Goal: Transaction & Acquisition: Purchase product/service

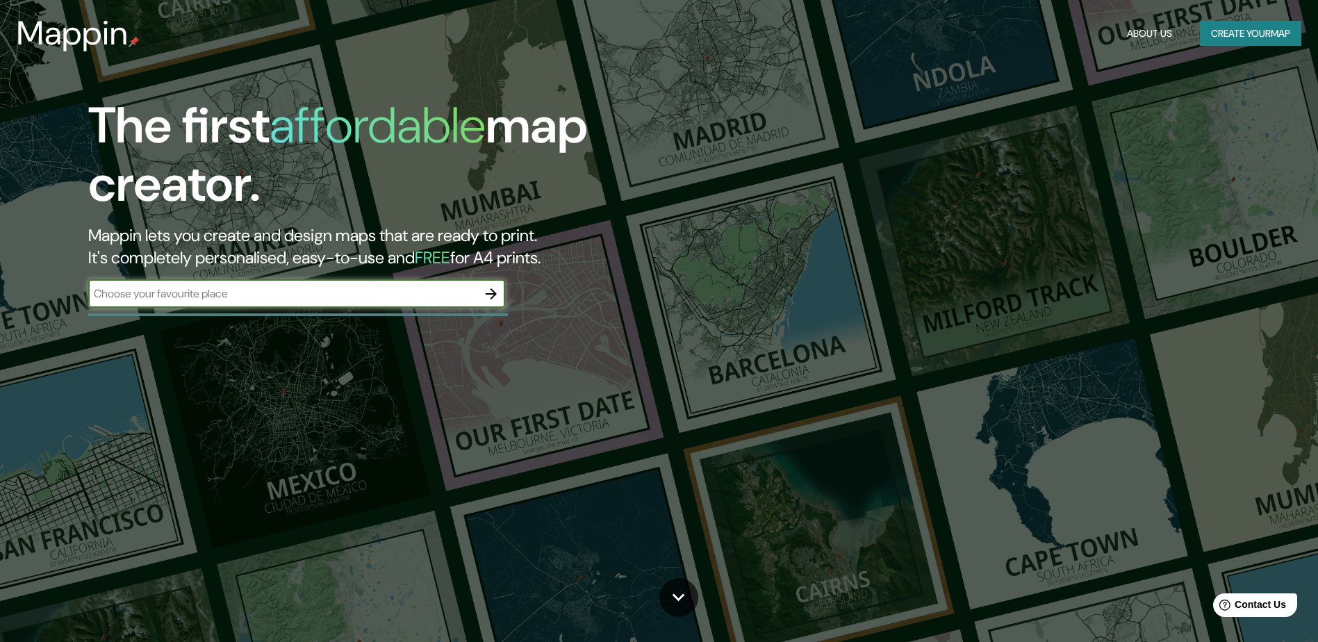
click at [345, 297] on input "text" at bounding box center [282, 294] width 389 height 16
type input "madrid"
click at [443, 292] on input "madrid" at bounding box center [282, 294] width 389 height 16
click at [438, 295] on input "madrid" at bounding box center [282, 294] width 389 height 16
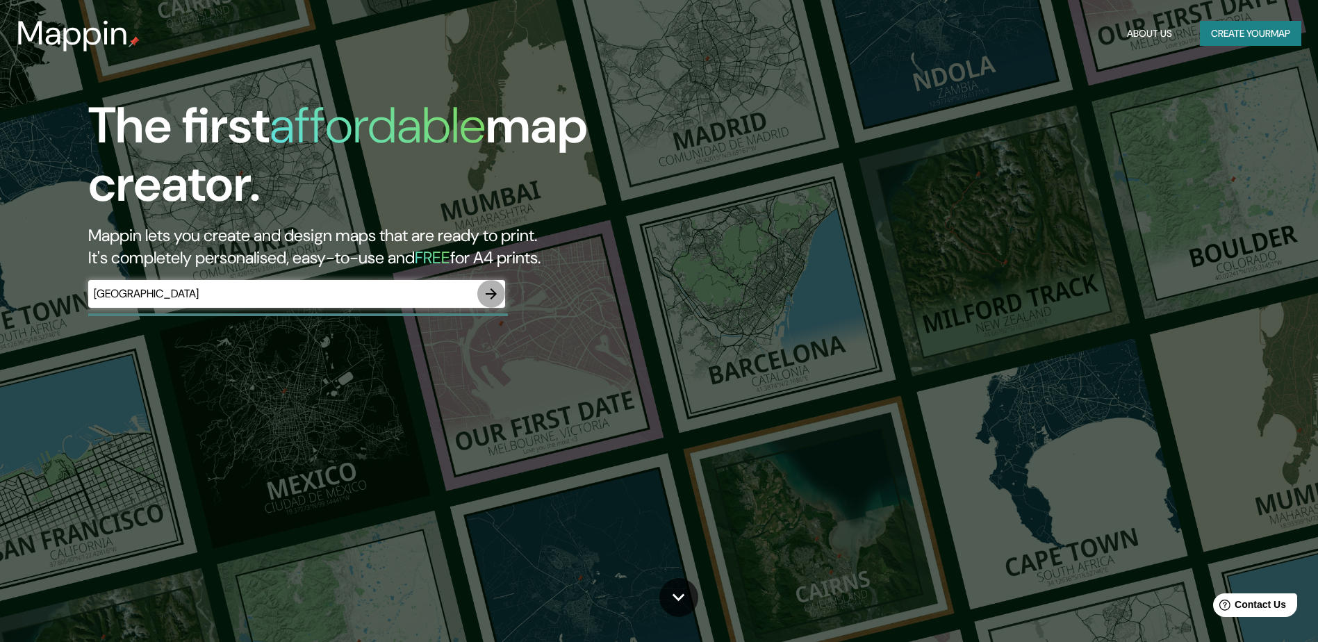
click at [487, 294] on icon "button" at bounding box center [491, 293] width 11 height 11
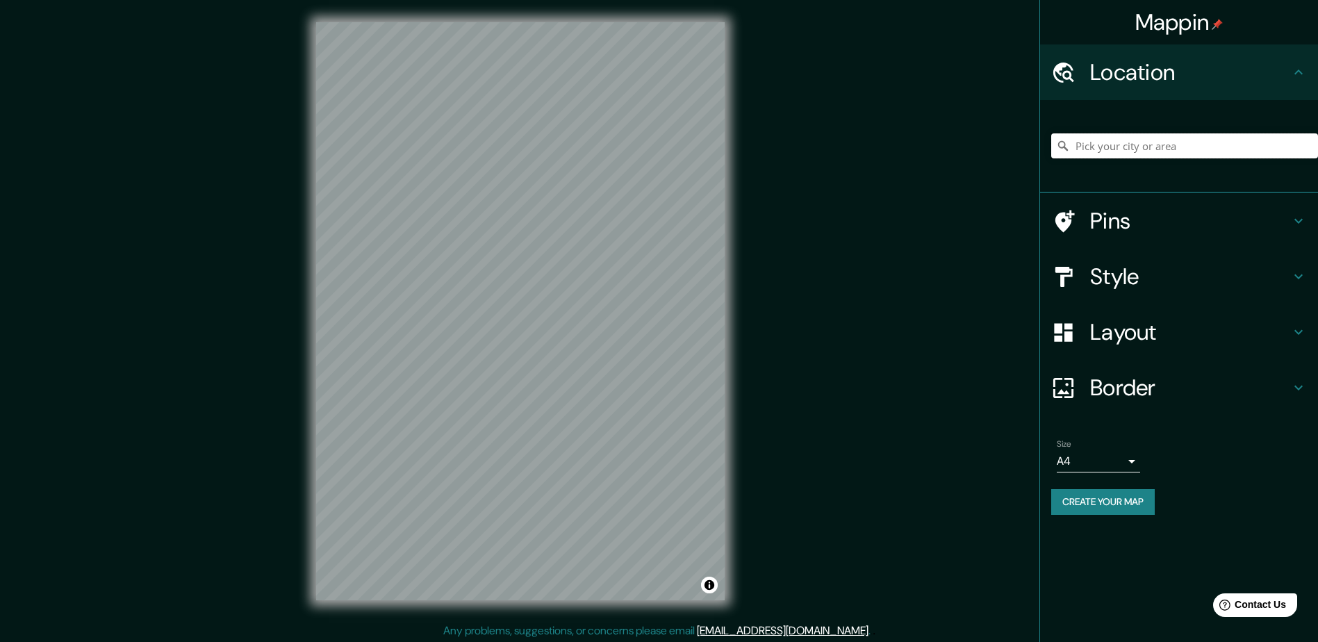
click at [1155, 144] on input "Pick your city or area" at bounding box center [1184, 145] width 267 height 25
type input "Madrid, Madrid, España"
click at [1147, 329] on h4 "Layout" at bounding box center [1190, 332] width 200 height 28
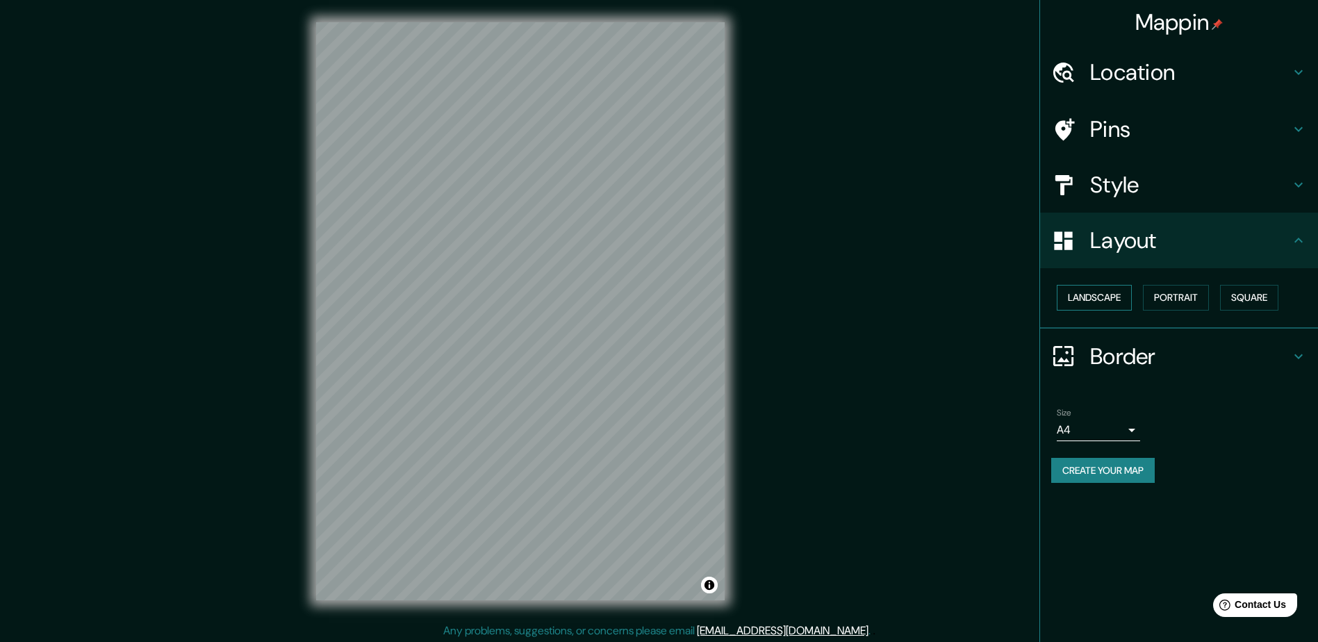
click at [1114, 292] on button "Landscape" at bounding box center [1094, 298] width 75 height 26
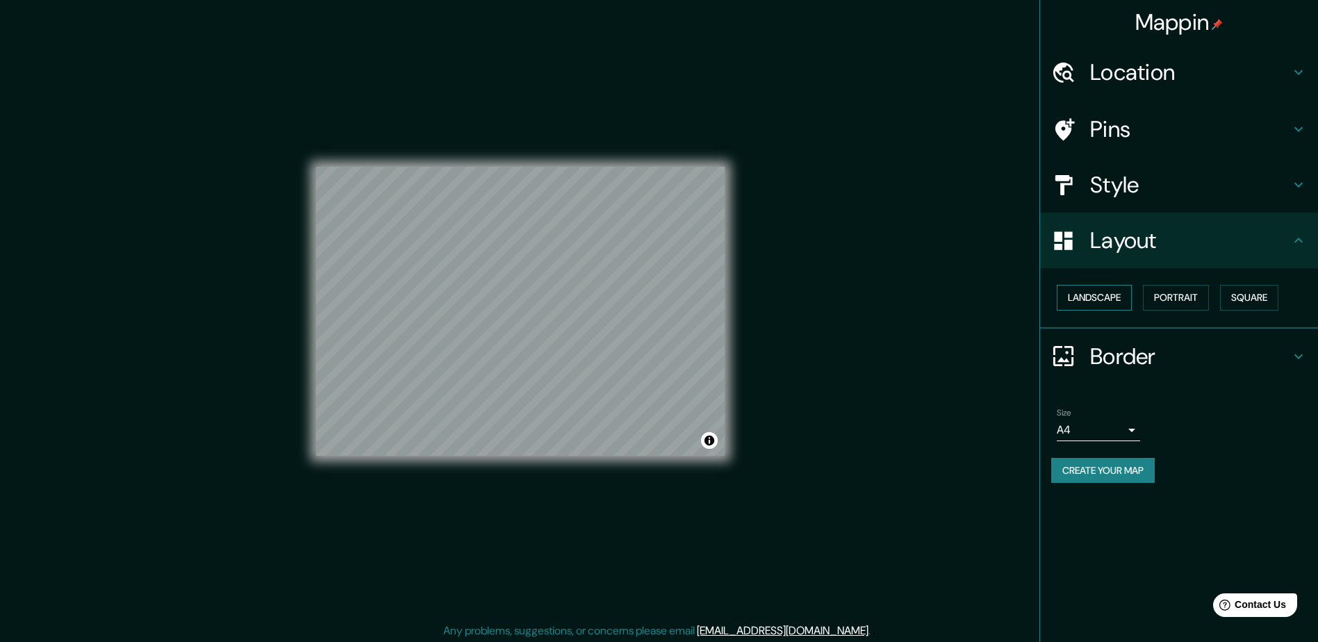
click at [1106, 297] on button "Landscape" at bounding box center [1094, 298] width 75 height 26
click at [1153, 297] on button "Portrait" at bounding box center [1176, 298] width 66 height 26
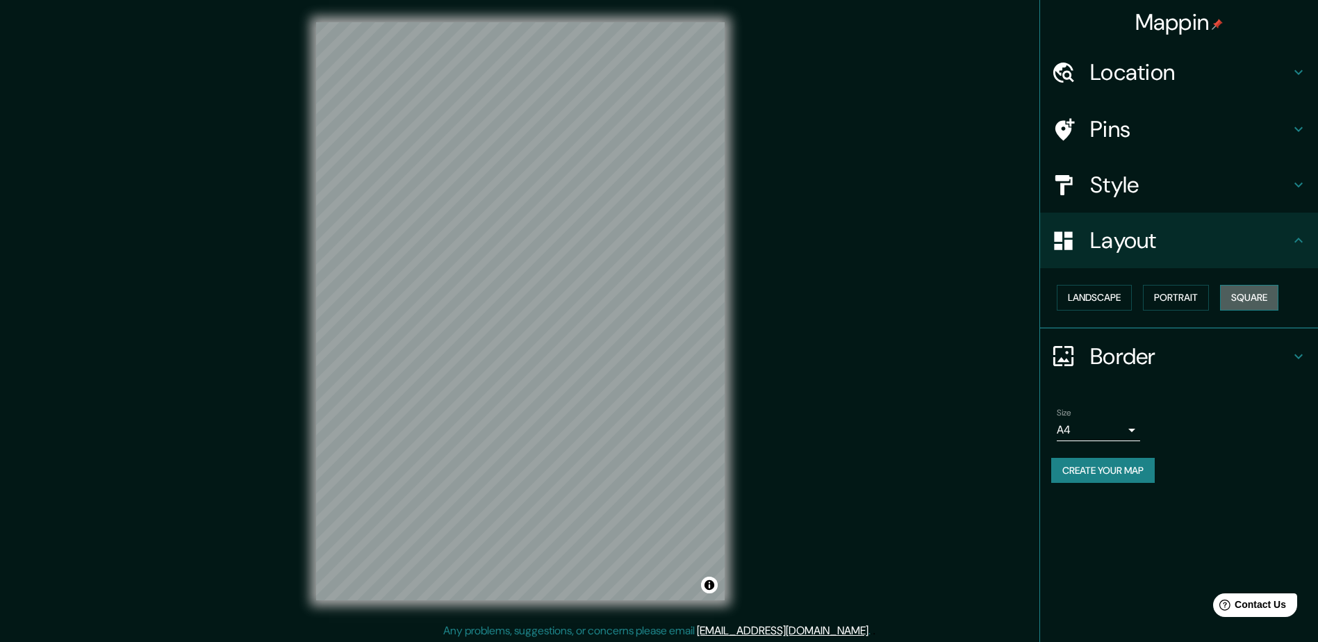
click at [1263, 295] on button "Square" at bounding box center [1249, 298] width 58 height 26
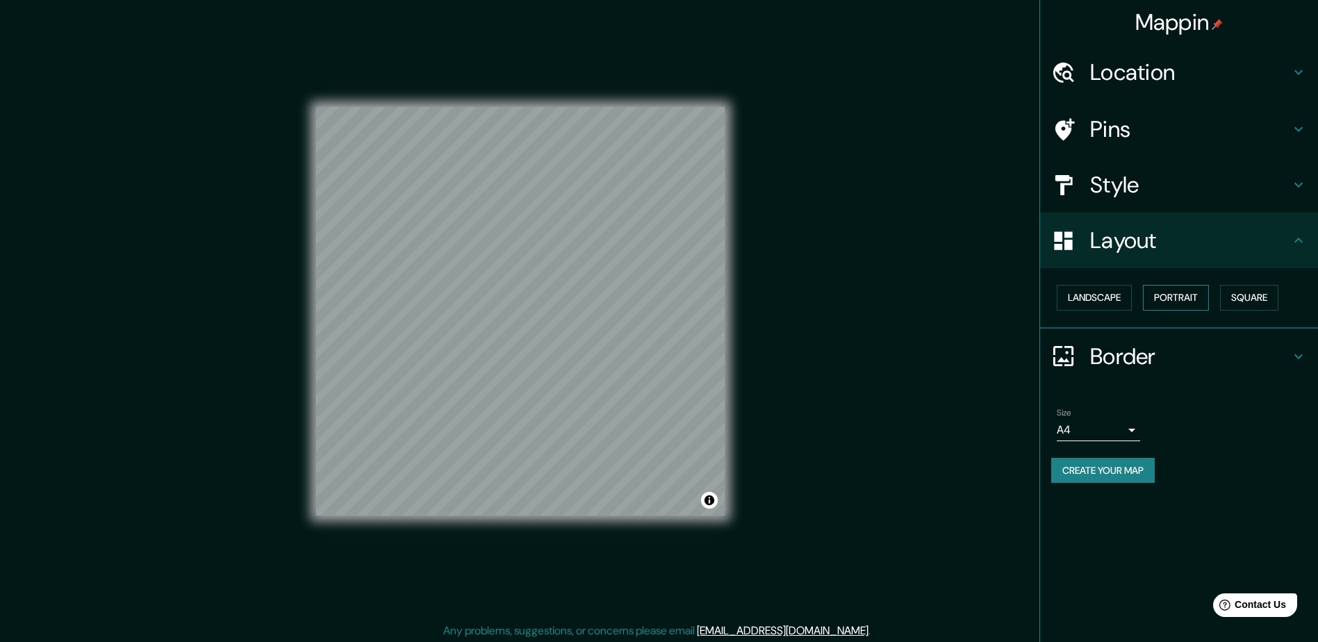
click at [1162, 297] on button "Portrait" at bounding box center [1176, 298] width 66 height 26
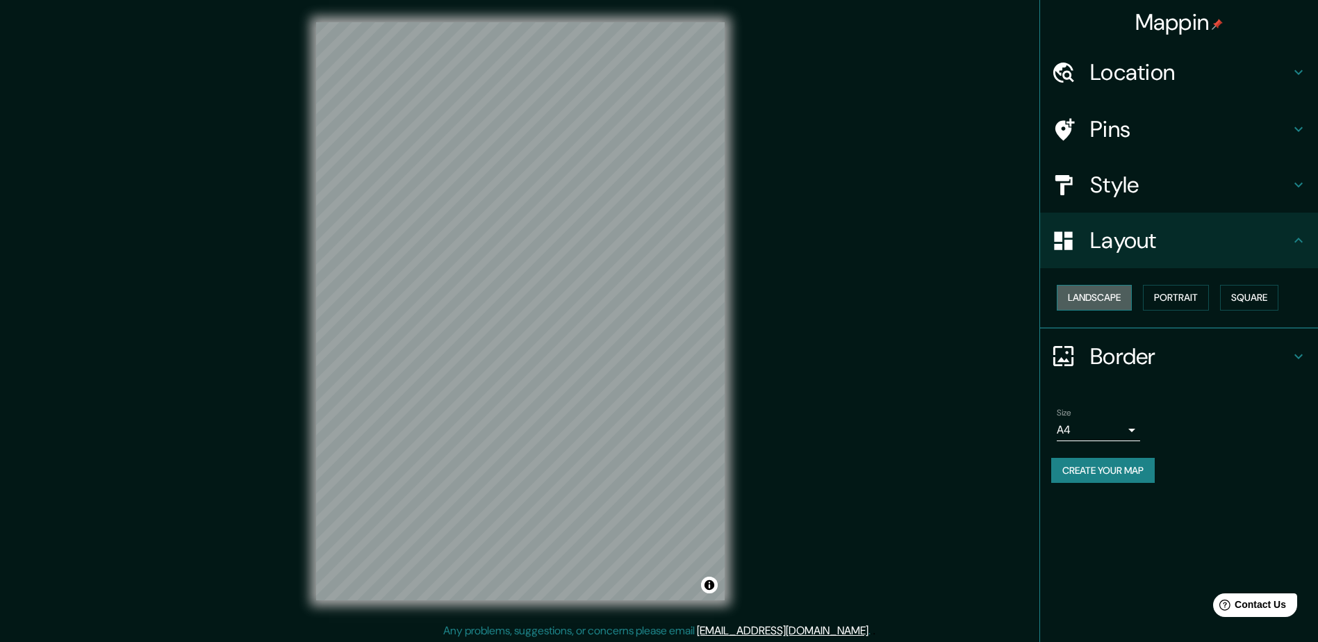
click at [1090, 298] on button "Landscape" at bounding box center [1094, 298] width 75 height 26
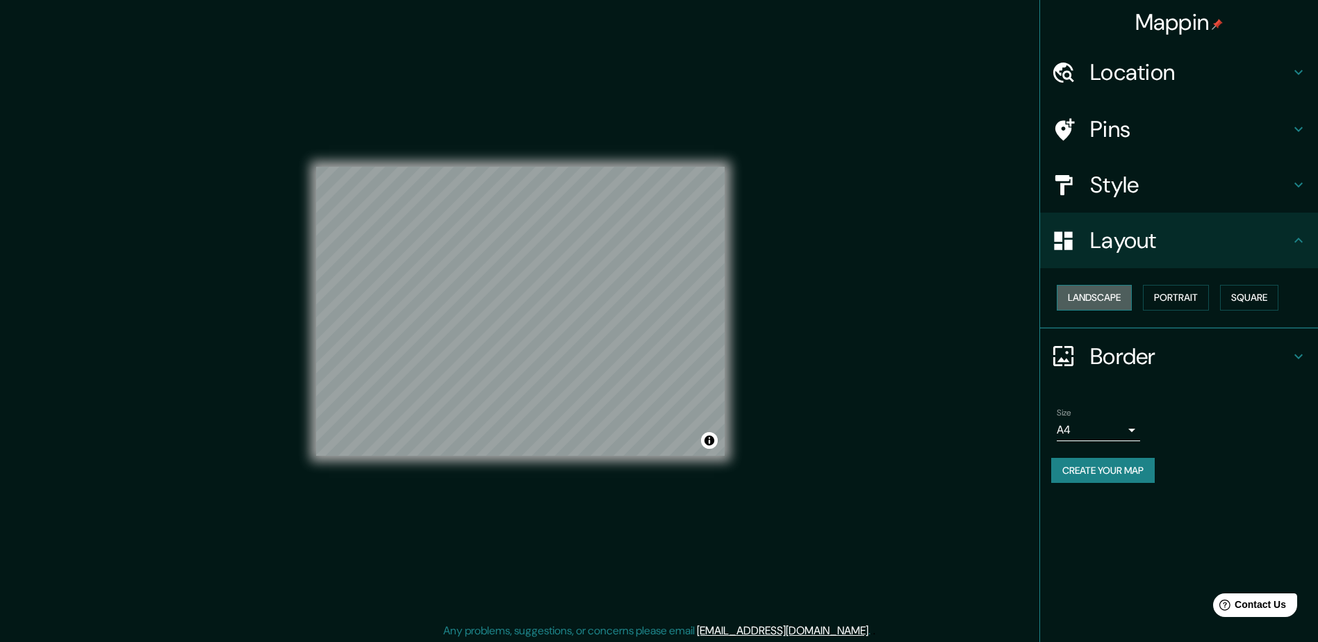
click at [1081, 288] on button "Landscape" at bounding box center [1094, 298] width 75 height 26
click at [1153, 303] on button "Portrait" at bounding box center [1176, 298] width 66 height 26
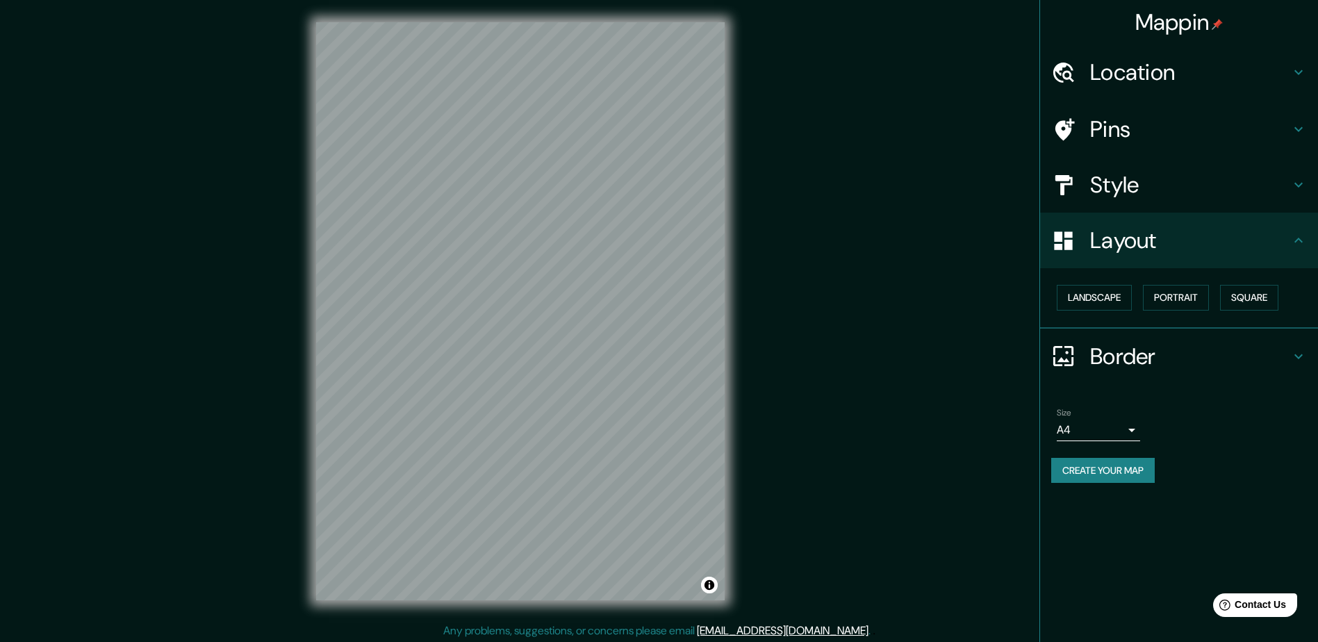
click at [1149, 128] on h4 "Pins" at bounding box center [1190, 129] width 200 height 28
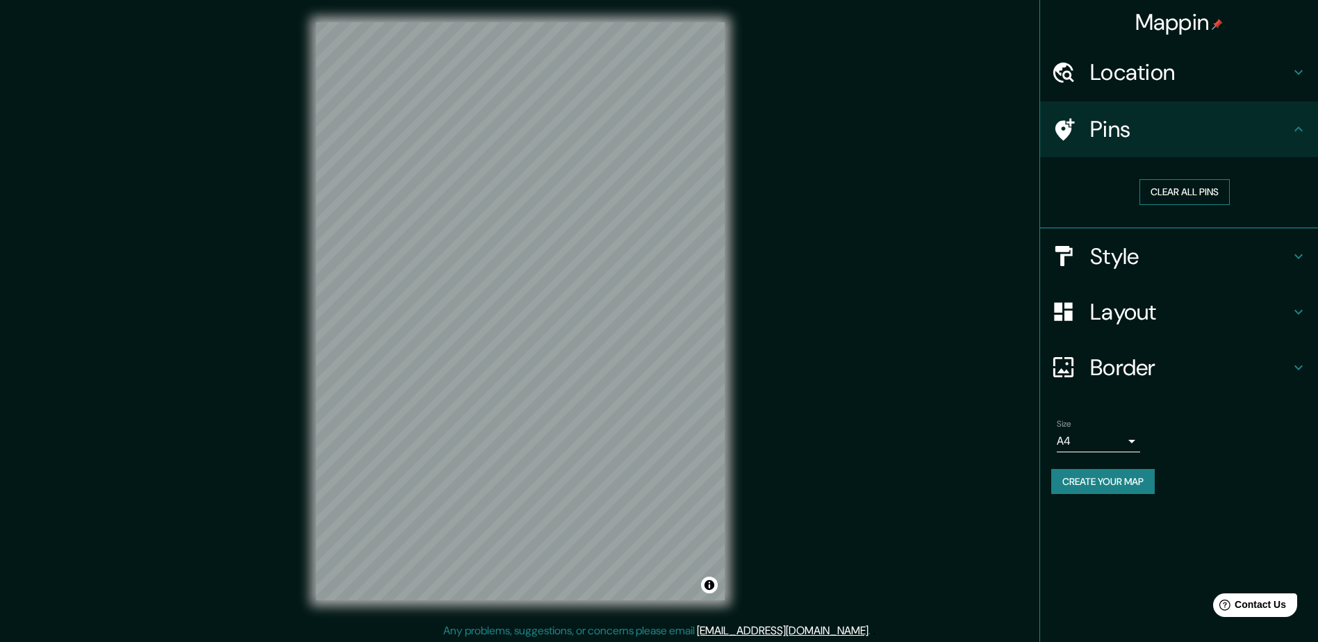
click at [1156, 192] on button "Clear all pins" at bounding box center [1184, 192] width 90 height 26
click at [1153, 195] on button "Clear all pins" at bounding box center [1184, 192] width 90 height 26
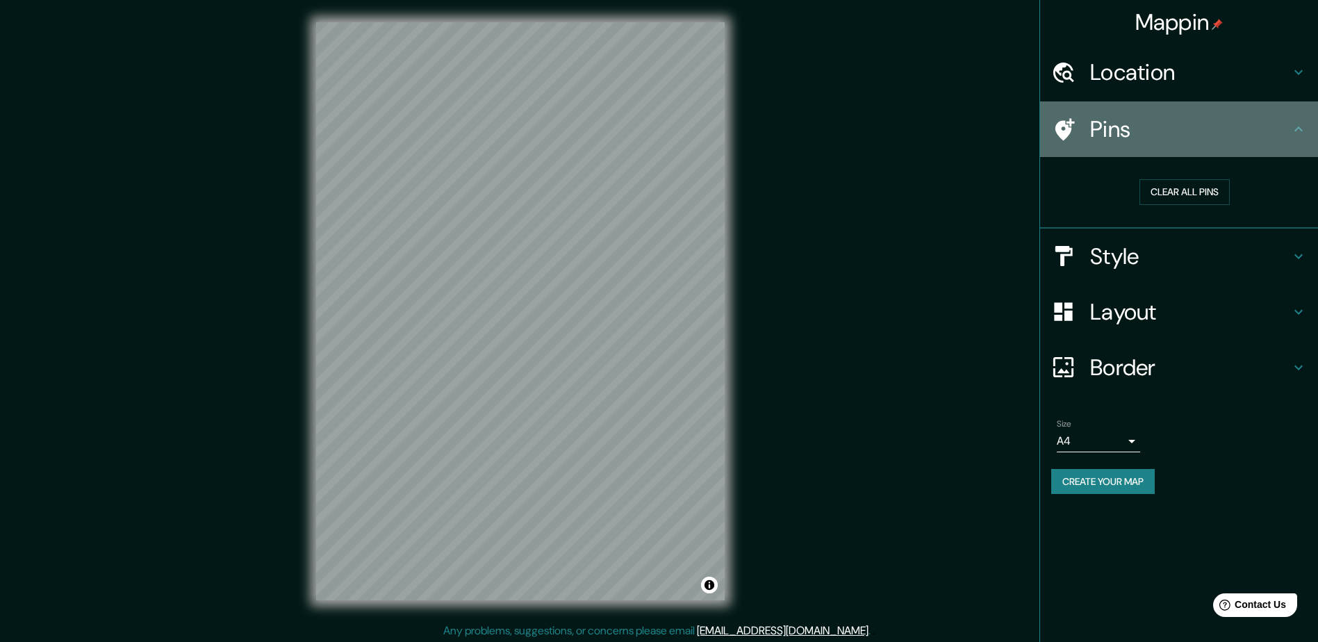
click at [1171, 101] on div "Pins" at bounding box center [1179, 129] width 278 height 56
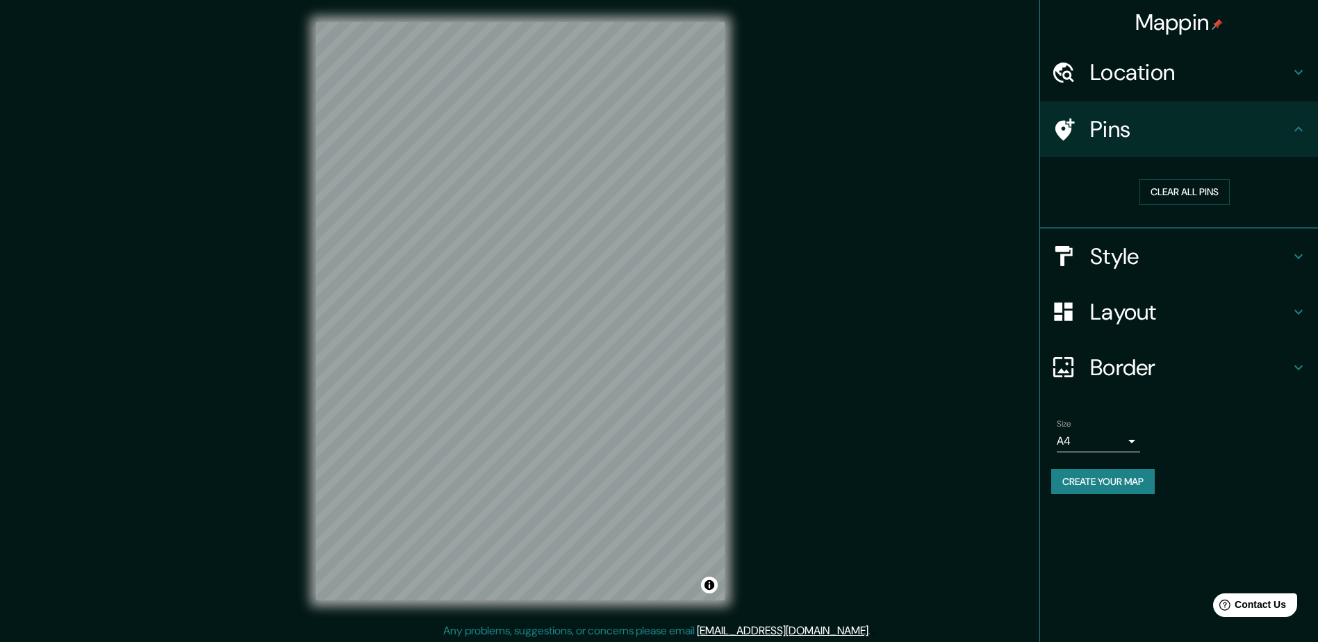
click at [1169, 82] on h4 "Location" at bounding box center [1190, 72] width 200 height 28
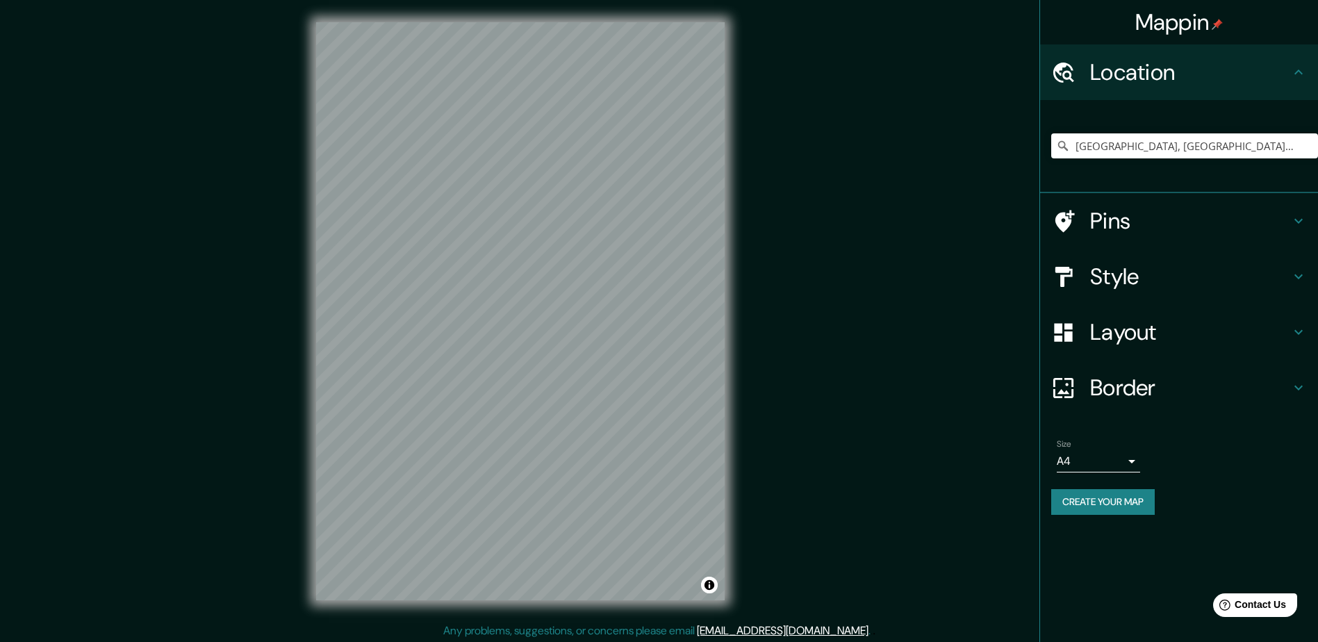
click at [1144, 229] on h4 "Pins" at bounding box center [1190, 221] width 200 height 28
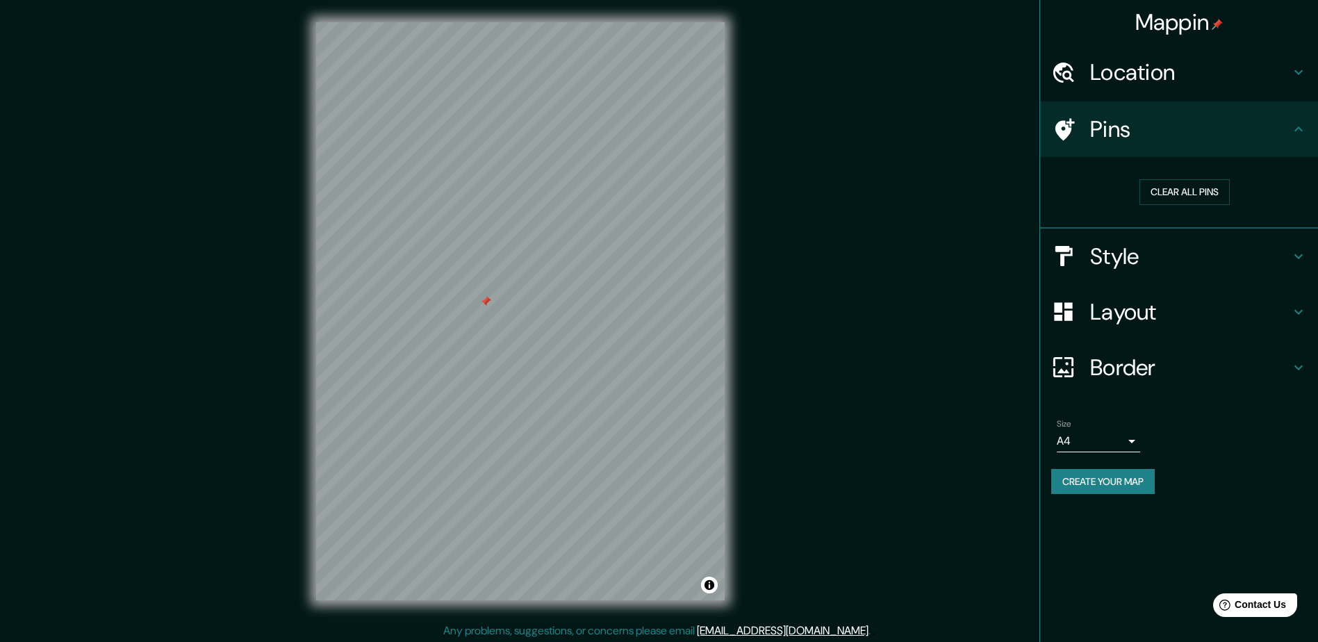
click at [576, 22] on div at bounding box center [520, 22] width 409 height 0
click at [586, 152] on div at bounding box center [591, 151] width 11 height 11
click at [1164, 188] on button "Clear all pins" at bounding box center [1184, 192] width 90 height 26
click at [1135, 244] on h4 "Style" at bounding box center [1190, 256] width 200 height 28
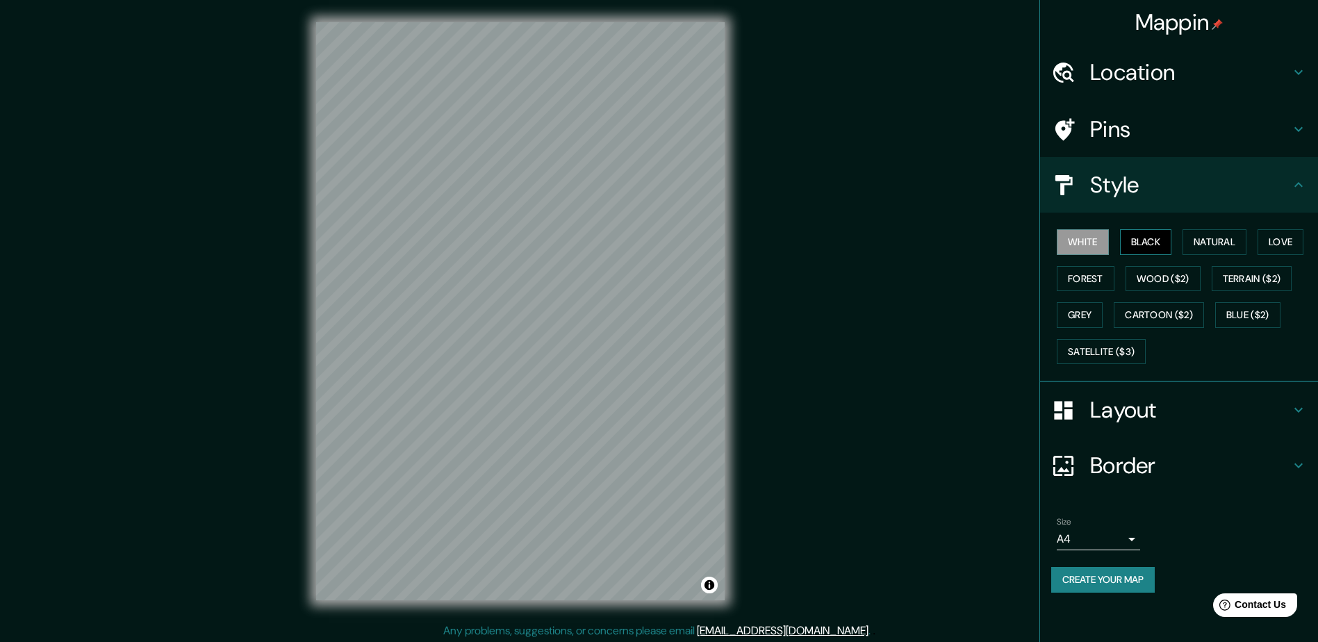
click at [1146, 244] on button "Black" at bounding box center [1146, 242] width 52 height 26
click at [1123, 242] on button "Black" at bounding box center [1146, 242] width 52 height 26
click at [1101, 244] on button "White" at bounding box center [1083, 242] width 52 height 26
click at [1088, 281] on button "Forest" at bounding box center [1086, 279] width 58 height 26
click at [1121, 279] on div "White Black Natural Love Forest Wood ($2) Terrain ($2) Grey Cartoon ($2) Blue (…" at bounding box center [1184, 297] width 267 height 146
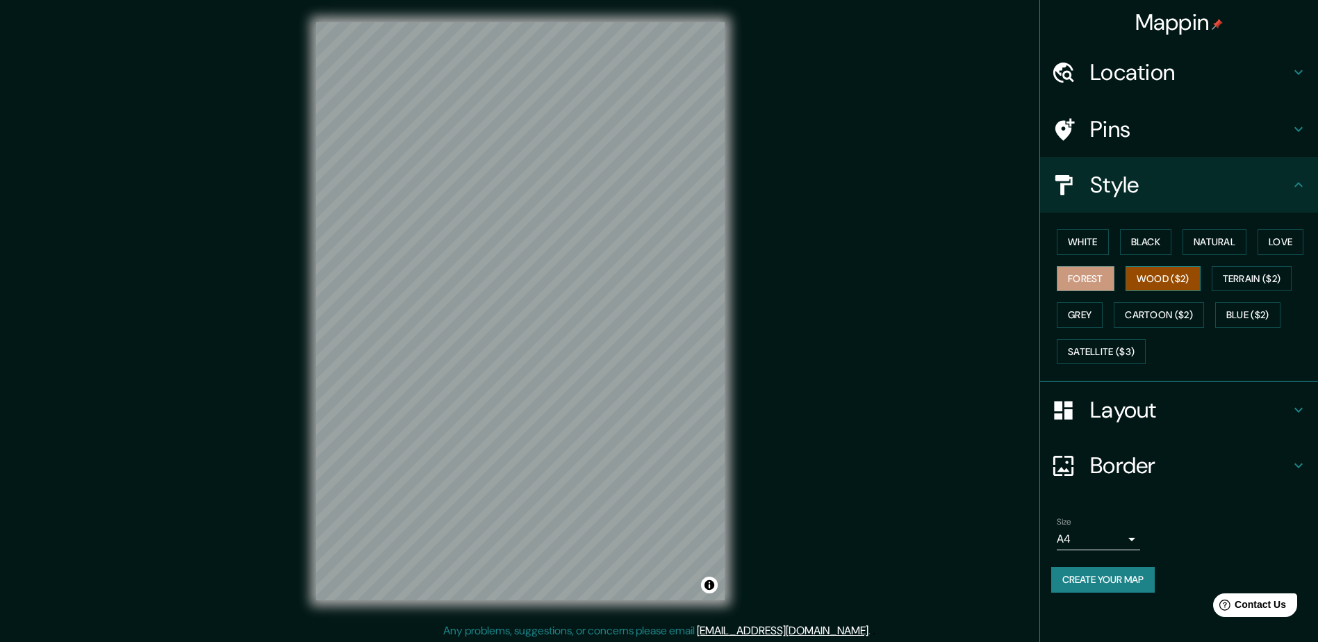
click at [1195, 270] on button "Wood ($2)" at bounding box center [1163, 279] width 75 height 26
click at [1089, 317] on button "Grey" at bounding box center [1080, 315] width 46 height 26
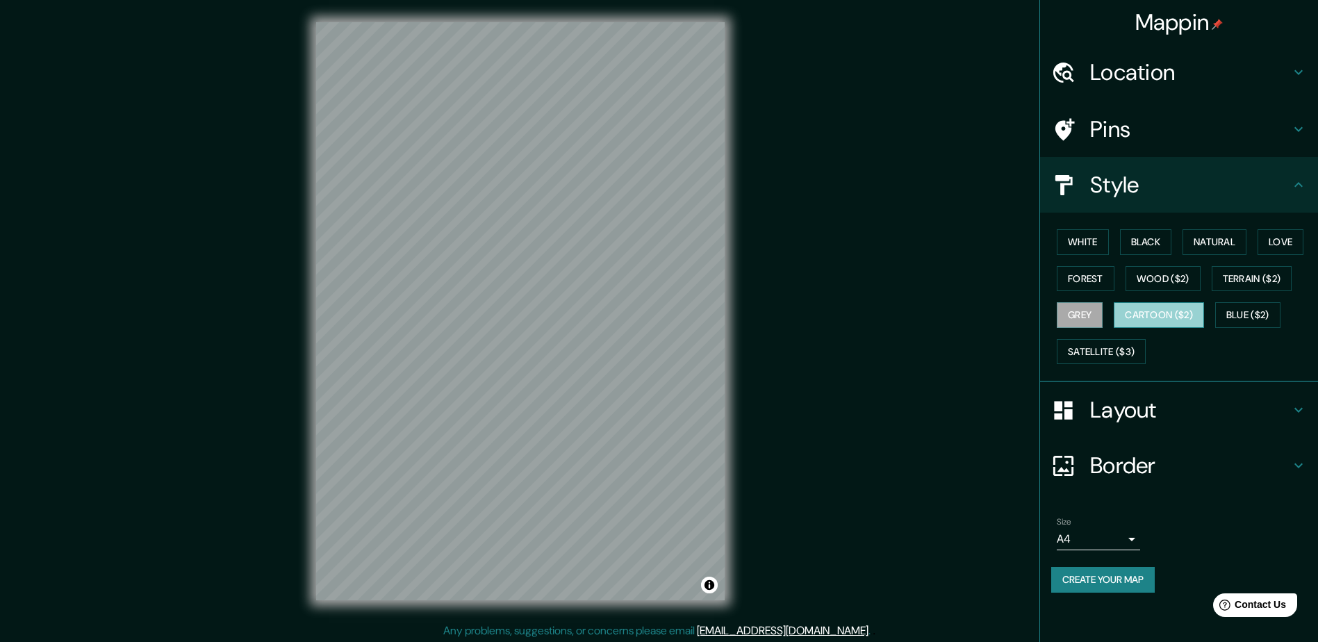
click at [1142, 318] on button "Cartoon ($2)" at bounding box center [1159, 315] width 90 height 26
click at [1087, 348] on button "Satellite ($3)" at bounding box center [1101, 352] width 89 height 26
click at [1091, 316] on button "Grey" at bounding box center [1080, 315] width 46 height 26
click at [1141, 322] on button "Cartoon ($2)" at bounding box center [1159, 315] width 90 height 26
click at [1251, 308] on button "Blue ($2)" at bounding box center [1247, 315] width 65 height 26
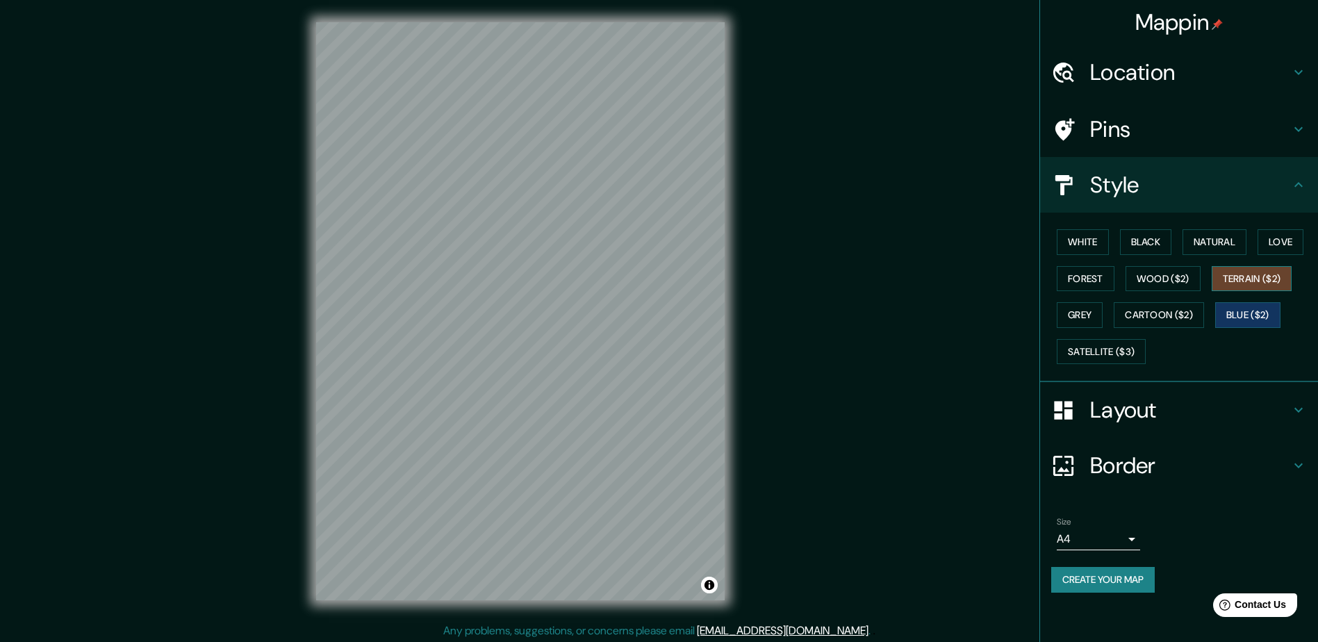
click at [1236, 272] on button "Terrain ($2)" at bounding box center [1252, 279] width 81 height 26
click at [1225, 245] on button "Natural" at bounding box center [1215, 242] width 64 height 26
click at [1294, 236] on button "Love" at bounding box center [1281, 242] width 46 height 26
click at [1246, 236] on button "Natural" at bounding box center [1215, 242] width 64 height 26
click at [1164, 249] on button "Black" at bounding box center [1146, 242] width 52 height 26
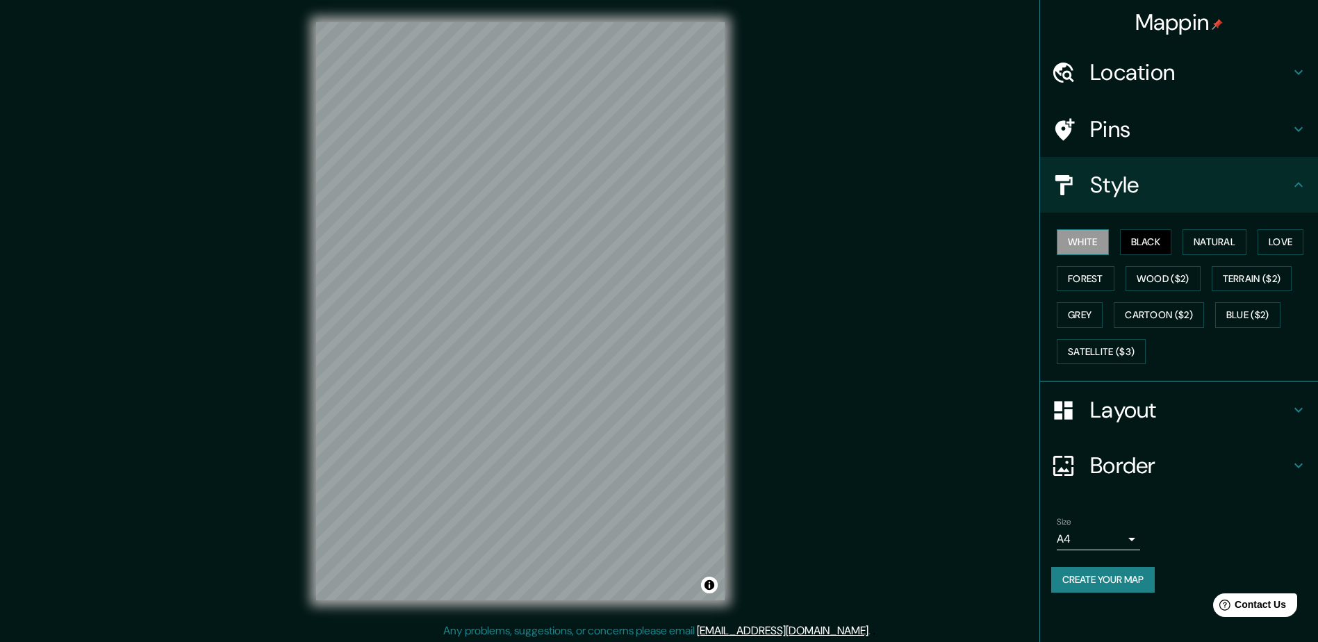
click at [1091, 254] on button "White" at bounding box center [1083, 242] width 52 height 26
click at [1140, 242] on button "Black" at bounding box center [1146, 242] width 52 height 26
click at [1225, 235] on button "Natural" at bounding box center [1215, 242] width 64 height 26
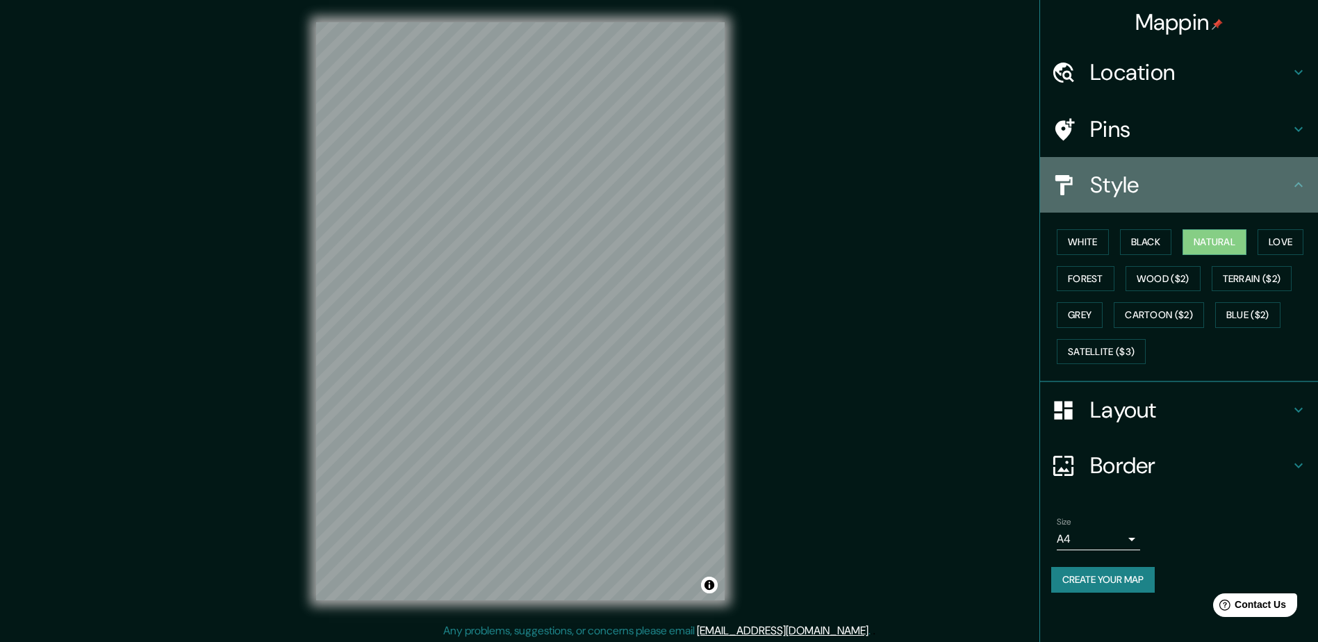
click at [1189, 190] on h4 "Style" at bounding box center [1190, 185] width 200 height 28
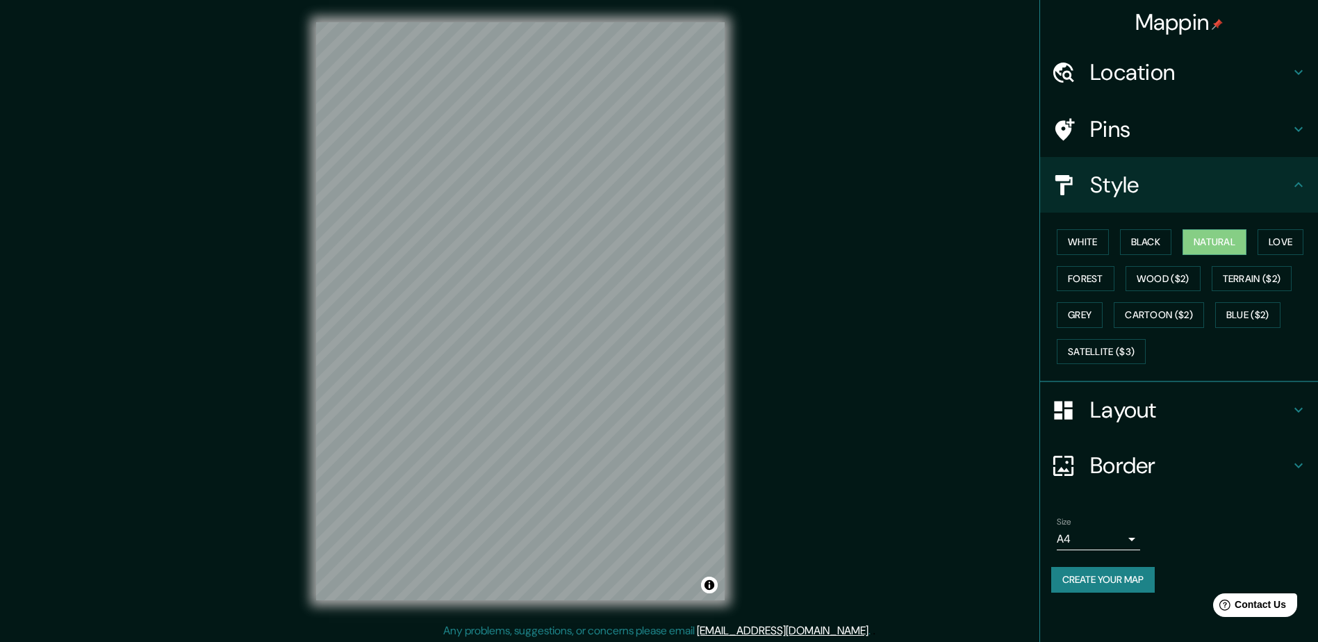
click at [1152, 425] on div "Layout" at bounding box center [1179, 410] width 278 height 56
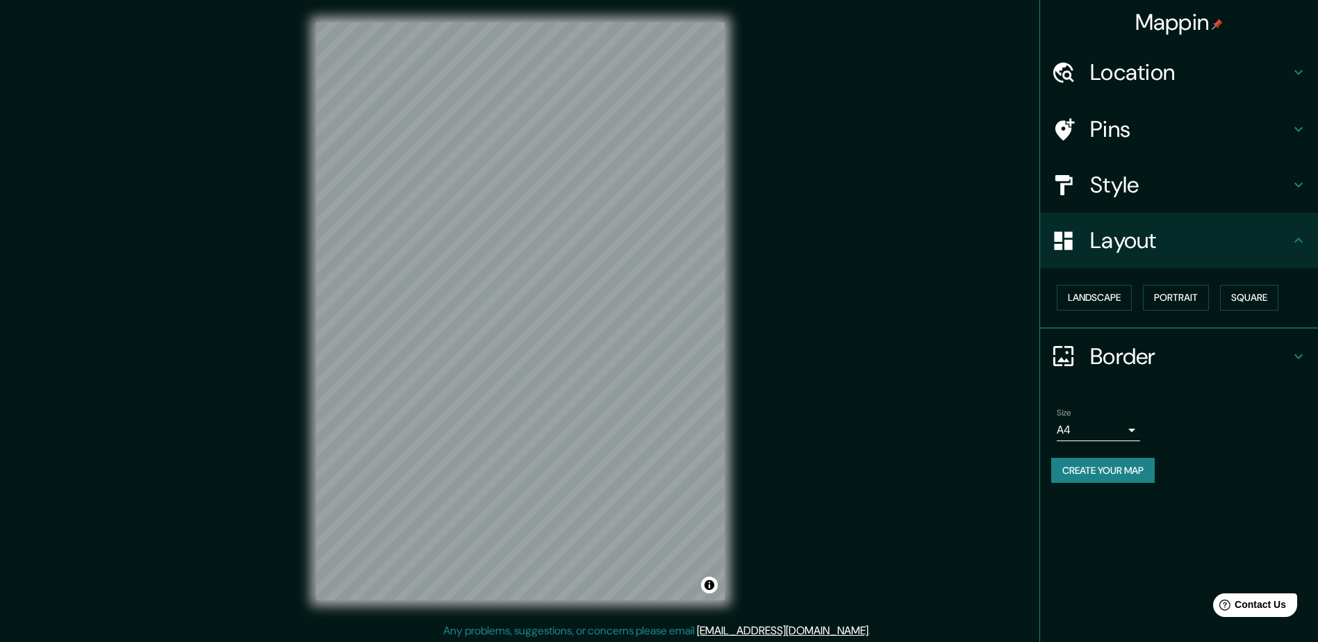
click at [1147, 386] on ul "Location Madrid, Madrid, España Madrid Madrid, España Comunidad de Madrid Españ…" at bounding box center [1179, 271] width 278 height 455
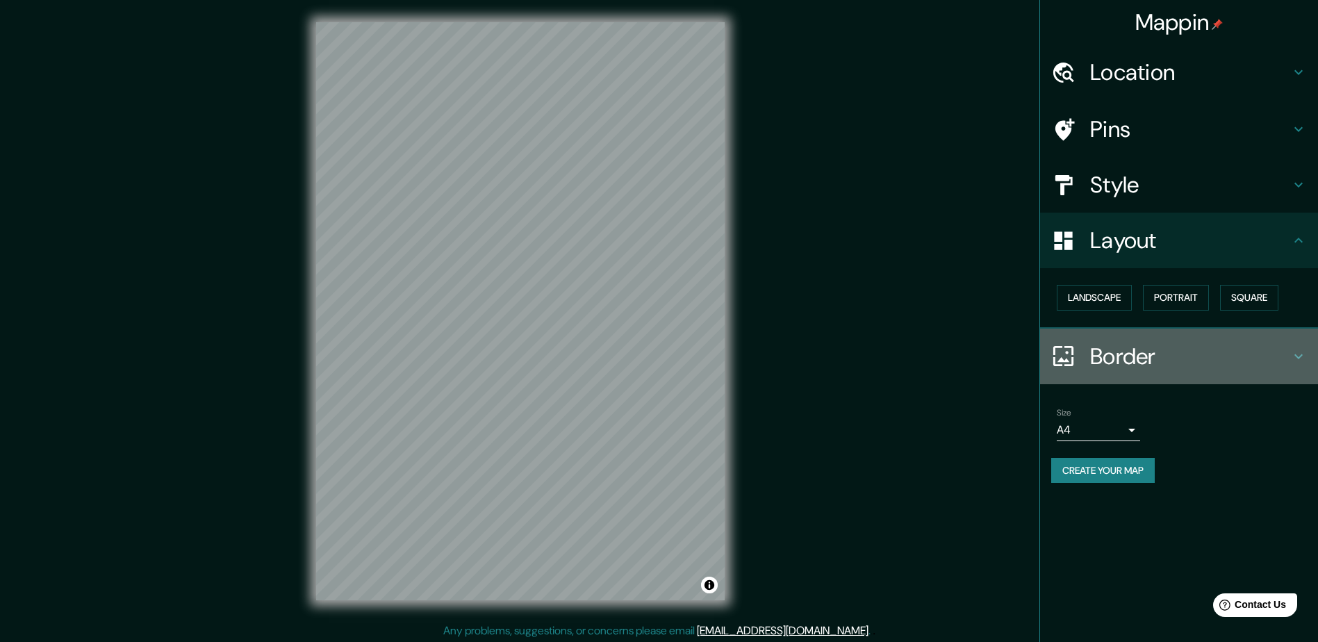
click at [1146, 364] on h4 "Border" at bounding box center [1190, 357] width 200 height 28
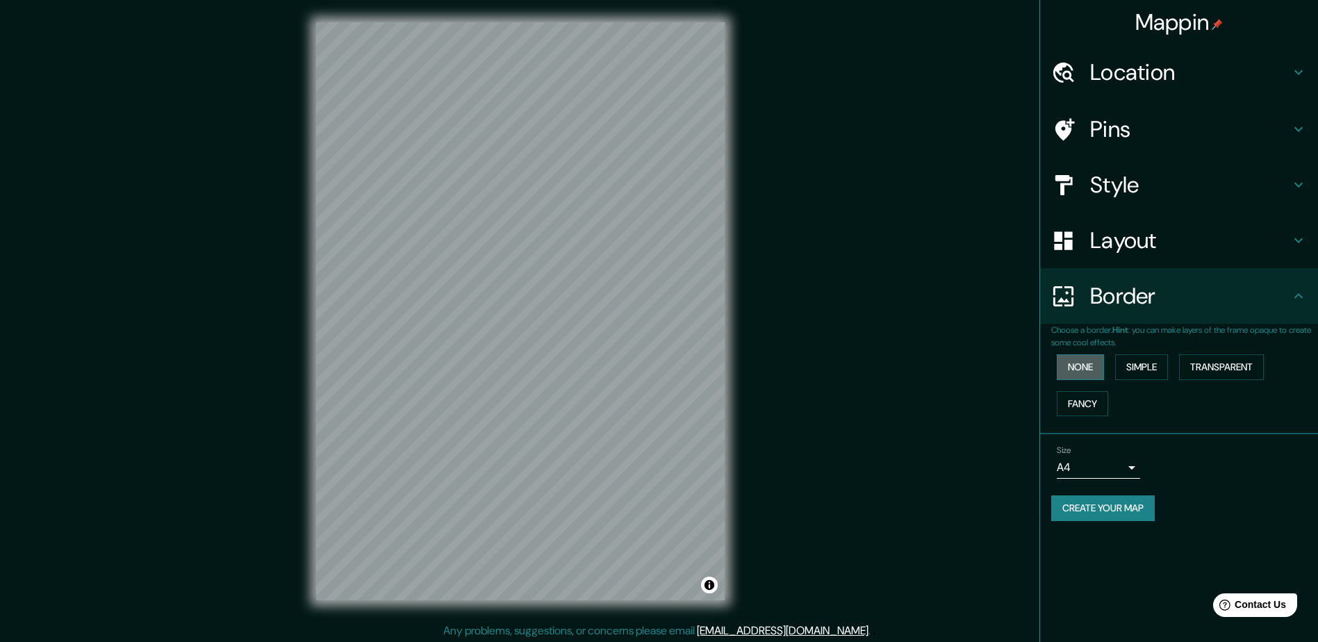
click at [1095, 371] on button "None" at bounding box center [1080, 367] width 47 height 26
click at [1083, 393] on button "Fancy" at bounding box center [1082, 404] width 51 height 26
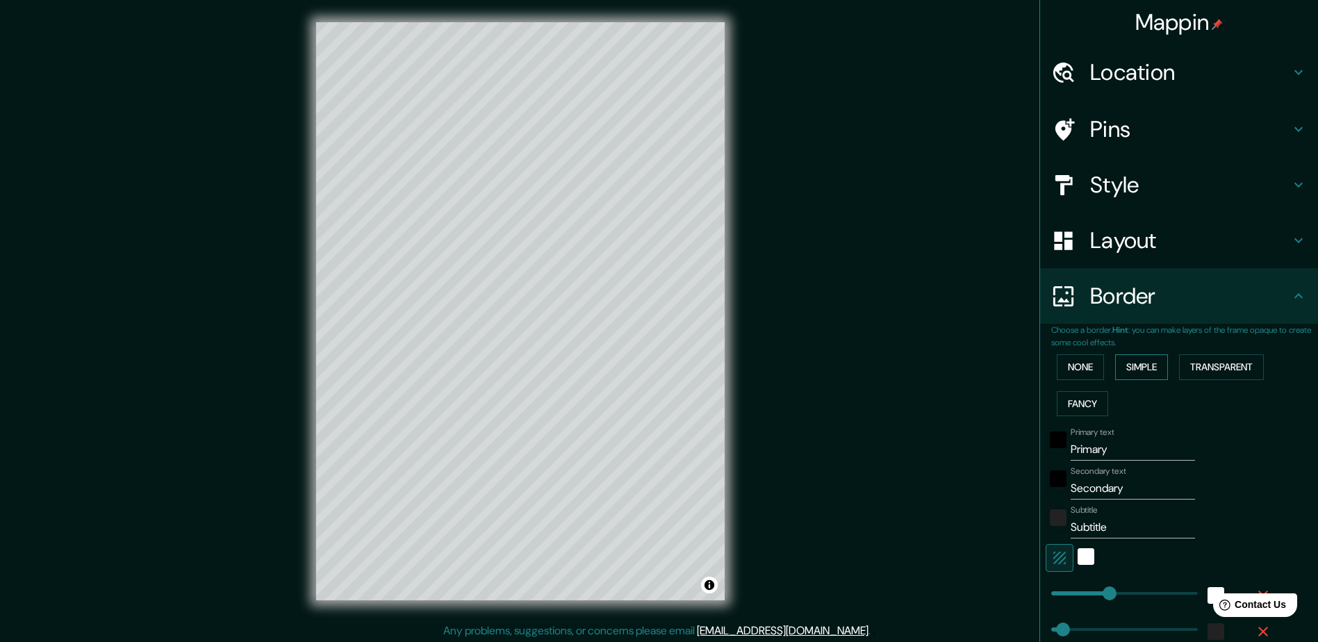
click at [1130, 366] on button "Simple" at bounding box center [1141, 367] width 53 height 26
click at [1091, 387] on div "None Simple Transparent Fancy" at bounding box center [1184, 385] width 267 height 73
click at [1084, 394] on button "Fancy" at bounding box center [1082, 404] width 51 height 26
click at [1191, 367] on button "Transparent" at bounding box center [1221, 367] width 85 height 26
click at [1137, 374] on button "Simple" at bounding box center [1141, 367] width 53 height 26
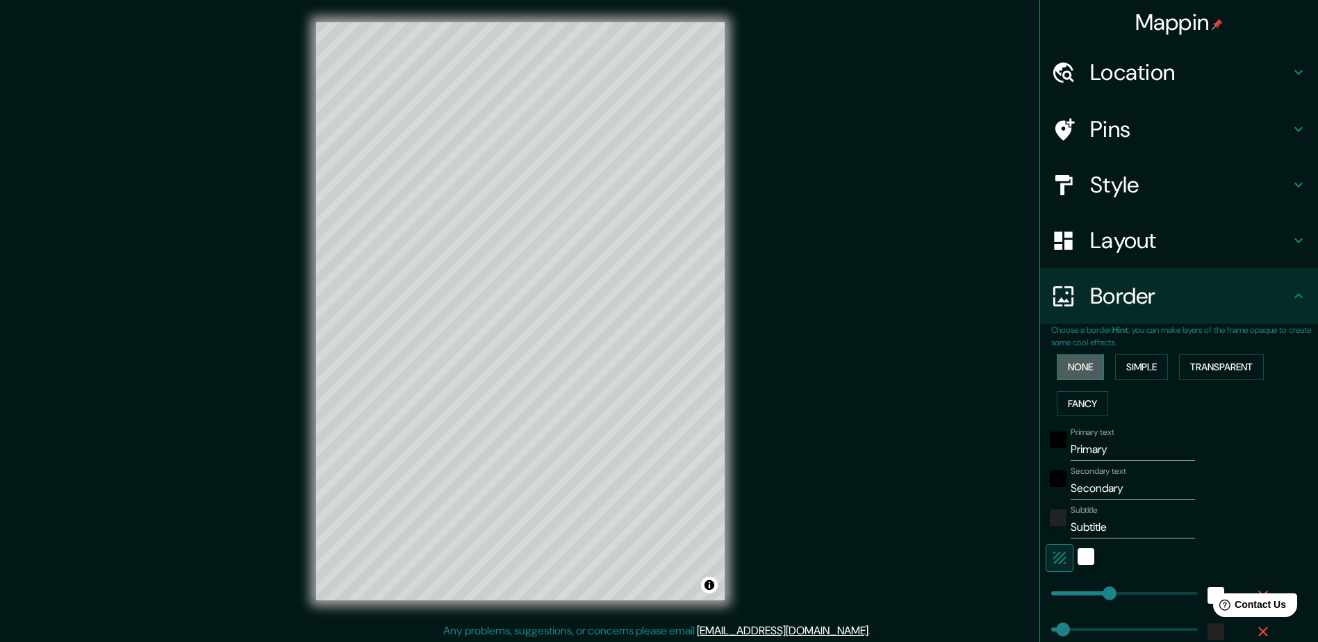
click at [1079, 374] on button "None" at bounding box center [1080, 367] width 47 height 26
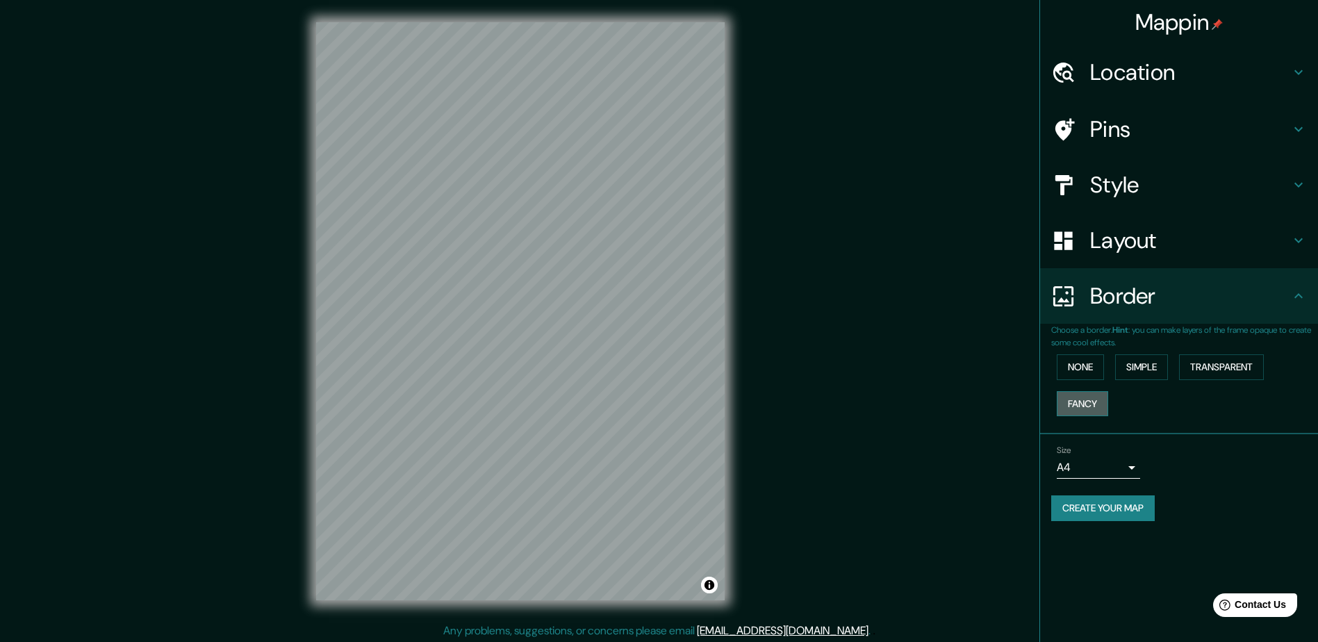
click at [1082, 399] on button "Fancy" at bounding box center [1082, 404] width 51 height 26
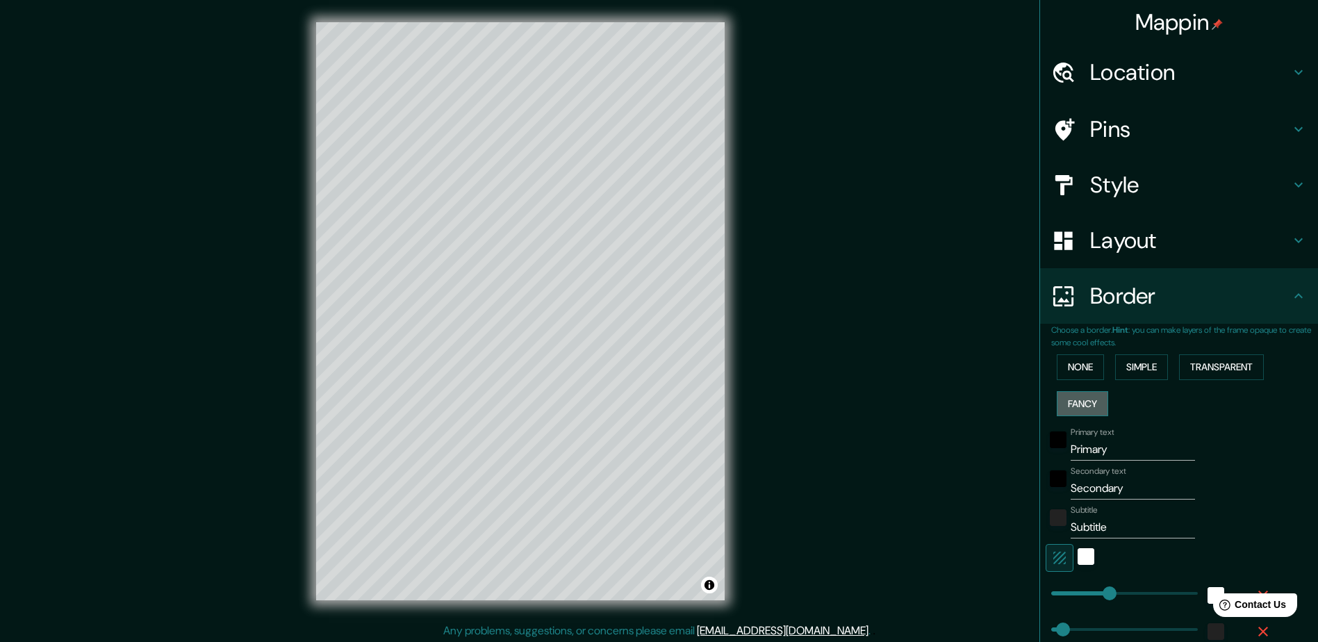
click at [1077, 400] on button "Fancy" at bounding box center [1082, 404] width 51 height 26
type input "235"
type input "47"
type input "24"
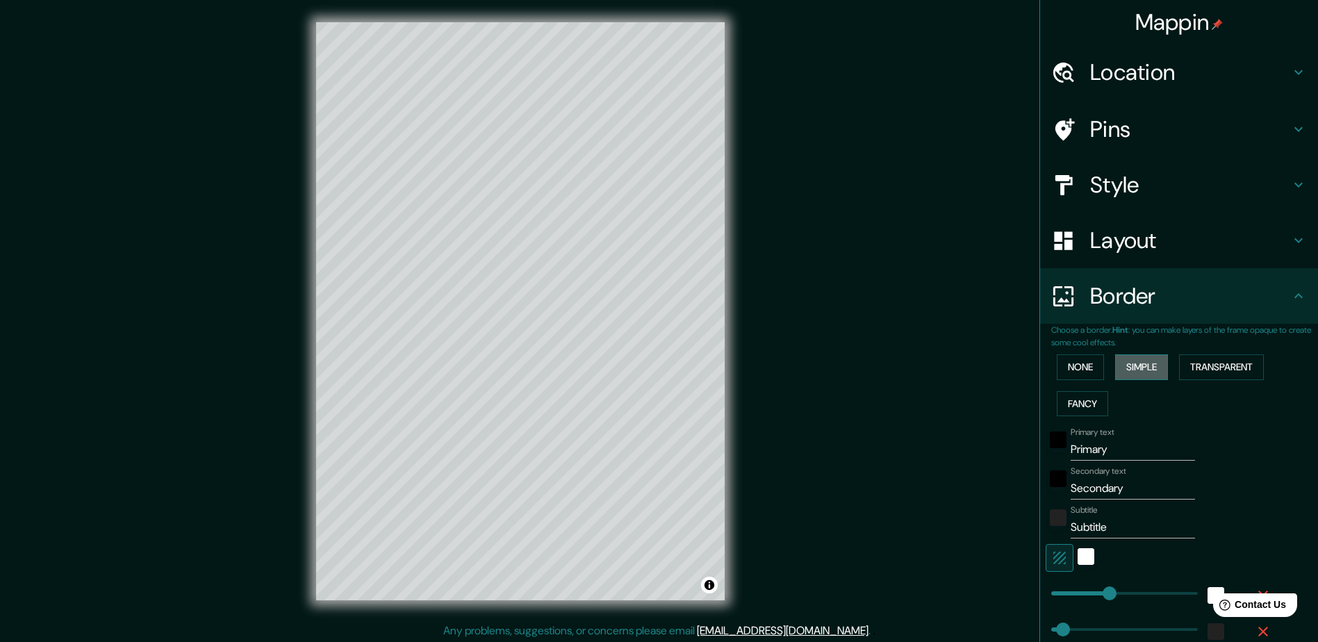
click at [1119, 365] on button "Simple" at bounding box center [1141, 367] width 53 height 26
click at [1080, 402] on button "Fancy" at bounding box center [1082, 404] width 51 height 26
click at [1114, 381] on div "None Simple Transparent Fancy" at bounding box center [1184, 385] width 267 height 73
click at [1120, 368] on button "Simple" at bounding box center [1141, 367] width 53 height 26
click at [1096, 367] on div "None Simple Transparent Fancy" at bounding box center [1184, 385] width 267 height 73
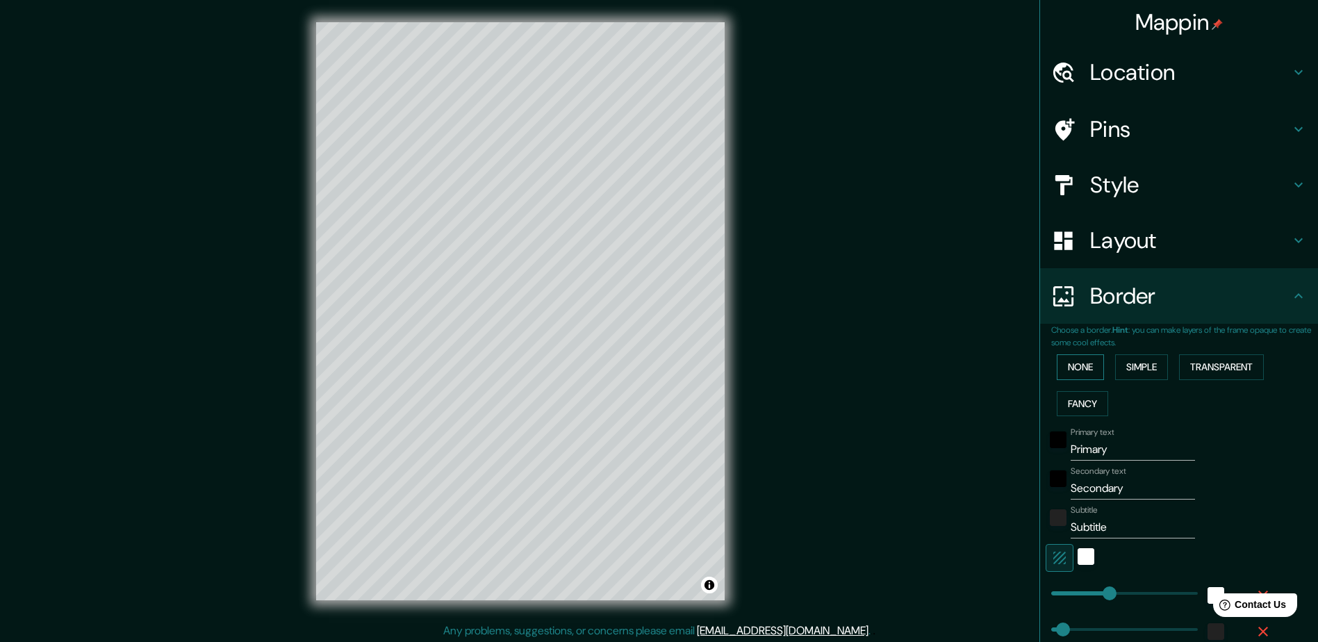
click at [1090, 367] on button "None" at bounding box center [1080, 367] width 47 height 26
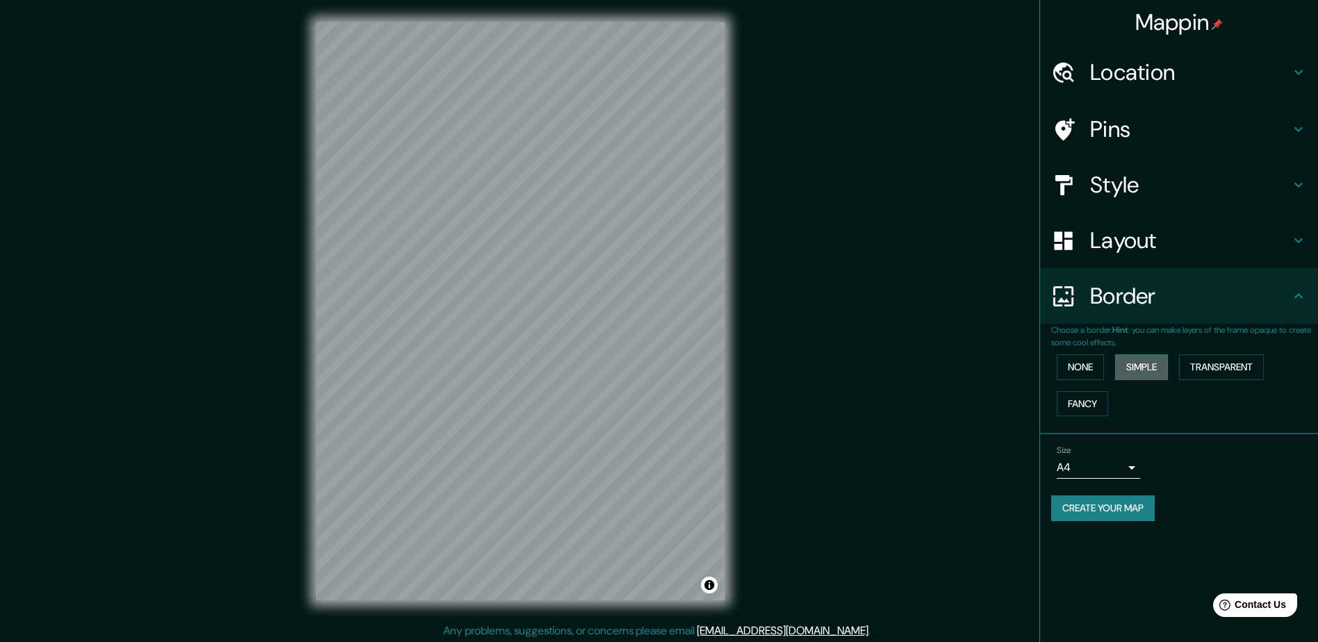
click at [1143, 364] on button "Simple" at bounding box center [1141, 367] width 53 height 26
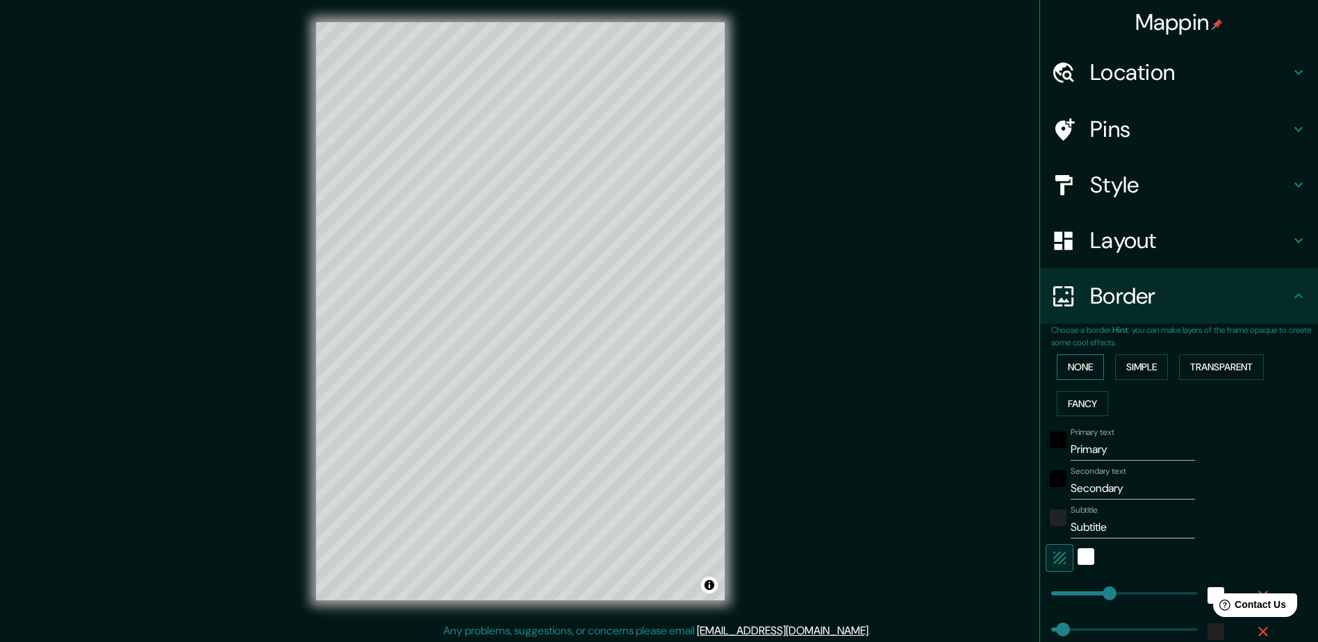
click at [1075, 372] on button "None" at bounding box center [1080, 367] width 47 height 26
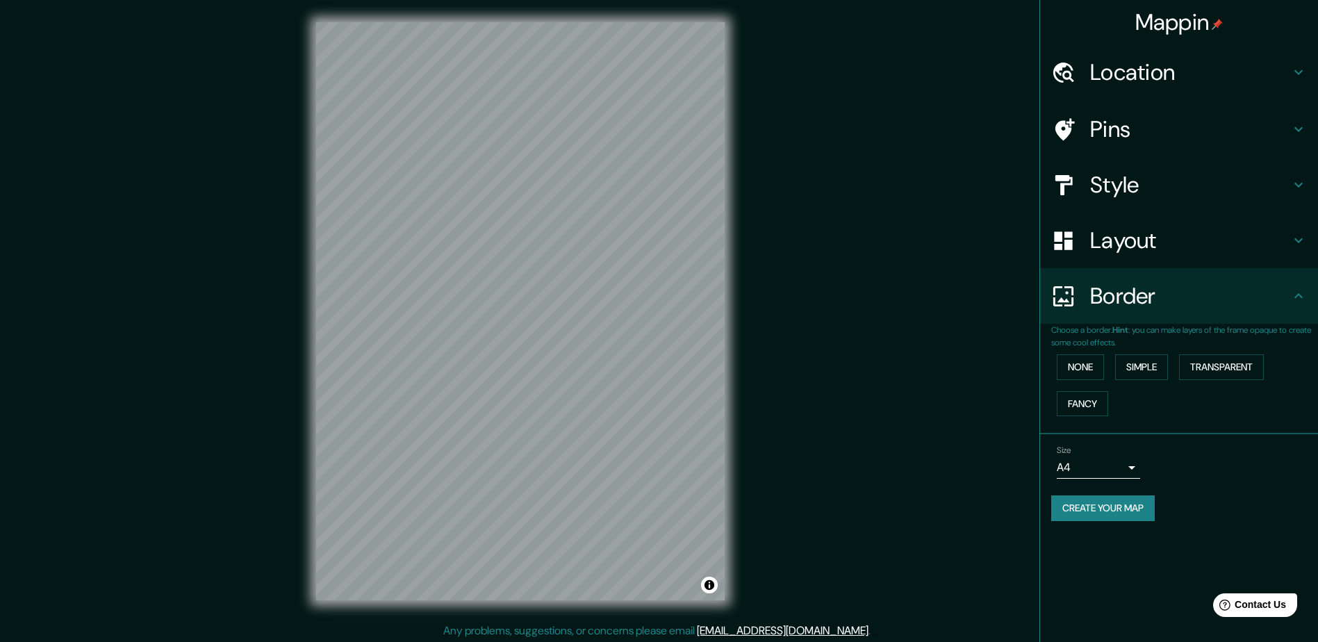
click at [1126, 308] on h4 "Border" at bounding box center [1190, 296] width 200 height 28
click at [1122, 463] on body "Mappin Location Madrid, Madrid, España Madrid Madrid, España Comunidad de Madri…" at bounding box center [659, 321] width 1318 height 642
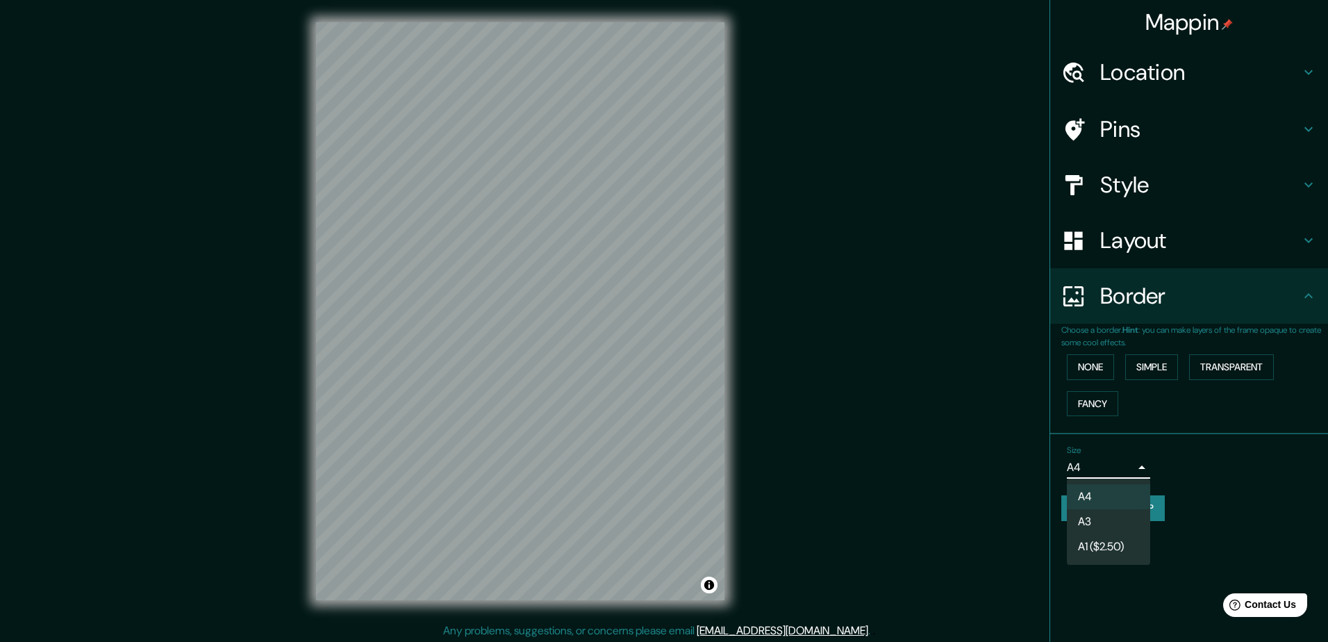
click at [1103, 519] on li "A3" at bounding box center [1108, 521] width 83 height 25
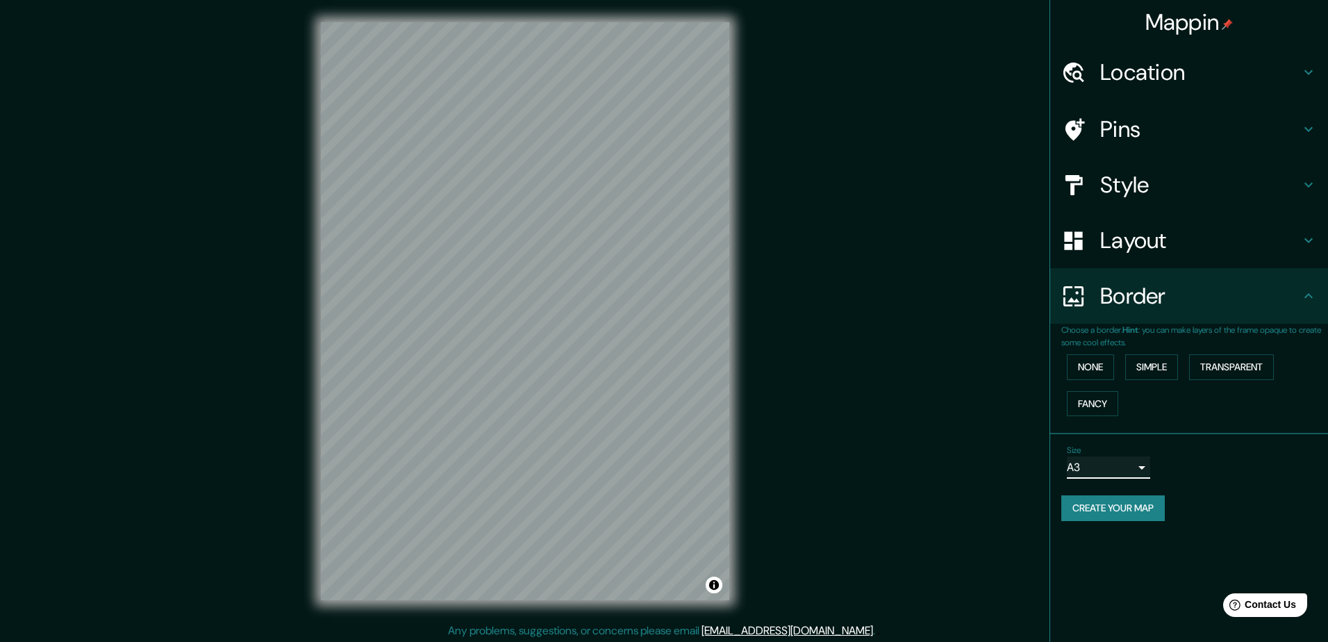
type input "a4"
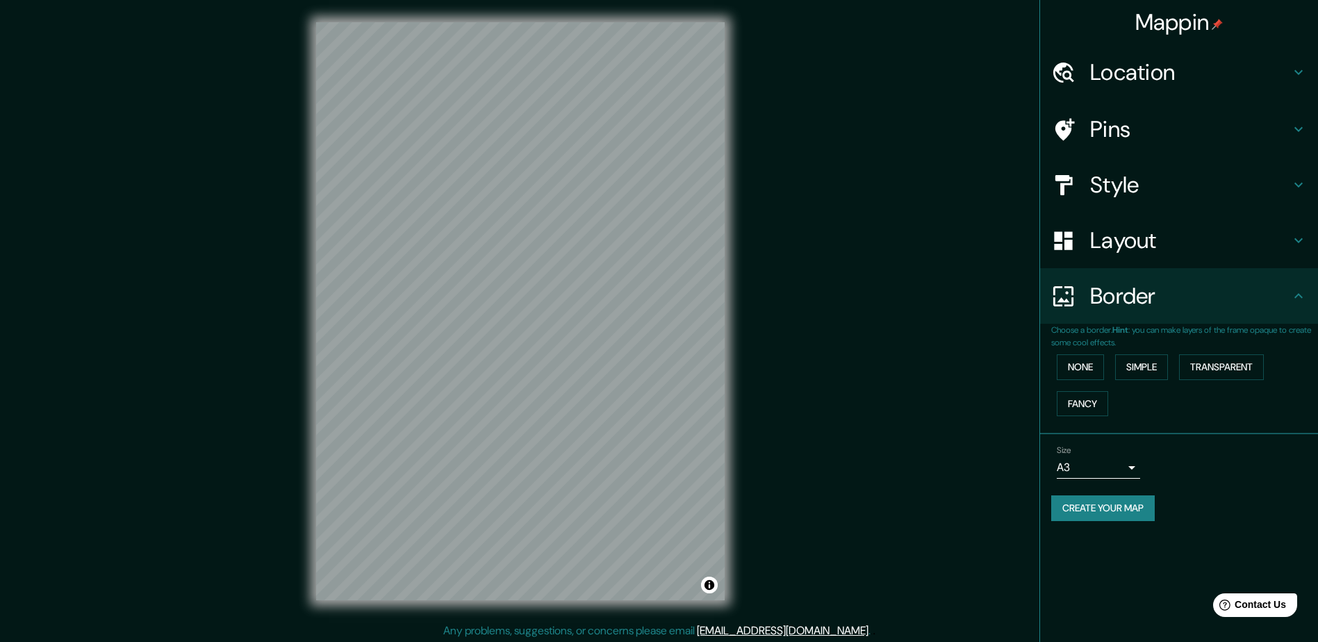
click at [1087, 425] on div "Choose a border. Hint : you can make layers of the frame opaque to create some …" at bounding box center [1179, 379] width 278 height 110
click at [1088, 406] on button "Fancy" at bounding box center [1082, 404] width 51 height 26
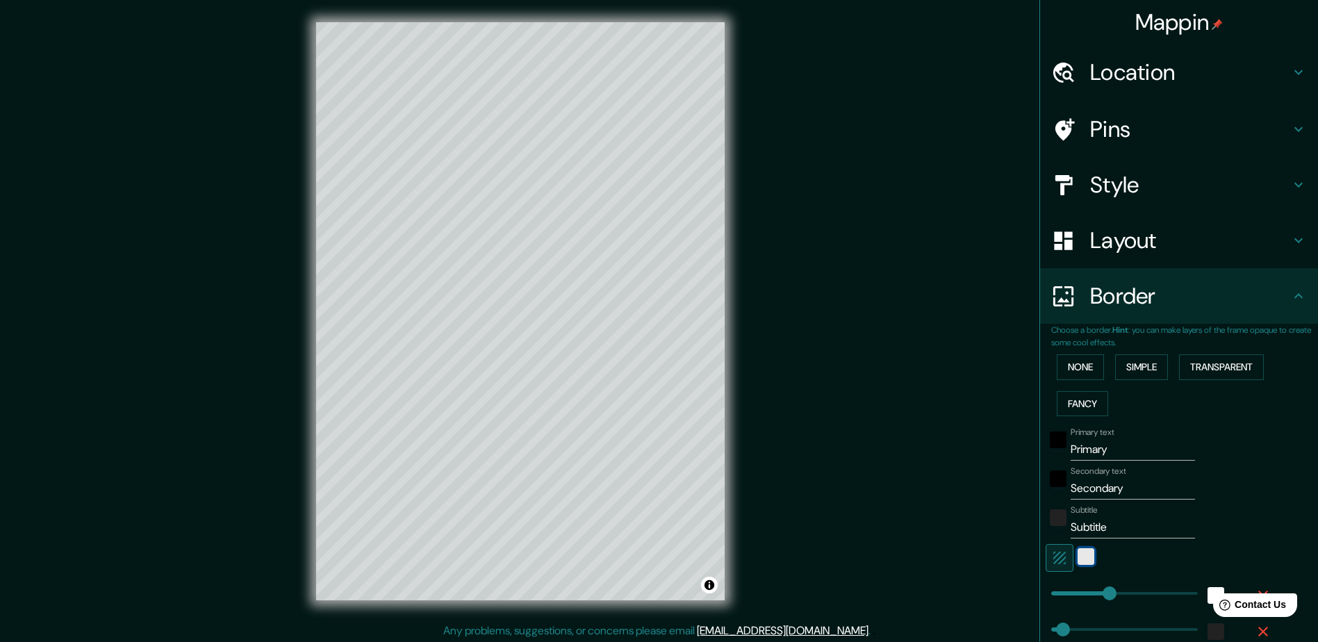
click at [1078, 556] on div "white" at bounding box center [1086, 556] width 17 height 17
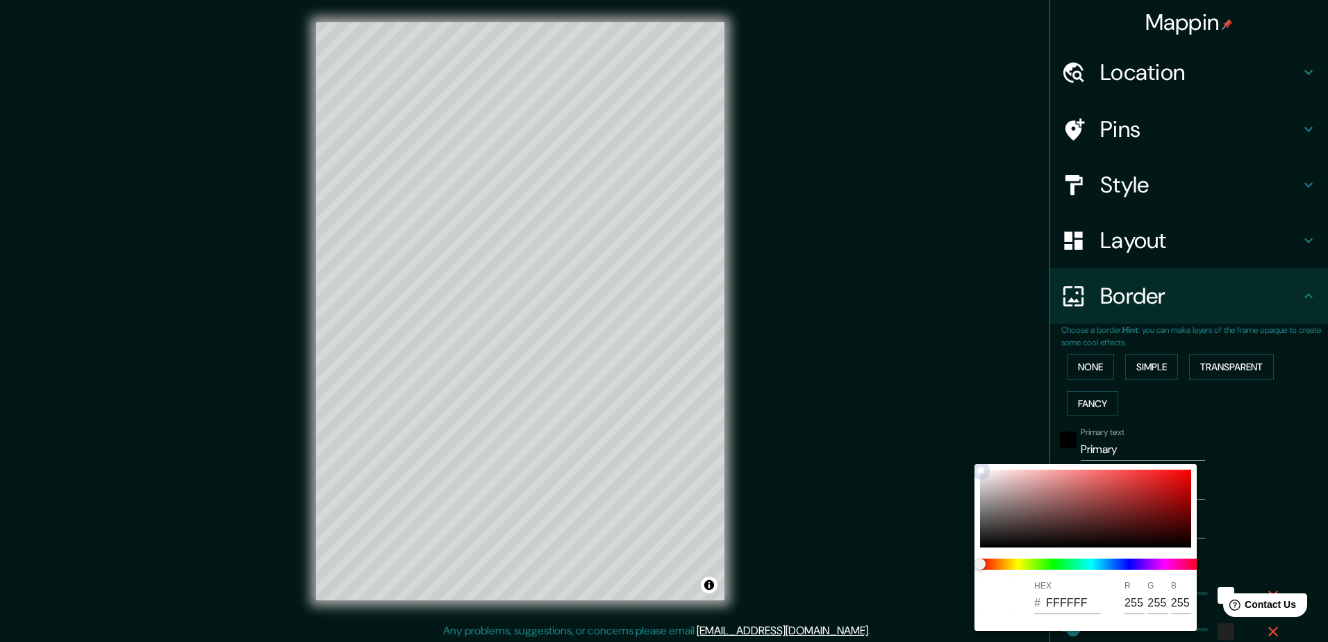
type input "235"
type input "47"
type input "24"
type input "982B2B"
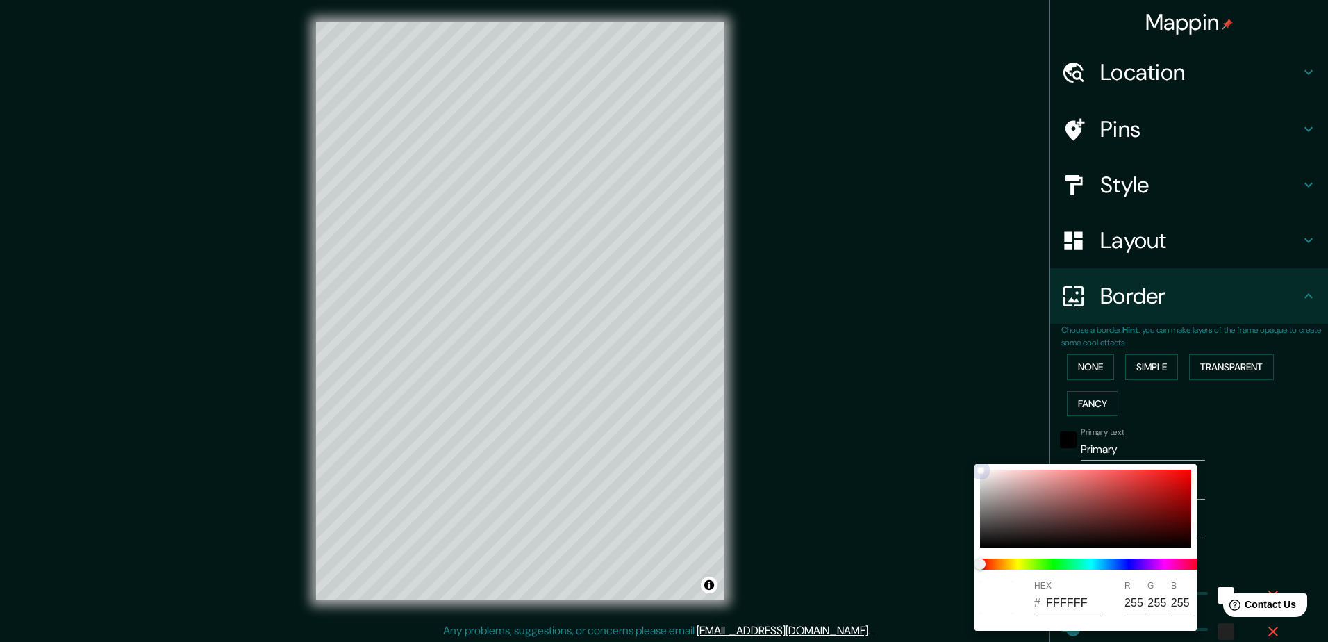
type input "152"
type input "43"
drag, startPoint x: 1058, startPoint y: 513, endPoint x: 1230, endPoint y: 461, distance: 179.8
click at [1230, 461] on div "HEX # 982B2B R 152 G 43 B 43" at bounding box center [664, 321] width 1328 height 642
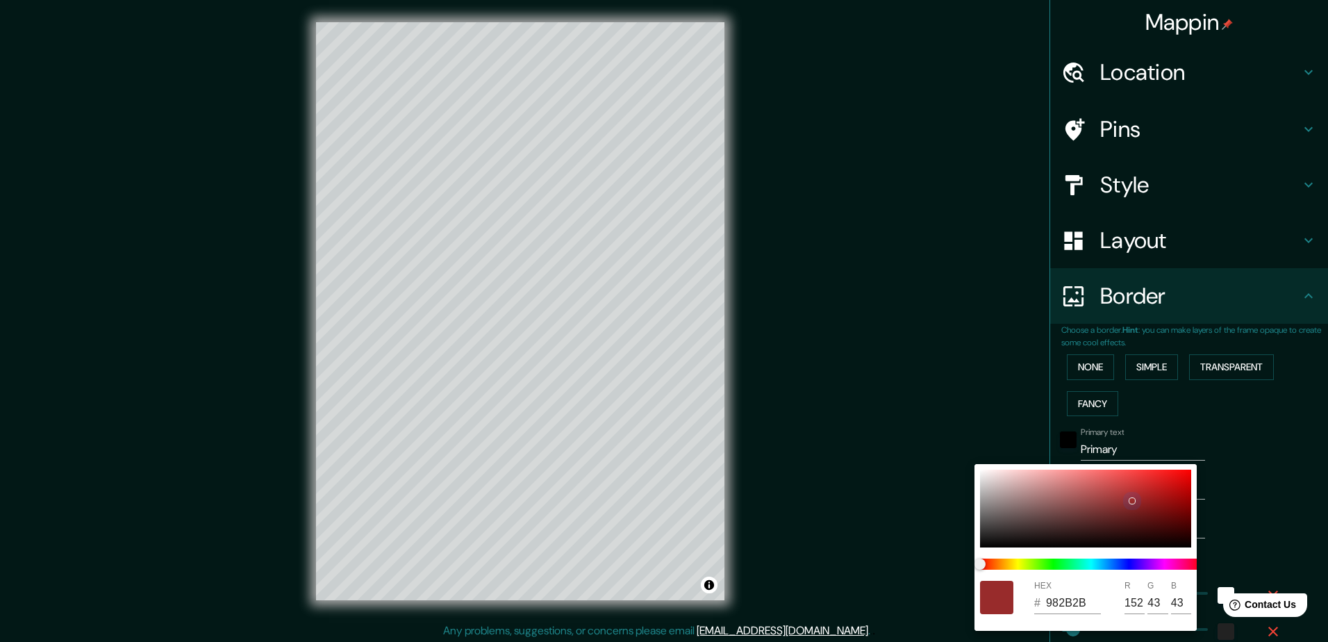
type input "235"
type input "47"
type input "24"
type input "775E5E"
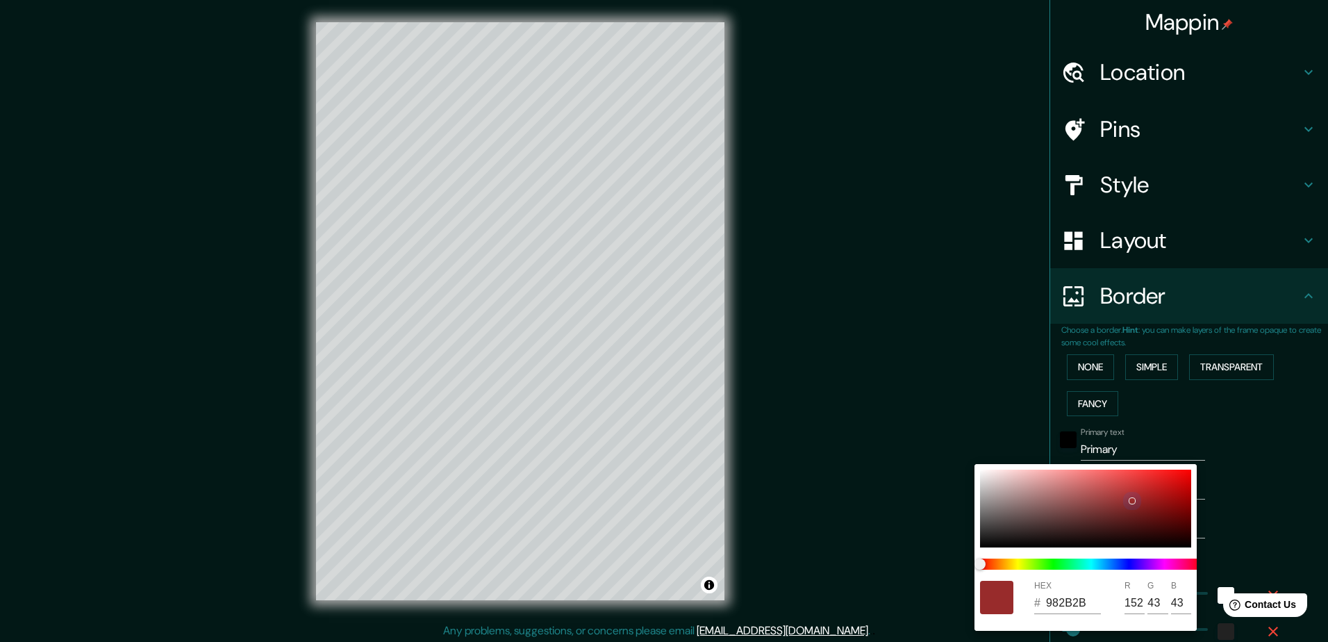
type input "119"
type input "94"
drag, startPoint x: 969, startPoint y: 503, endPoint x: 923, endPoint y: 439, distance: 78.3
click at [923, 440] on div "HEX # 775E5E R 119 G 94 B 94" at bounding box center [664, 321] width 1328 height 642
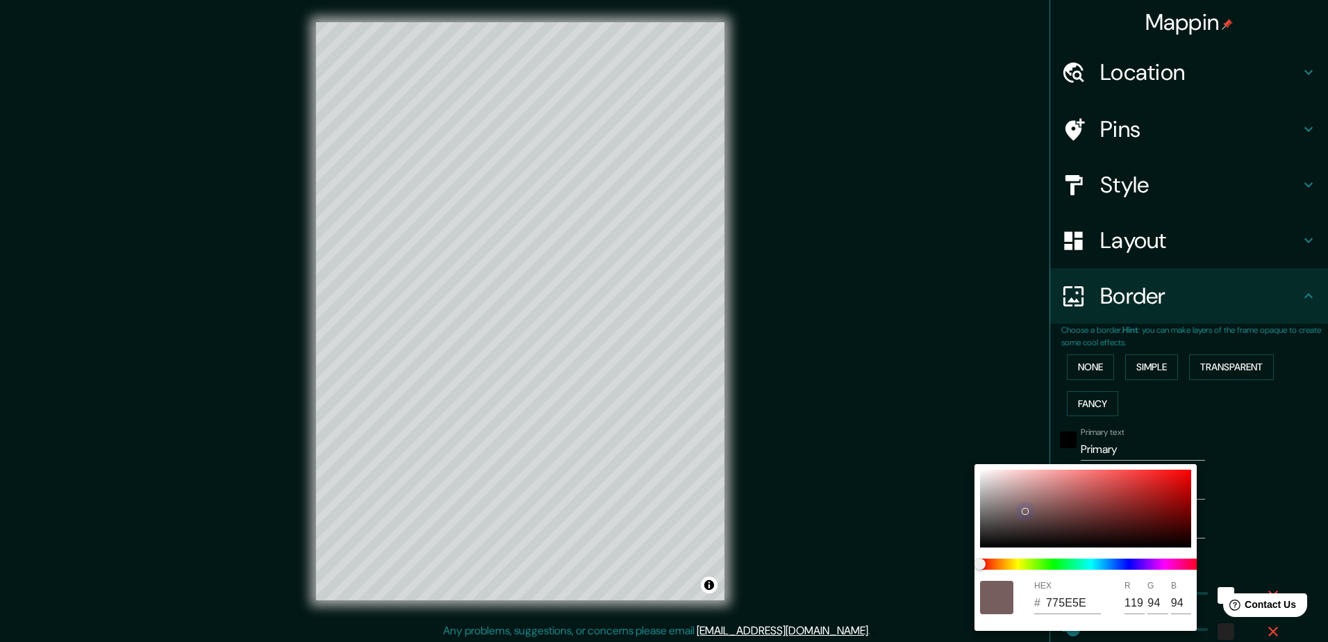
type input "235"
type input "47"
type input "24"
type input "FAD4D4"
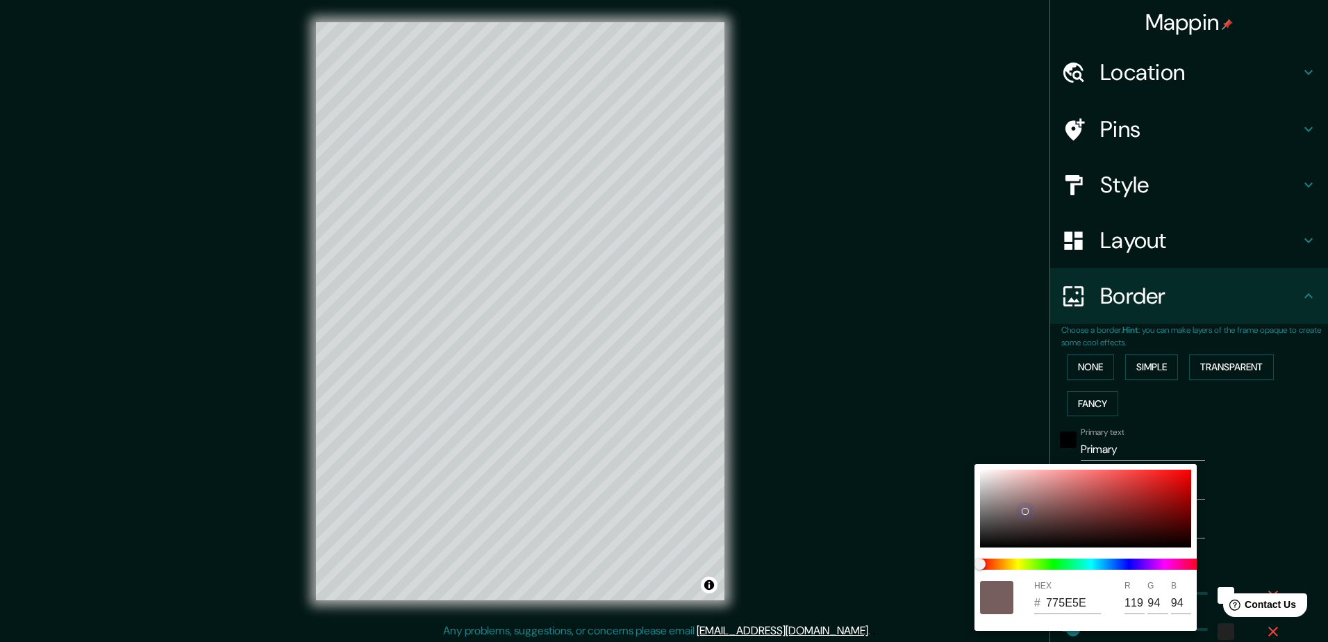
type input "250"
type input "212"
drag, startPoint x: 1039, startPoint y: 493, endPoint x: 919, endPoint y: 422, distance: 139.3
click at [919, 422] on div "HEX # FAD4D4 R 250 G 212 B 212" at bounding box center [664, 321] width 1328 height 642
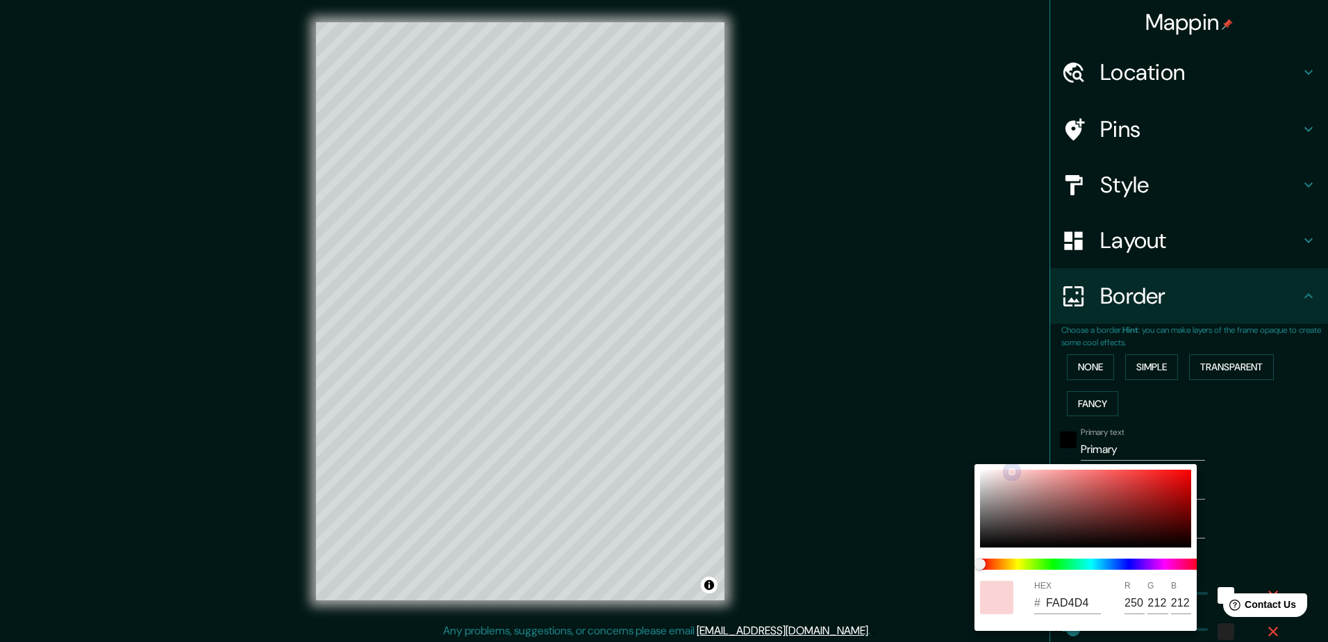
type input "235"
type input "47"
type input "24"
type input "FAFAFA"
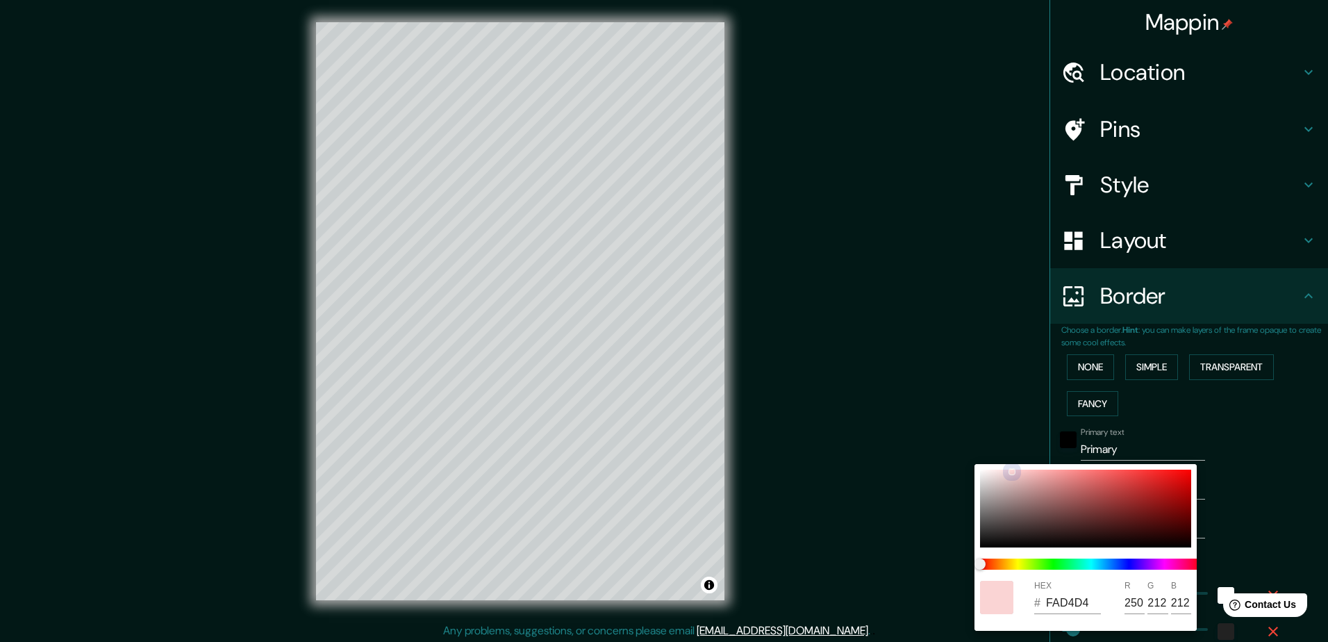
type input "250"
type input "235"
type input "47"
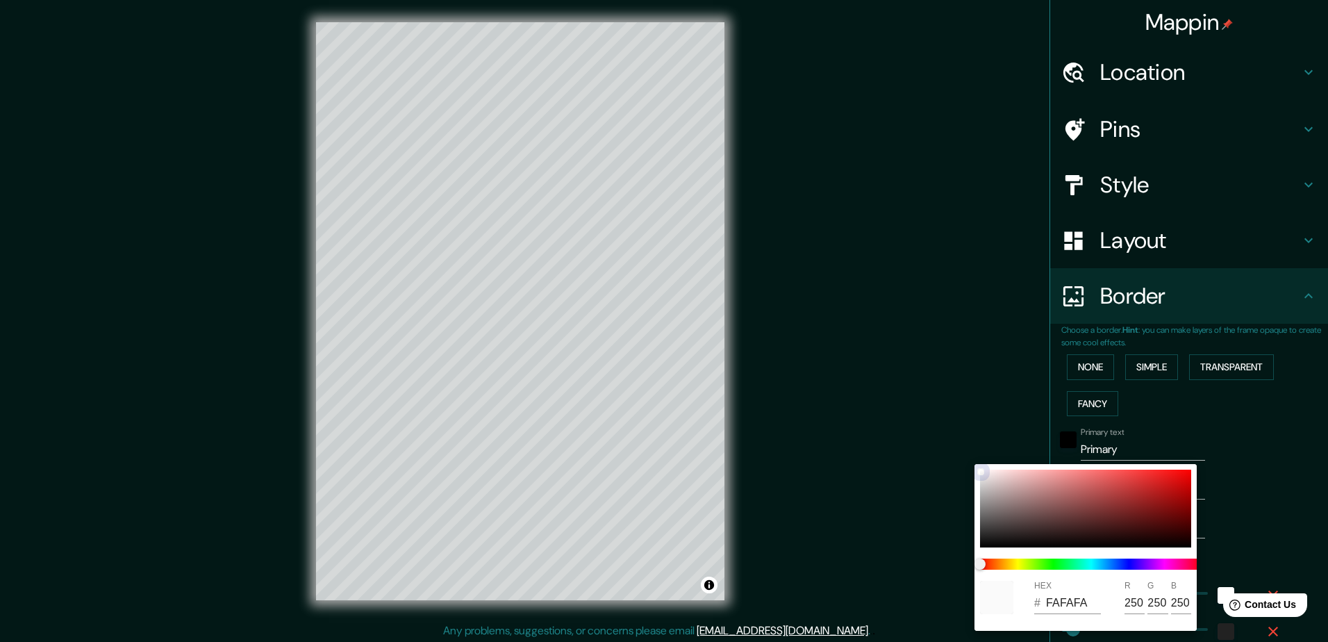
type input "47"
type input "24"
type input "F6F2F2"
type input "246"
type input "242"
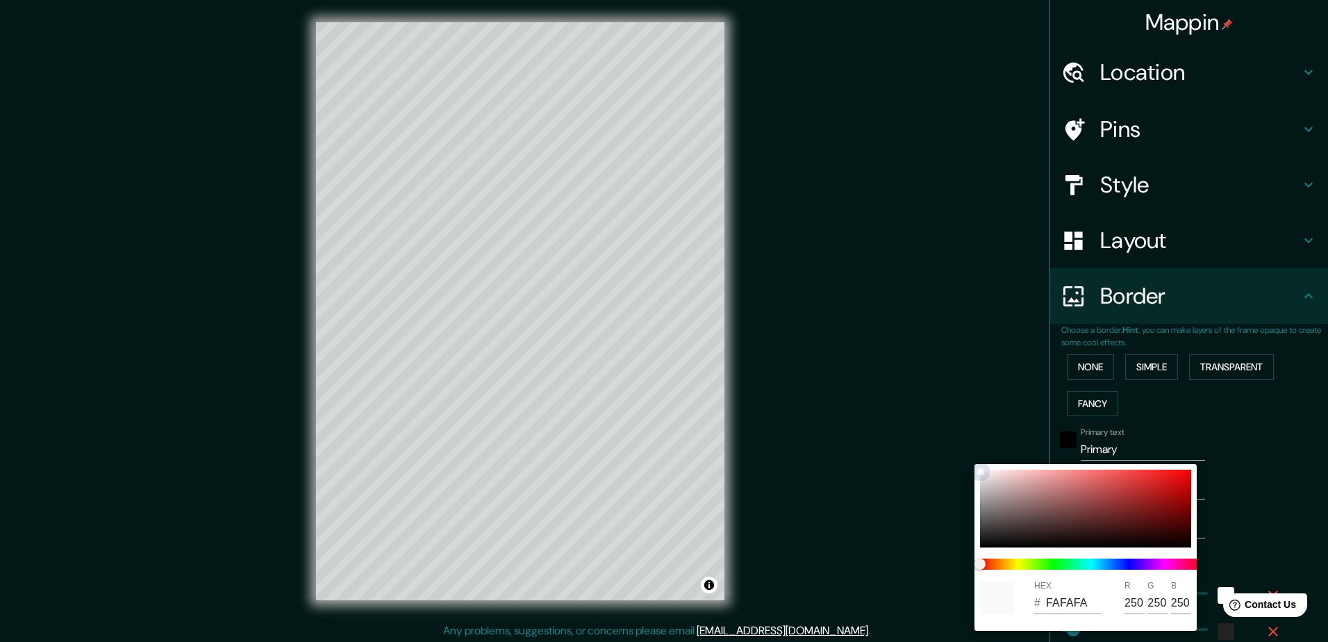
type input "242"
type input "235"
type input "47"
type input "24"
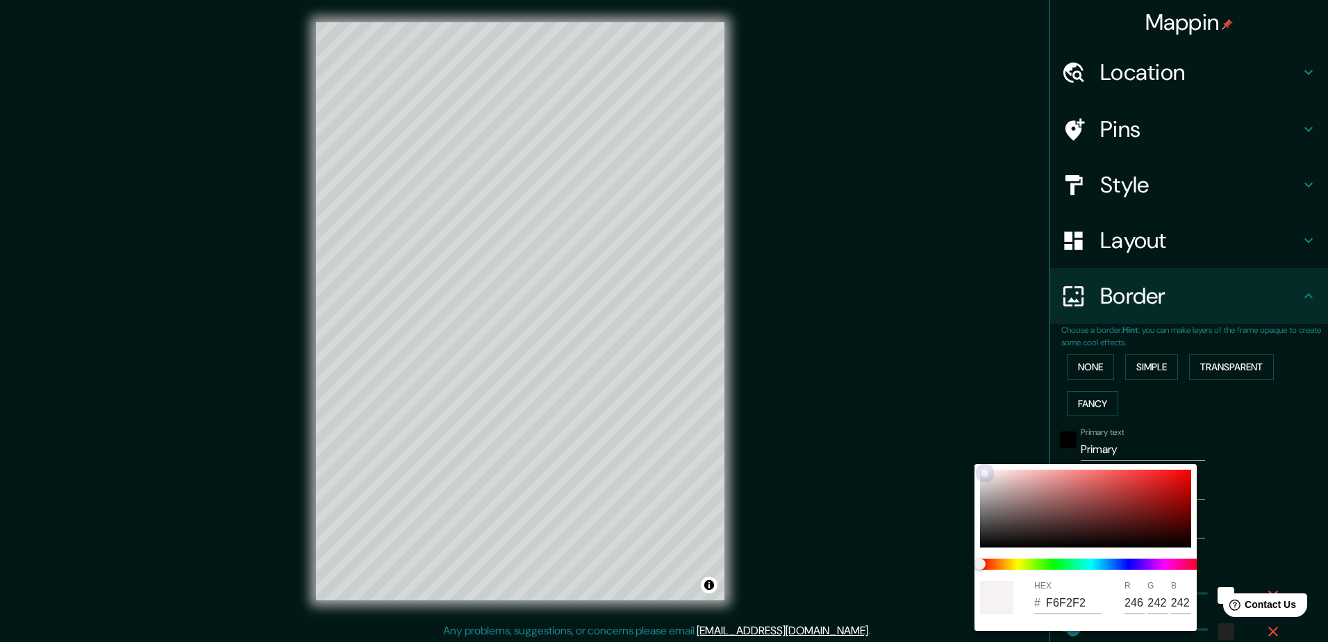
type input "F8F5F5"
type input "248"
type input "245"
drag, startPoint x: 981, startPoint y: 471, endPoint x: 959, endPoint y: 450, distance: 31.0
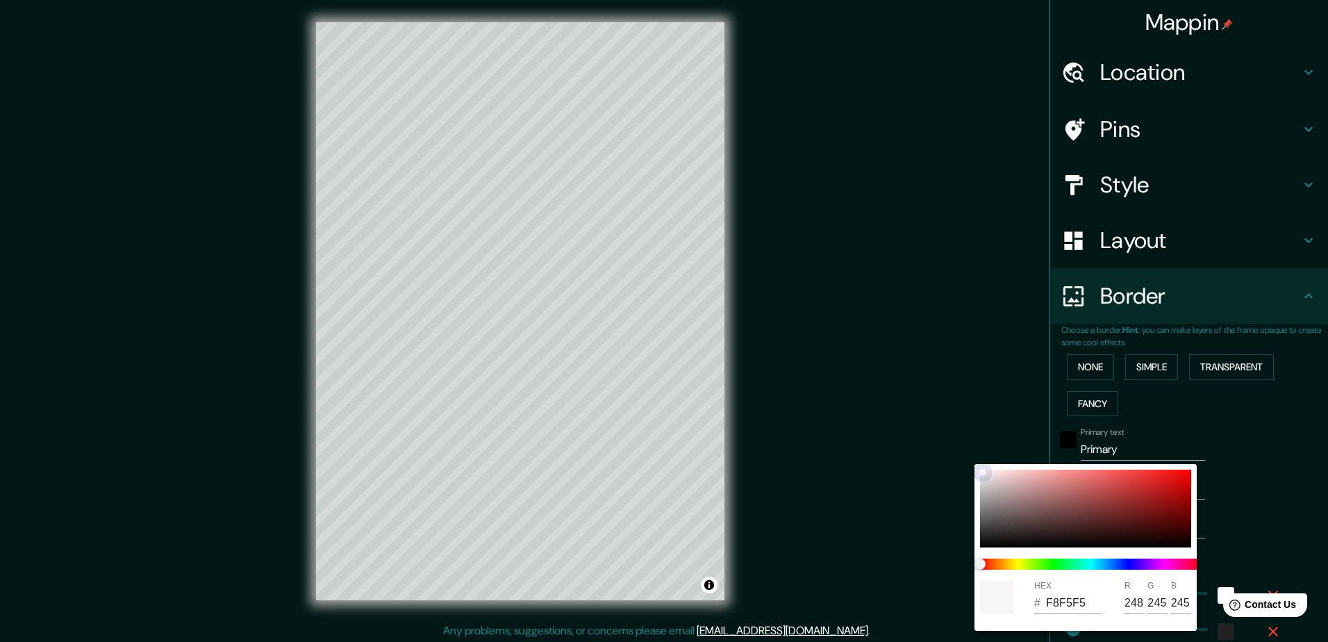
click at [964, 456] on div "HEX # F8F5F5 R 248 G 245 B 245" at bounding box center [664, 321] width 1328 height 642
click at [937, 398] on div at bounding box center [664, 321] width 1328 height 642
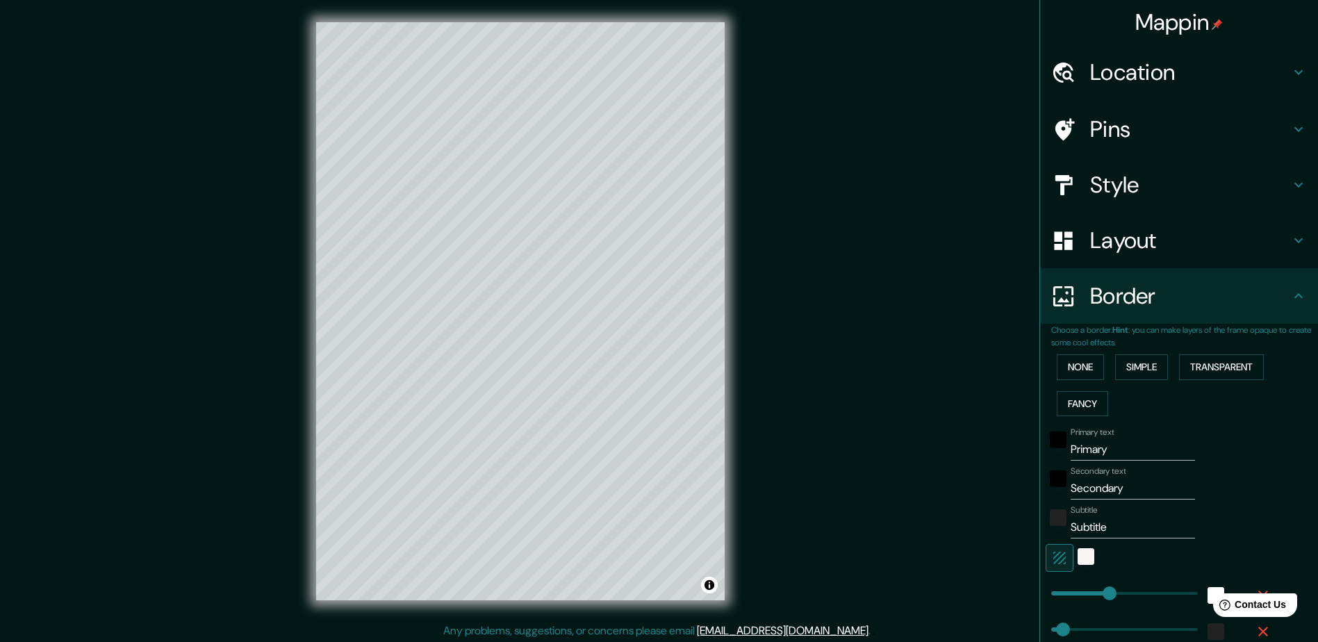
click at [1083, 439] on input "Primary" at bounding box center [1133, 449] width 124 height 22
click at [1083, 443] on input "Primary" at bounding box center [1133, 449] width 124 height 22
click at [1085, 443] on input "Primary" at bounding box center [1133, 449] width 124 height 22
click at [1084, 441] on input "Primary" at bounding box center [1133, 449] width 124 height 22
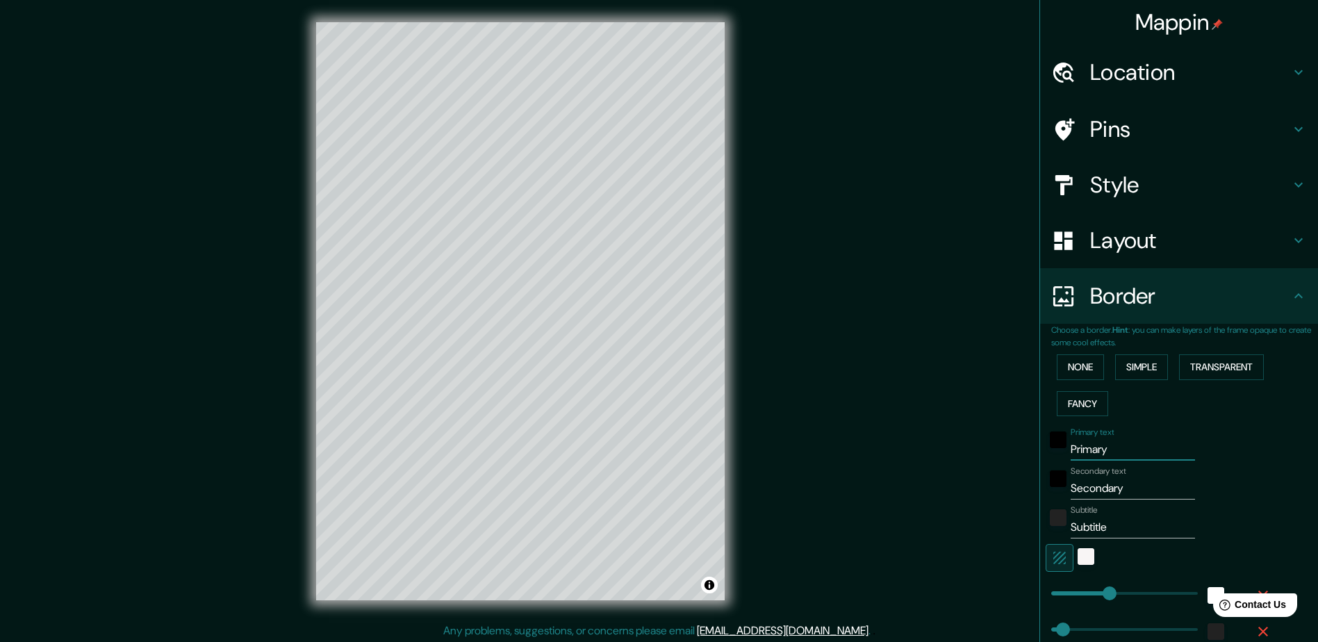
type input "M"
type input "235"
type input "47"
type input "24"
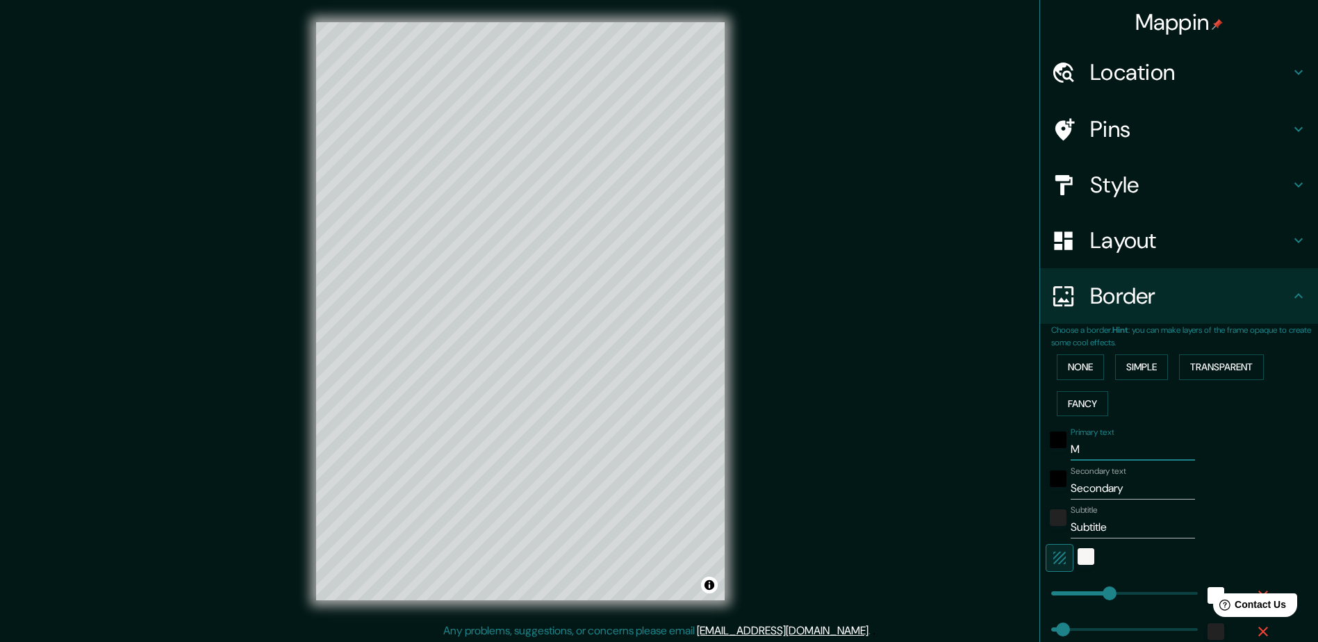
type input "MA"
type input "235"
type input "47"
type input "24"
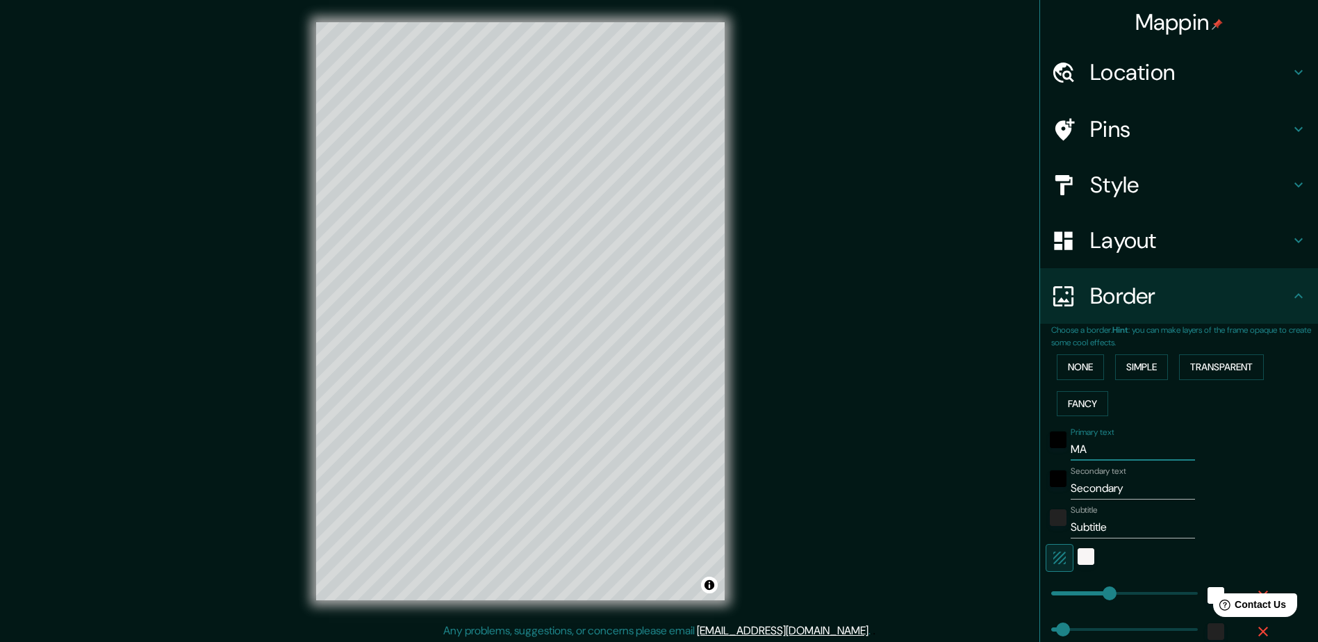
type input "MAD"
type input "235"
type input "47"
type input "24"
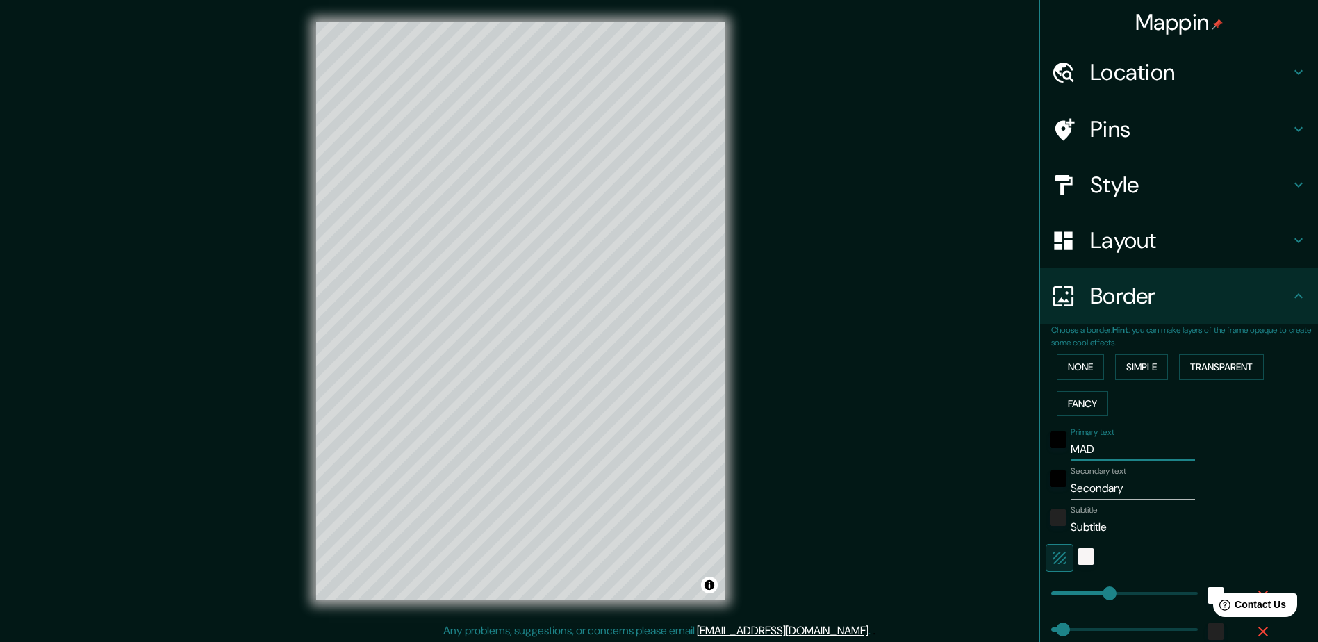
type input "MADI"
type input "235"
type input "47"
type input "24"
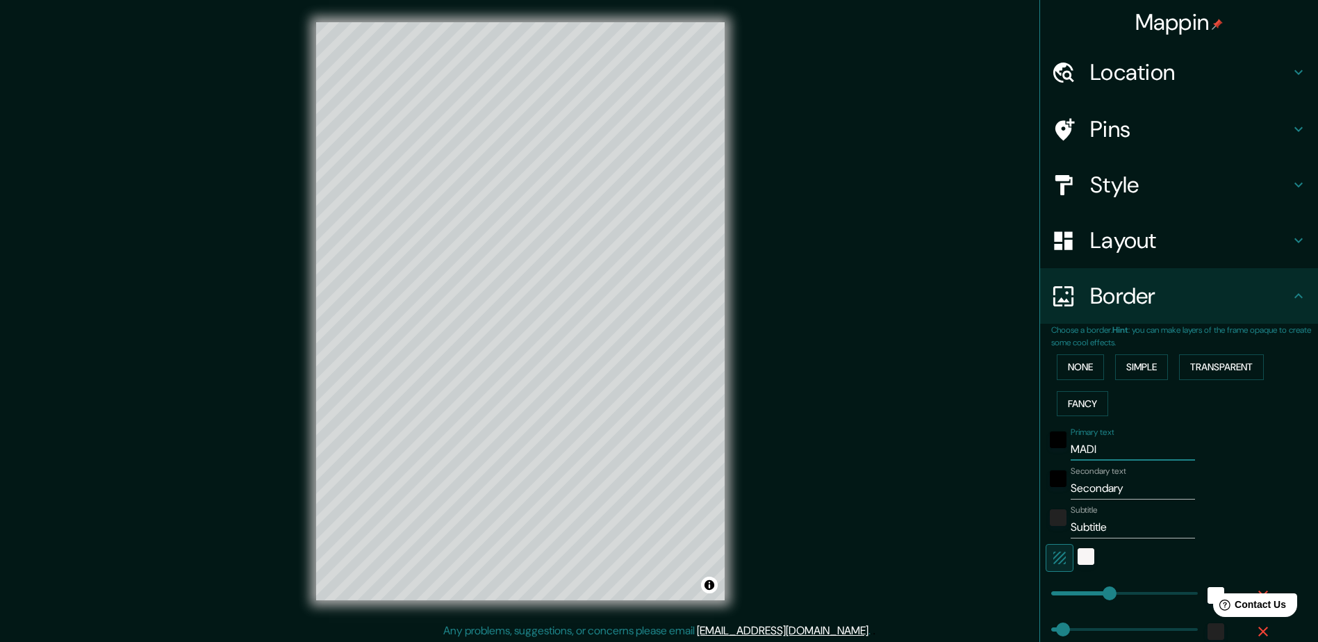
type input "MADID"
type input "235"
type input "47"
type input "24"
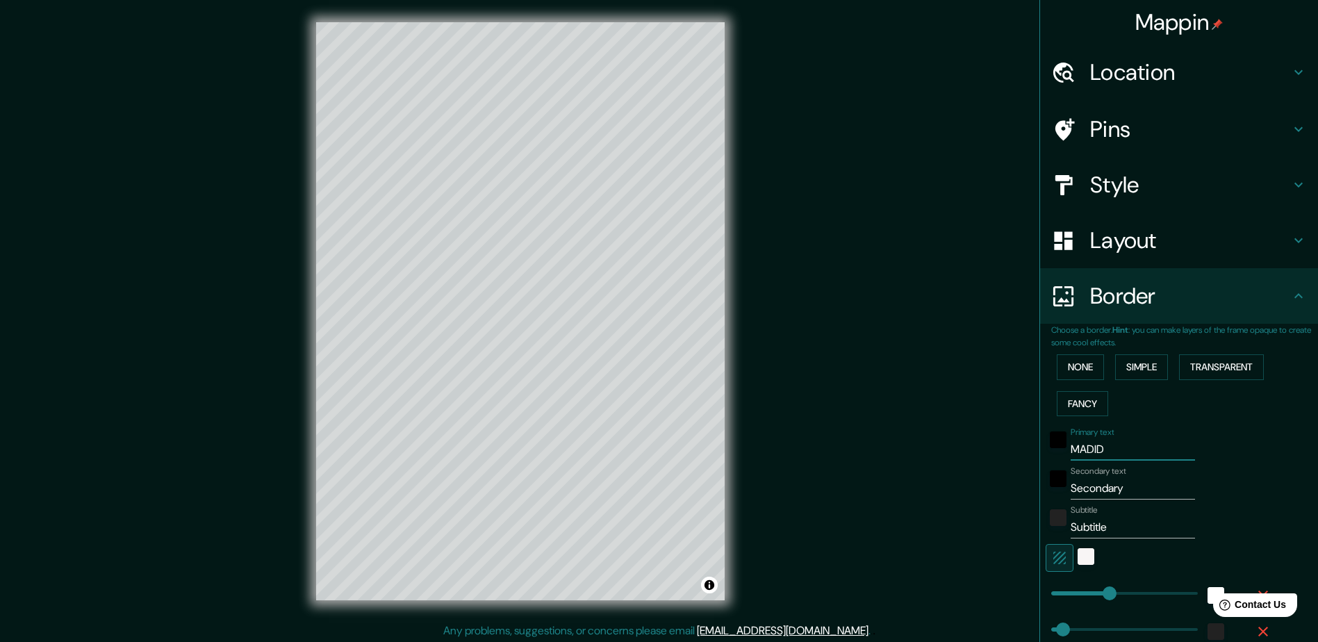
type input "MADID"
type input "L"
type input "235"
type input "47"
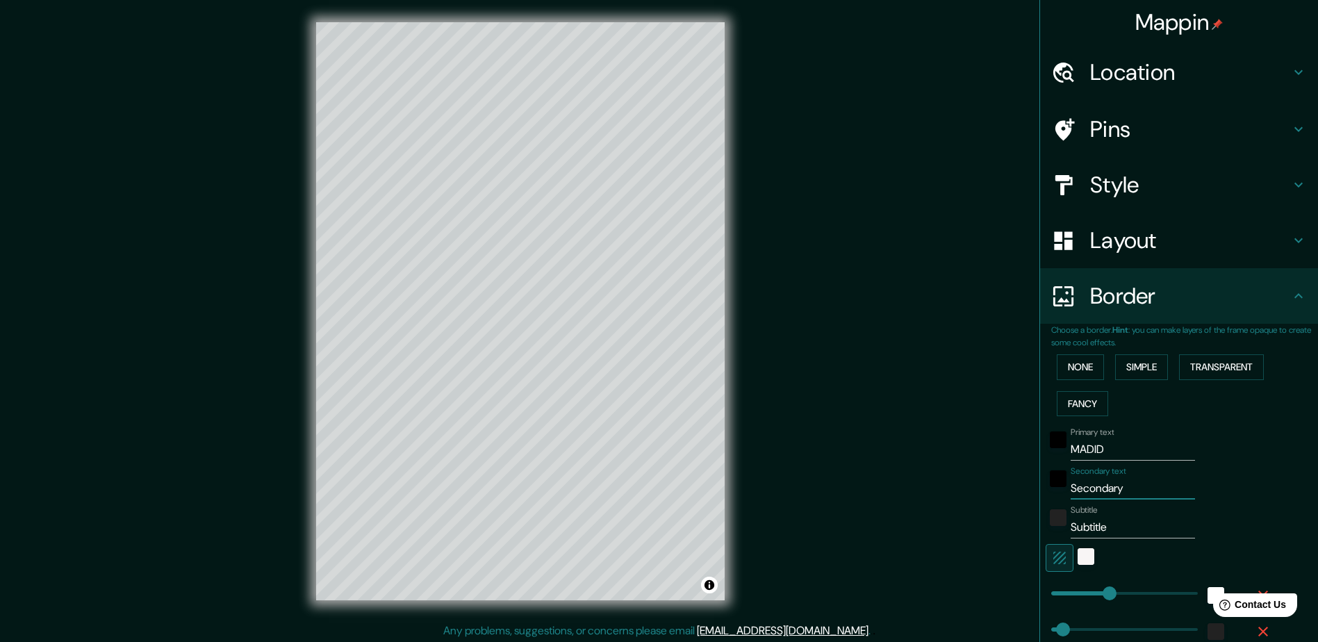
type input "24"
type input "235"
type input "47"
type input "24"
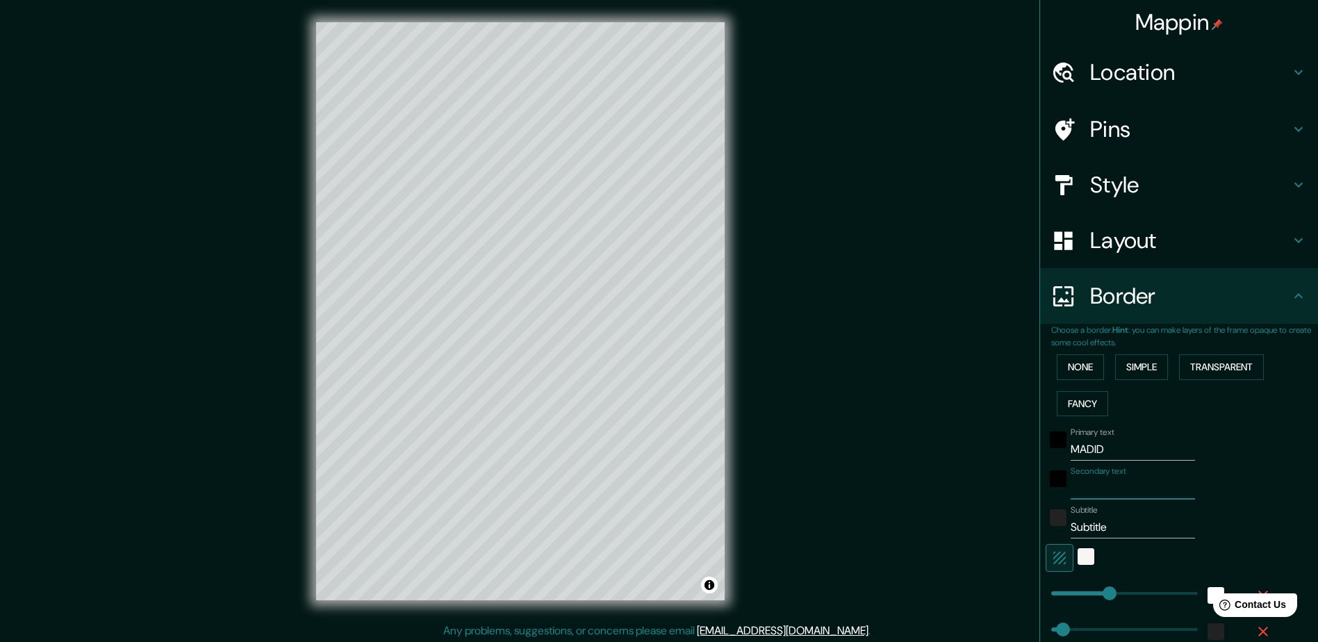
type input "U"
type input "235"
type input "47"
type input "24"
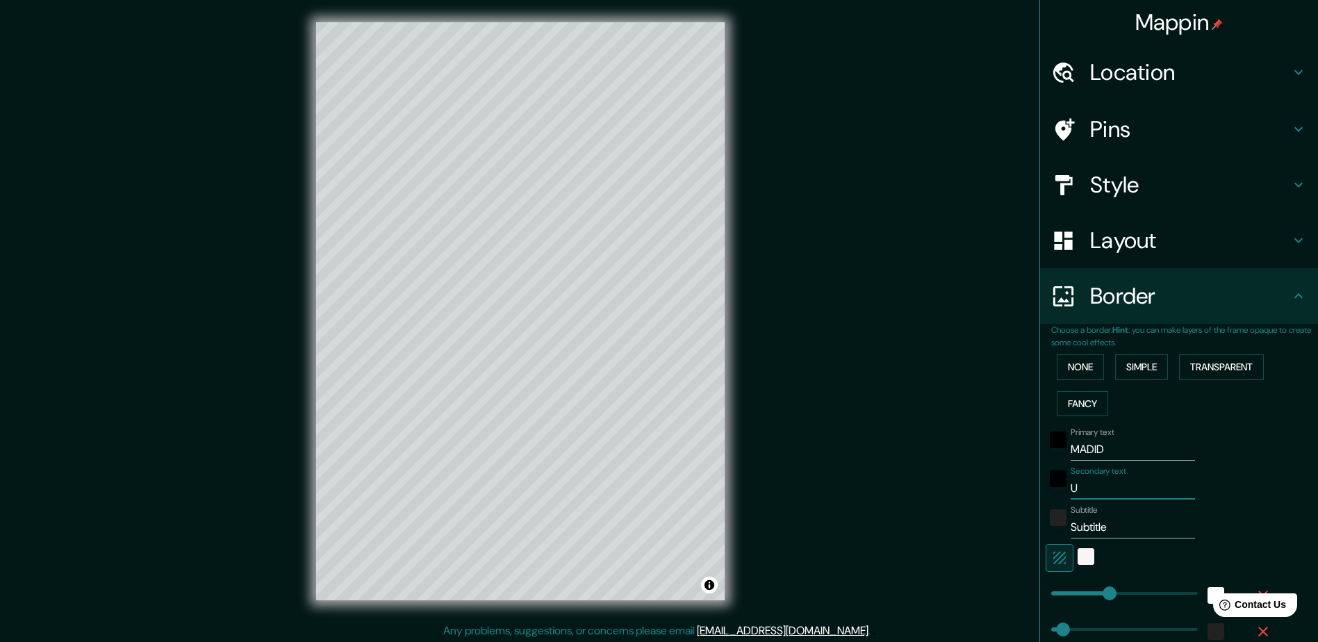
type input "UT"
type input "235"
type input "47"
type input "24"
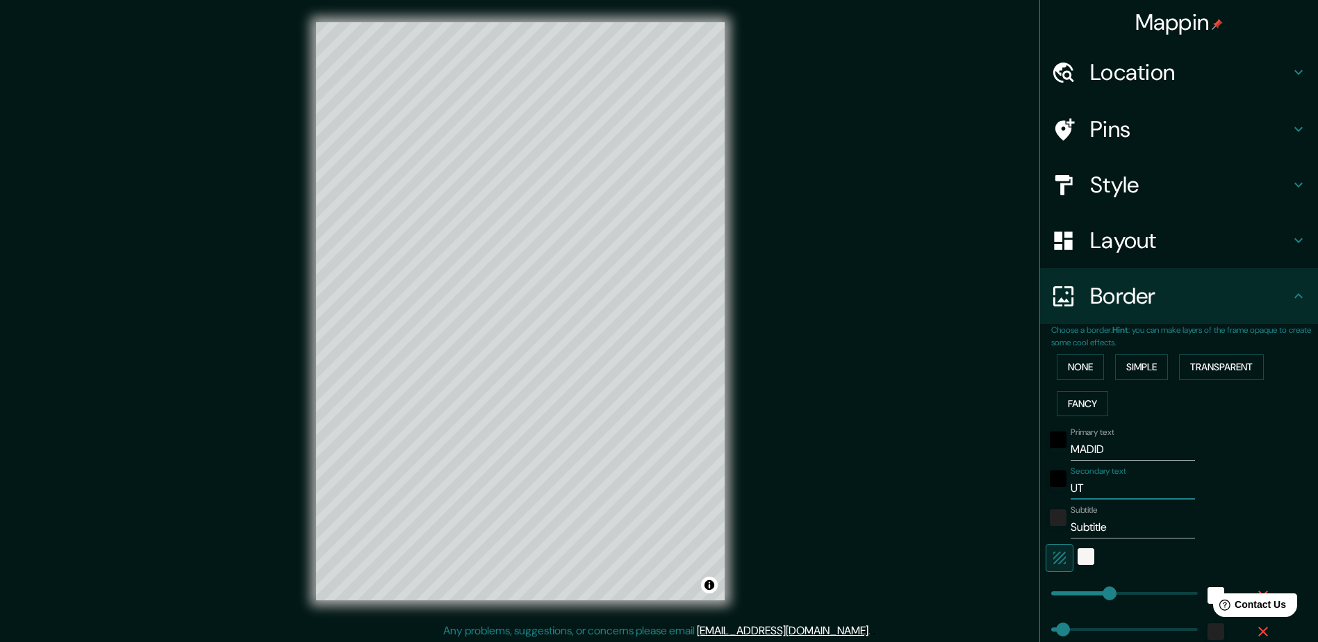
type input "UTE"
type input "235"
type input "47"
type input "24"
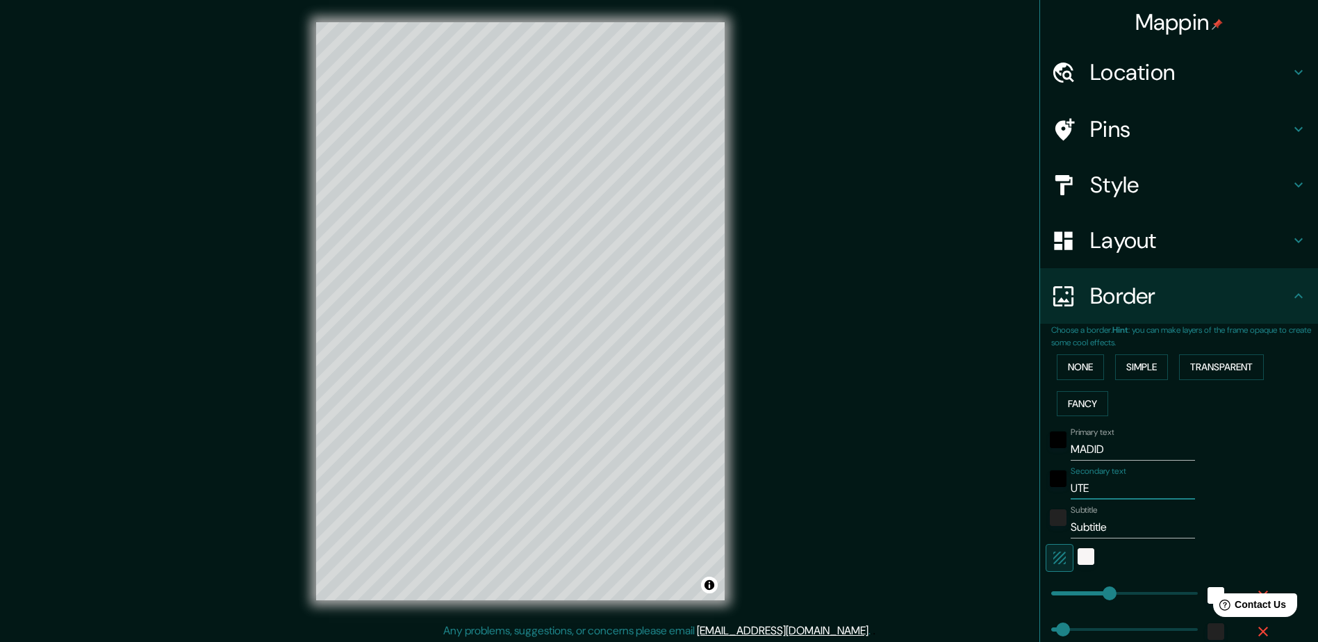
type input "UTE"
type input "235"
type input "47"
type input "24"
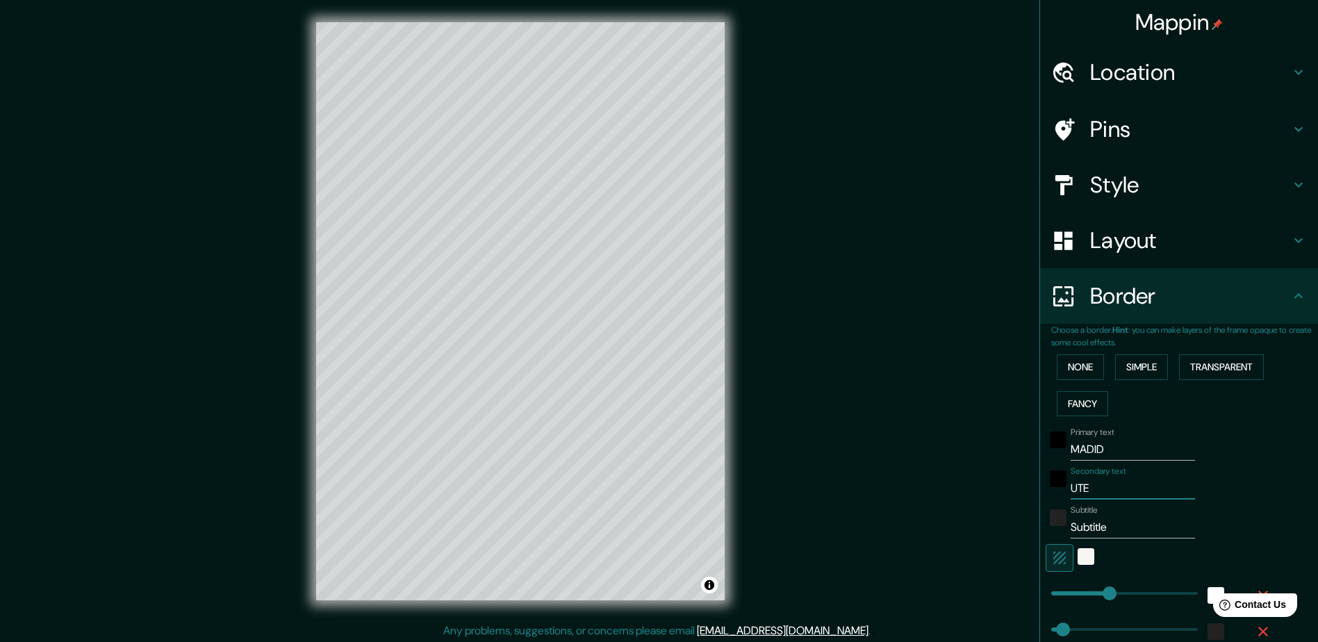
type input "UTE L"
type input "235"
type input "47"
type input "24"
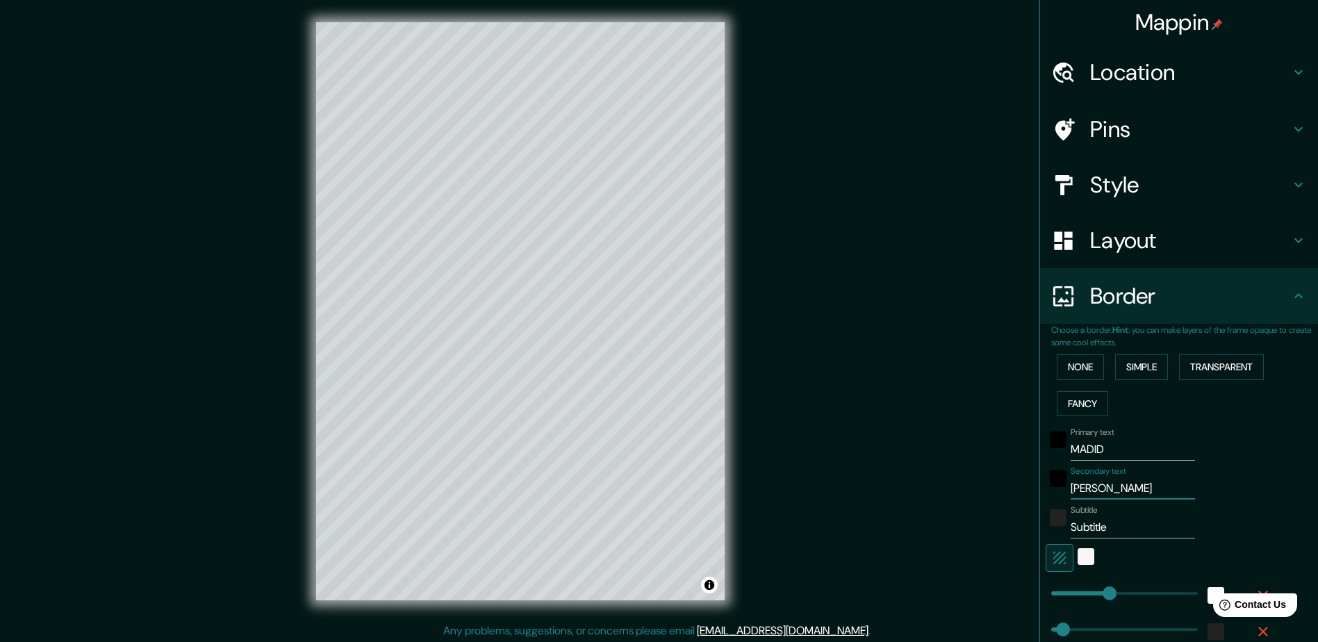
type input "UTE L1"
type input "235"
type input "47"
type input "24"
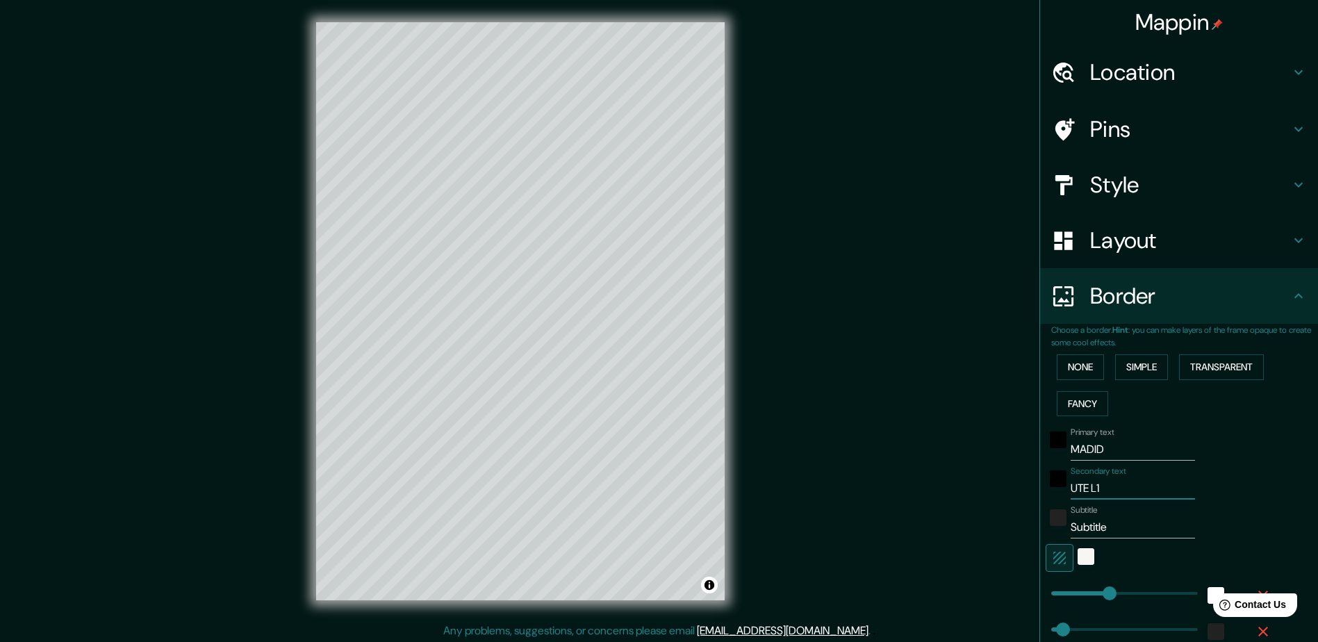
type input "UTE L11"
type input "235"
type input "47"
type input "24"
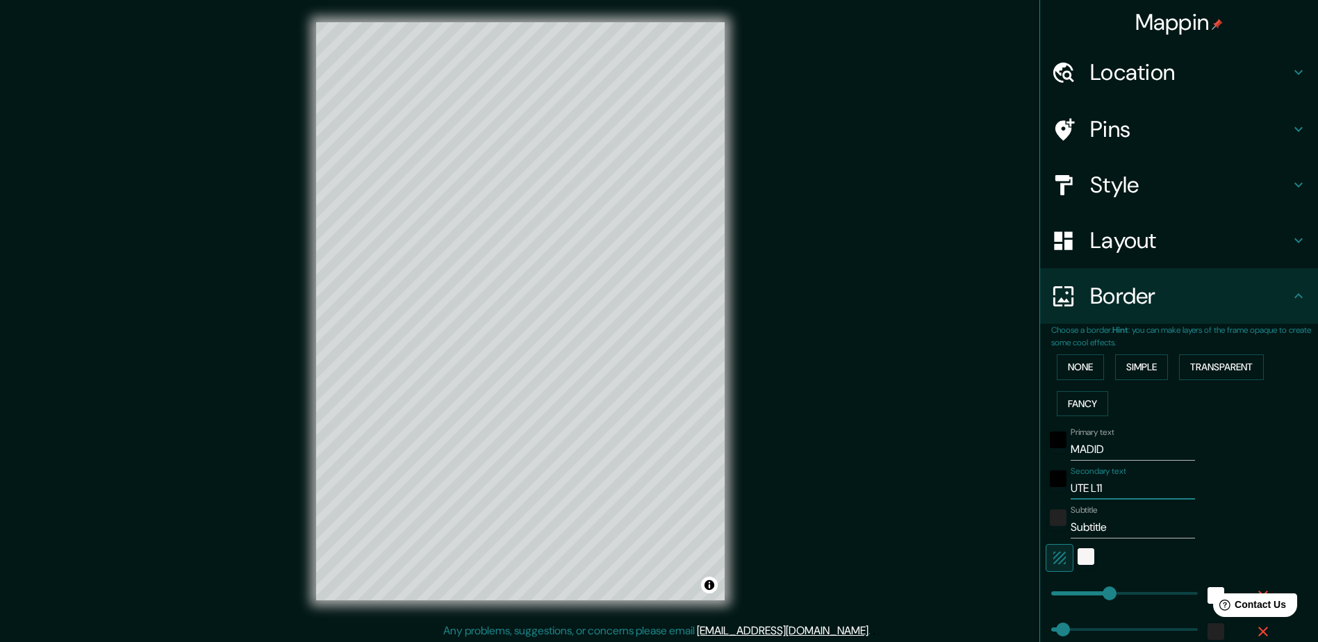
type input "UTE L11"
click at [459, 294] on div at bounding box center [461, 291] width 11 height 11
click at [457, 275] on div at bounding box center [459, 272] width 11 height 11
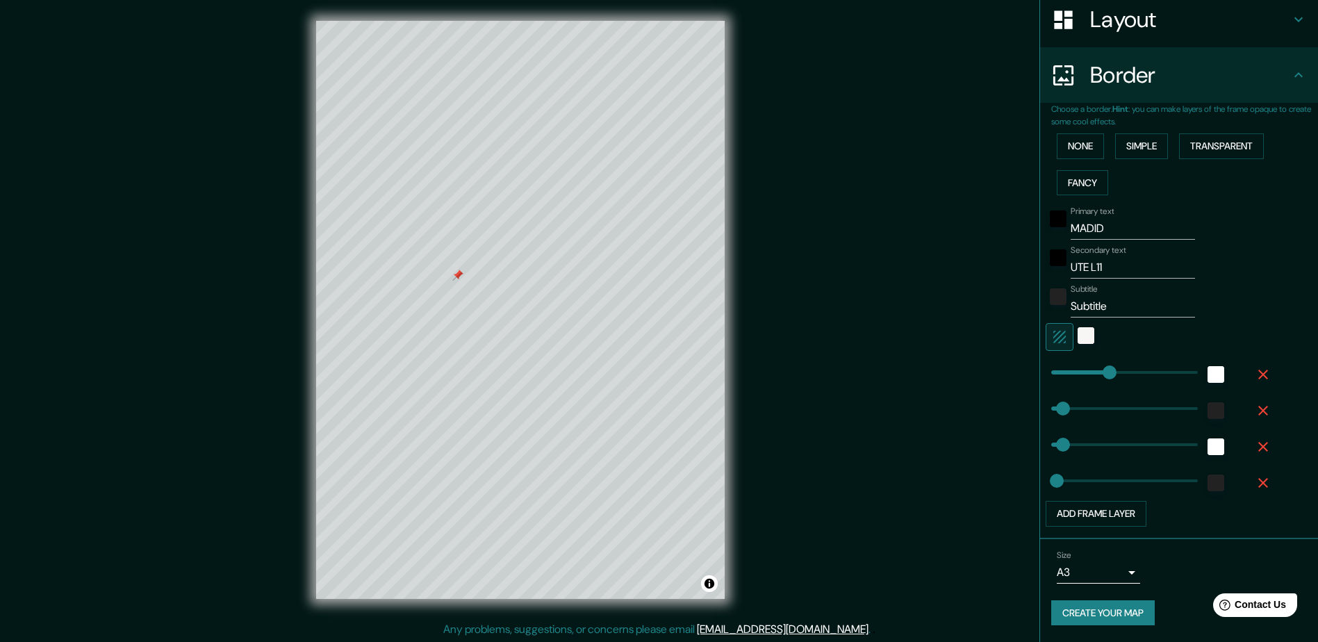
scroll to position [3, 0]
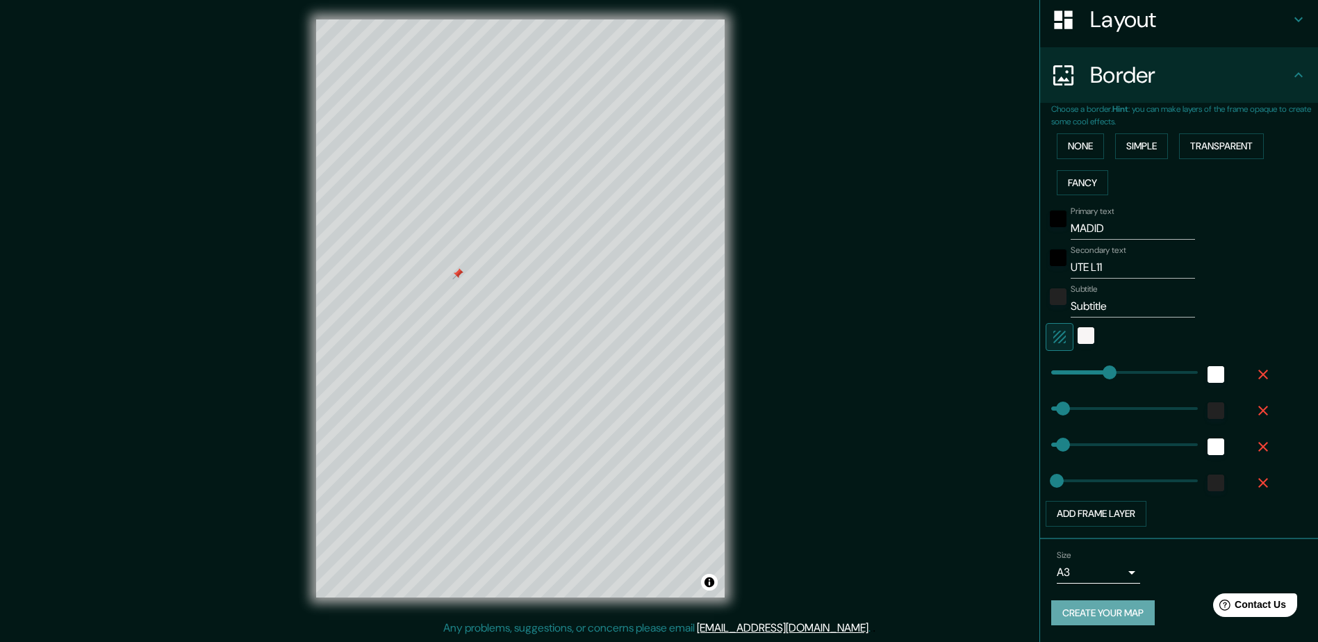
click at [1094, 610] on button "Create your map" at bounding box center [1103, 613] width 104 height 26
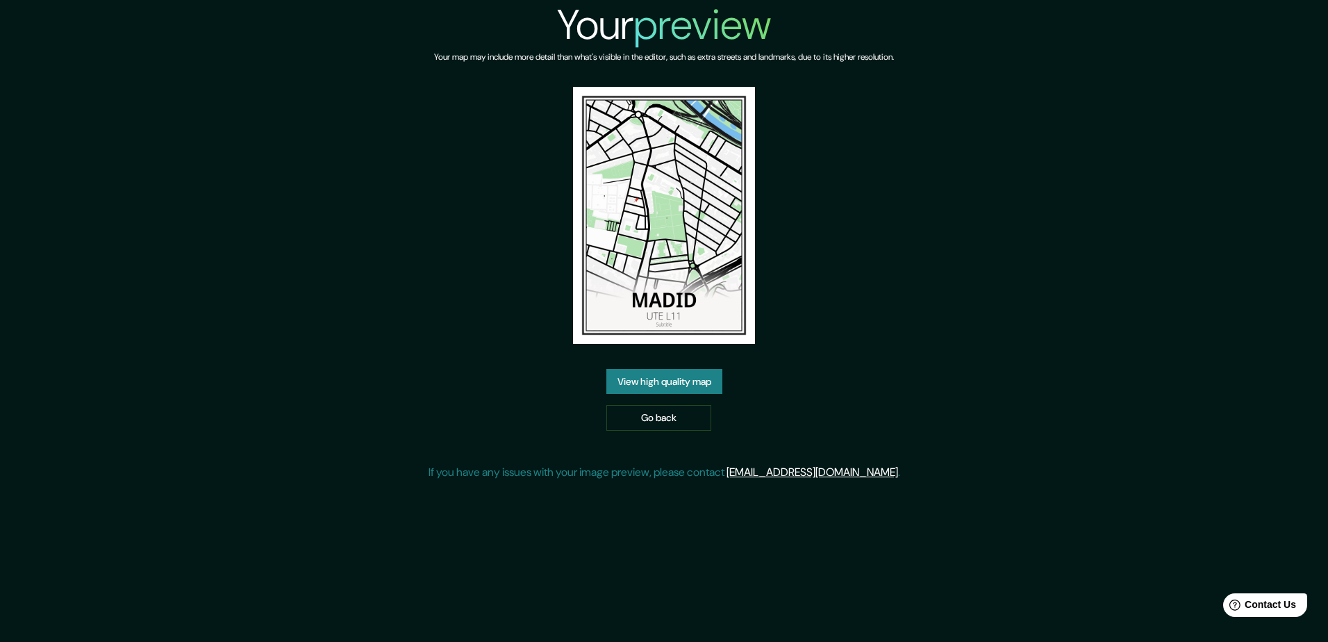
click at [663, 232] on img at bounding box center [664, 215] width 182 height 257
click at [668, 145] on img at bounding box center [664, 215] width 182 height 257
drag, startPoint x: 668, startPoint y: 145, endPoint x: 580, endPoint y: 264, distance: 148.1
click at [538, 197] on div "Your preview Your map may include more detail than what's visible in the editor…" at bounding box center [665, 246] width 472 height 492
click at [666, 377] on link "View high quality map" at bounding box center [665, 382] width 116 height 26
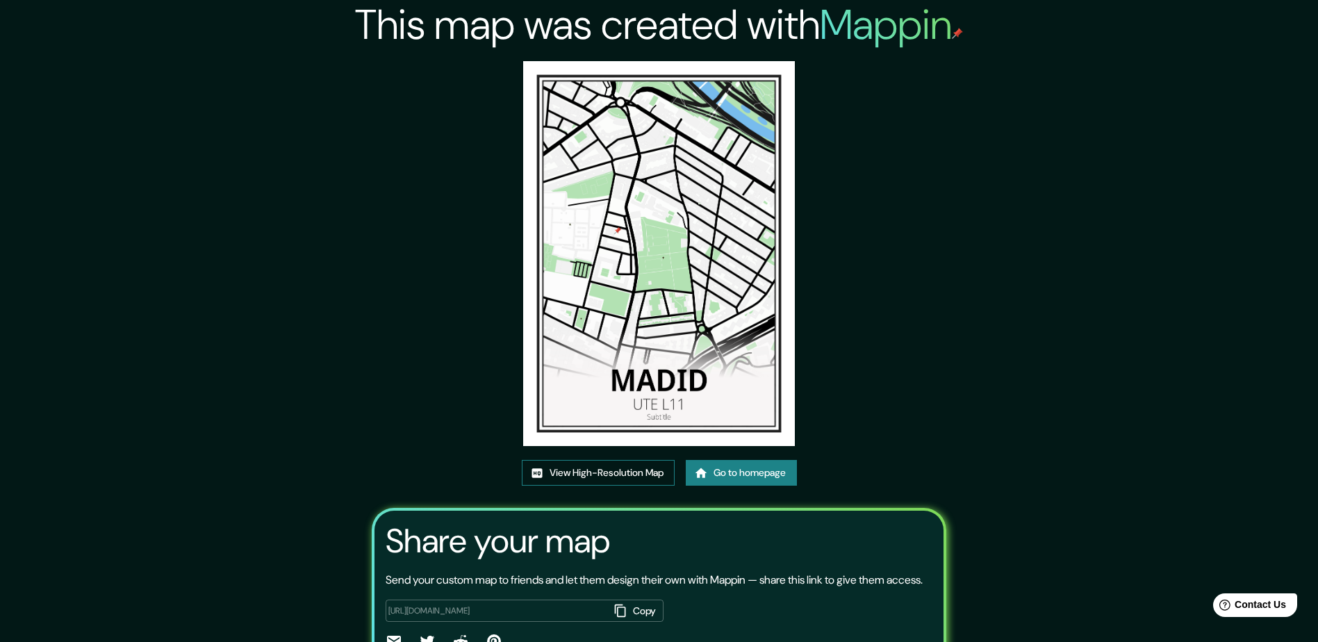
click at [582, 473] on link "View High-Resolution Map" at bounding box center [598, 473] width 153 height 26
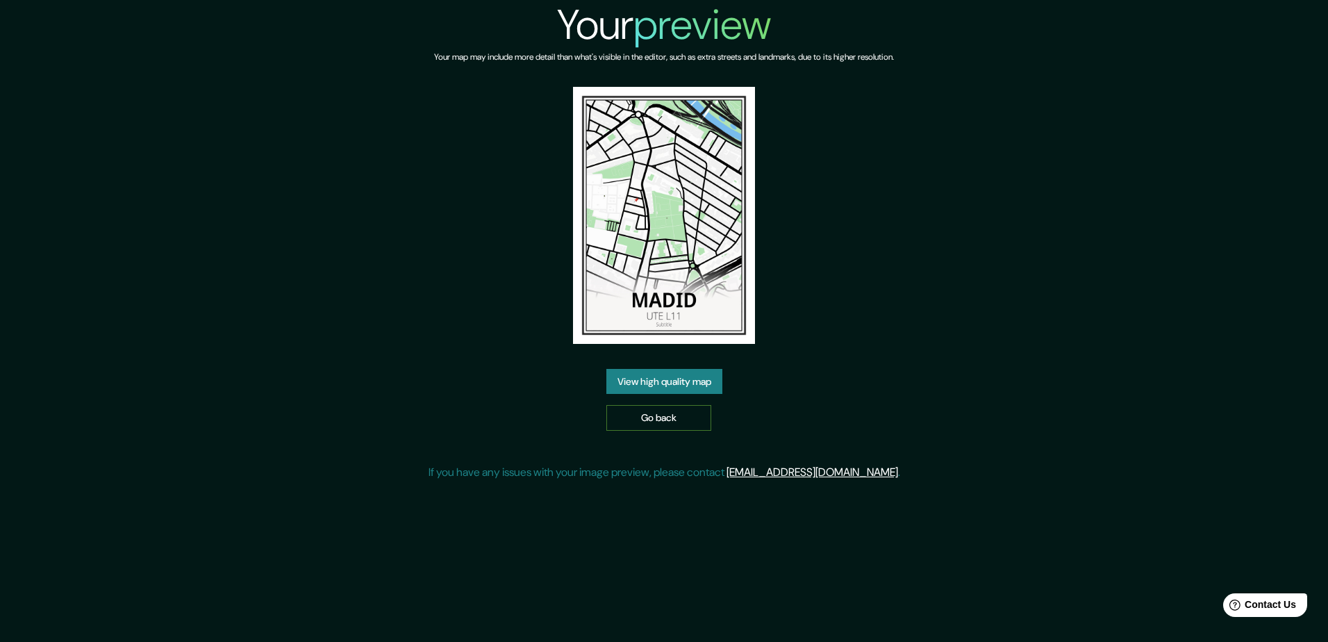
click at [666, 413] on link "Go back" at bounding box center [659, 418] width 105 height 26
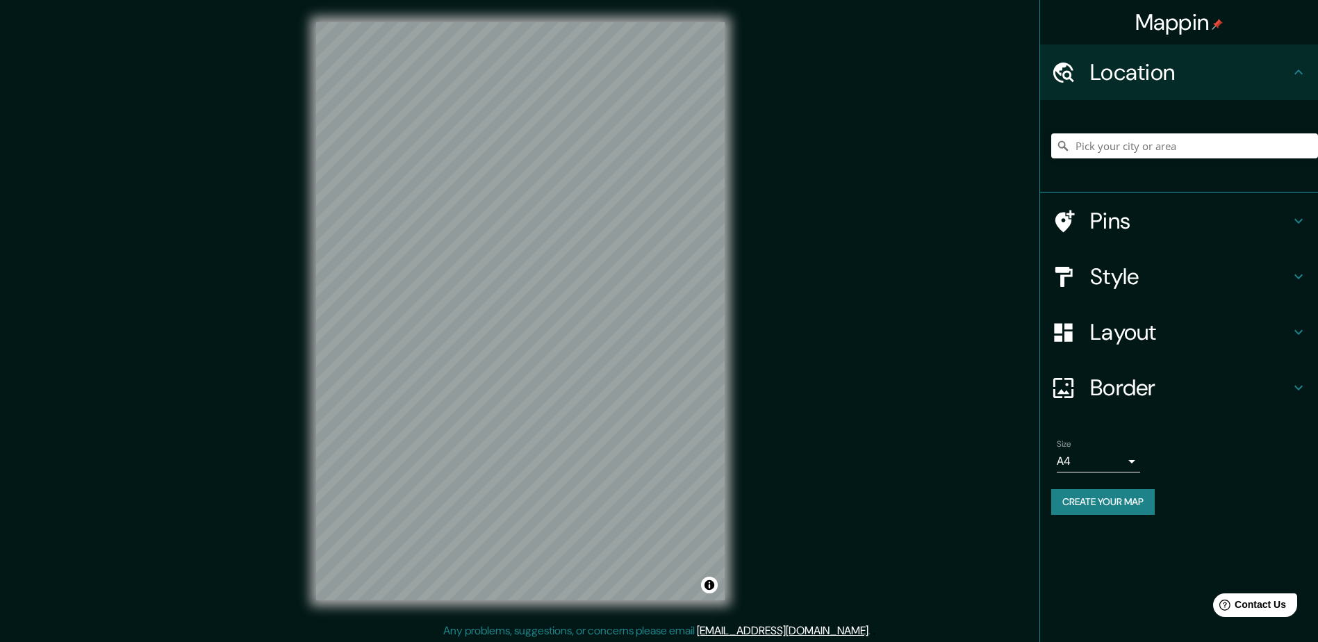
click at [1172, 132] on div at bounding box center [1184, 145] width 267 height 69
click at [1169, 147] on input "Pick your city or area" at bounding box center [1184, 145] width 267 height 25
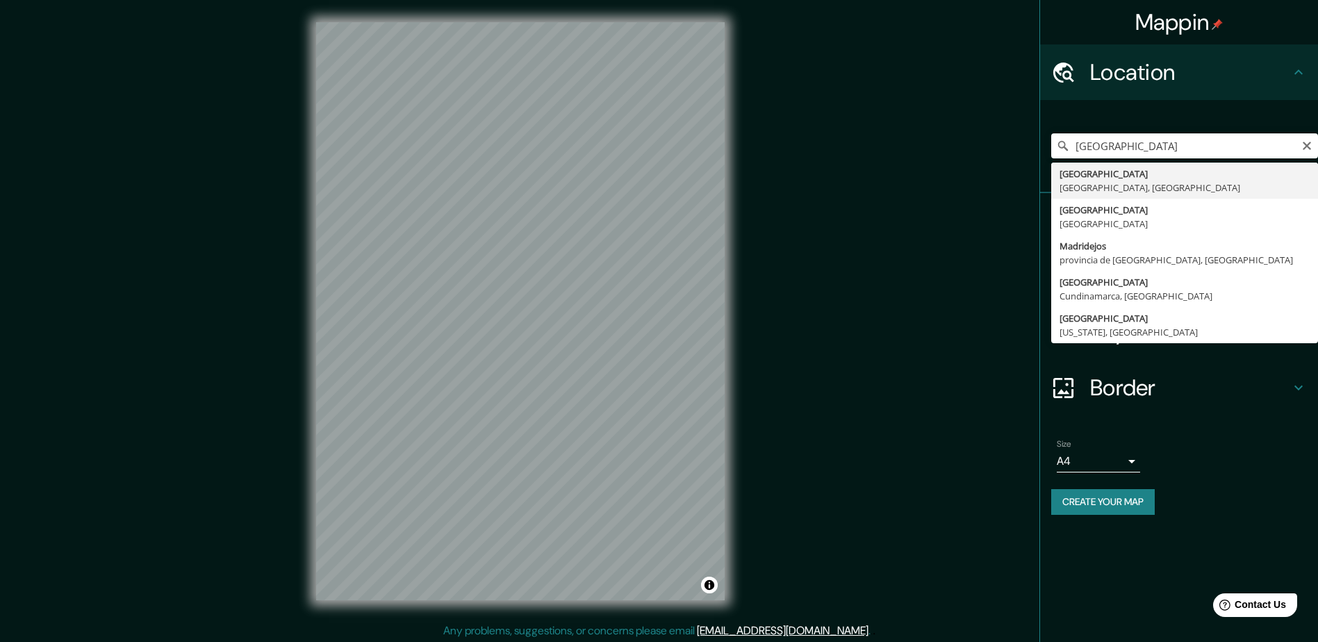
type input "Madrid, Madrid, España"
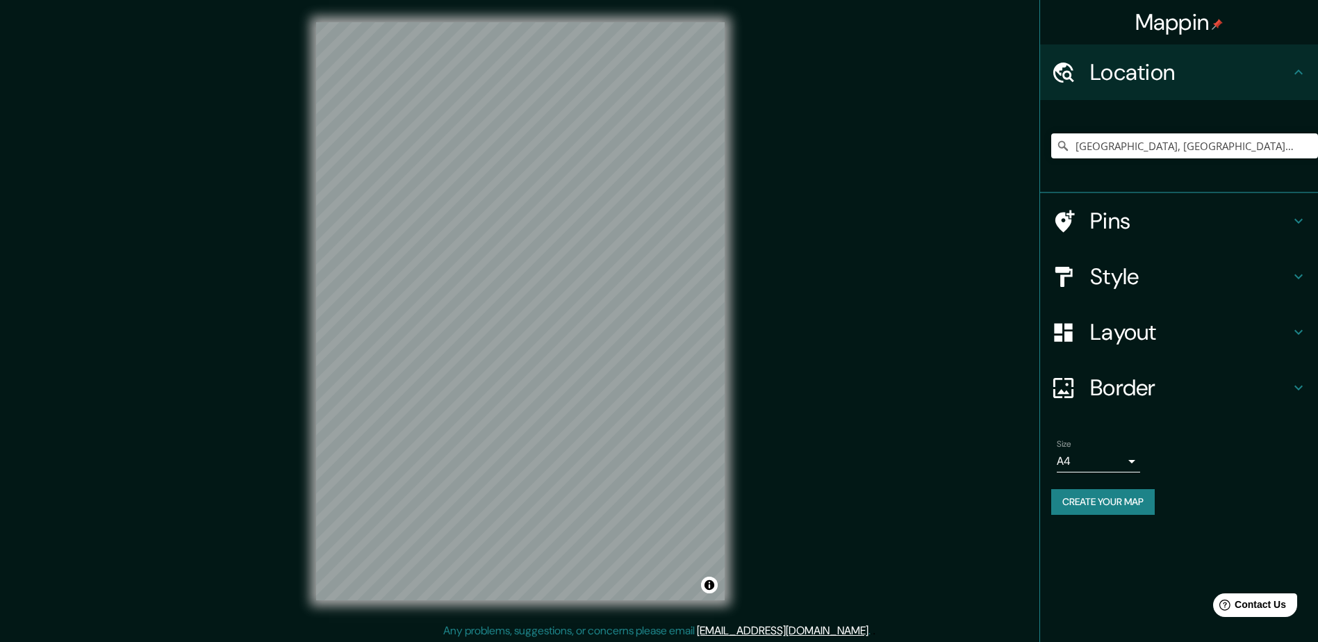
click at [1126, 209] on h4 "Pins" at bounding box center [1190, 221] width 200 height 28
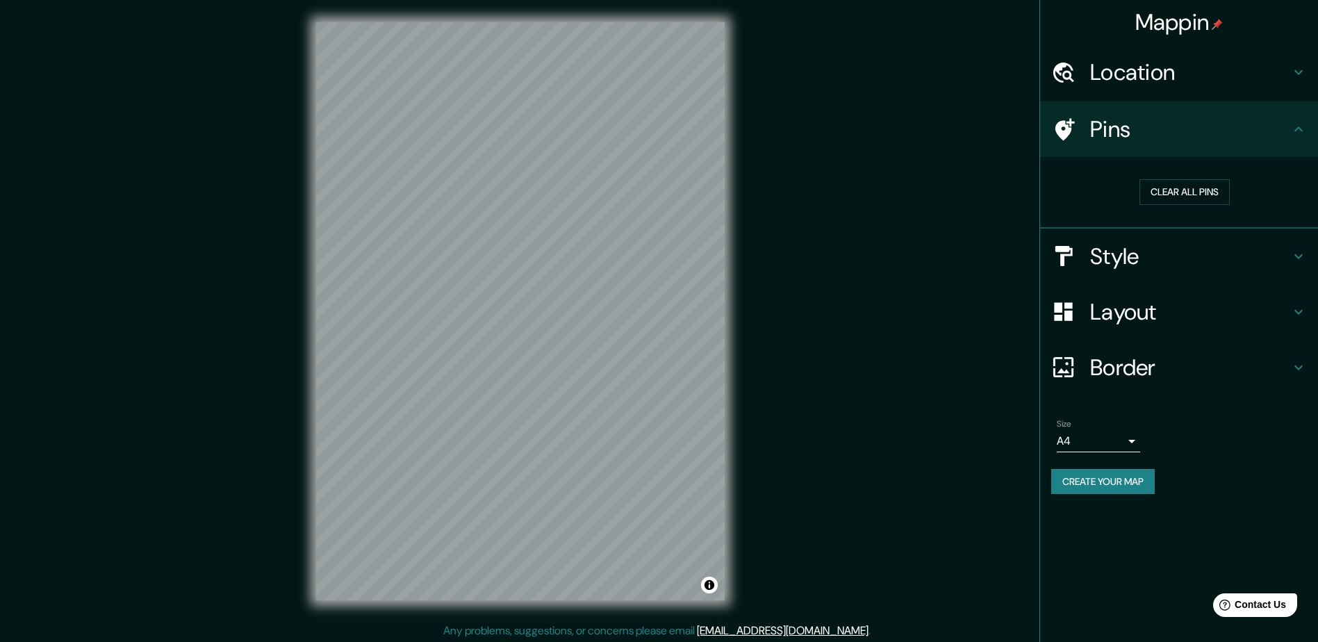
click at [1130, 135] on h4 "Pins" at bounding box center [1190, 129] width 200 height 28
click at [1155, 83] on h4 "Location" at bounding box center [1190, 72] width 200 height 28
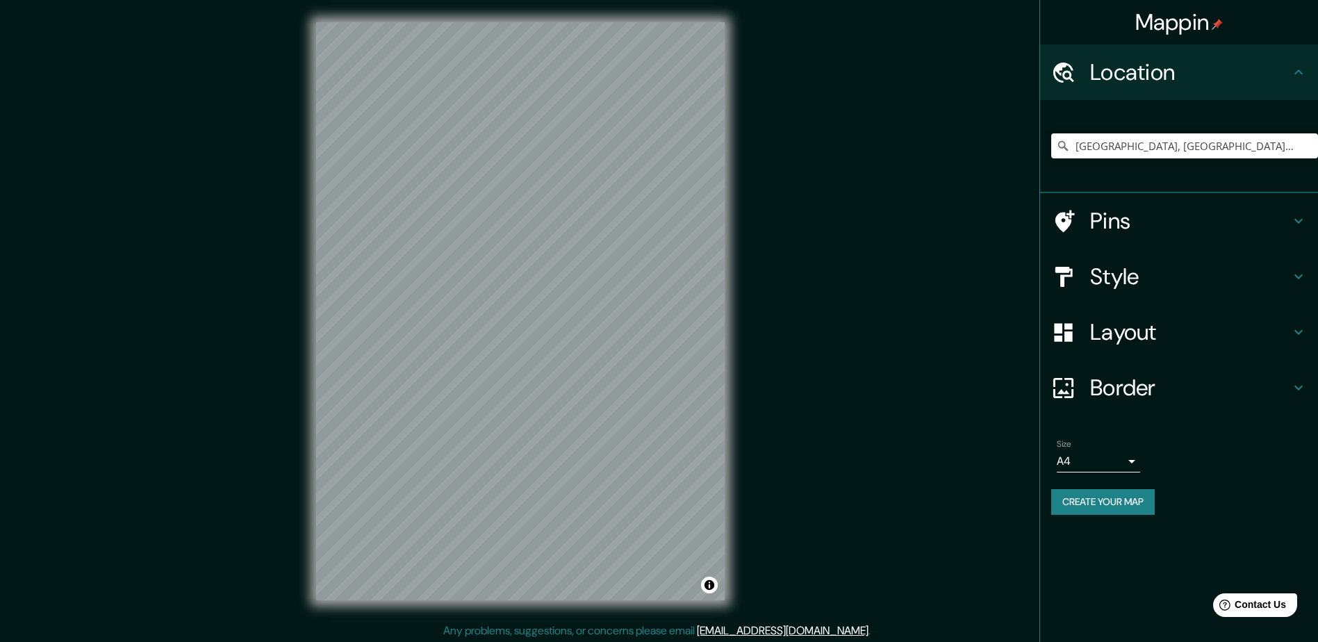
click at [1153, 220] on h4 "Pins" at bounding box center [1190, 221] width 200 height 28
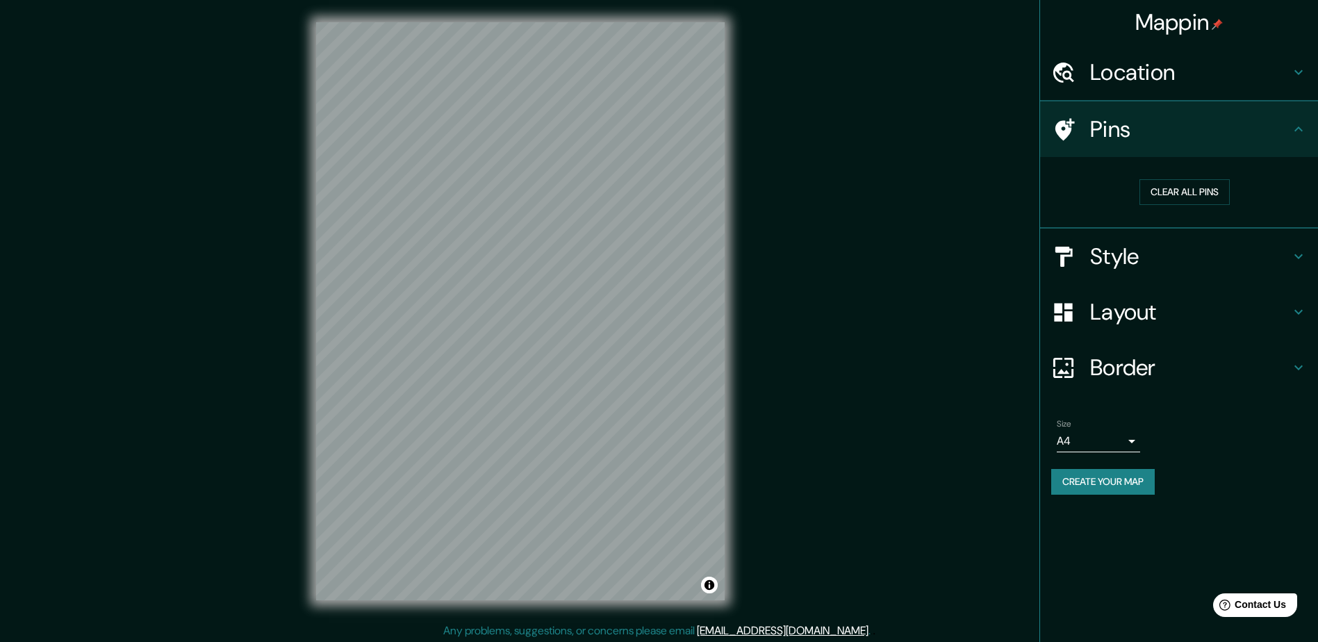
click at [1149, 236] on div "Style" at bounding box center [1179, 257] width 278 height 56
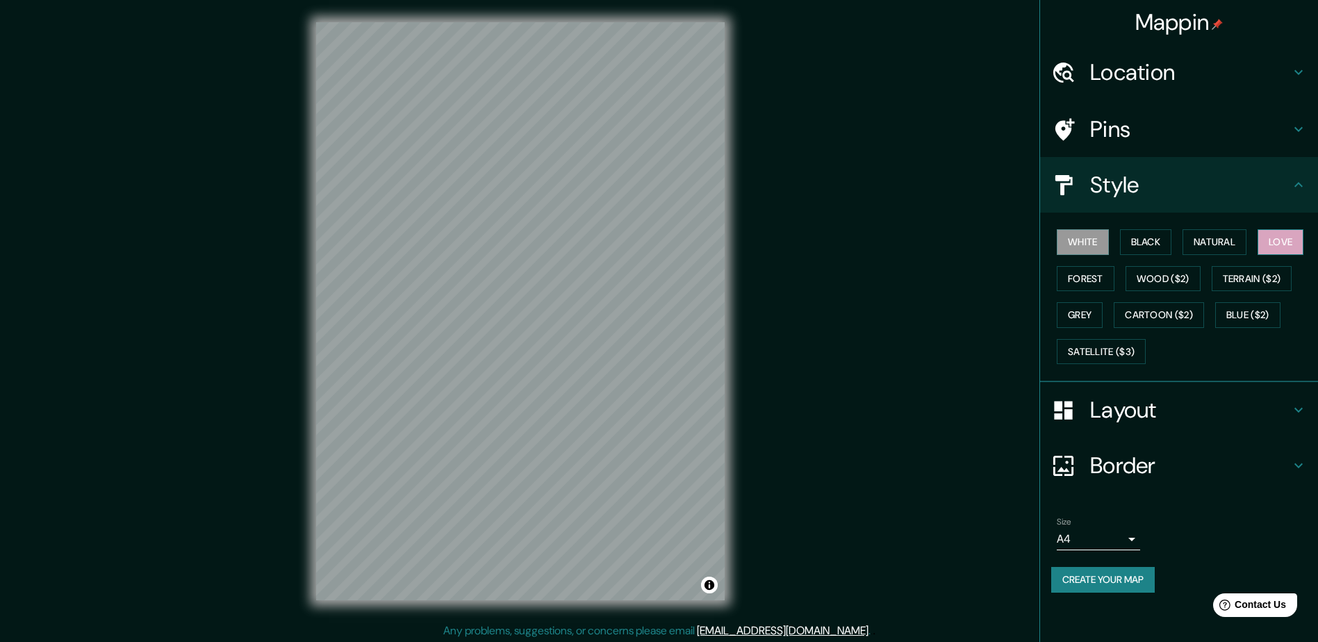
click at [1278, 240] on button "Love" at bounding box center [1281, 242] width 46 height 26
click at [1186, 244] on button "Natural" at bounding box center [1215, 242] width 64 height 26
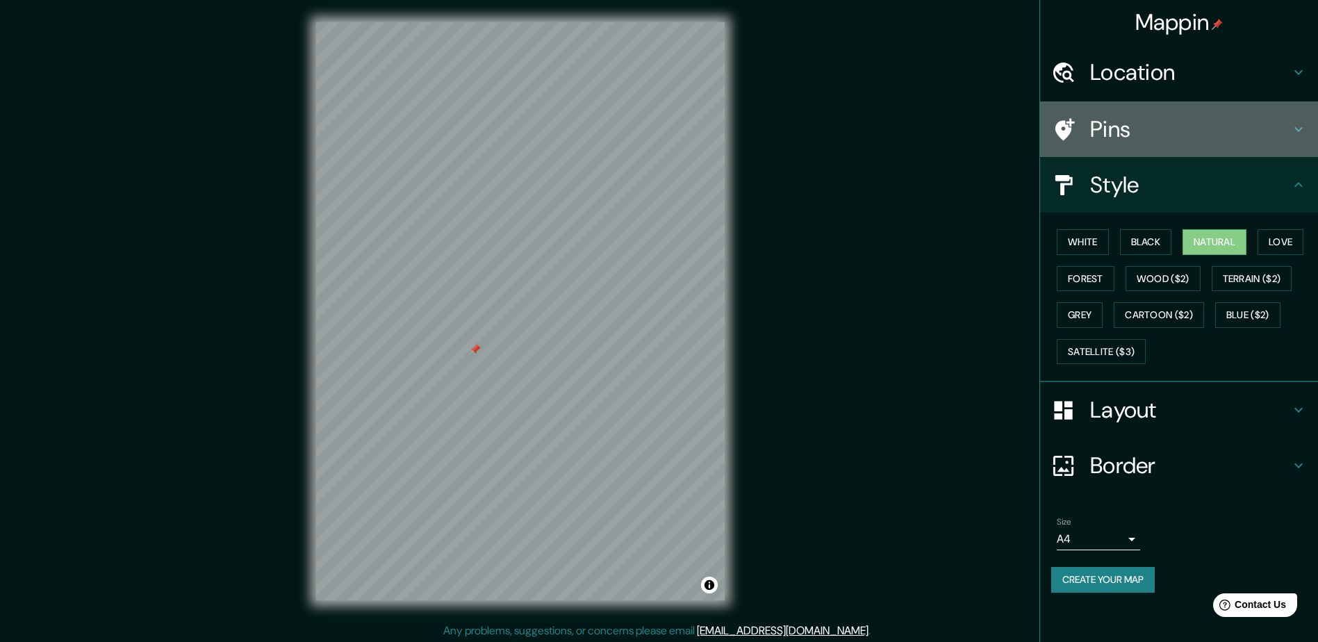
click at [1130, 133] on h4 "Pins" at bounding box center [1190, 129] width 200 height 28
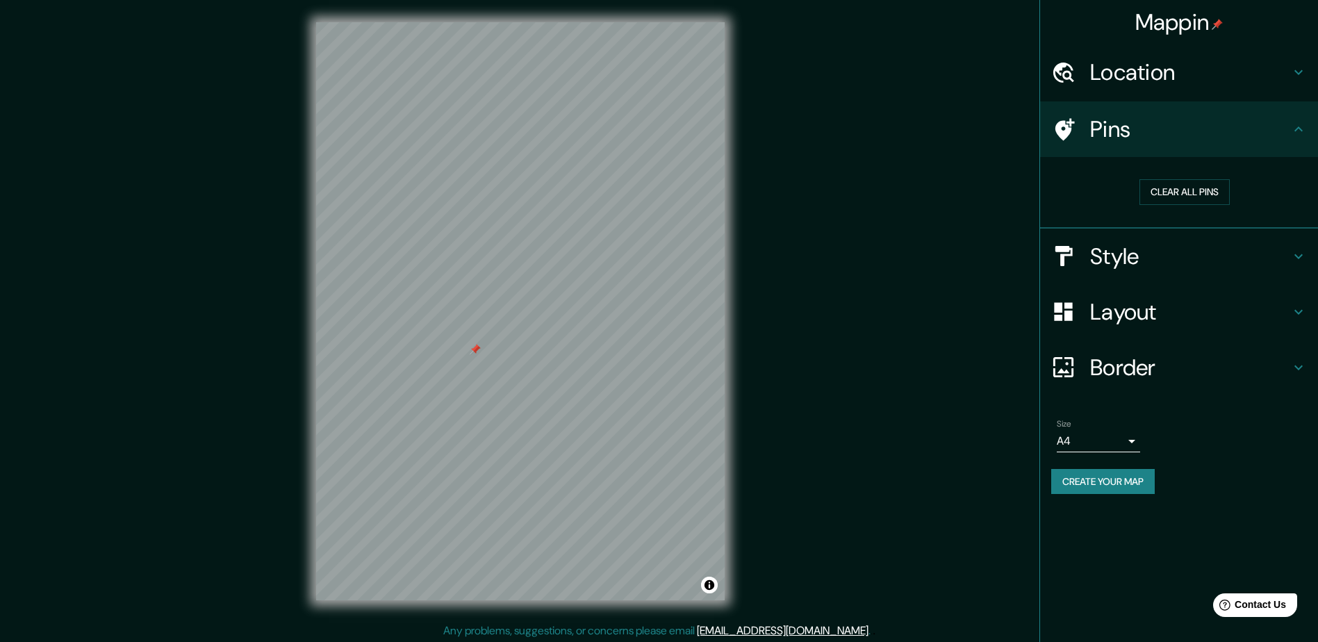
click at [1135, 251] on h4 "Style" at bounding box center [1190, 256] width 200 height 28
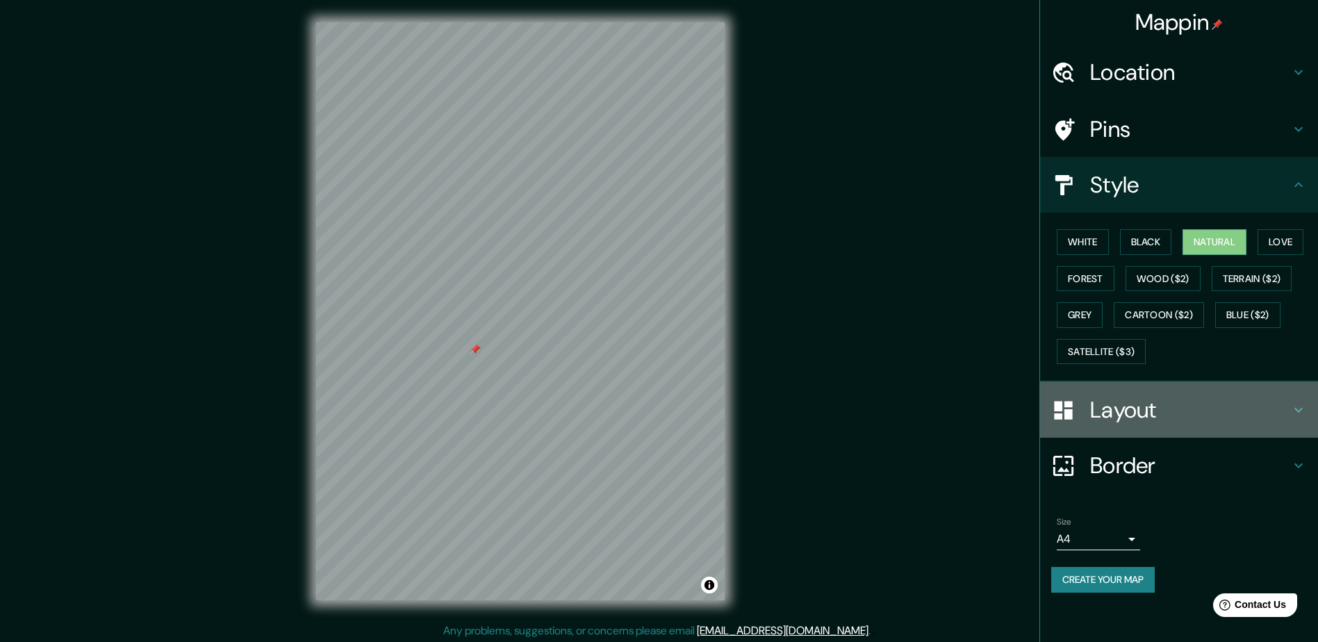
click at [1142, 416] on h4 "Layout" at bounding box center [1190, 410] width 200 height 28
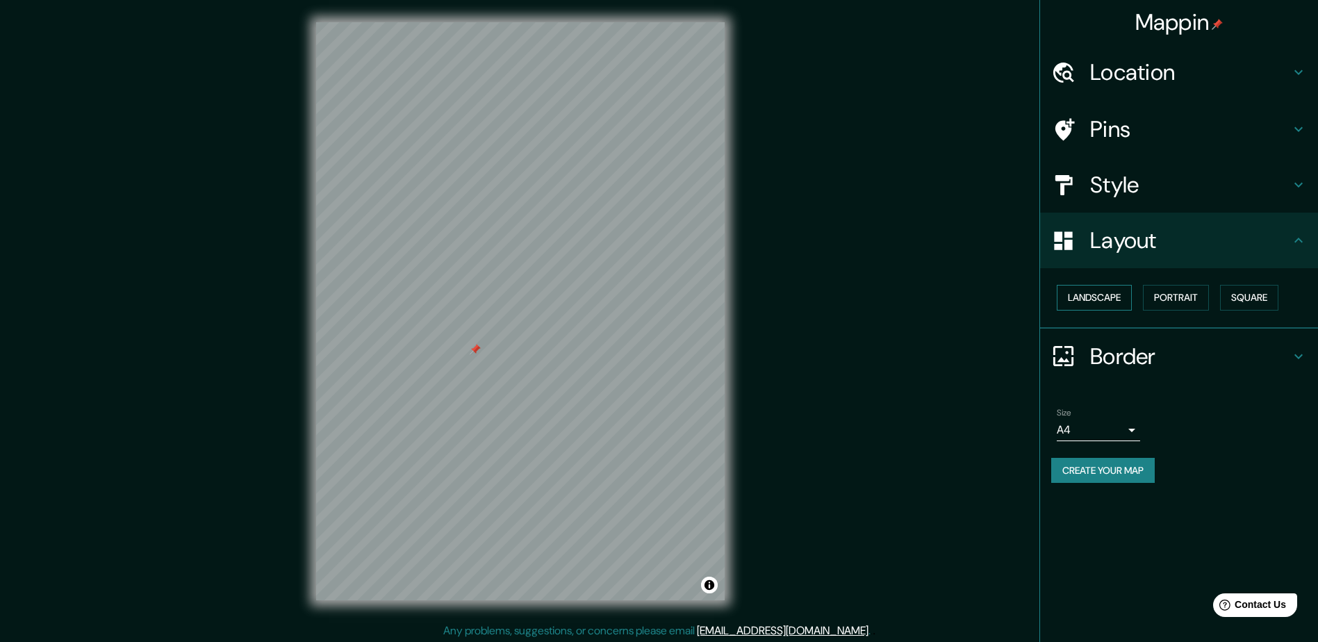
click at [1105, 293] on button "Landscape" at bounding box center [1094, 298] width 75 height 26
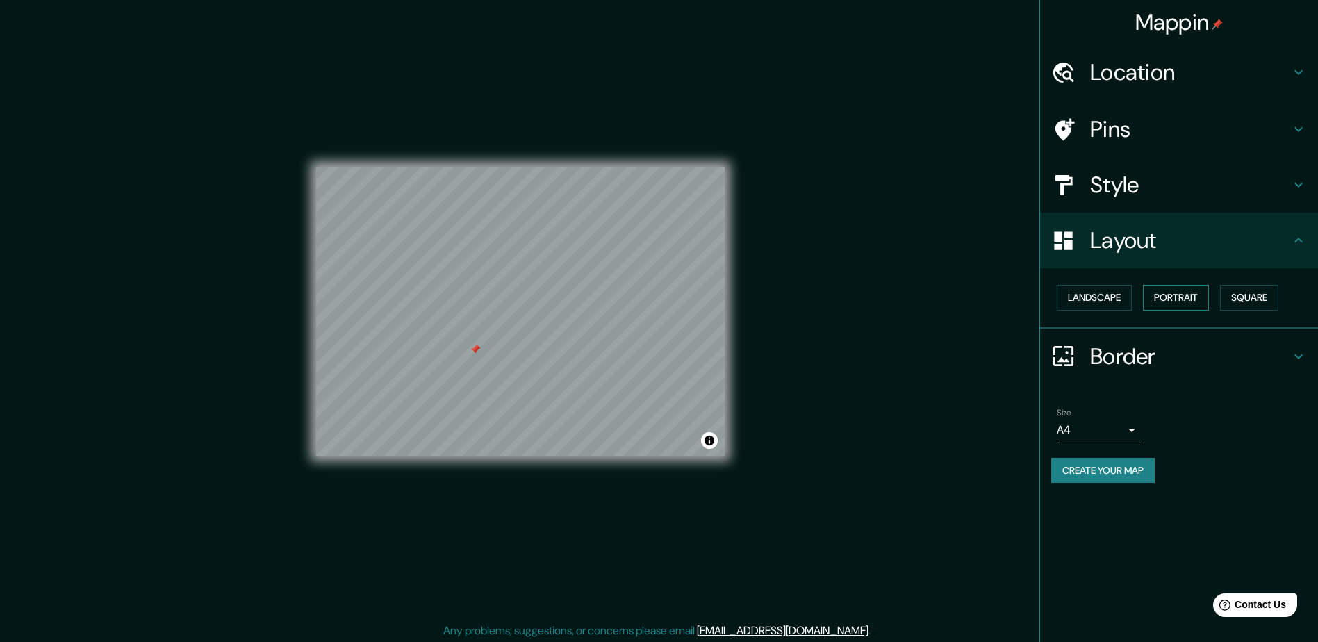
click at [1185, 296] on button "Portrait" at bounding box center [1176, 298] width 66 height 26
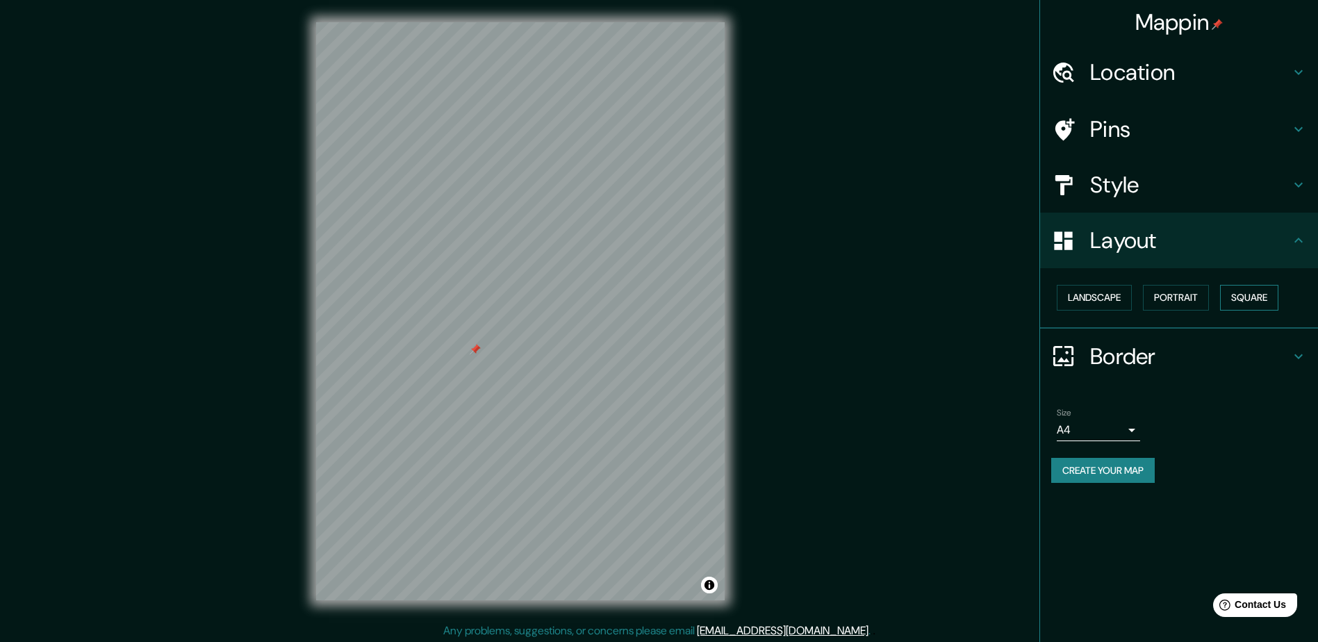
click at [1251, 297] on button "Square" at bounding box center [1249, 298] width 58 height 26
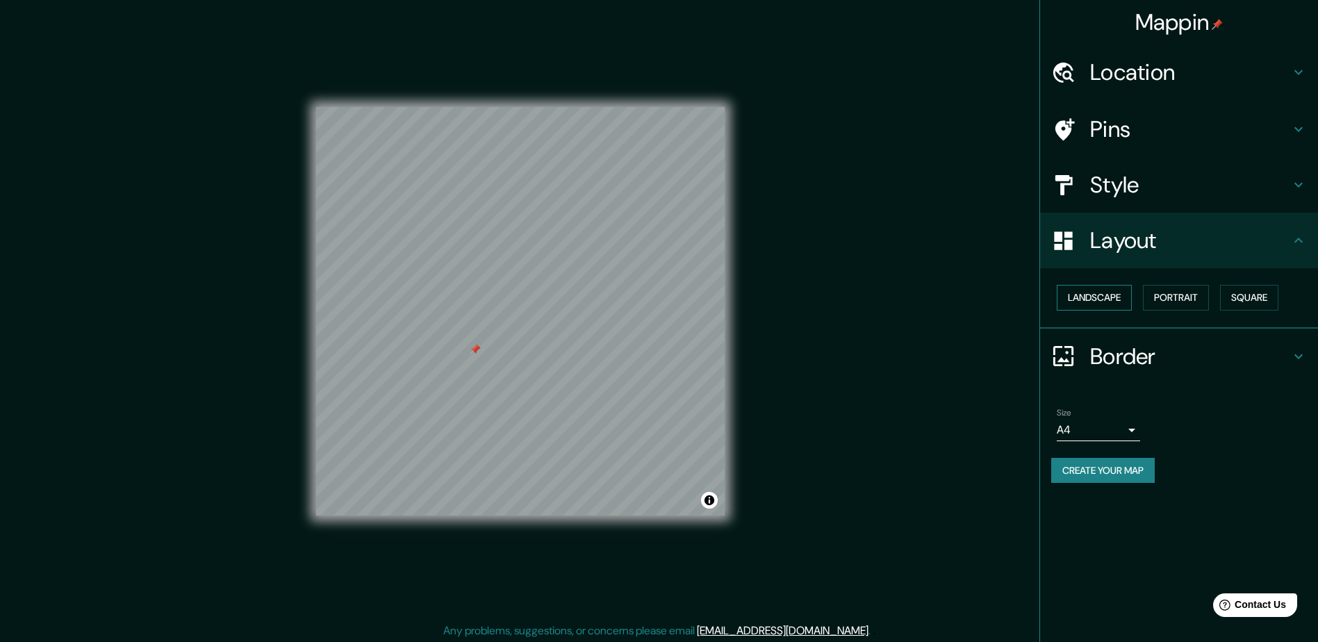
click at [1098, 308] on button "Landscape" at bounding box center [1094, 298] width 75 height 26
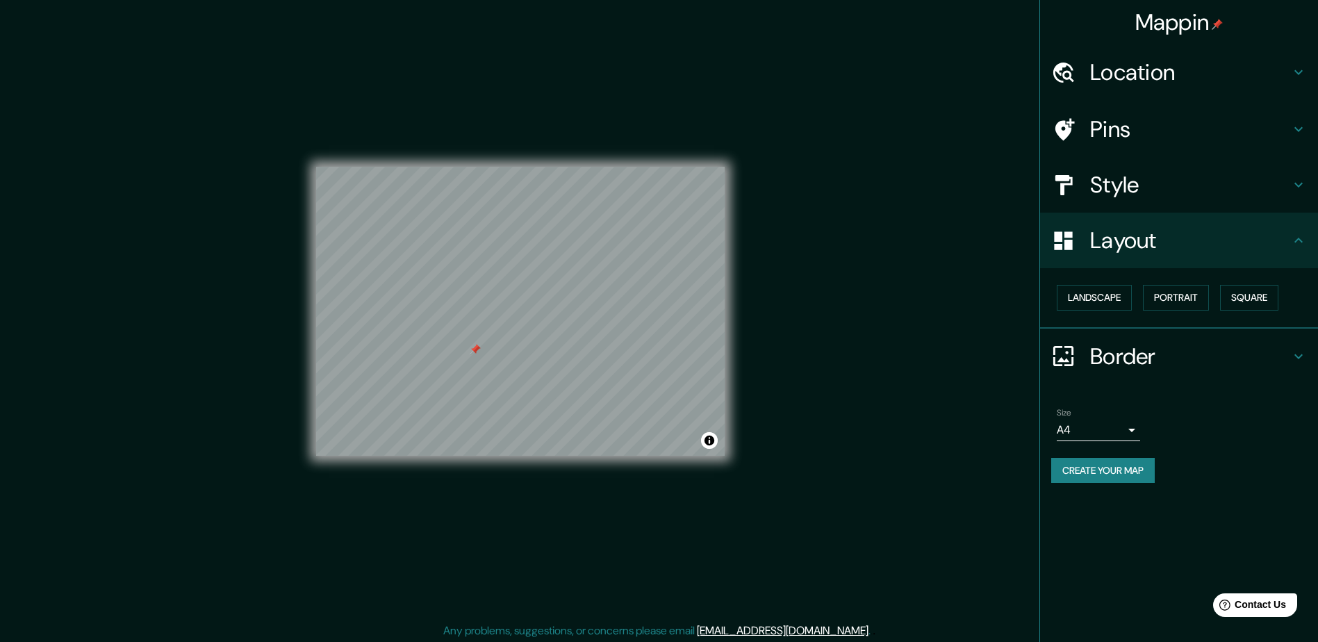
click at [1149, 311] on div "Landscape [GEOGRAPHIC_DATA]" at bounding box center [1184, 297] width 267 height 37
click at [1158, 302] on button "Portrait" at bounding box center [1176, 298] width 66 height 26
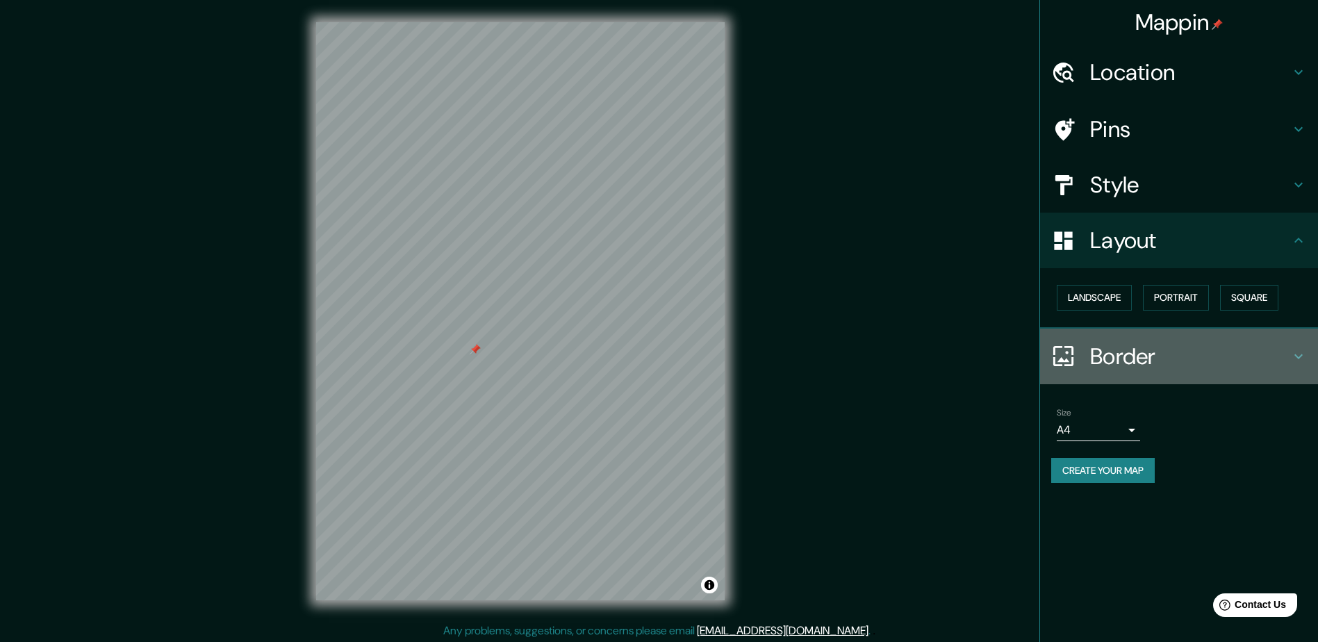
click at [1126, 331] on div "Border" at bounding box center [1179, 357] width 278 height 56
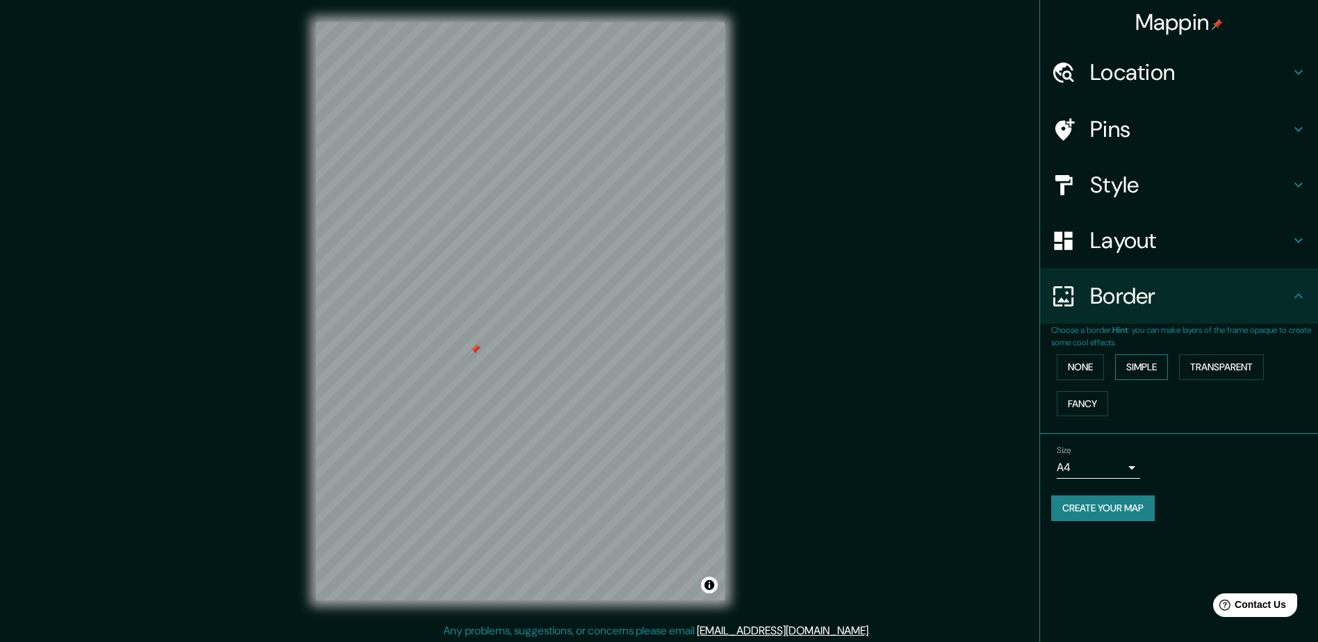
click at [1142, 371] on button "Simple" at bounding box center [1141, 367] width 53 height 26
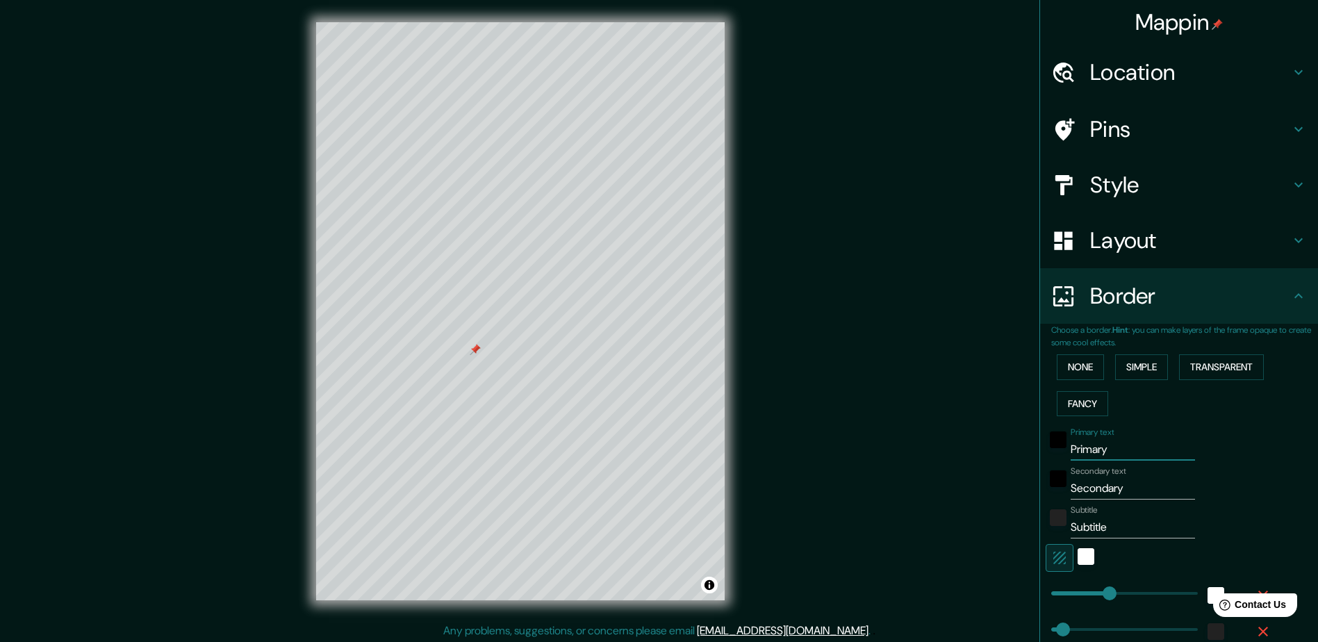
click at [1086, 442] on input "Primary" at bounding box center [1133, 449] width 124 height 22
type input "M"
type input "235"
type input "47"
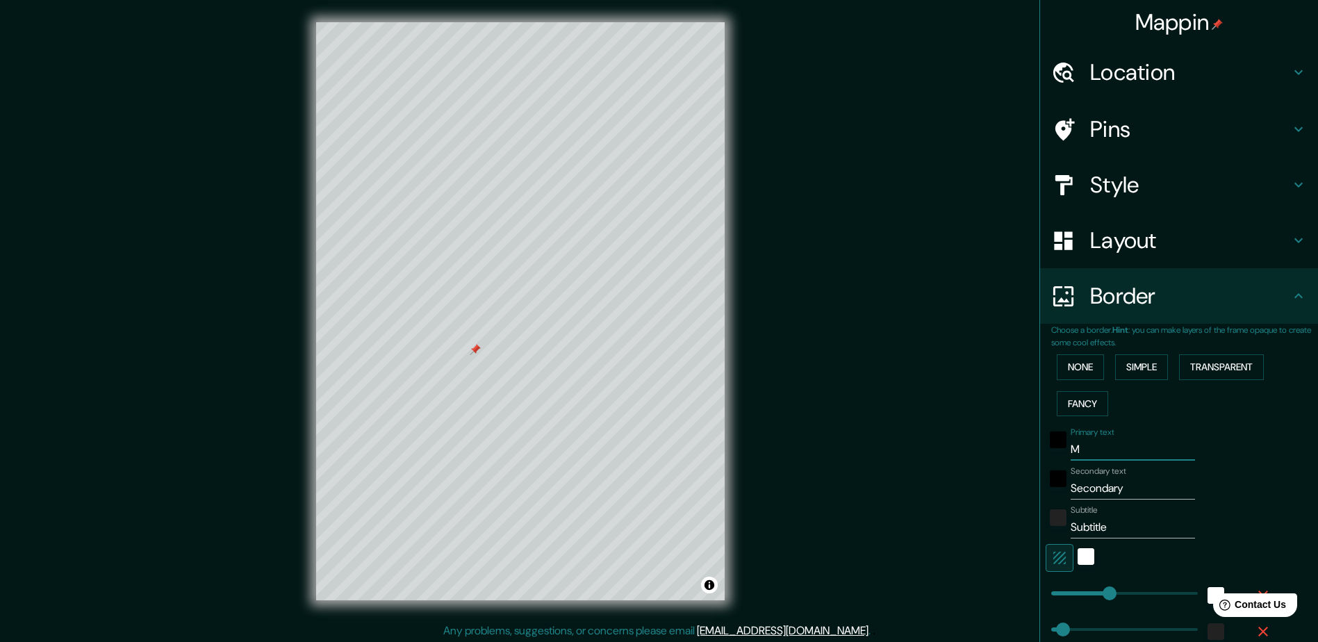
type input "MA"
type input "235"
type input "47"
type input "MAD"
type input "235"
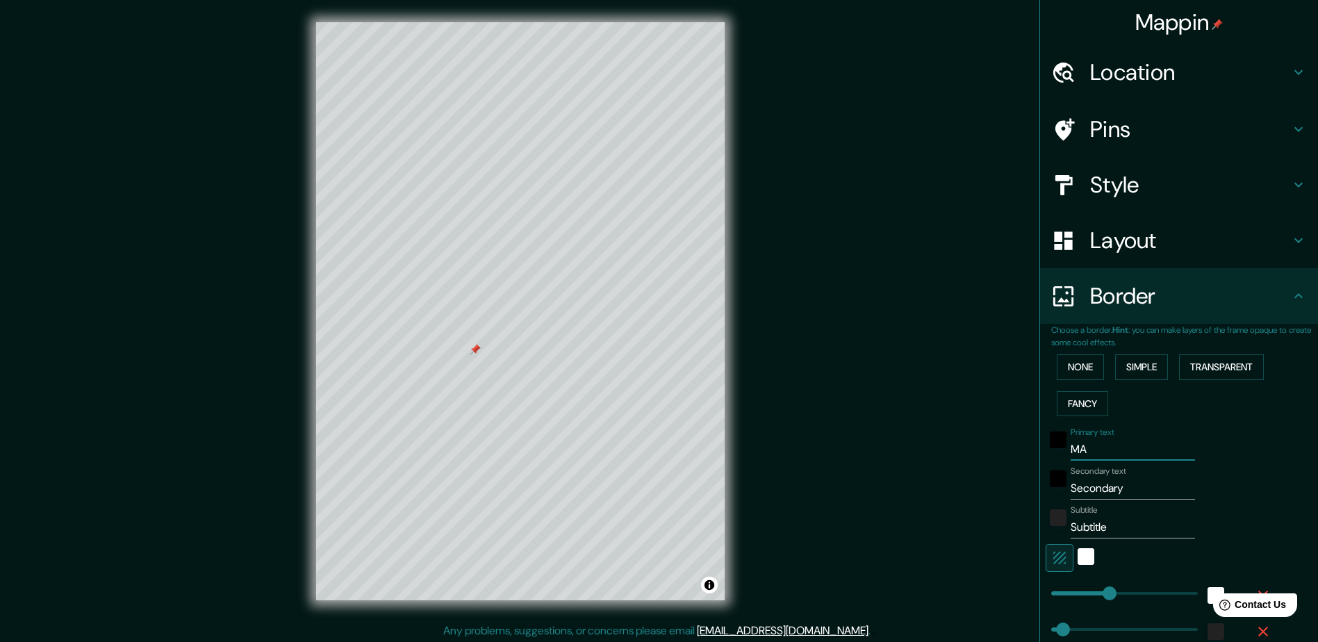
type input "47"
type input "MADR"
type input "235"
type input "47"
type input "MADRI"
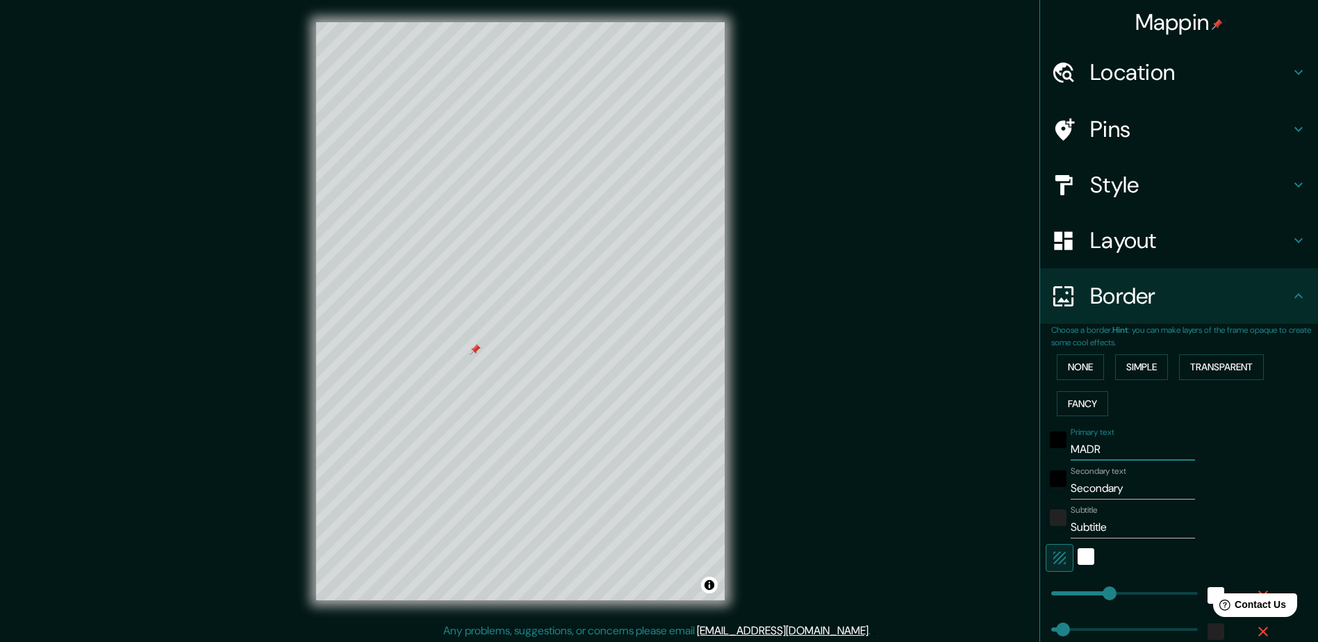
type input "235"
type input "47"
type input "[GEOGRAPHIC_DATA]"
type input "235"
type input "47"
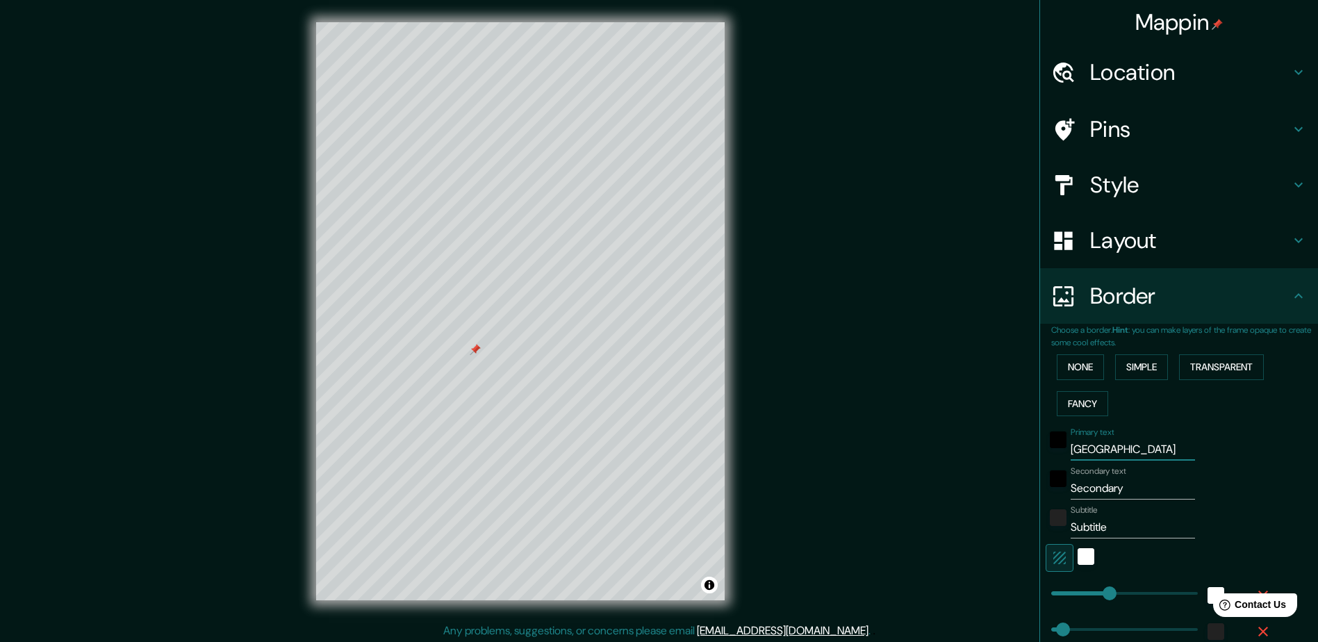
type input "[GEOGRAPHIC_DATA]"
type input "U"
type input "235"
type input "47"
type input "UT"
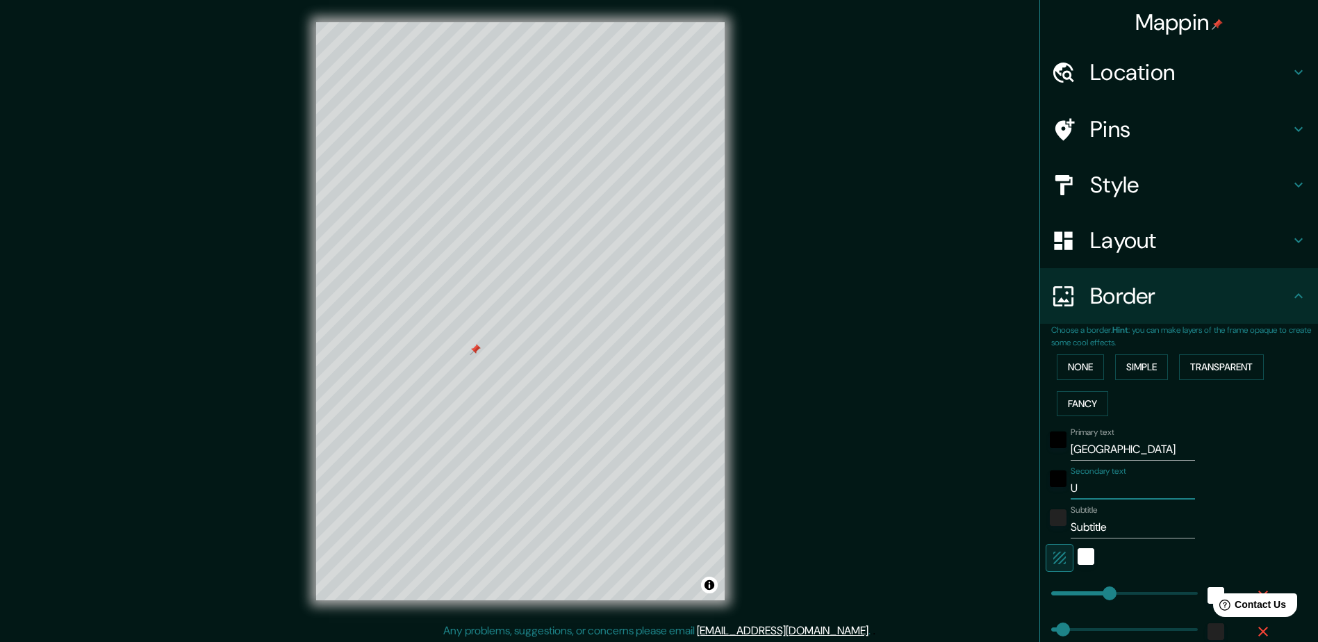
type input "235"
type input "47"
type input "UTE"
type input "235"
type input "47"
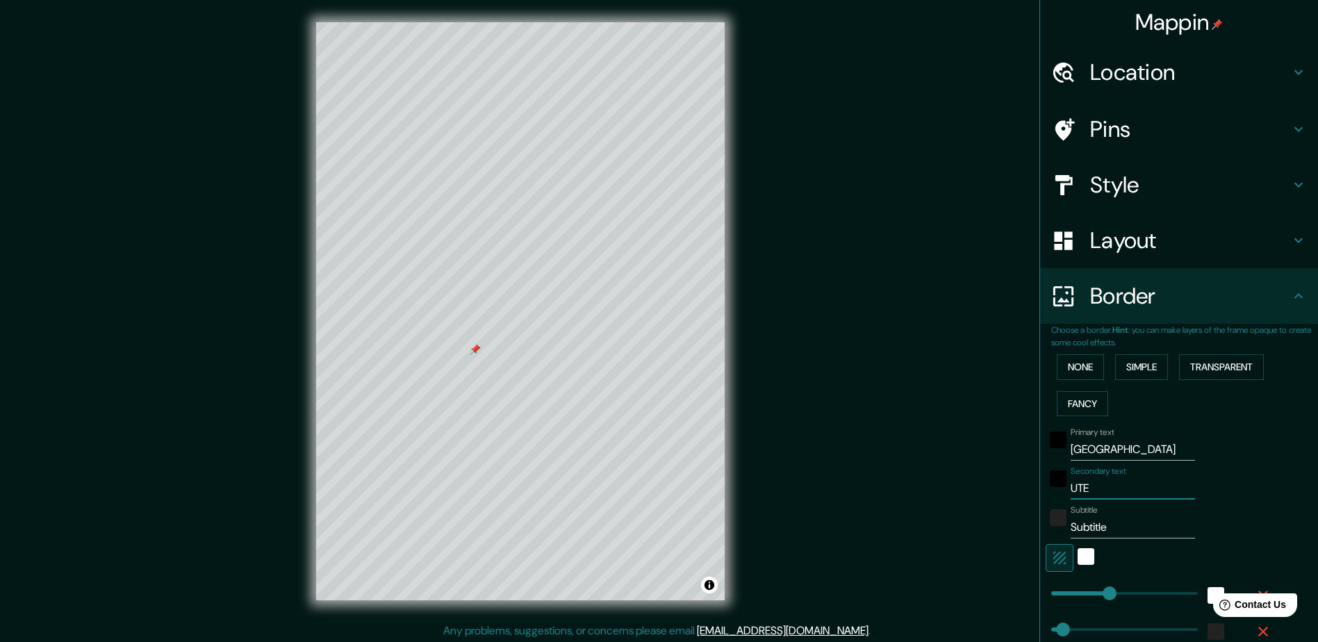
type input "UTE"
type input "235"
type input "47"
type input "[PERSON_NAME]"
type input "235"
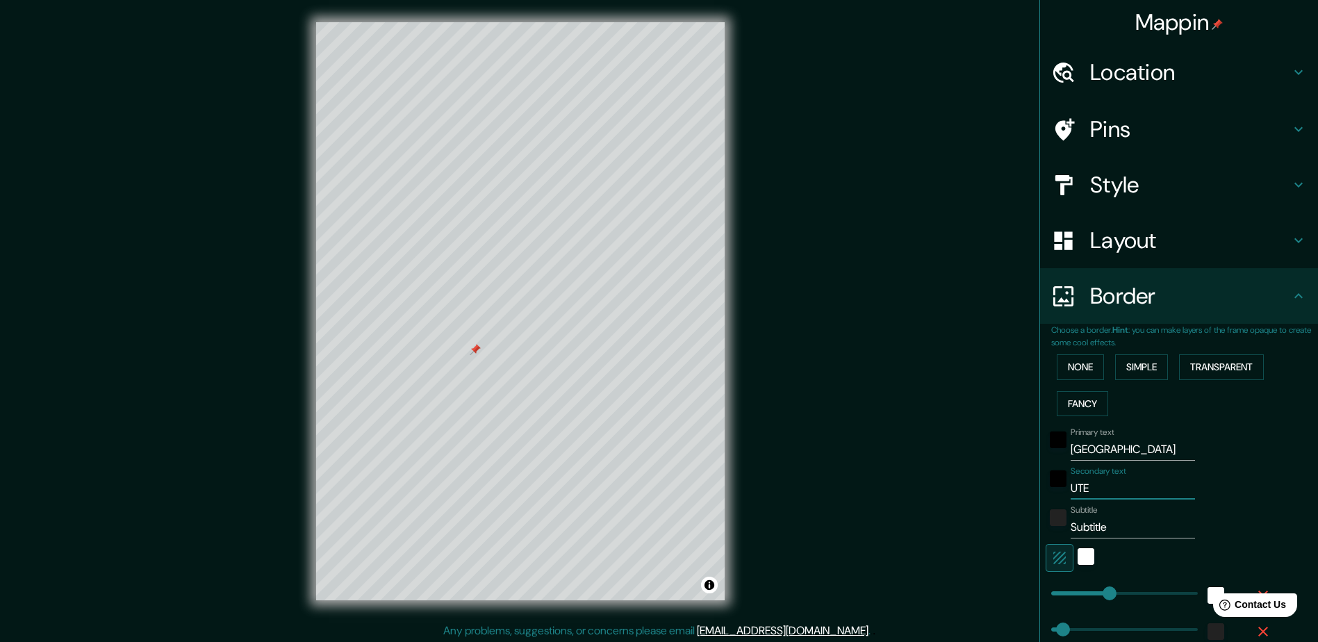
type input "47"
type input "UTE ME"
type input "235"
type input "47"
type input "UTE MET"
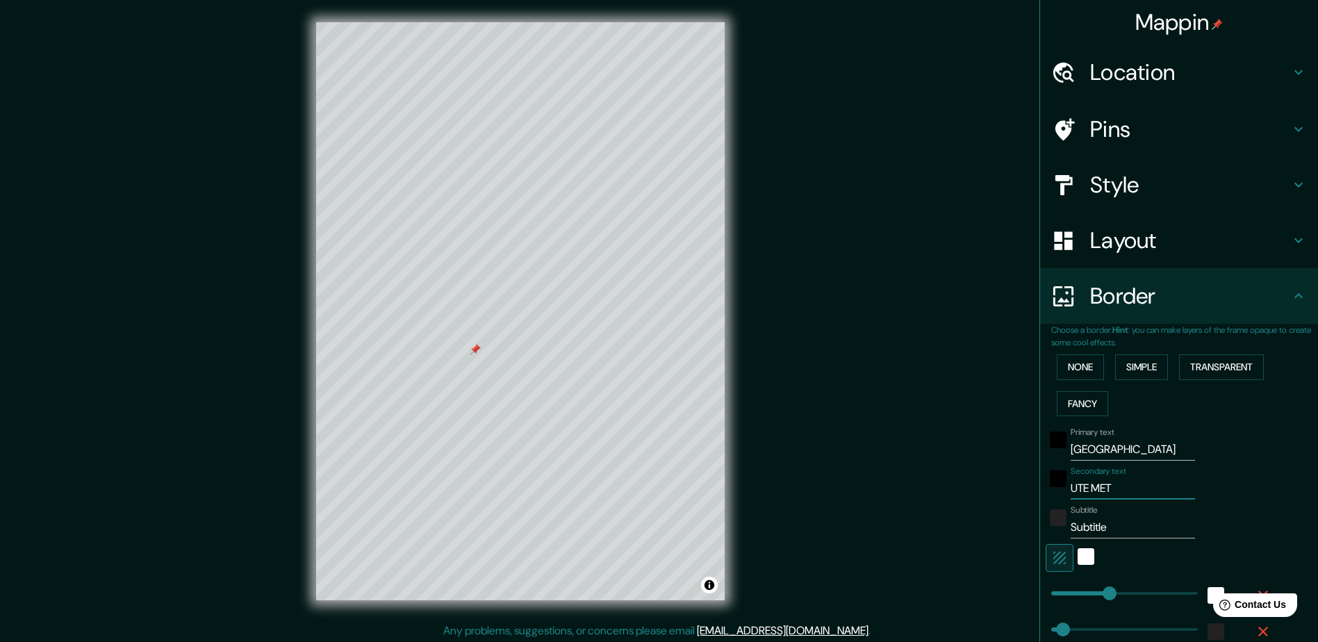
type input "235"
type input "47"
type input "UTE METR"
type input "235"
type input "47"
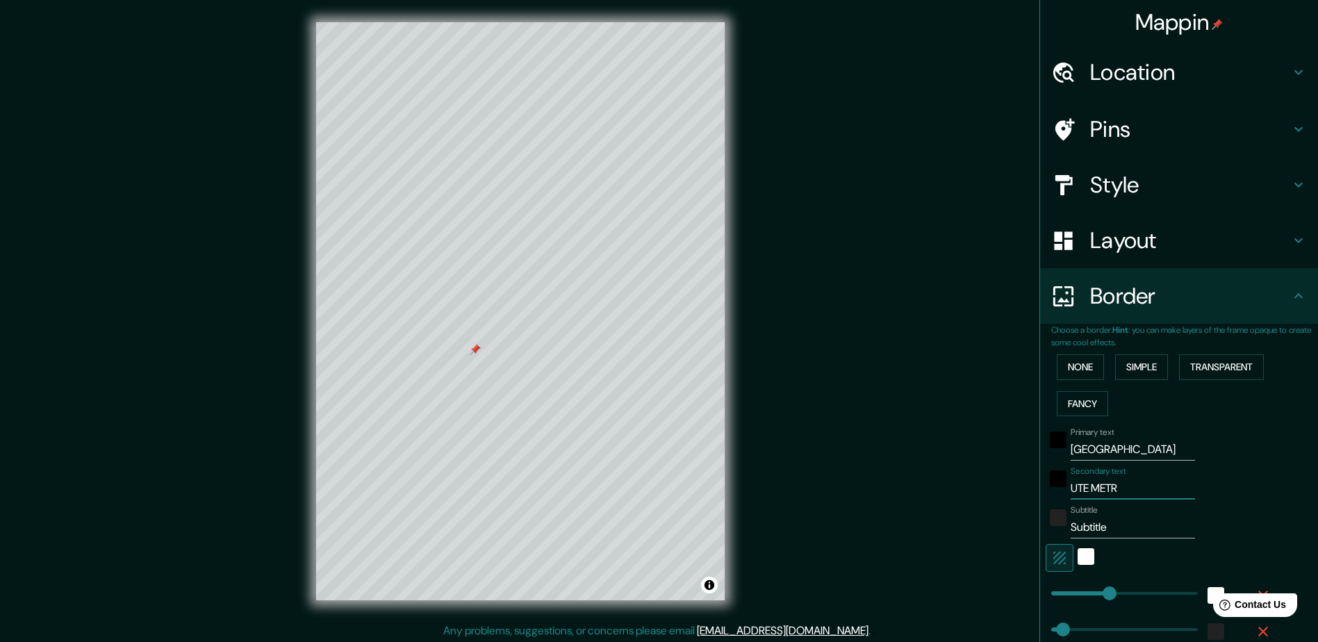
type input "UTE METRO"
type input "235"
type input "47"
type input "UTE METRO"
type input "235"
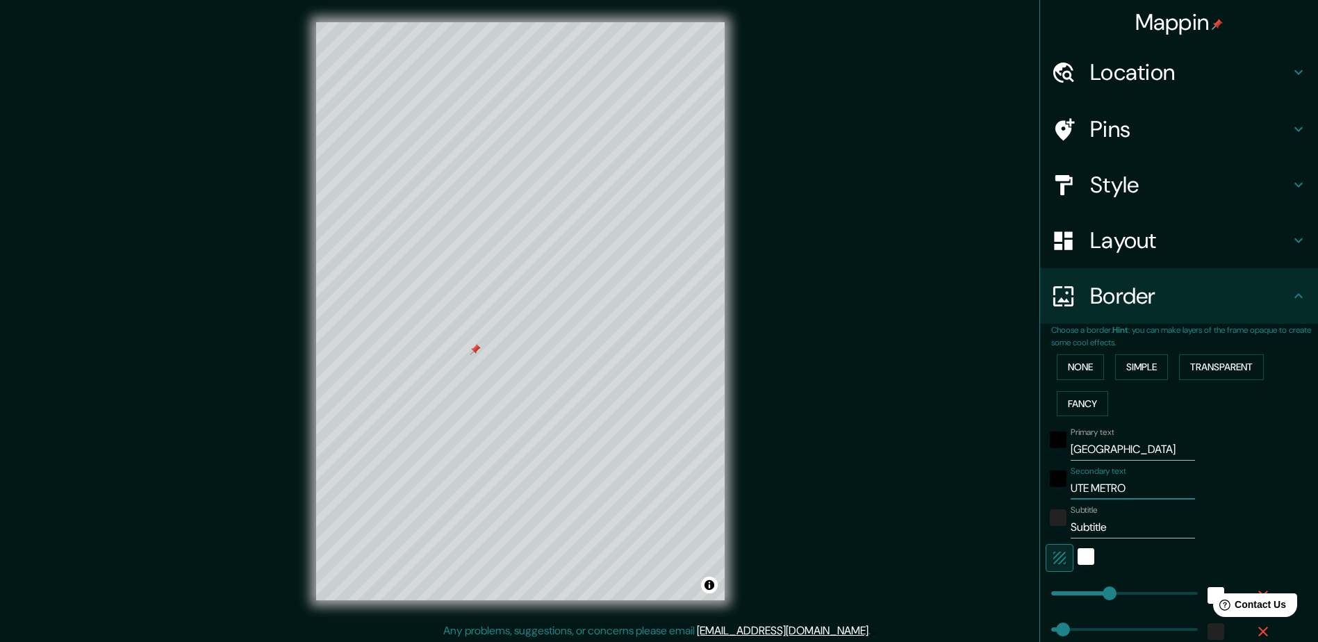
type input "47"
type input "UTE METRO L"
type input "235"
type input "47"
type input "UTE METRO LI"
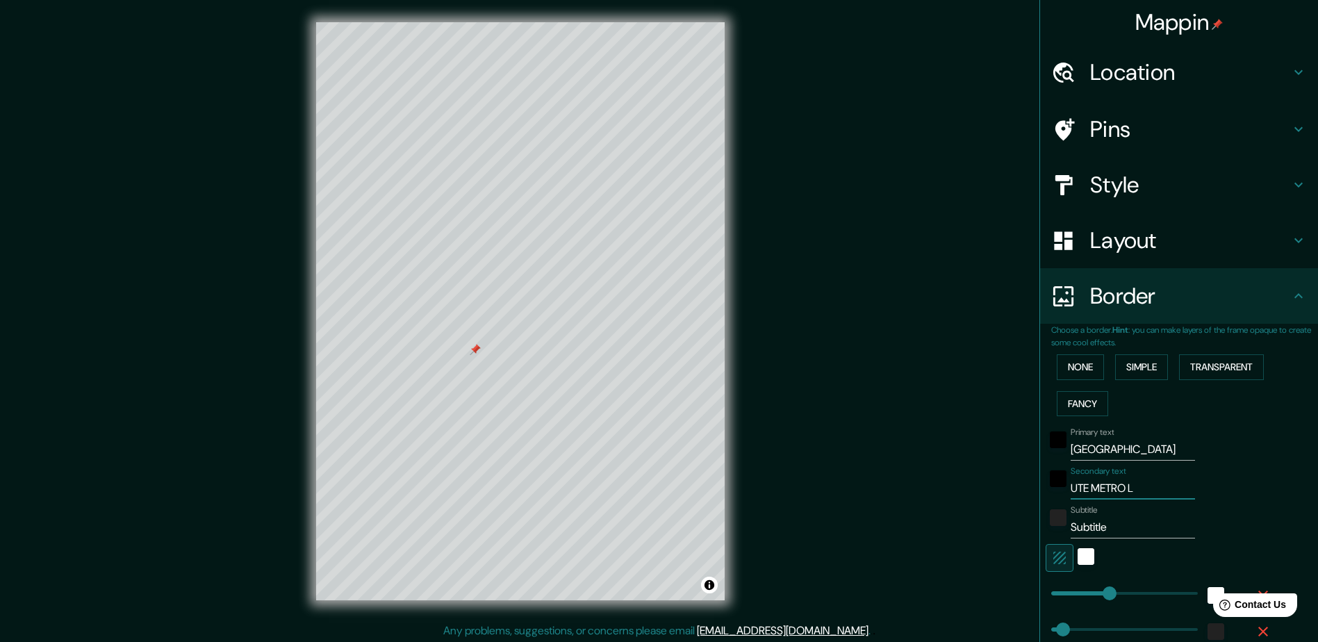
type input "235"
type input "47"
type input "UTE METRO LINE"
type input "235"
type input "47"
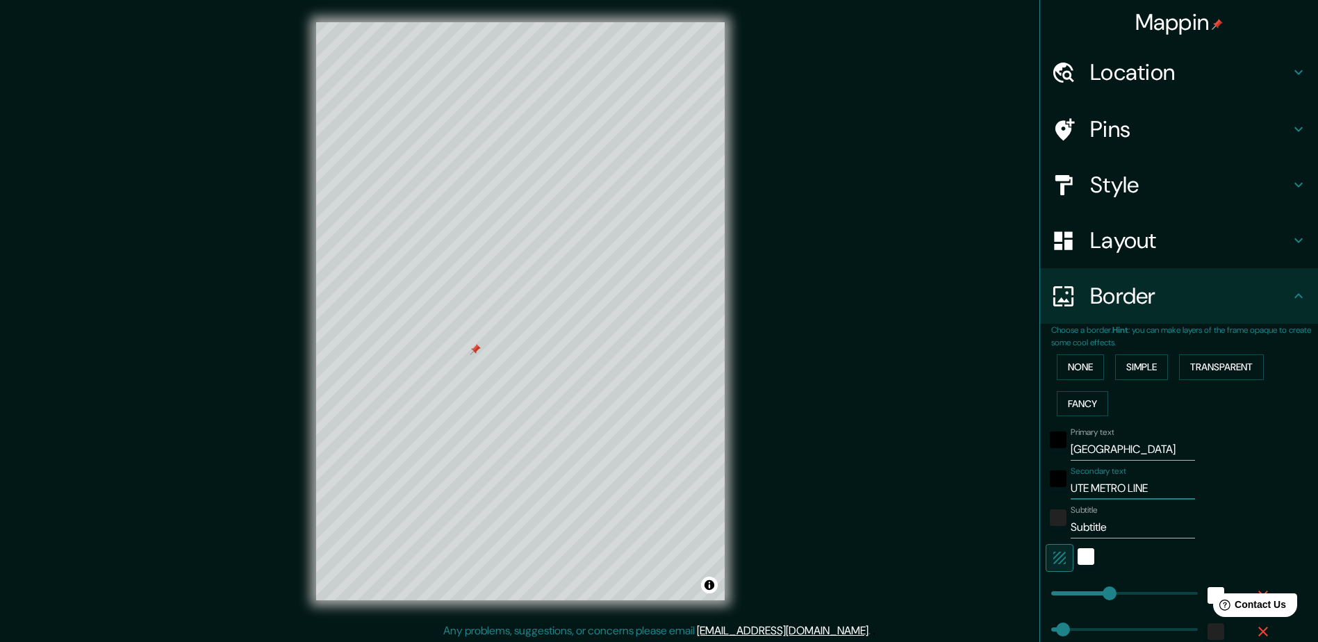
type input "UTE METRO LINEA"
type input "235"
type input "47"
type input "UTE METRO LINEA"
type input "235"
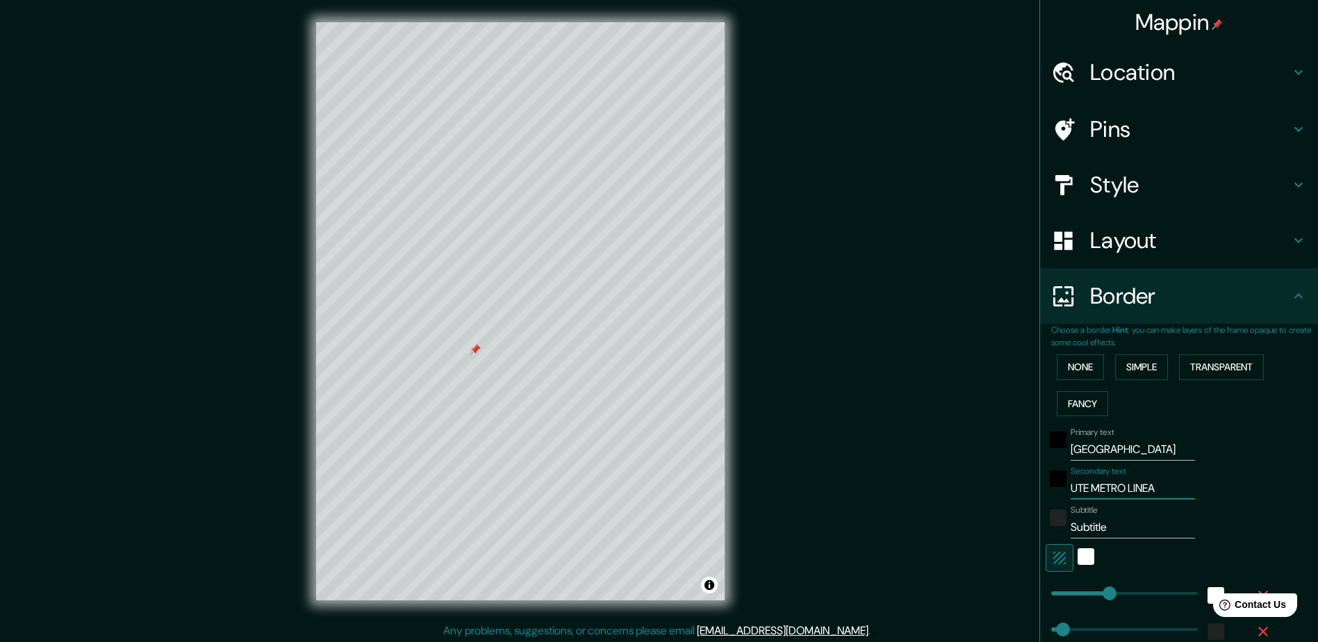
type input "47"
type input "UTE METRO LINEA 1"
type input "235"
type input "47"
type input "UTE METRO LINEA 11"
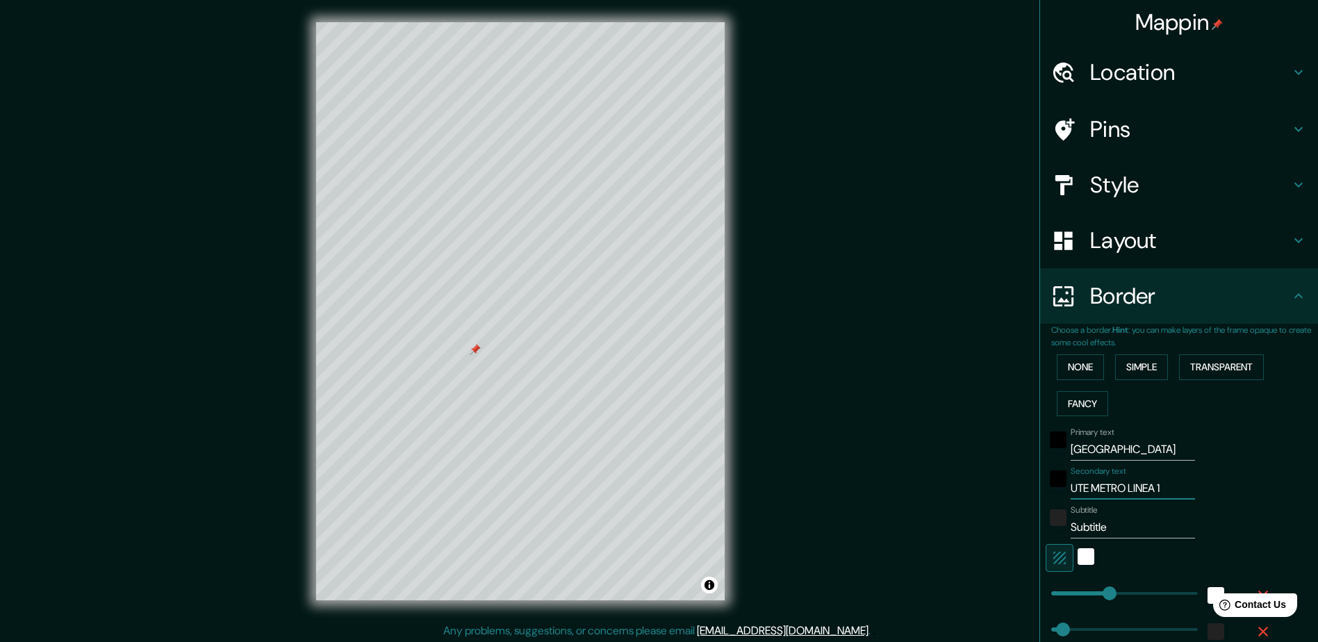
type input "235"
type input "47"
type input "UTE METRO LINEA 11"
click at [1074, 520] on input "Subtitle" at bounding box center [1133, 527] width 124 height 22
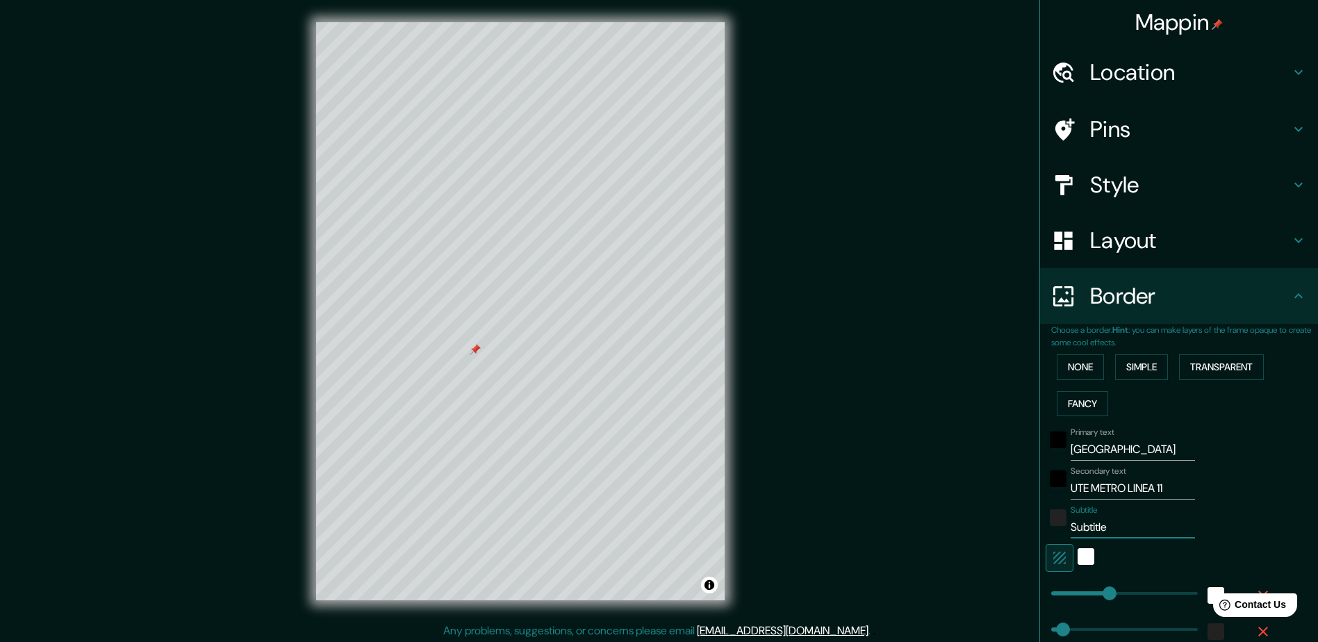
type input "235"
type input "47"
click at [1083, 484] on input "UTE METRO LINEA 11" at bounding box center [1133, 488] width 124 height 22
click at [1050, 484] on div "black" at bounding box center [1058, 478] width 17 height 17
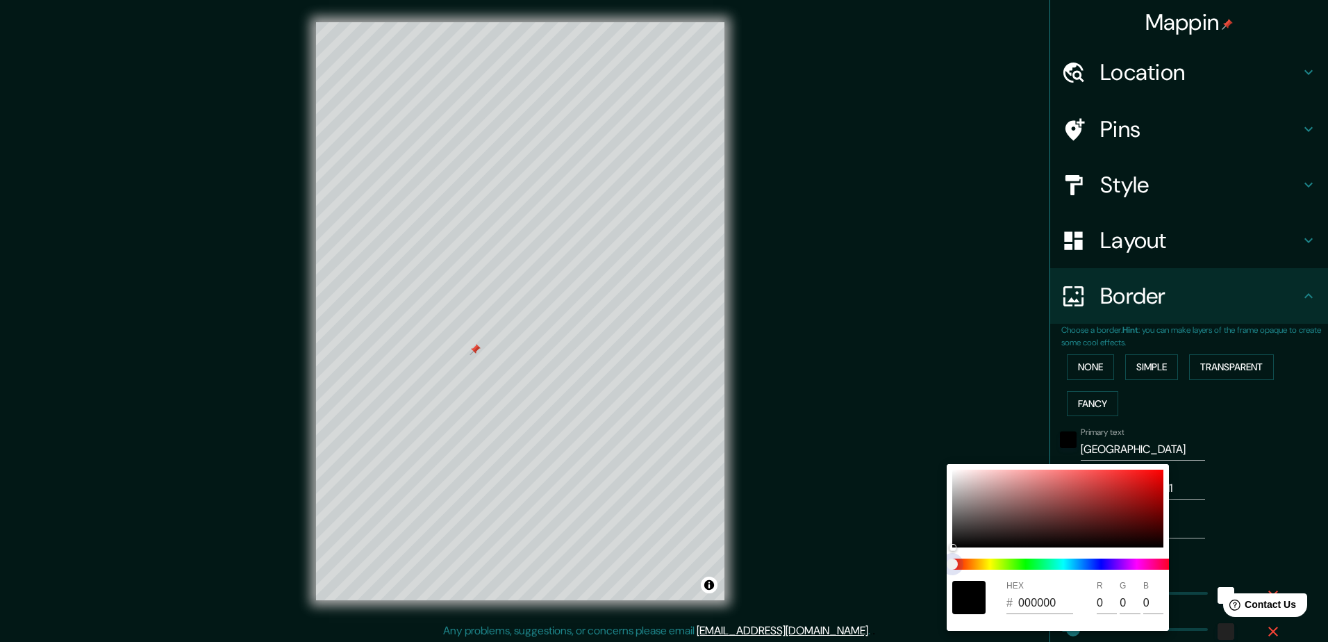
type input "235"
type input "47"
click at [1106, 565] on span at bounding box center [1064, 564] width 222 height 11
type input "235"
type input "47"
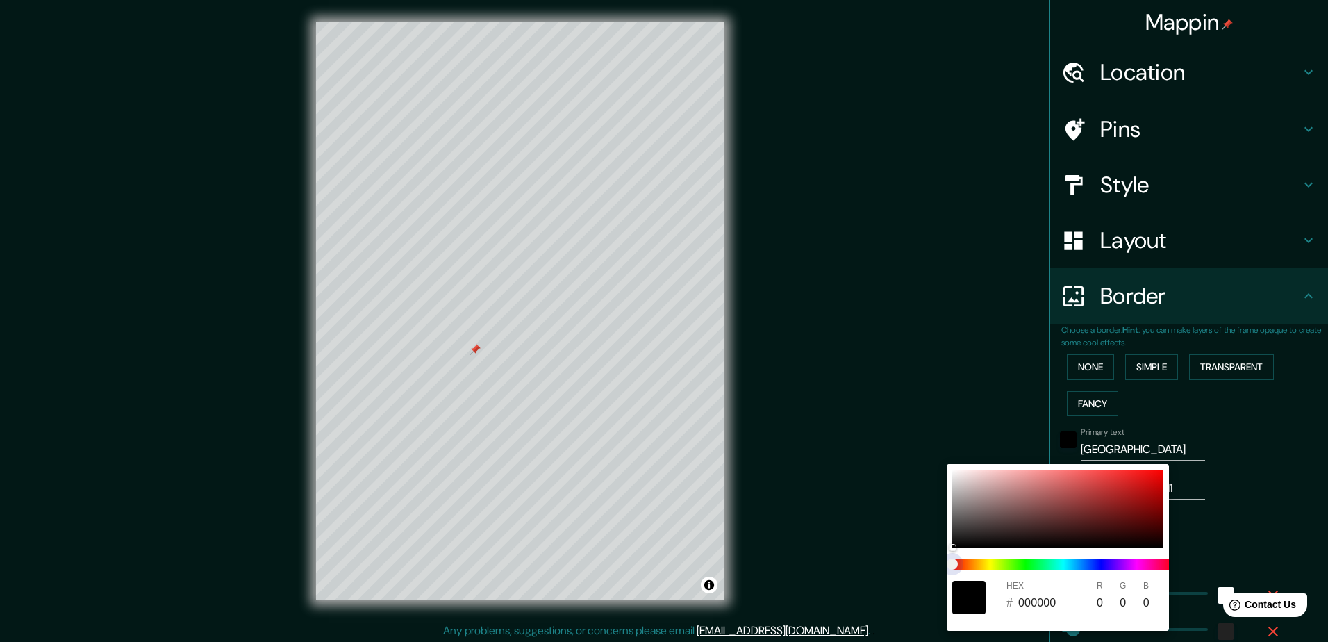
click at [1101, 563] on span at bounding box center [1064, 564] width 222 height 11
type input "235"
type input "47"
click at [1104, 569] on span at bounding box center [1064, 564] width 222 height 11
type input "235"
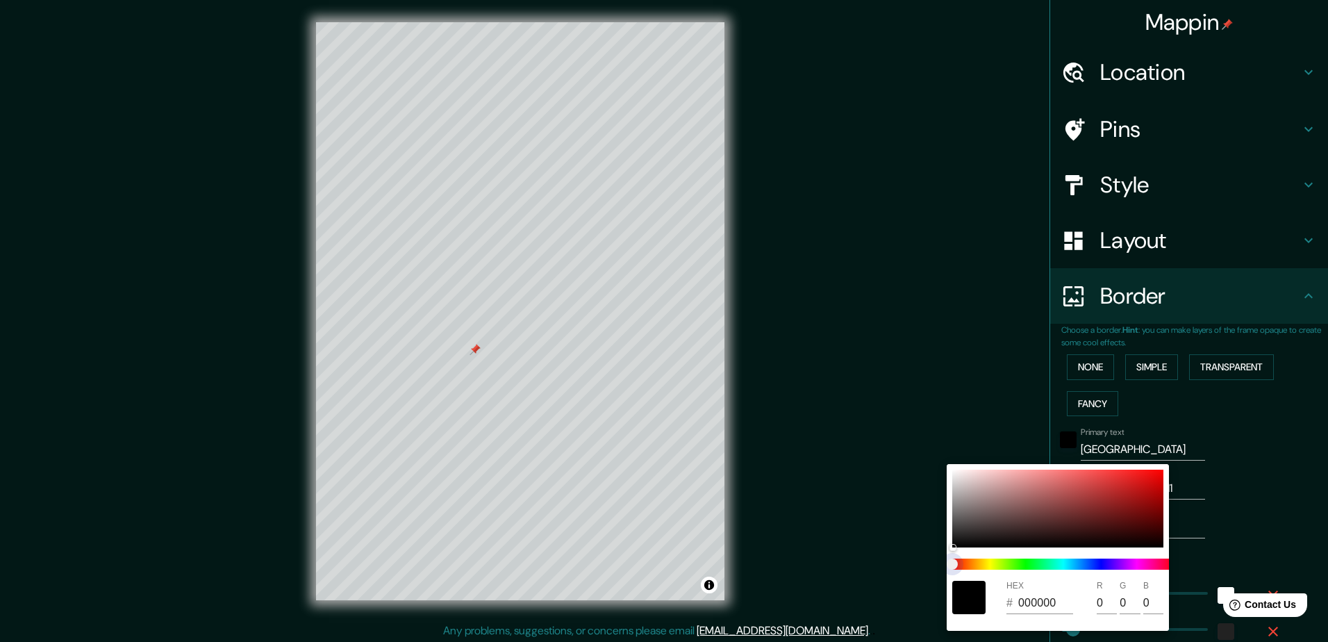
type input "47"
click at [1100, 562] on span at bounding box center [1064, 564] width 222 height 11
type input "235"
type input "47"
type input "235"
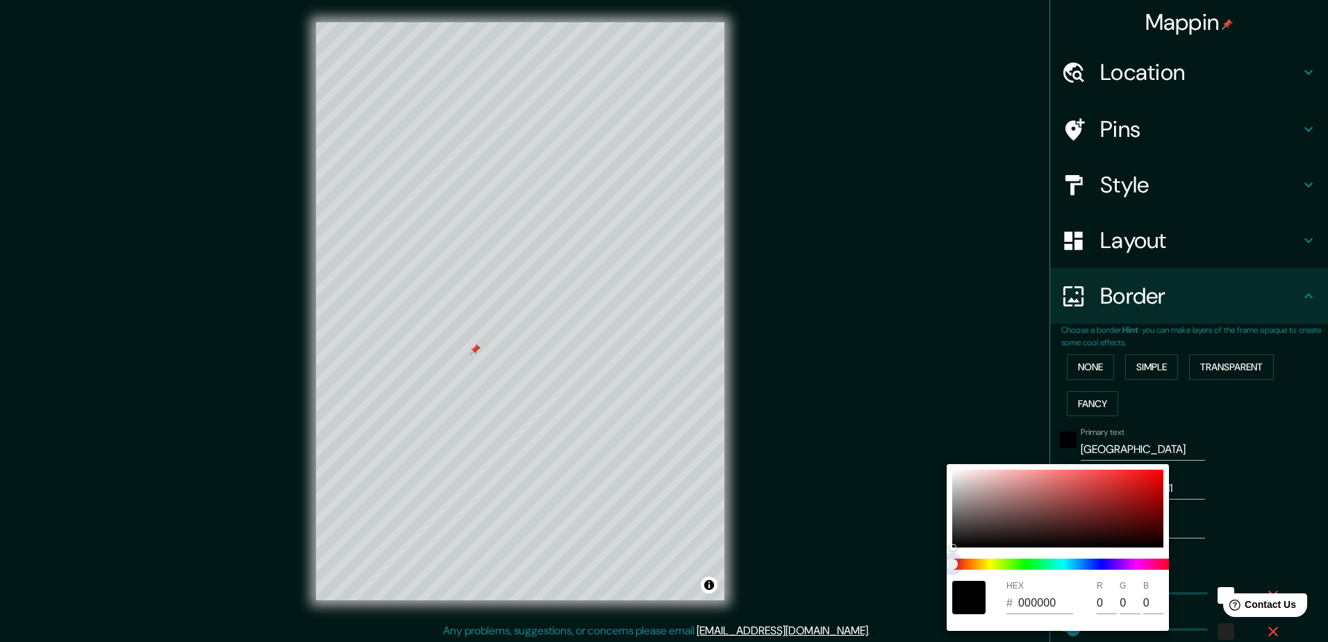
type input "47"
drag, startPoint x: 959, startPoint y: 562, endPoint x: 1087, endPoint y: 561, distance: 127.9
click at [1073, 561] on span at bounding box center [1064, 564] width 222 height 11
type input "235"
type input "47"
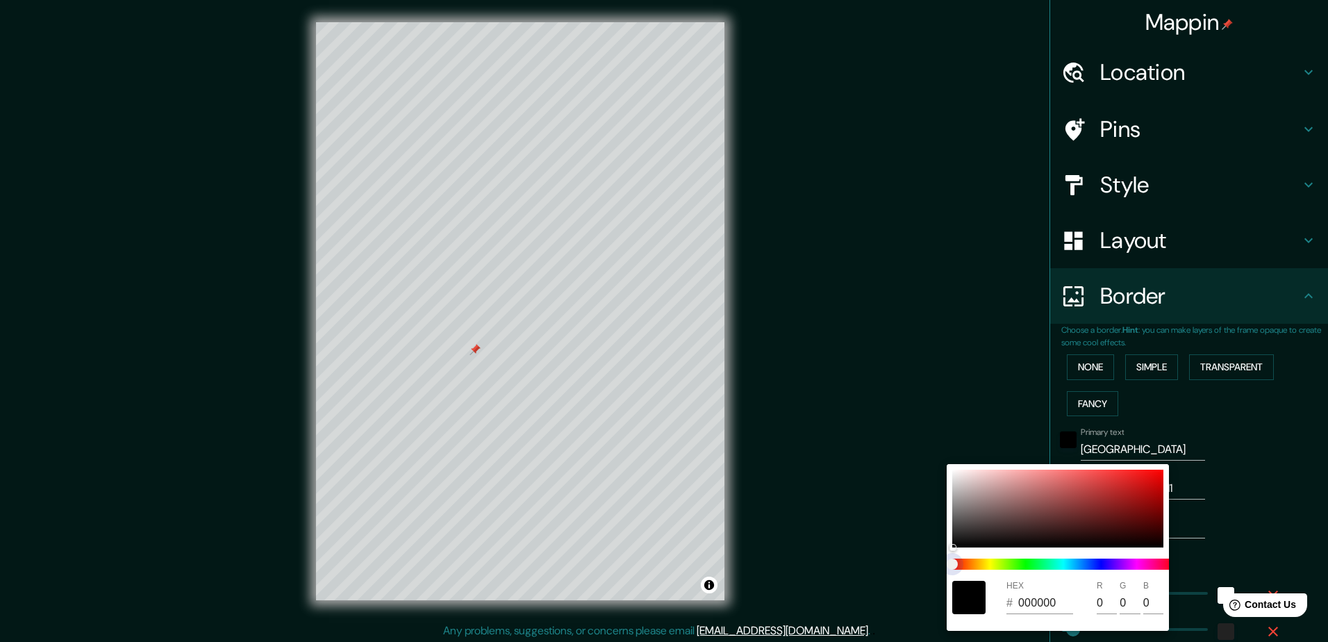
click at [1087, 561] on span at bounding box center [1064, 564] width 222 height 11
click at [1089, 561] on span at bounding box center [1064, 564] width 222 height 11
type input "235"
type input "47"
click at [1067, 504] on div at bounding box center [1058, 509] width 211 height 78
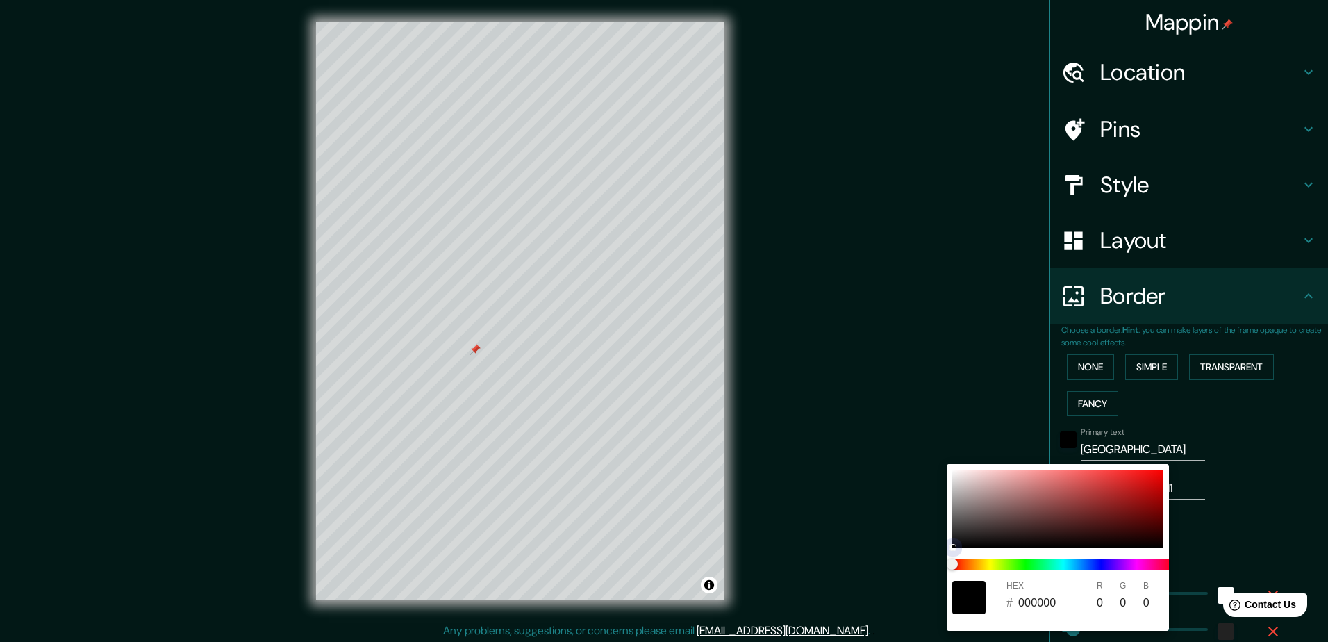
type input "235"
type input "47"
type input "8C4040"
type input "140"
type input "64"
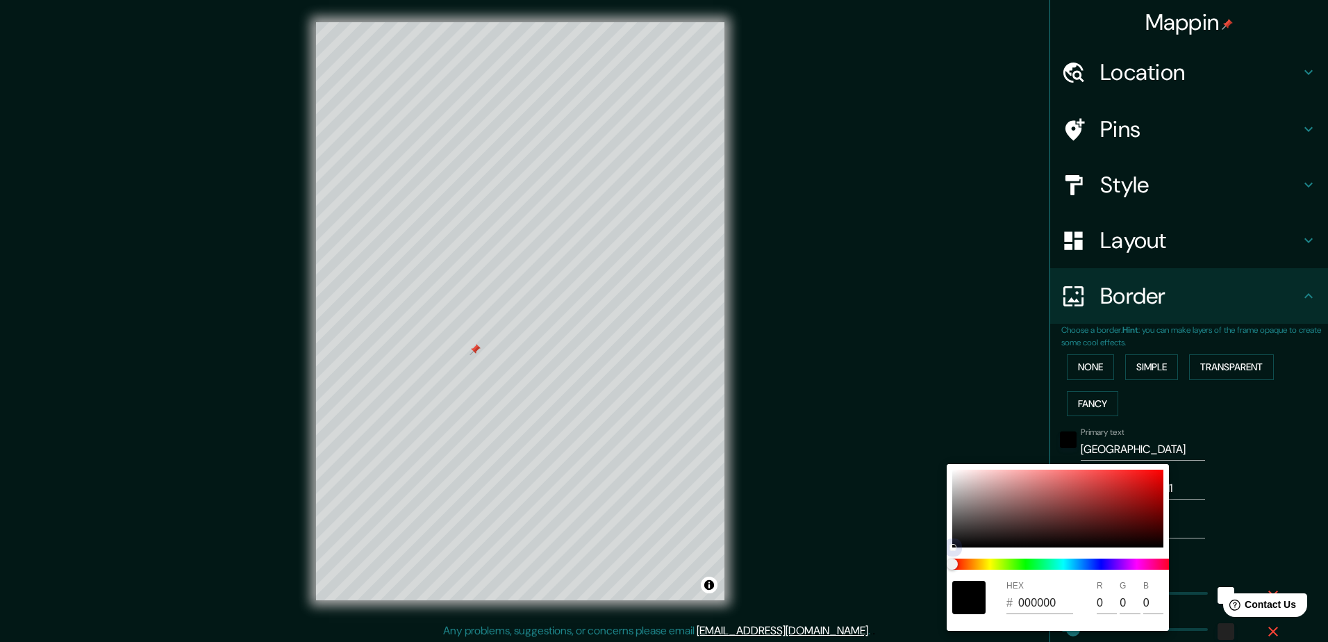
type input "64"
drag, startPoint x: 1081, startPoint y: 493, endPoint x: 1063, endPoint y: 554, distance: 63.1
click at [1078, 503] on div at bounding box center [1058, 509] width 211 height 78
type input "235"
type input "47"
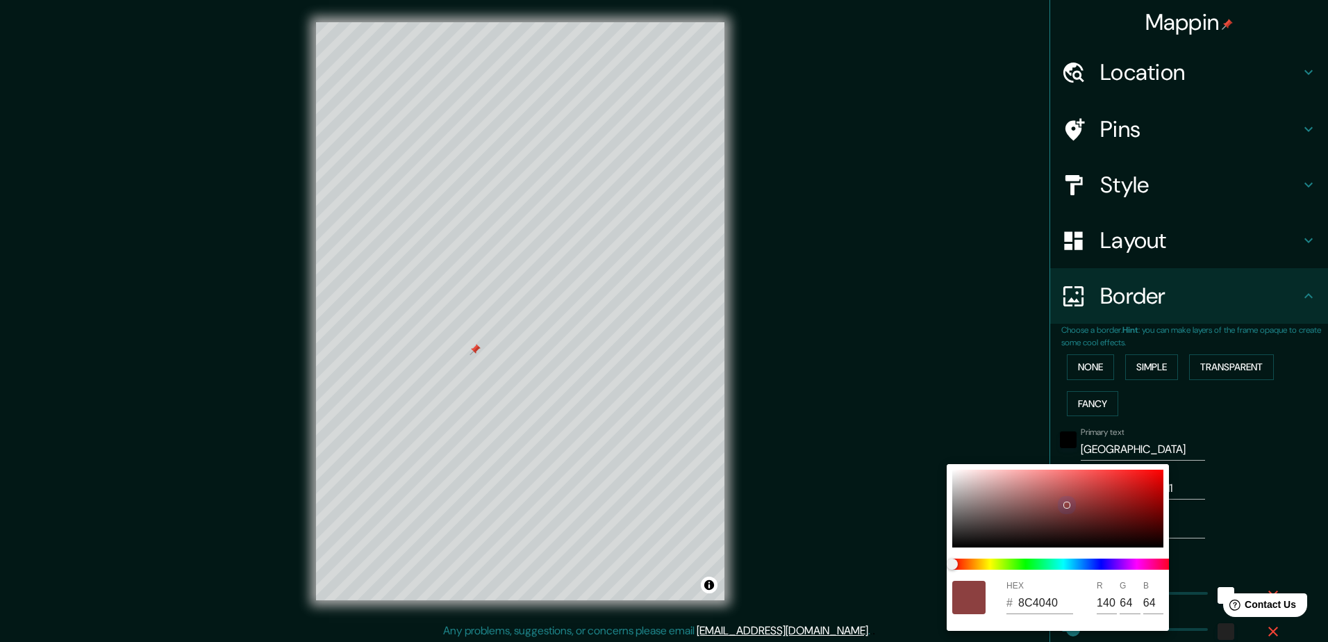
type input "913B3B"
type input "145"
type input "59"
click at [1089, 570] on div at bounding box center [1063, 564] width 233 height 22
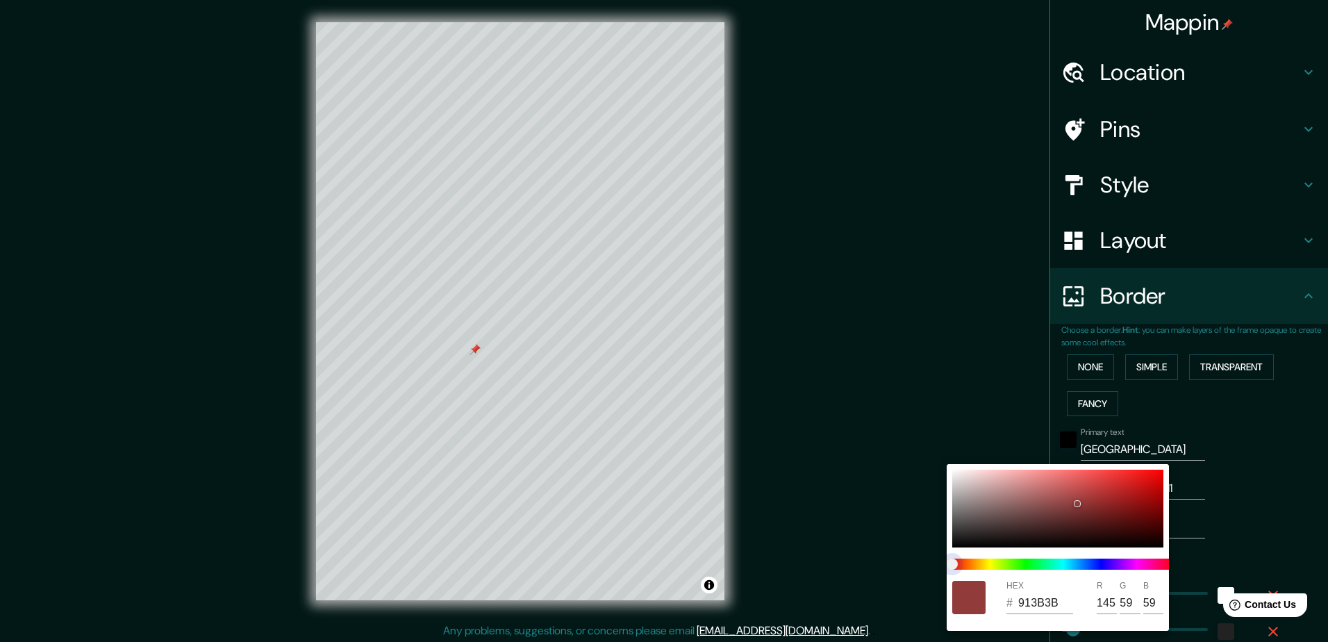
click at [1079, 564] on span at bounding box center [1064, 564] width 222 height 11
type input "235"
type input "47"
type input "3C6E91"
type input "60"
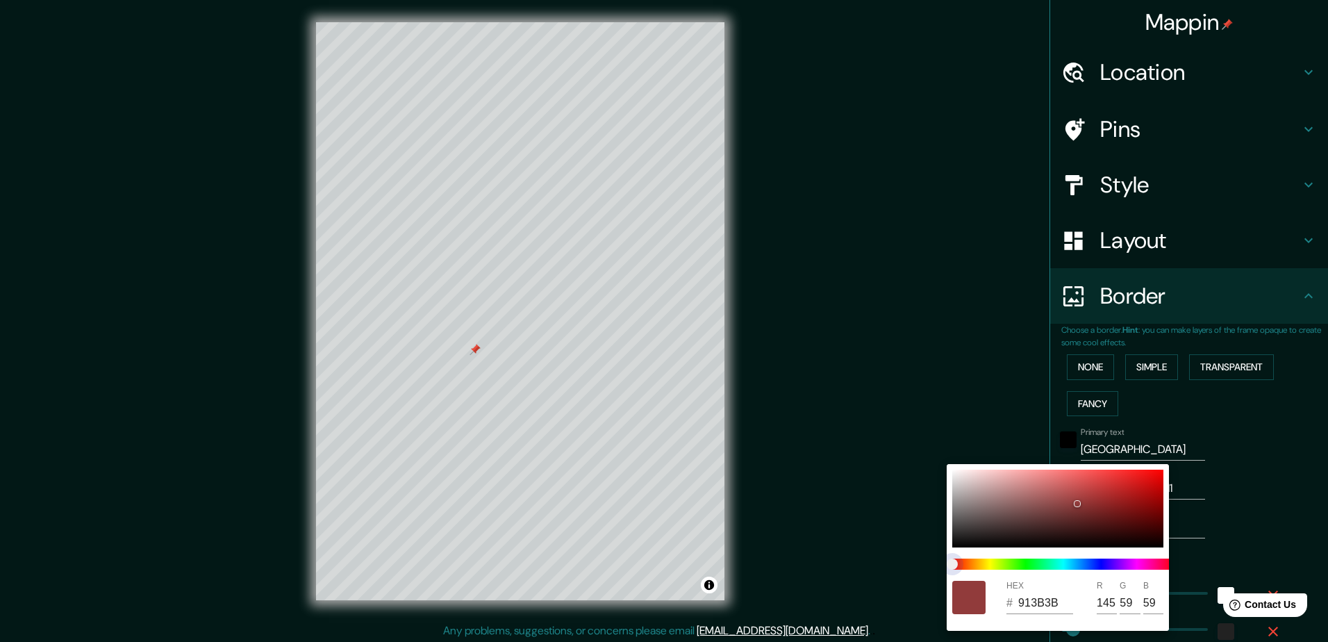
type input "110"
type input "145"
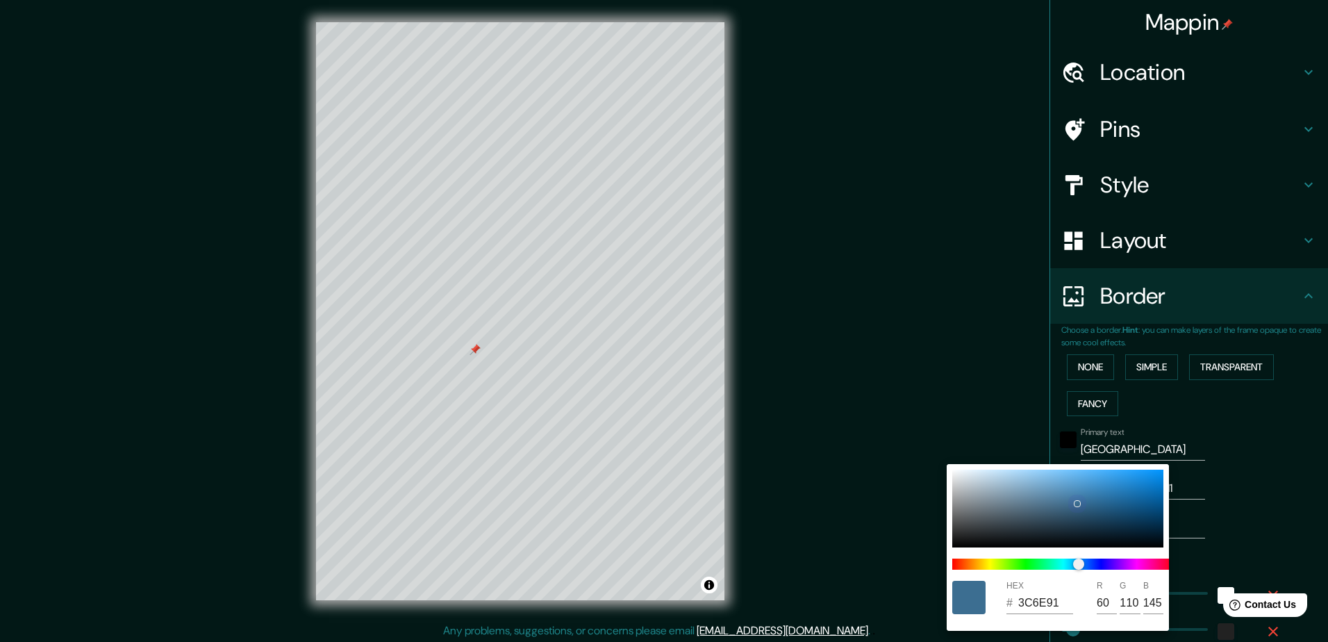
type input "235"
type input "47"
type input "3C7CAC"
type input "60"
type input "124"
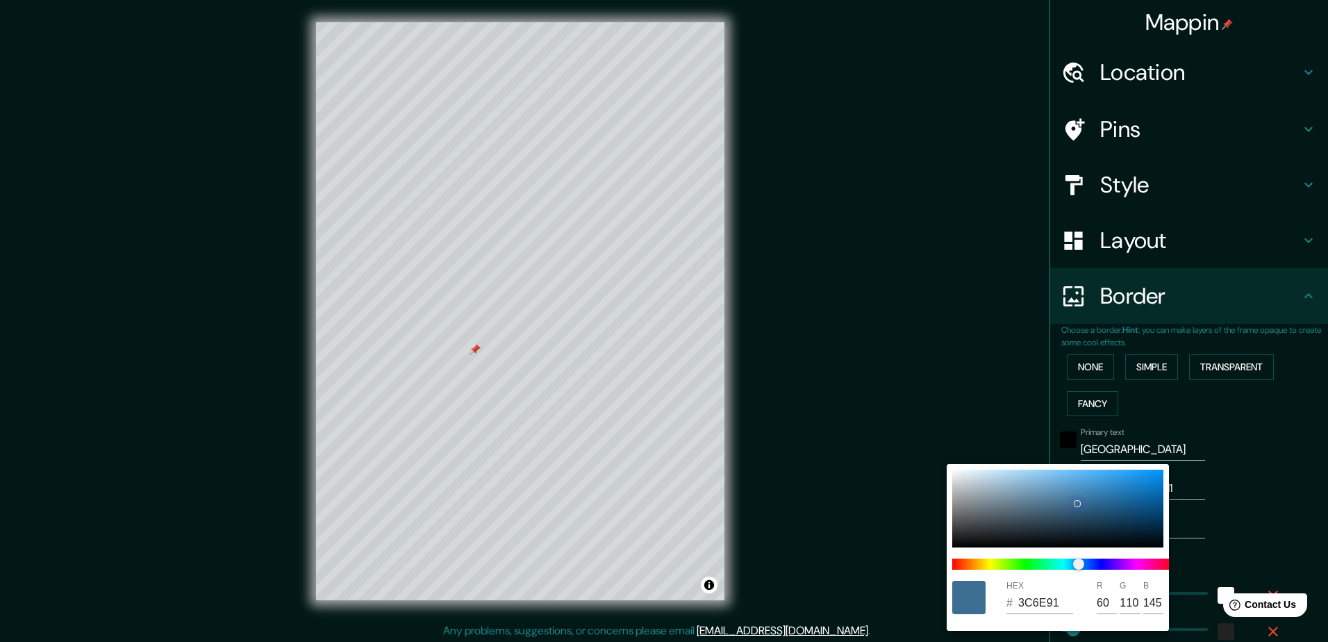
type input "172"
type input "235"
type input "47"
type input "3187C8"
type input "49"
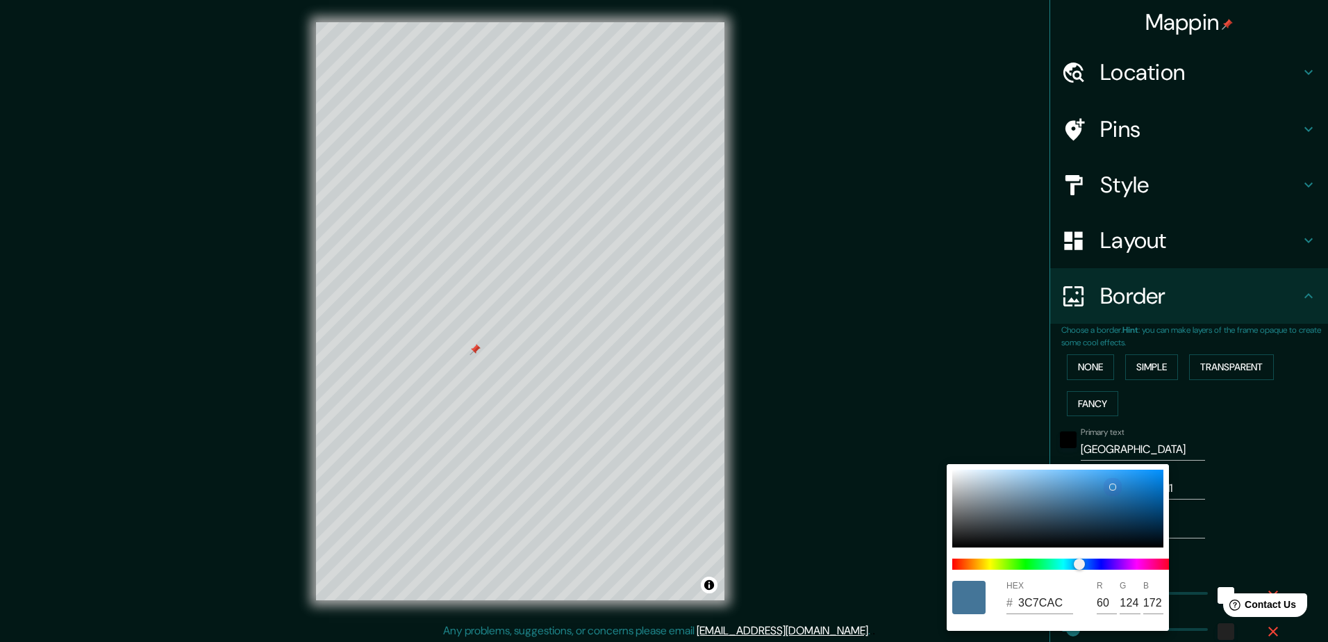
type input "135"
type input "200"
type input "235"
type input "47"
type input "208FE3"
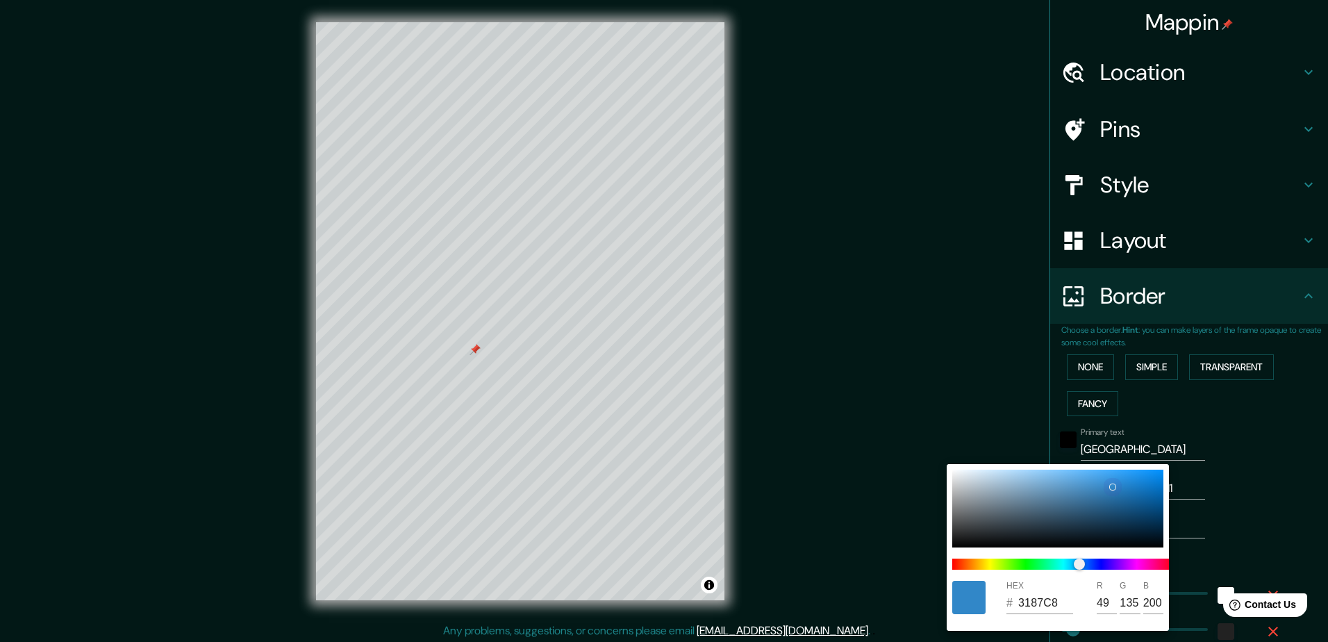
type input "32"
type input "143"
type input "227"
type input "235"
type input "47"
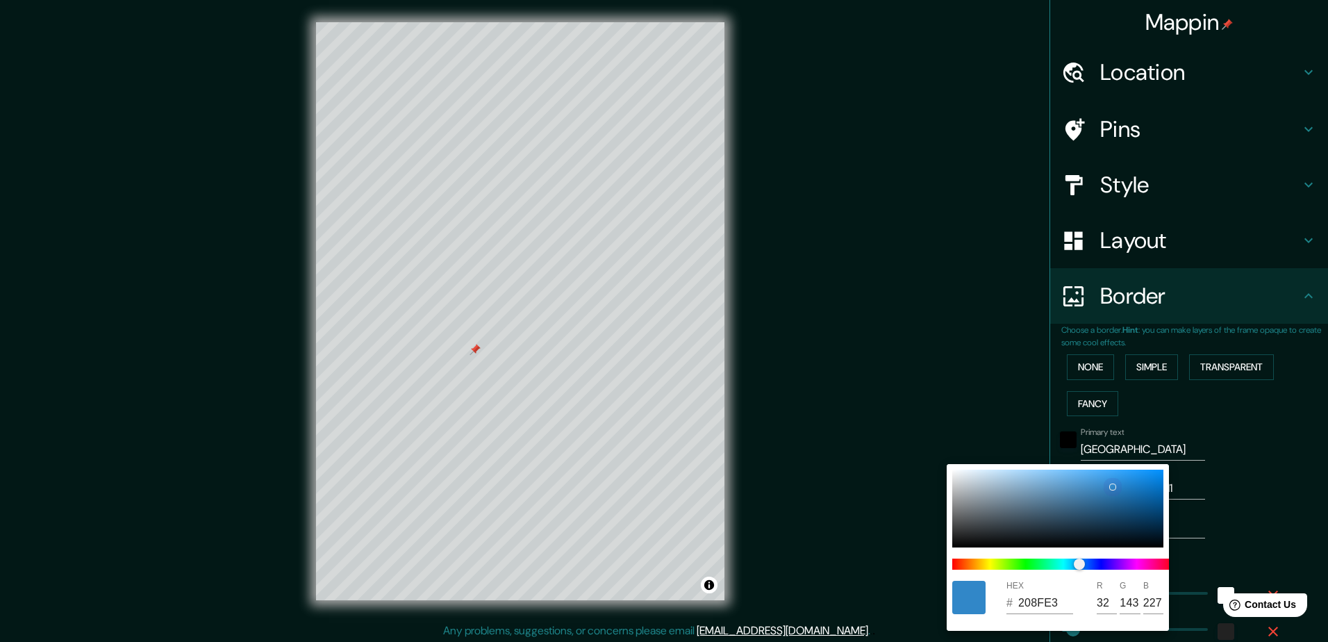
type input "118FEF"
type input "17"
type input "239"
drag, startPoint x: 1111, startPoint y: 486, endPoint x: 1142, endPoint y: 477, distance: 32.5
click at [1148, 475] on div at bounding box center [1058, 509] width 211 height 78
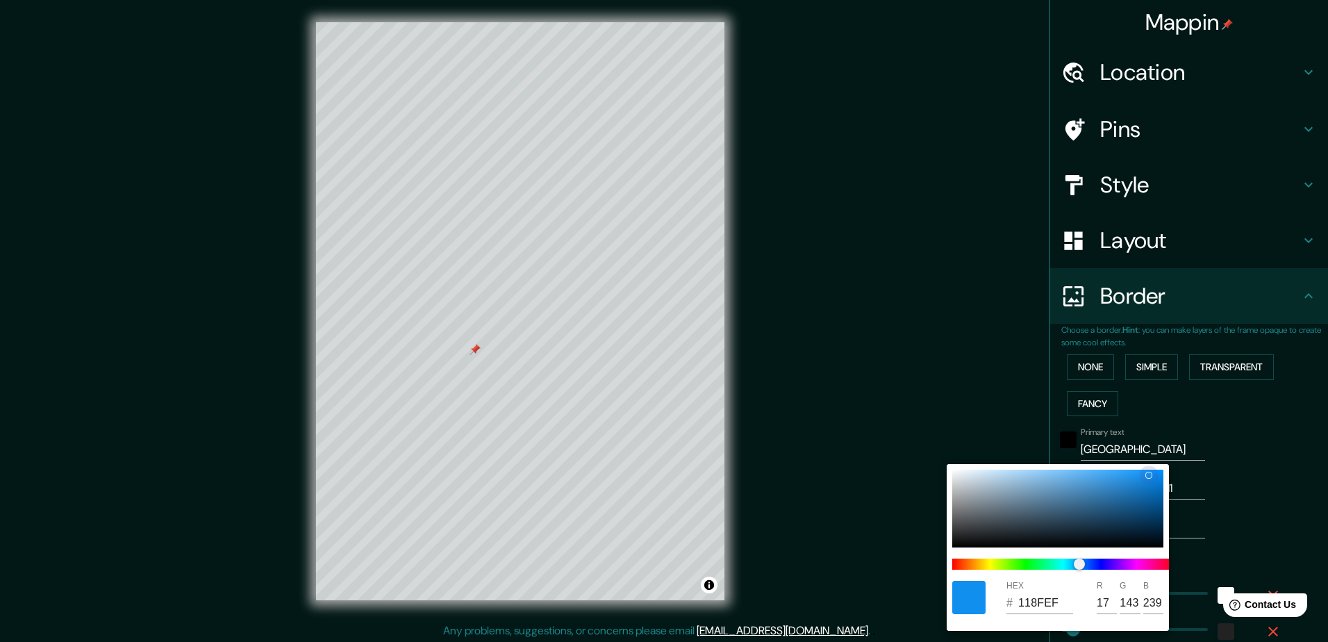
type input "235"
type input "47"
click at [897, 347] on div at bounding box center [664, 321] width 1328 height 642
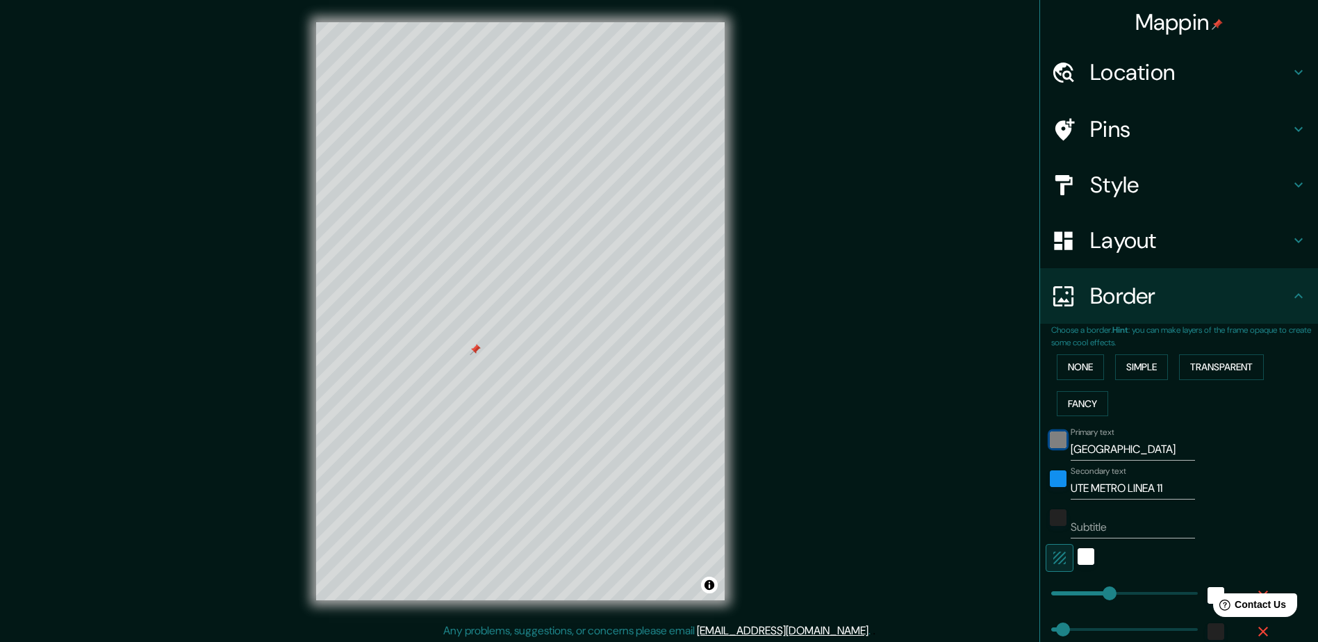
click at [1053, 443] on div "black" at bounding box center [1058, 439] width 17 height 17
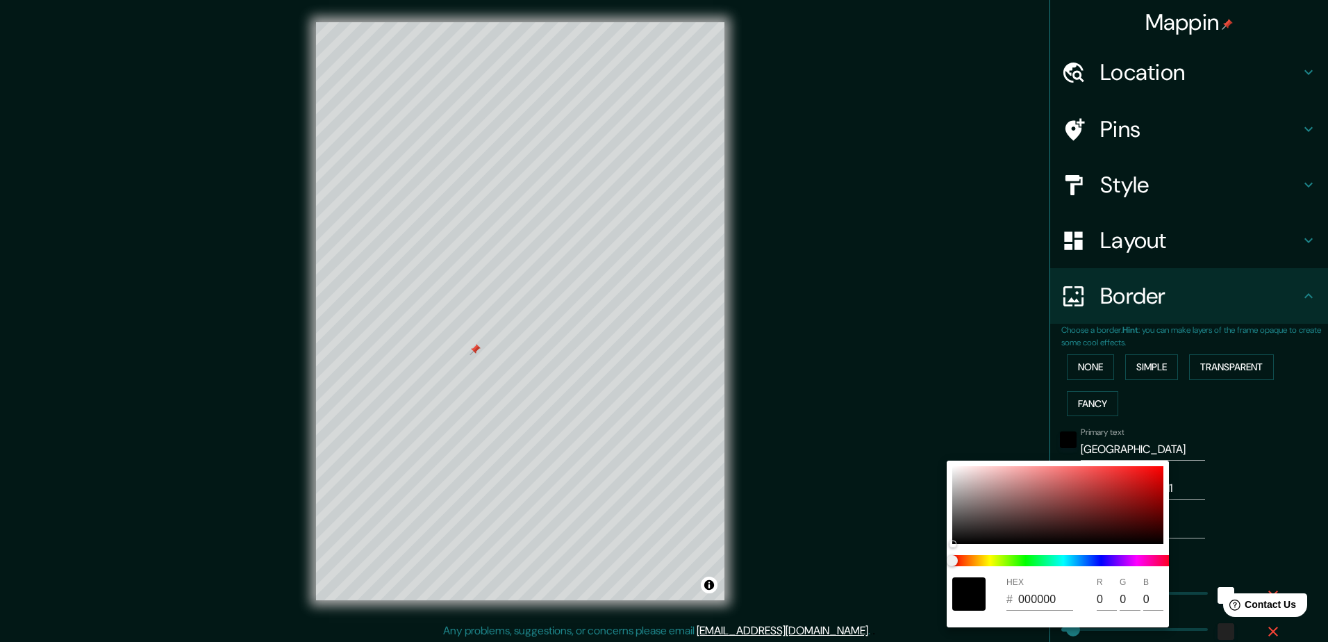
click at [1086, 553] on div at bounding box center [1063, 561] width 233 height 22
type input "235"
type input "47"
click at [1089, 561] on span at bounding box center [1064, 560] width 222 height 11
type input "235"
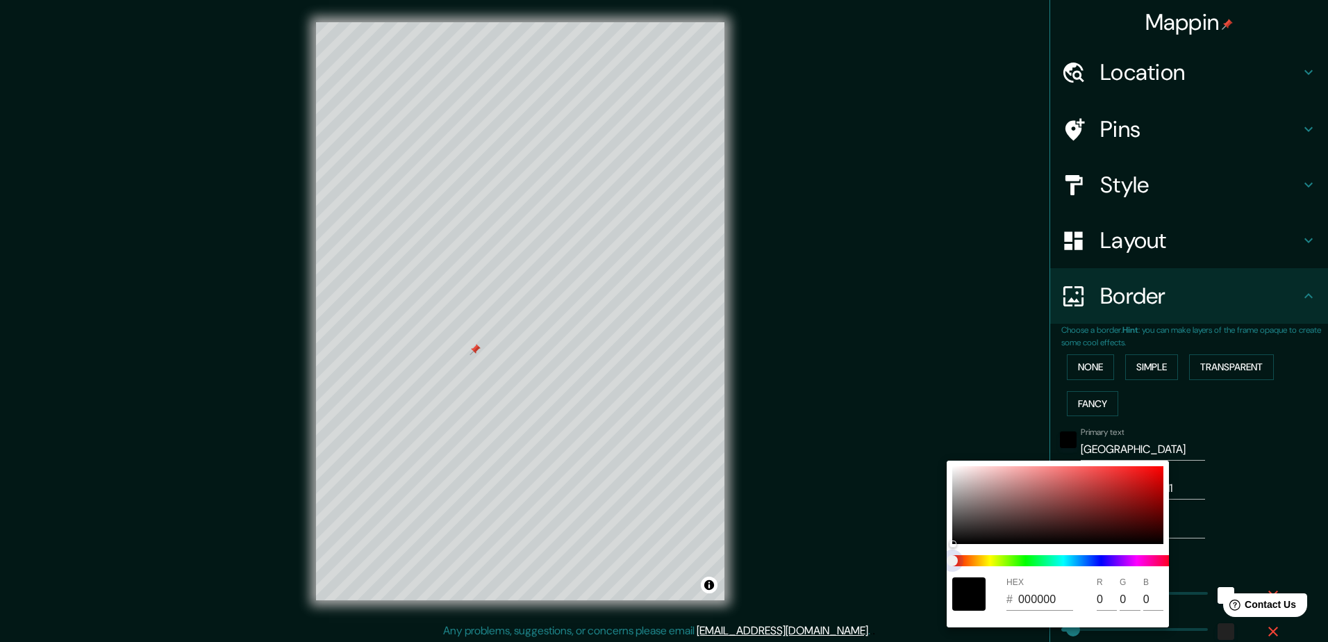
type input "47"
click at [1079, 561] on span at bounding box center [1064, 560] width 222 height 11
type input "235"
type input "47"
click at [1112, 559] on span at bounding box center [1064, 560] width 222 height 11
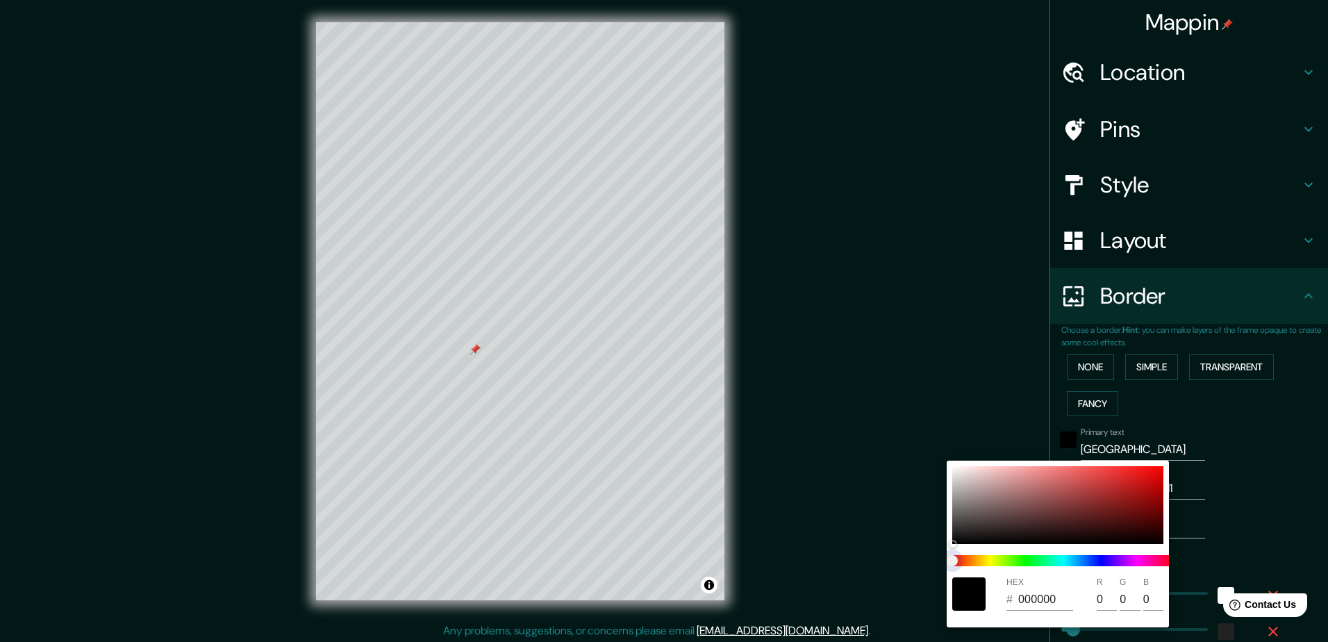
type input "235"
type input "47"
click at [1108, 561] on span at bounding box center [1064, 560] width 222 height 11
type input "235"
type input "47"
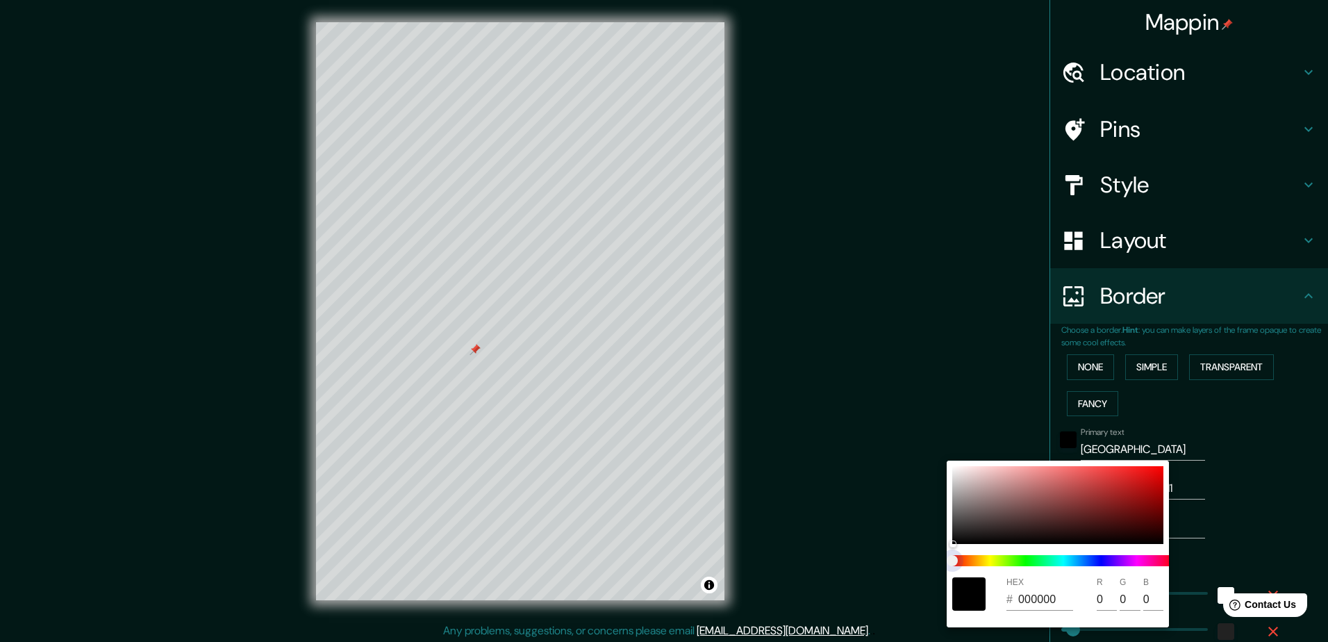
type input "235"
type input "47"
drag, startPoint x: 1087, startPoint y: 561, endPoint x: 1068, endPoint y: 561, distance: 18.8
click at [1083, 561] on span at bounding box center [1064, 560] width 222 height 11
type input "235"
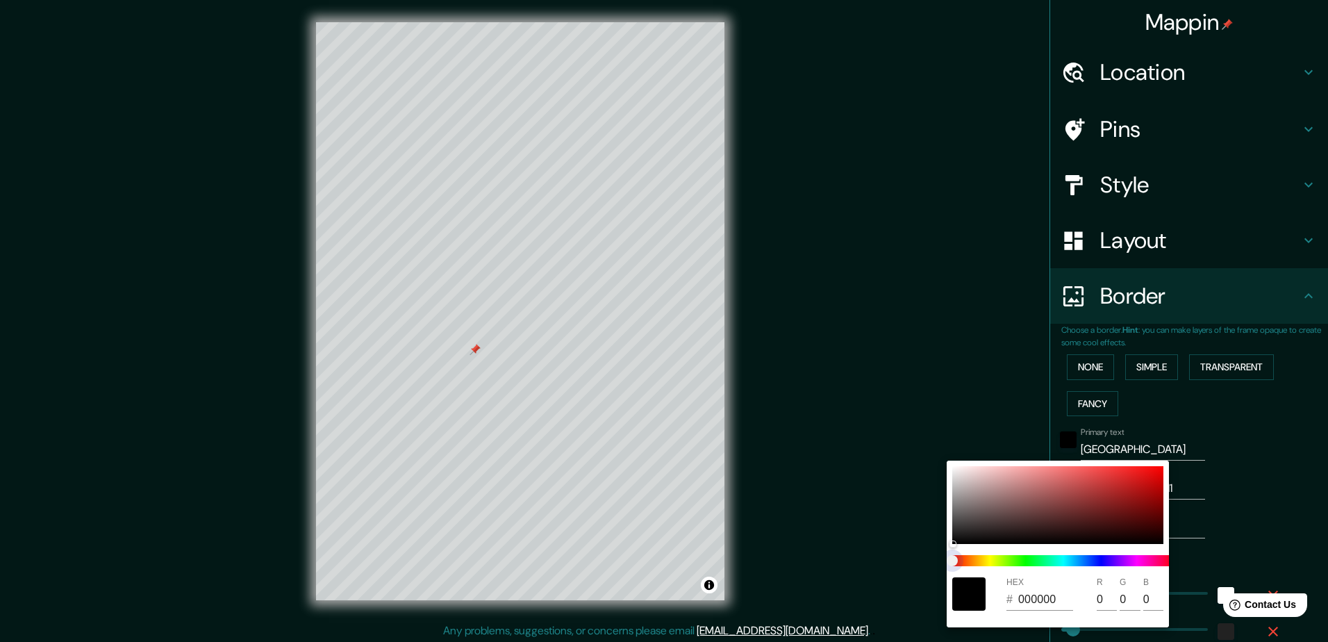
type input "47"
click at [1068, 561] on span at bounding box center [1064, 560] width 222 height 11
type input "235"
type input "47"
click at [1068, 561] on span at bounding box center [1064, 560] width 222 height 11
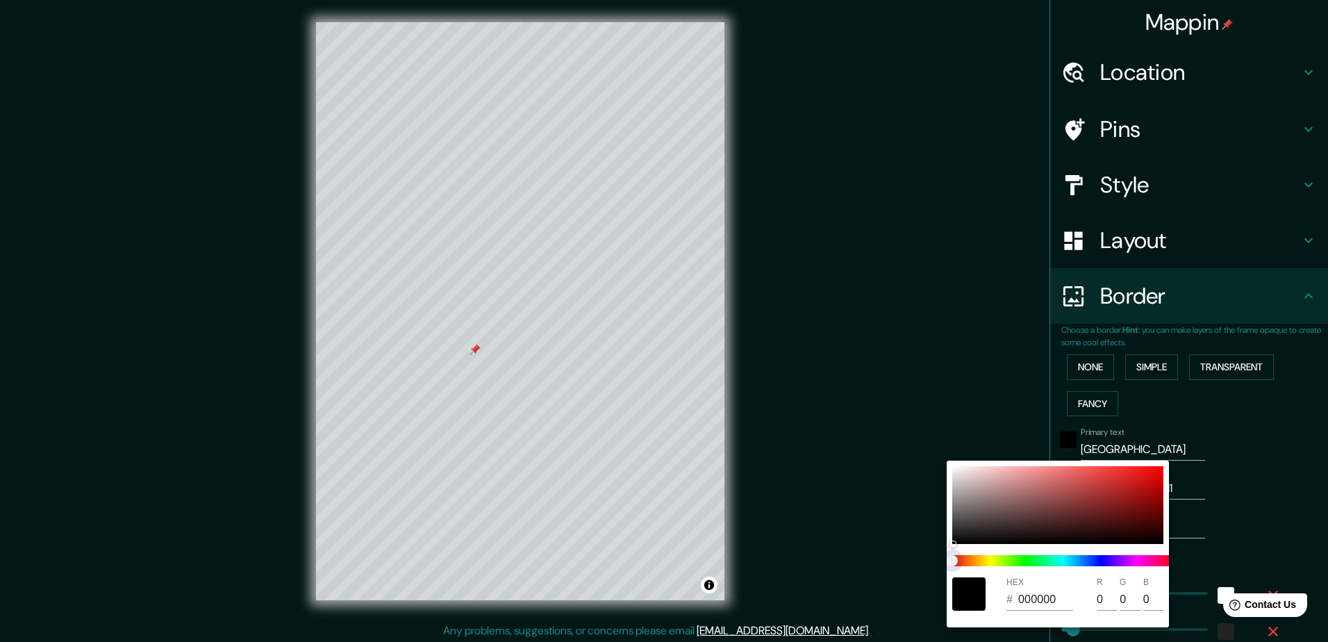
type input "235"
type input "47"
type input "235"
type input "47"
click at [1071, 565] on span at bounding box center [1064, 560] width 222 height 11
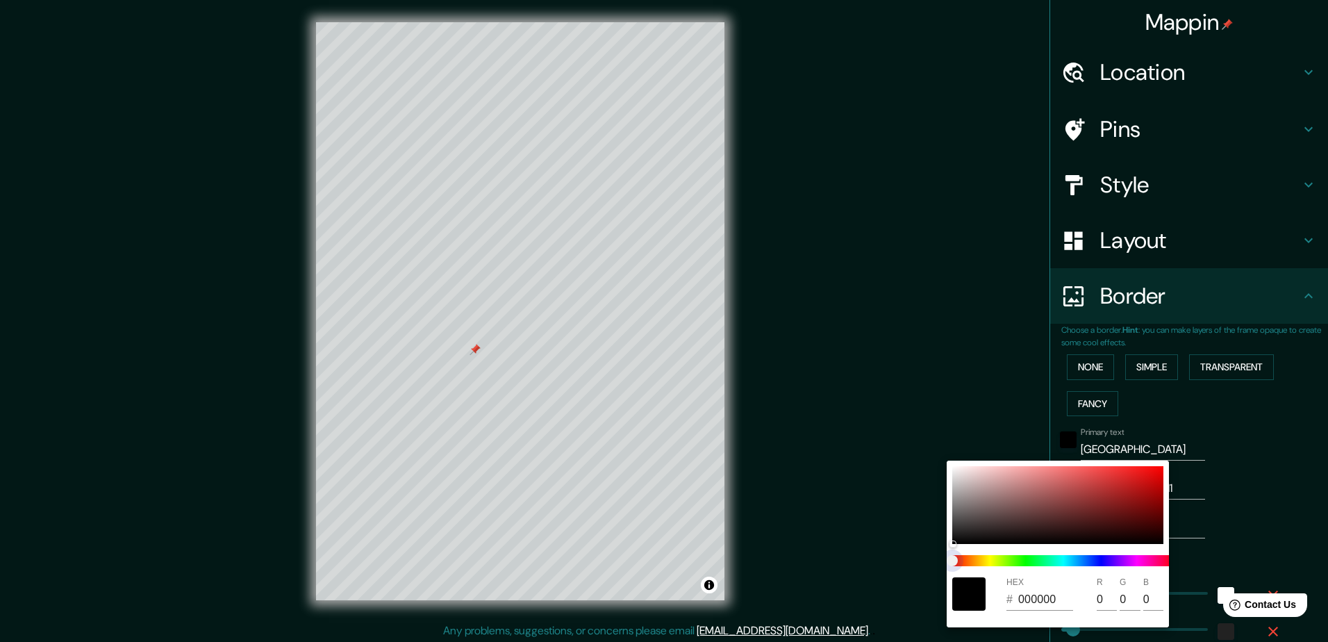
type input "235"
type input "47"
type input "235"
type input "47"
type input "235"
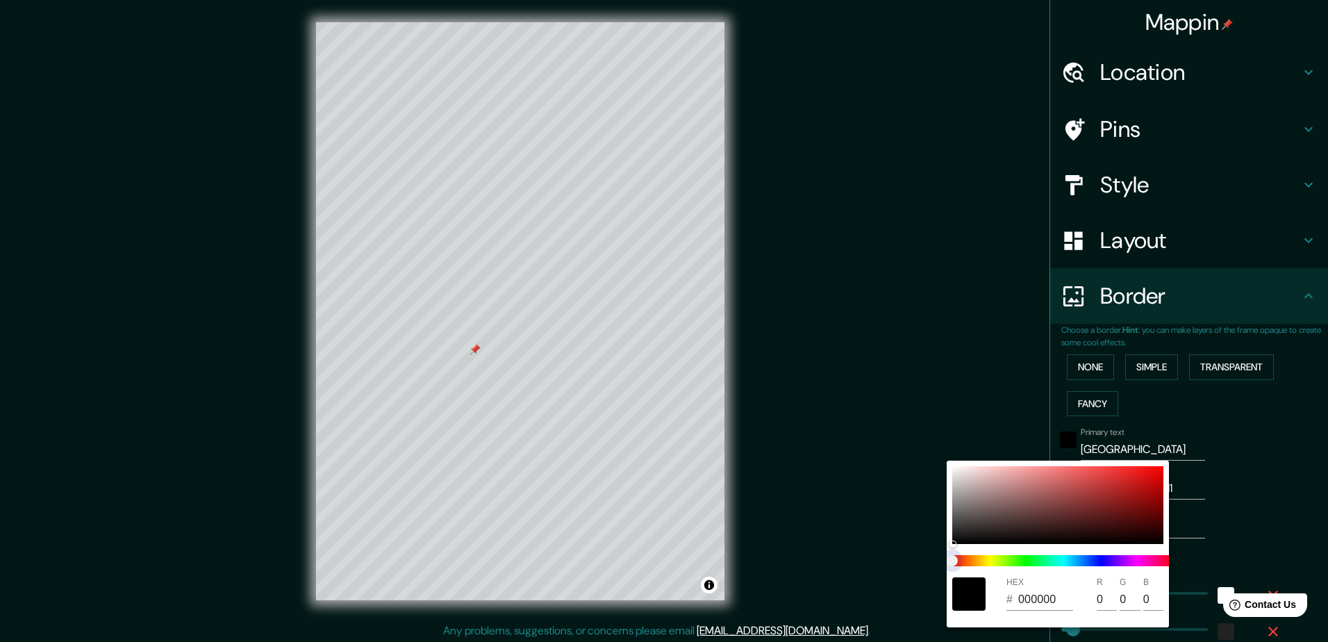
type input "47"
drag, startPoint x: 986, startPoint y: 561, endPoint x: 1084, endPoint y: 562, distance: 98.0
click at [1084, 562] on span at bounding box center [1064, 560] width 222 height 11
type input "235"
type input "47"
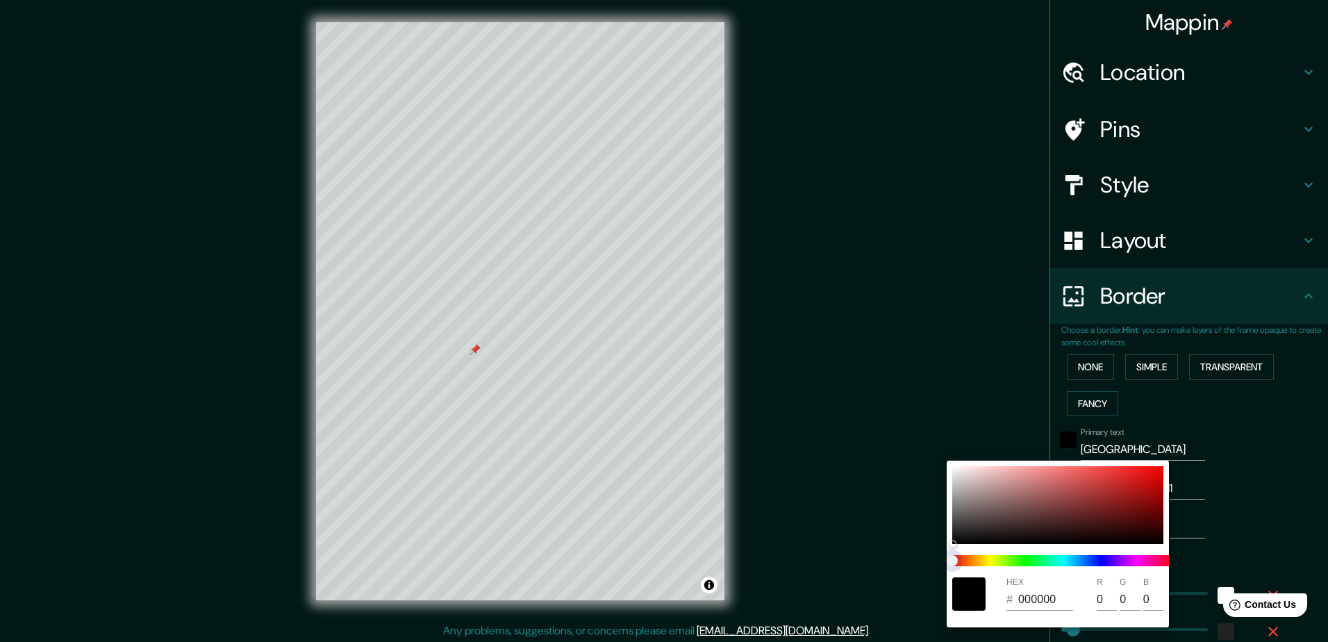
type input "235"
type input "47"
click at [1084, 562] on span at bounding box center [1064, 560] width 222 height 11
drag, startPoint x: 1067, startPoint y: 500, endPoint x: 1078, endPoint y: 511, distance: 16.7
click at [1096, 497] on div at bounding box center [1058, 505] width 211 height 78
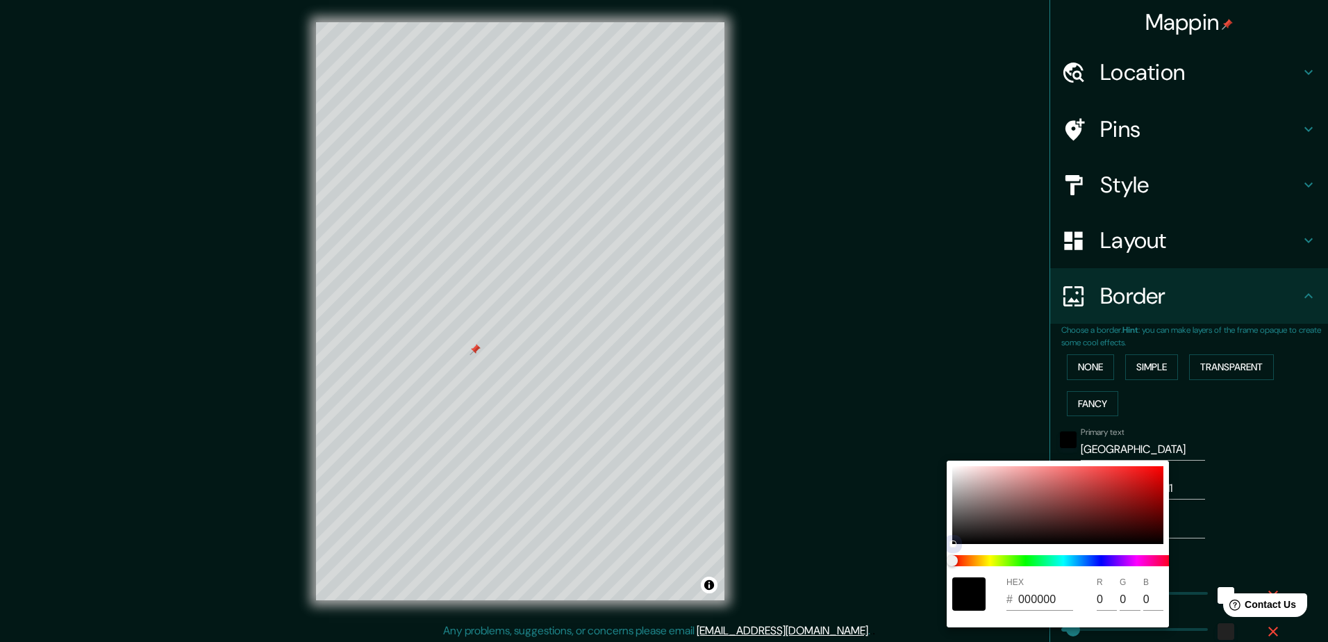
type input "235"
type input "47"
type input "9A3131"
type input "154"
type input "49"
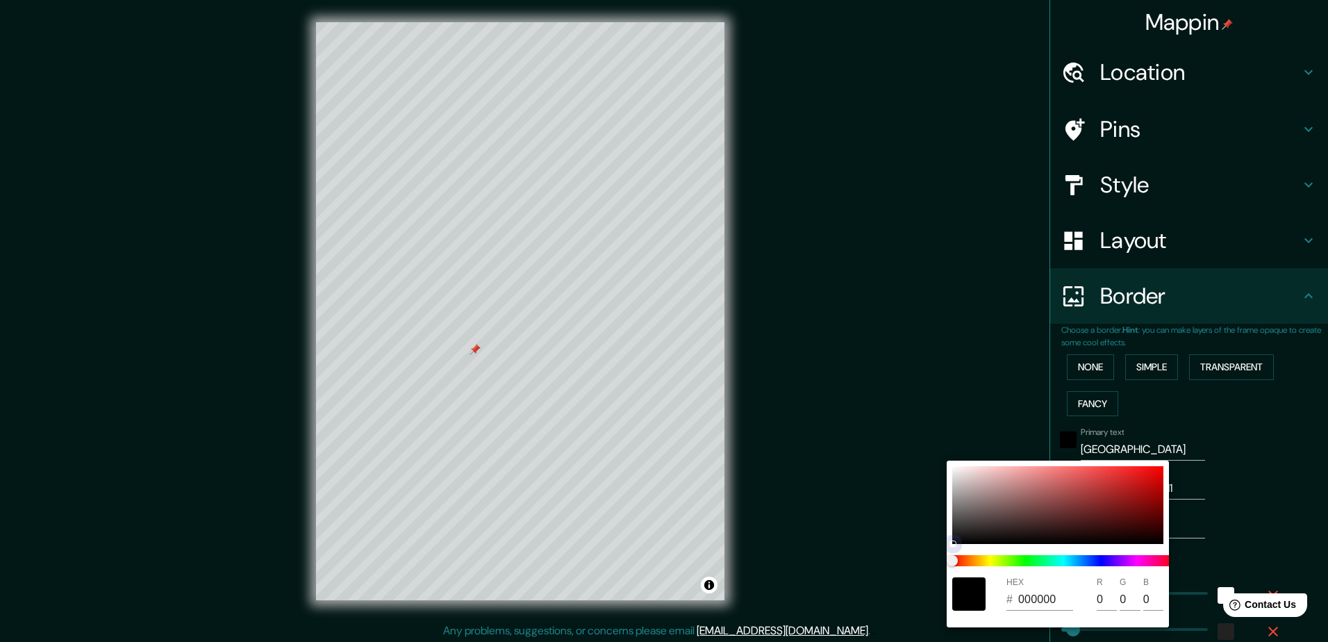
type input "49"
type input "235"
type input "47"
type input "319965"
type input "49"
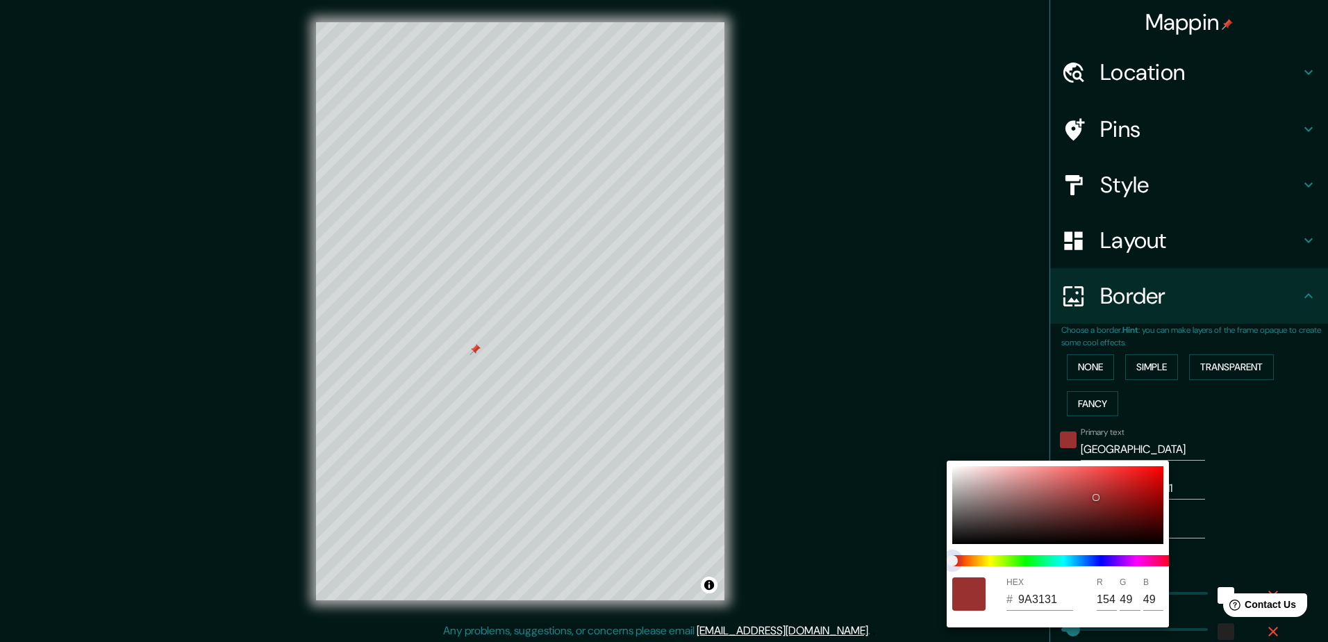
type input "153"
type input "101"
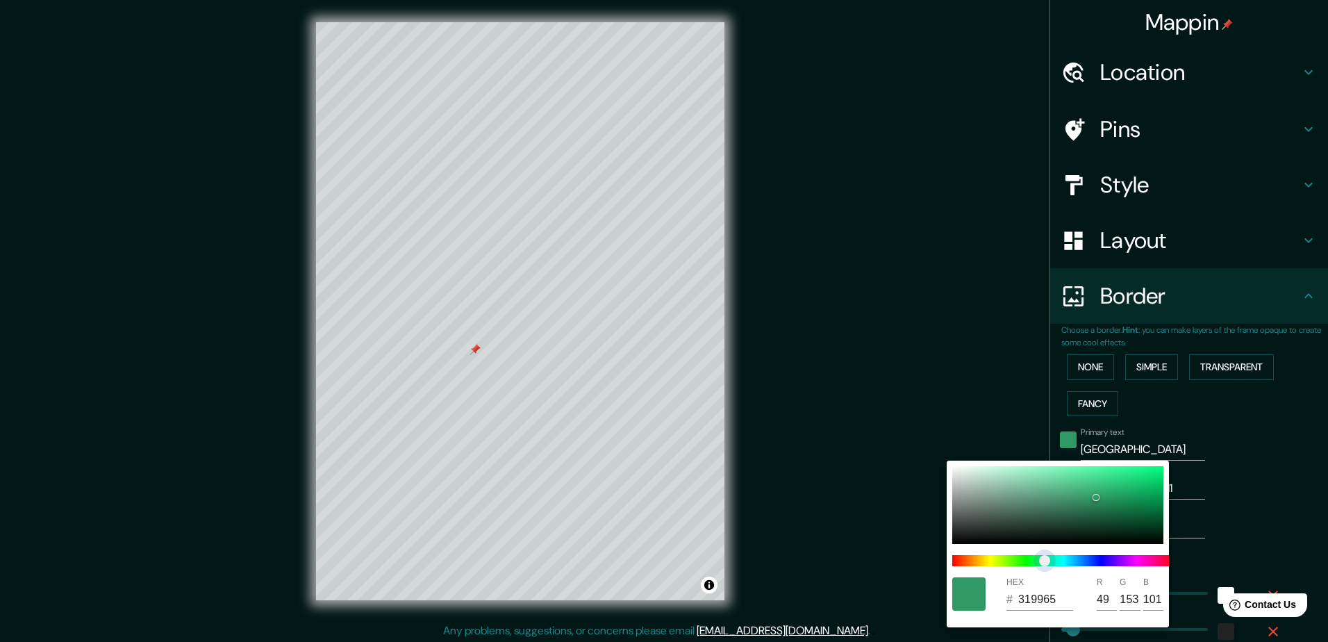
type input "235"
type input "47"
type input "31996F"
type input "111"
type input "235"
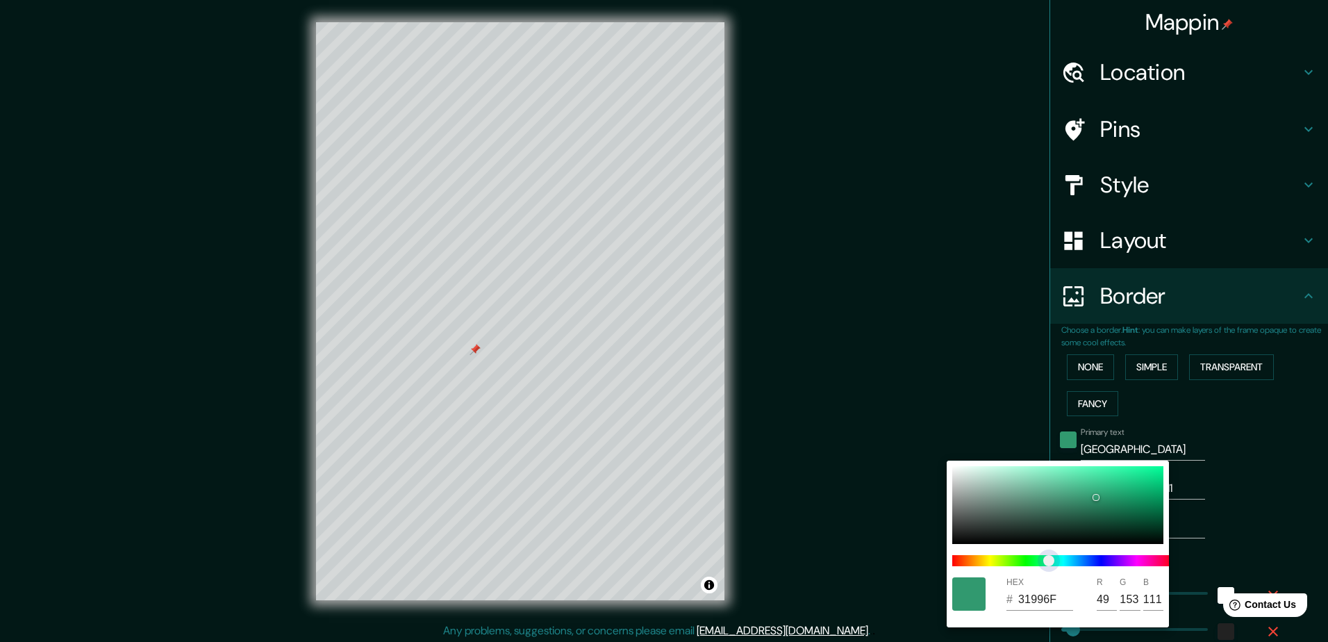
type input "47"
type input "319978"
type input "120"
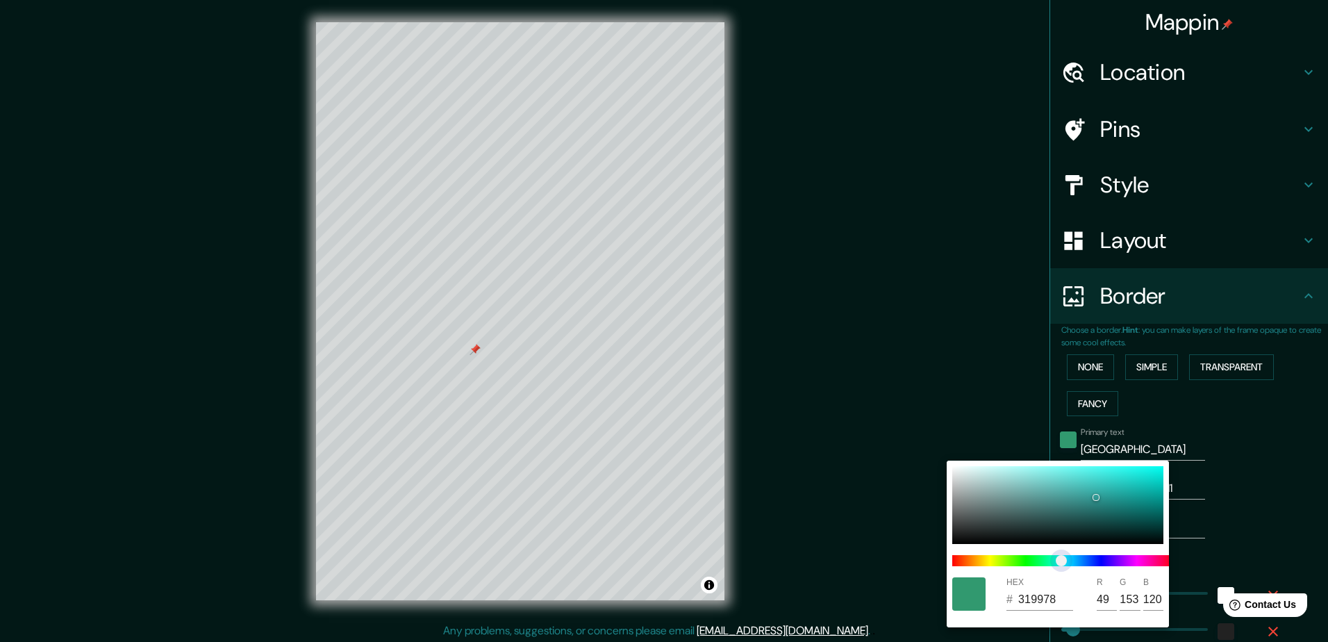
type input "235"
type input "47"
type input "319994"
type input "148"
type input "235"
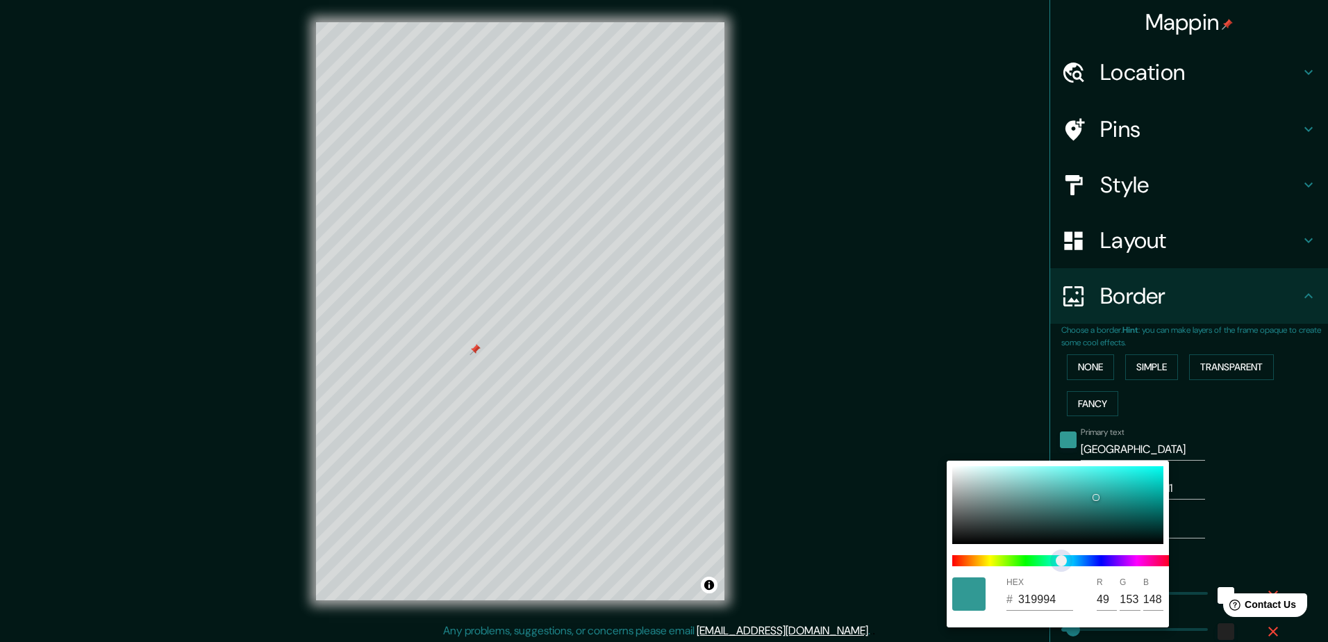
type input "47"
type input "318699"
type input "134"
type input "153"
type input "235"
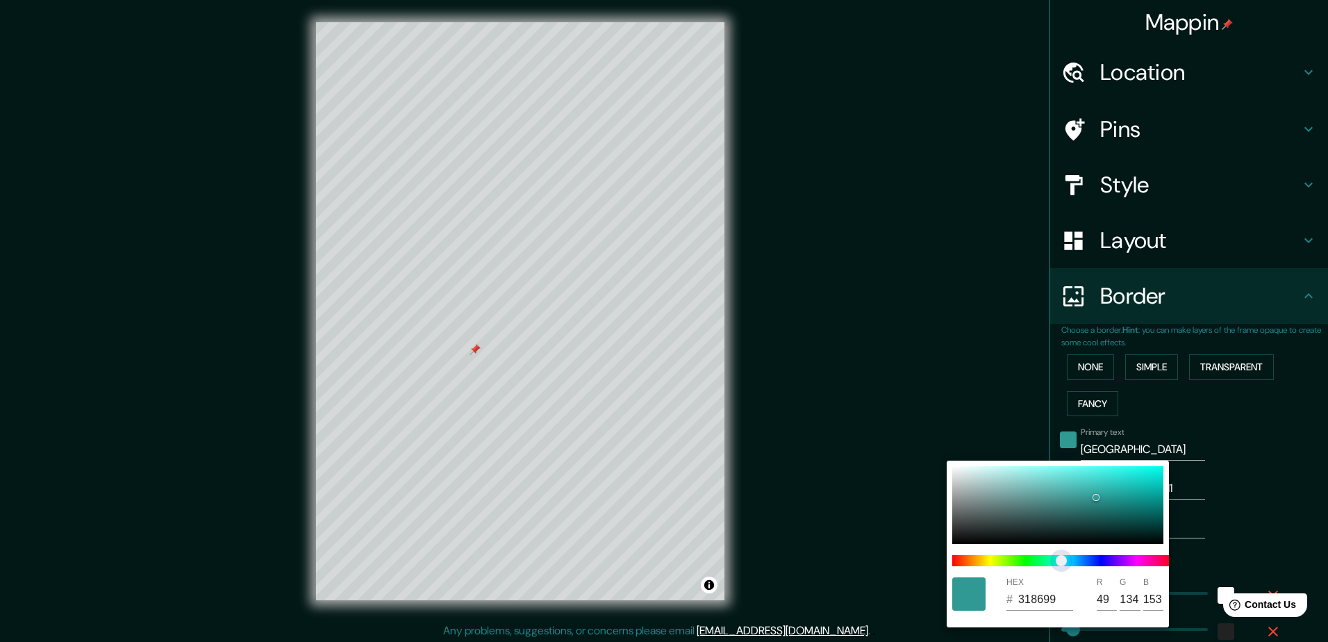
type input "47"
type input "317C99"
type input "124"
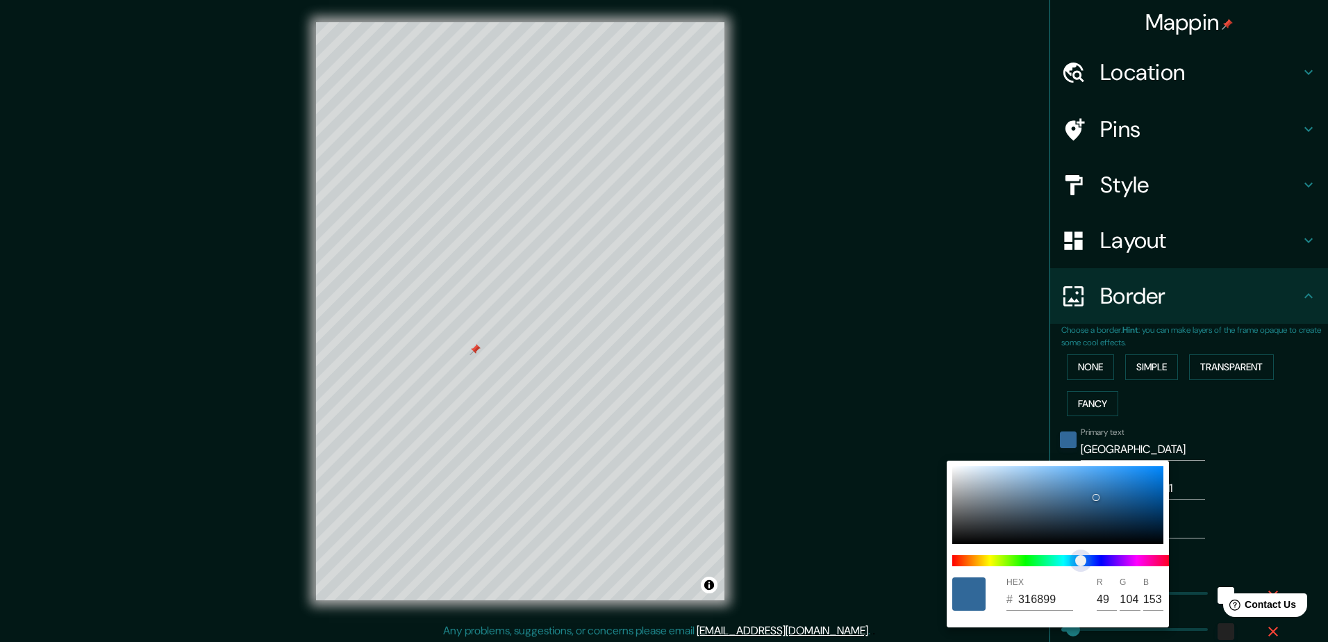
drag, startPoint x: 1029, startPoint y: 564, endPoint x: 1081, endPoint y: 562, distance: 52.2
click at [1081, 562] on span at bounding box center [1064, 560] width 222 height 11
drag, startPoint x: 1080, startPoint y: 494, endPoint x: 1078, endPoint y: 475, distance: 18.9
click at [1078, 475] on div at bounding box center [1058, 505] width 211 height 78
click at [1181, 431] on div at bounding box center [664, 321] width 1328 height 642
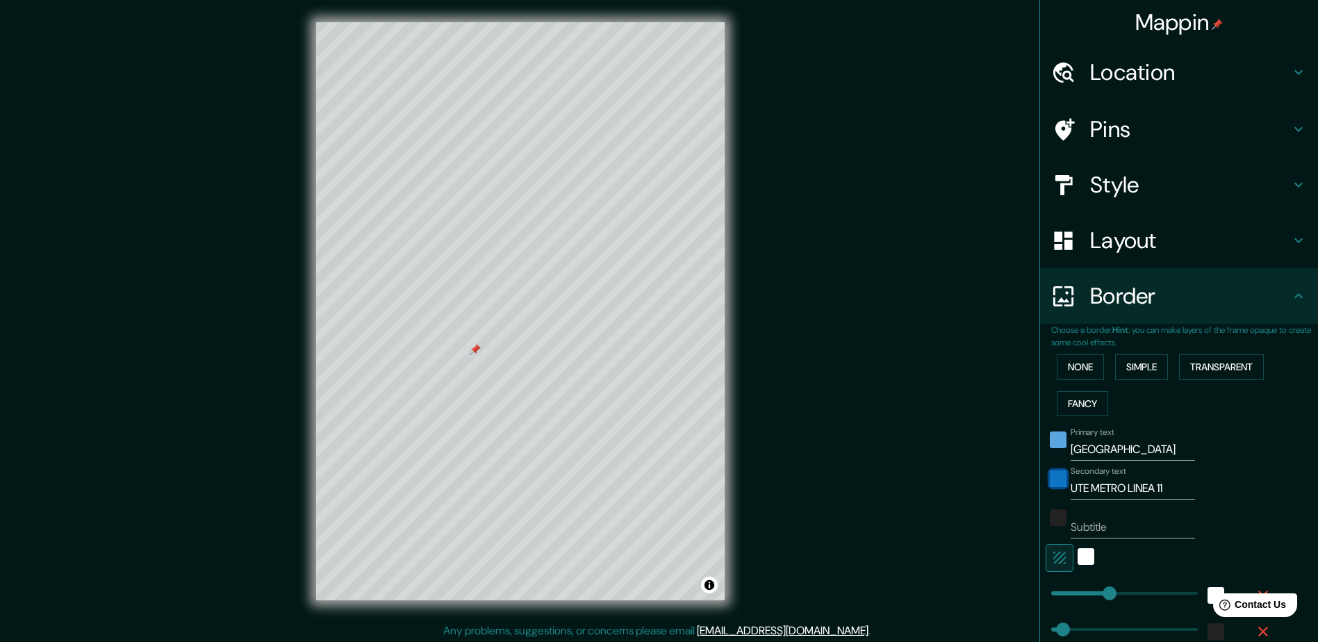
click at [1050, 485] on div "color-118FEF" at bounding box center [1058, 478] width 17 height 17
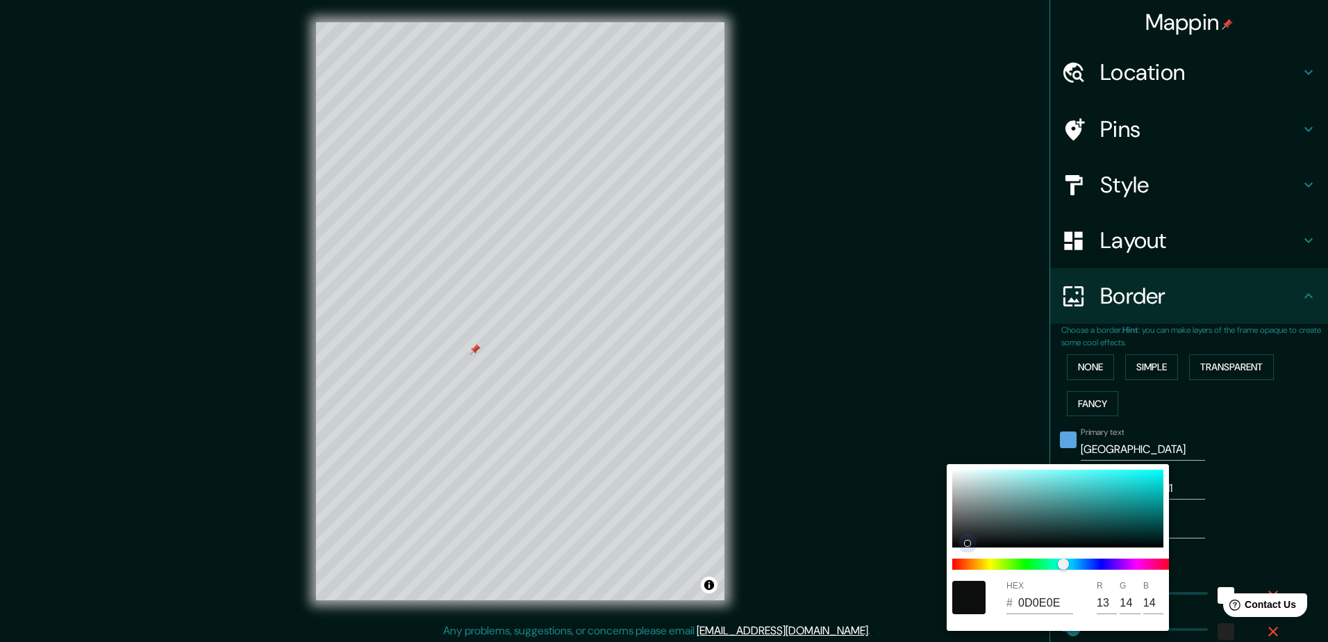
drag, startPoint x: 1021, startPoint y: 503, endPoint x: 961, endPoint y: 543, distance: 71.7
click at [961, 543] on div at bounding box center [1058, 509] width 211 height 78
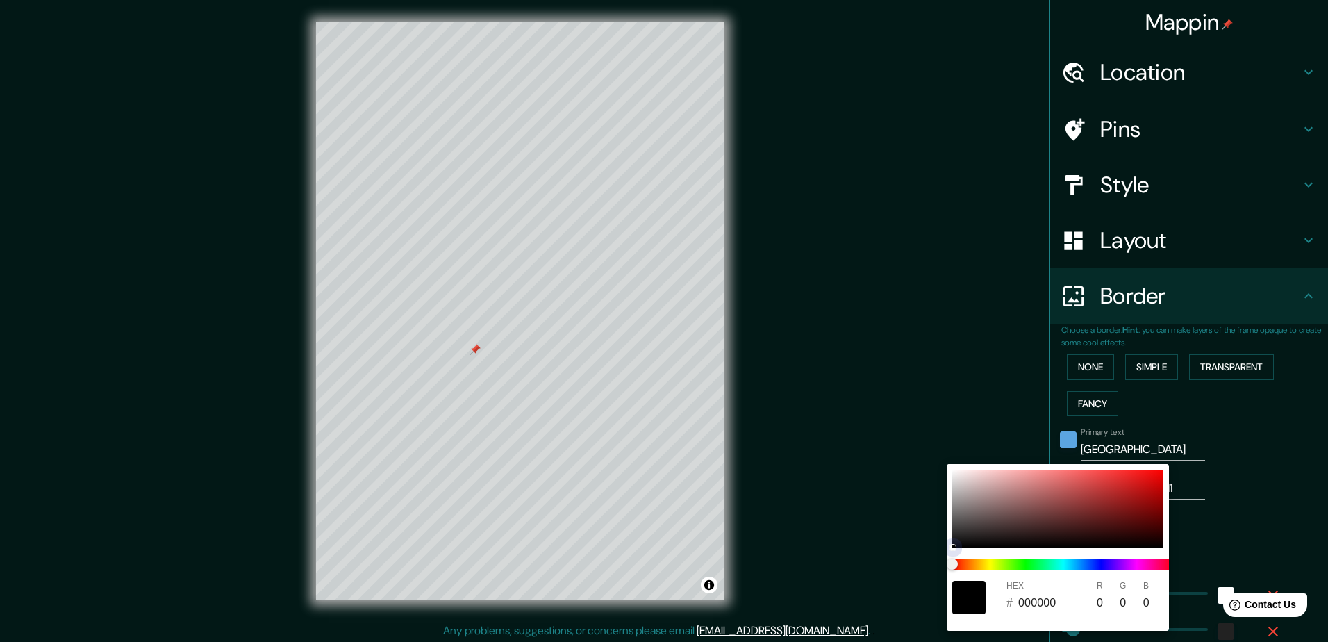
drag, startPoint x: 958, startPoint y: 543, endPoint x: 942, endPoint y: 563, distance: 25.7
click at [942, 563] on div "HEX # 000000 R 0 G 0 B 0" at bounding box center [664, 321] width 1328 height 642
click at [852, 445] on div at bounding box center [664, 321] width 1328 height 642
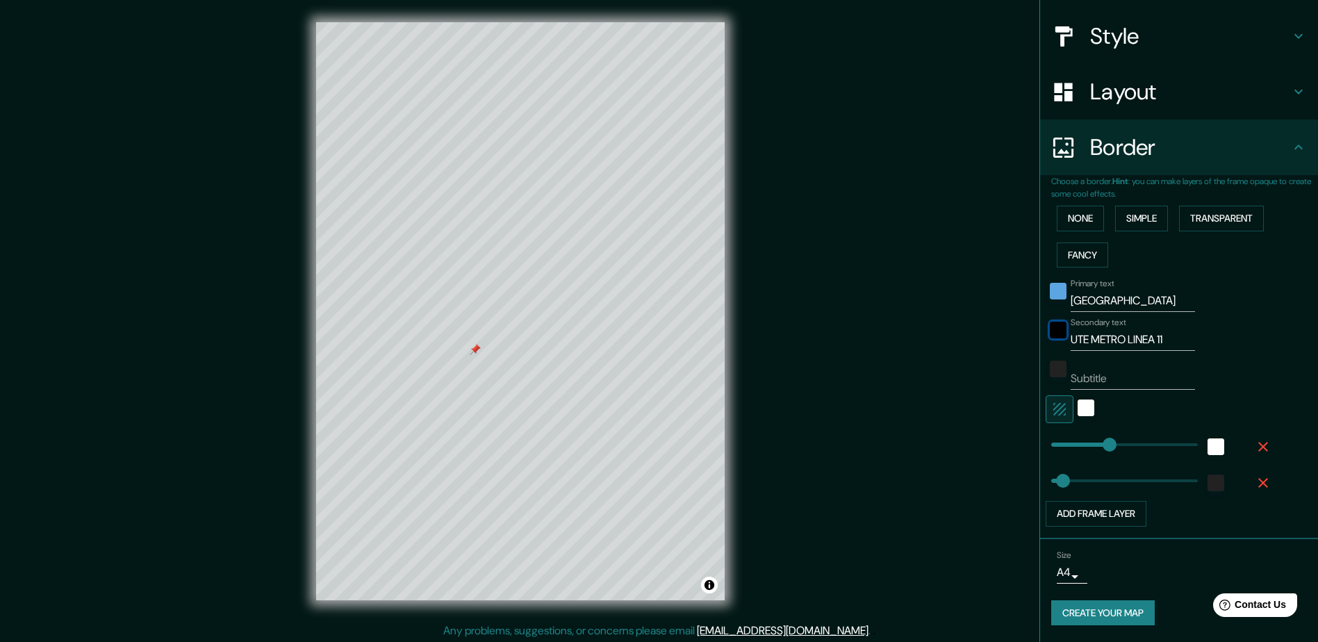
scroll to position [3, 0]
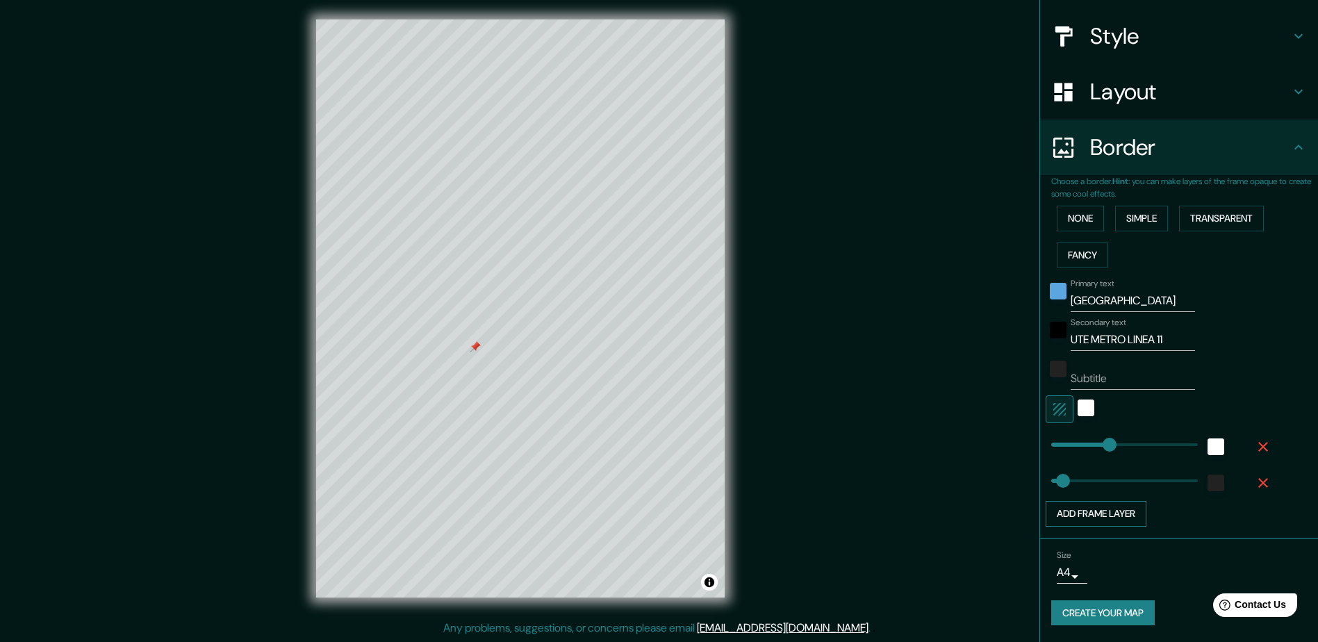
click at [1088, 518] on button "Add frame layer" at bounding box center [1096, 514] width 101 height 26
click at [1255, 518] on icon "button" at bounding box center [1263, 519] width 17 height 17
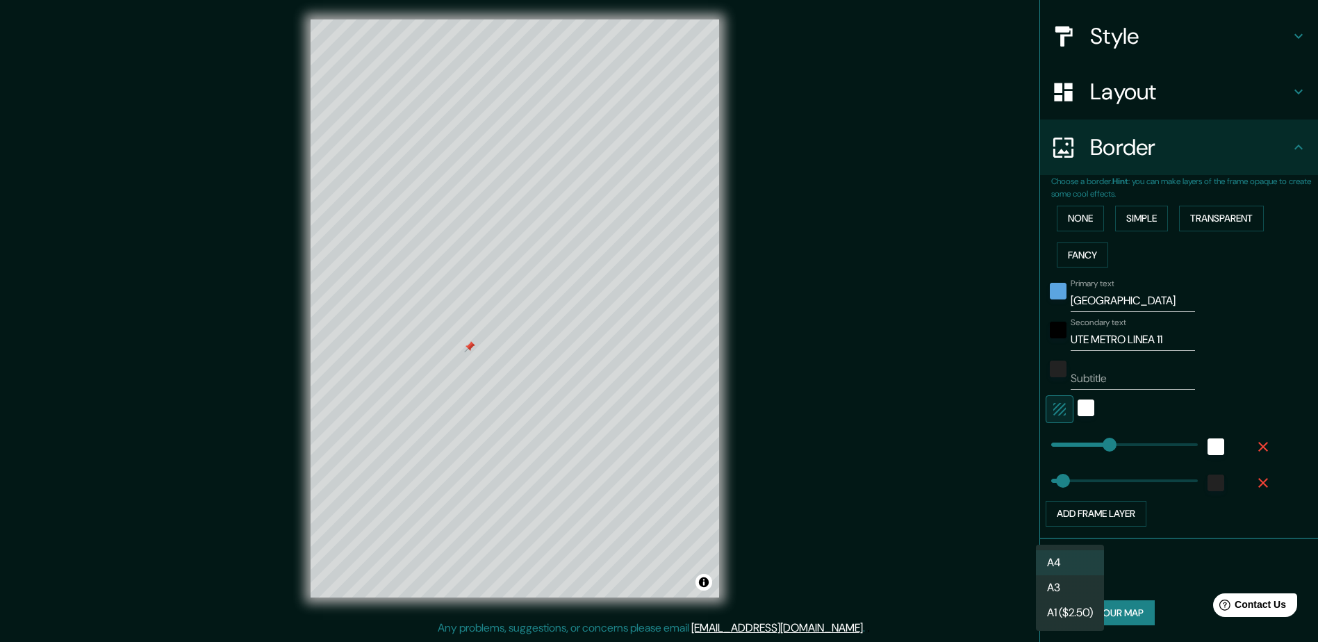
click at [1055, 564] on body "Mappin Location Madrid, Madrid, España Pins Style Layout Border Choose a border…" at bounding box center [659, 318] width 1318 height 642
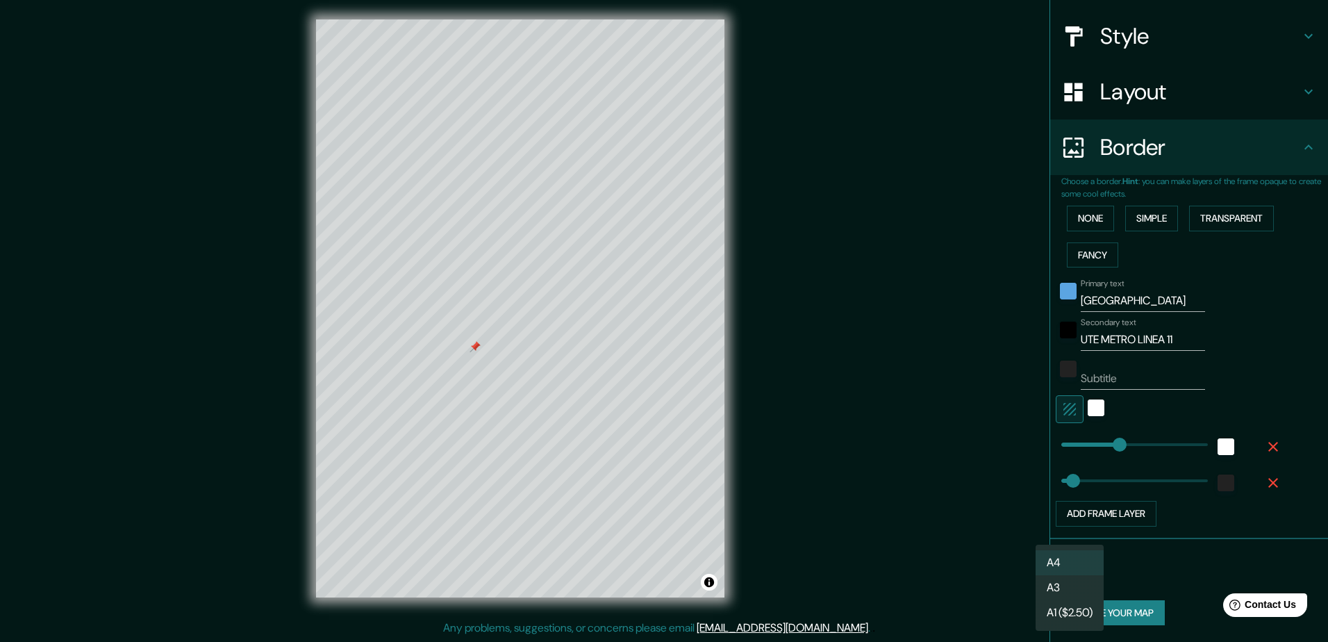
click at [1076, 587] on li "A3" at bounding box center [1070, 587] width 68 height 25
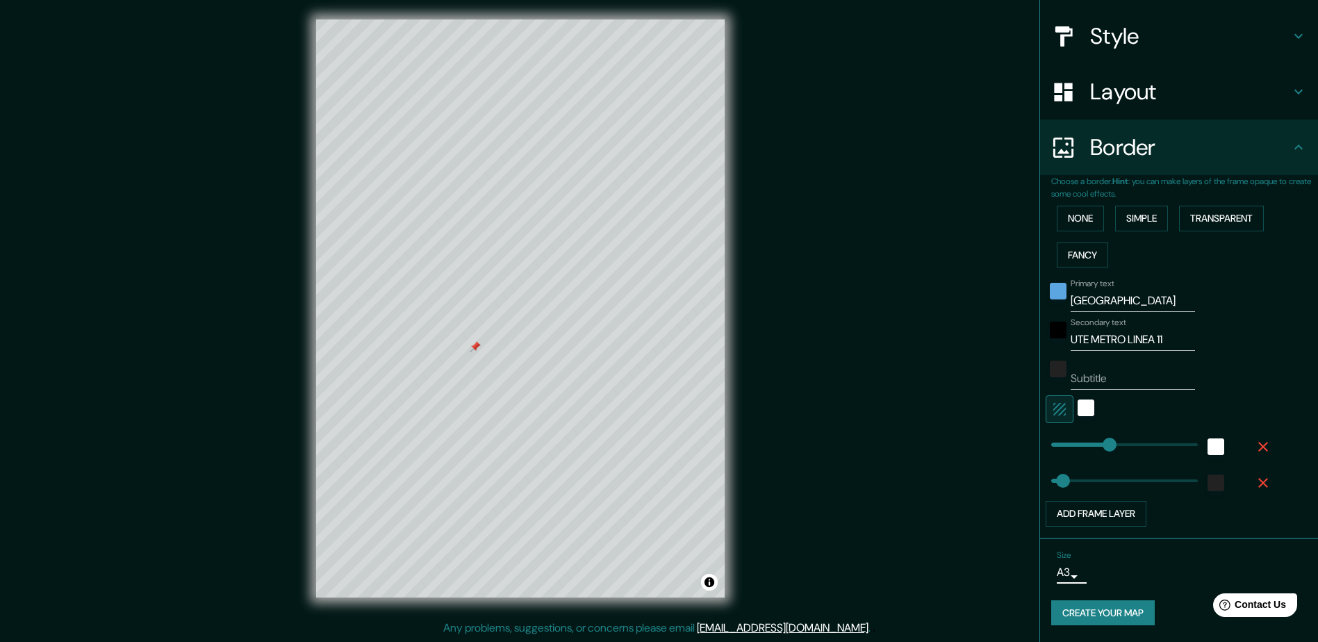
click at [1096, 607] on button "Create your map" at bounding box center [1103, 613] width 104 height 26
click at [1097, 611] on button "Create your map" at bounding box center [1103, 613] width 104 height 26
click at [802, 400] on div "Mappin Location [GEOGRAPHIC_DATA], [GEOGRAPHIC_DATA], [GEOGRAPHIC_DATA] Pins St…" at bounding box center [659, 319] width 1318 height 645
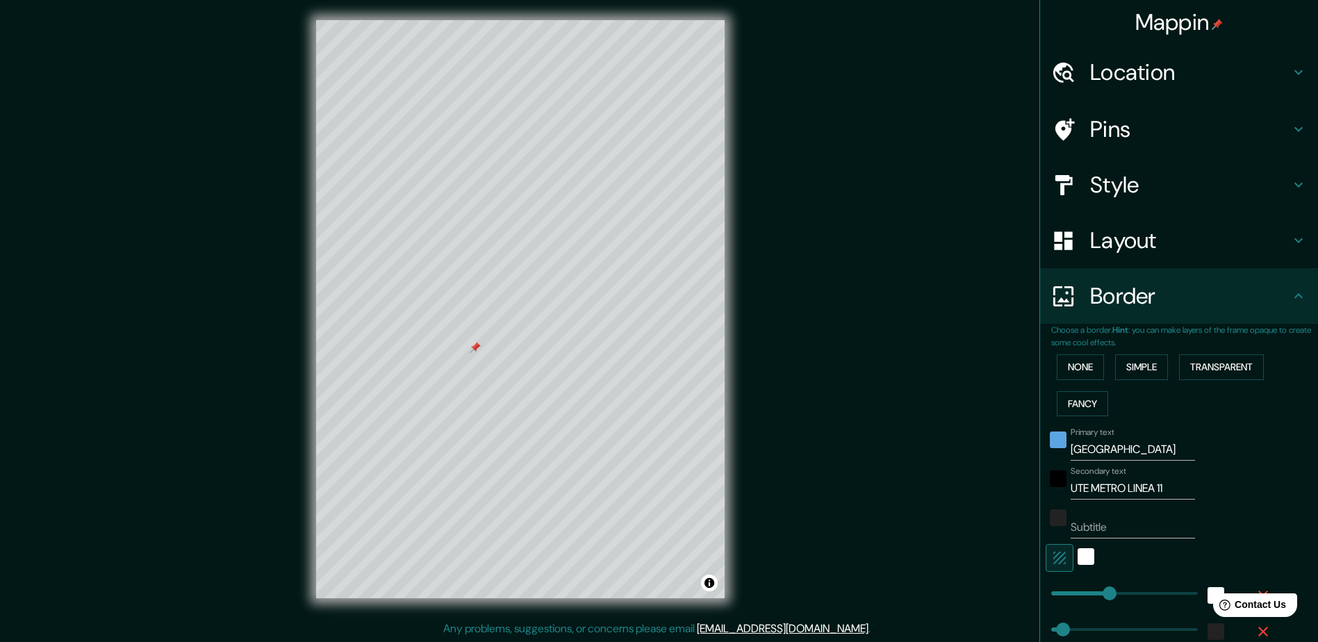
scroll to position [0, 0]
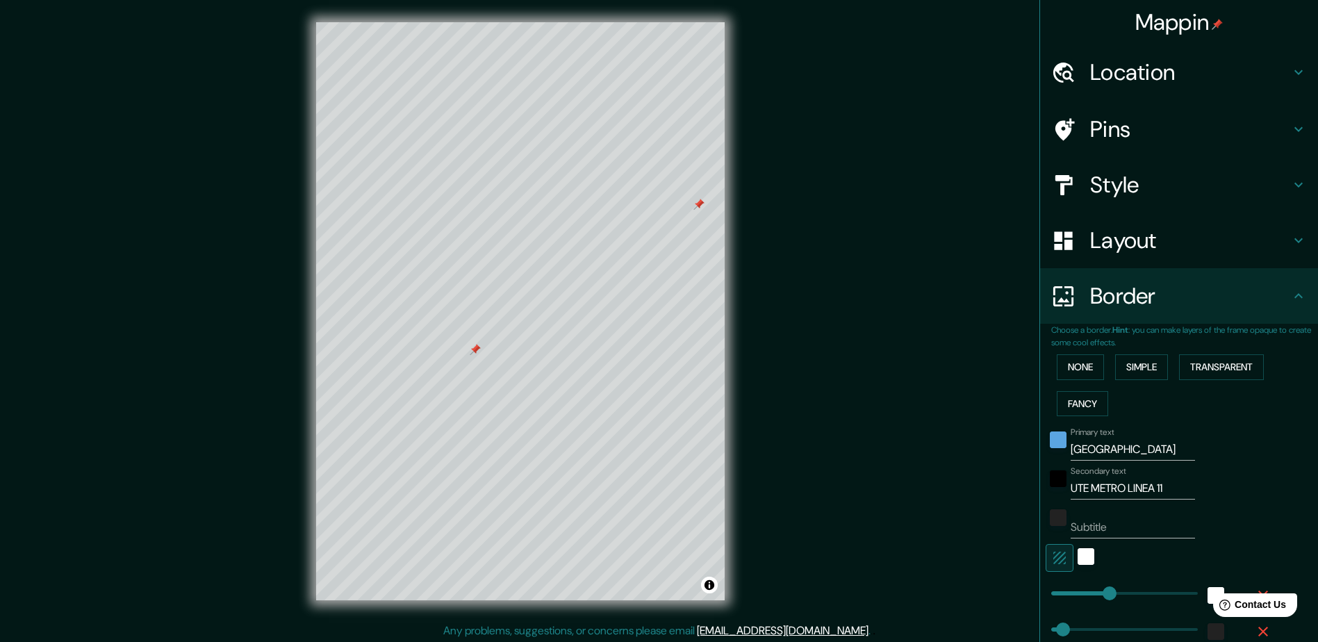
click at [694, 206] on div at bounding box center [698, 204] width 11 height 11
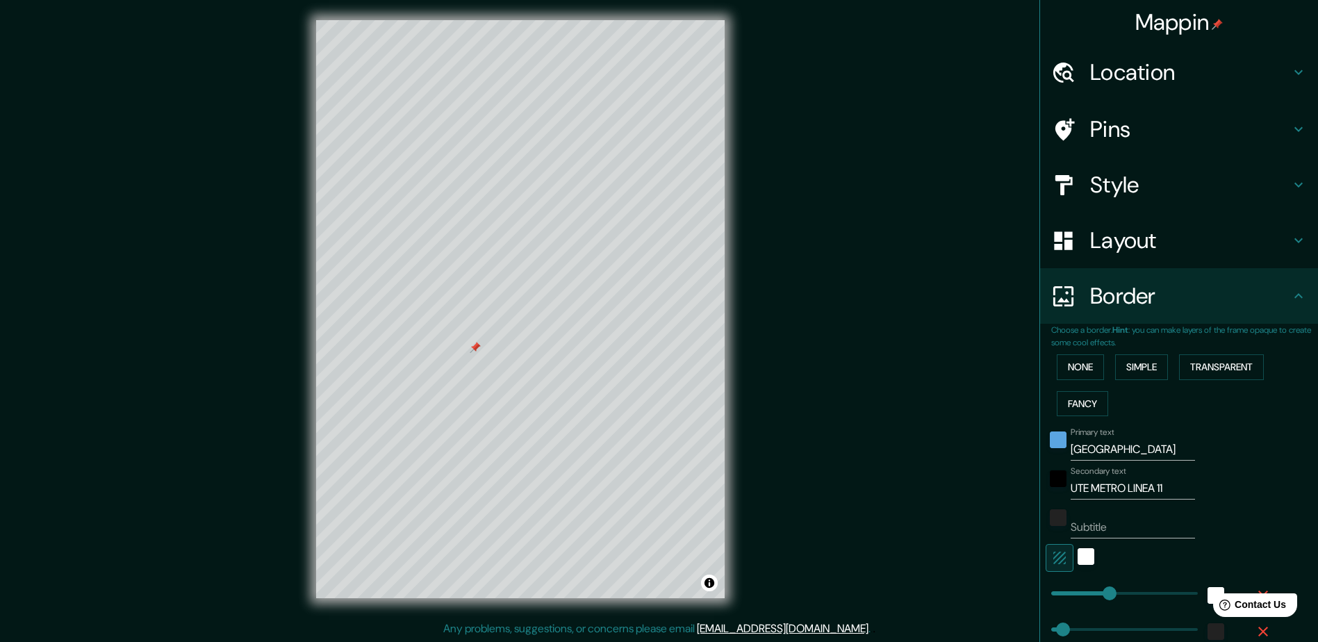
scroll to position [3, 0]
drag, startPoint x: 1097, startPoint y: 588, endPoint x: 1103, endPoint y: 593, distance: 7.5
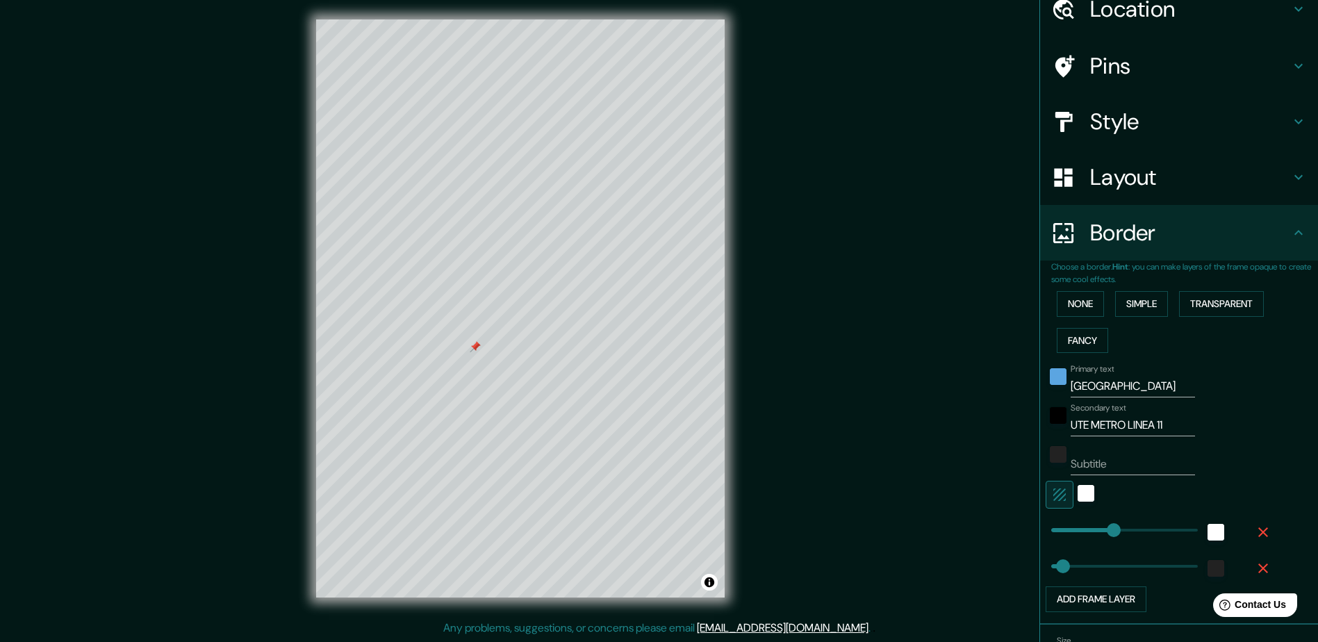
scroll to position [149, 0]
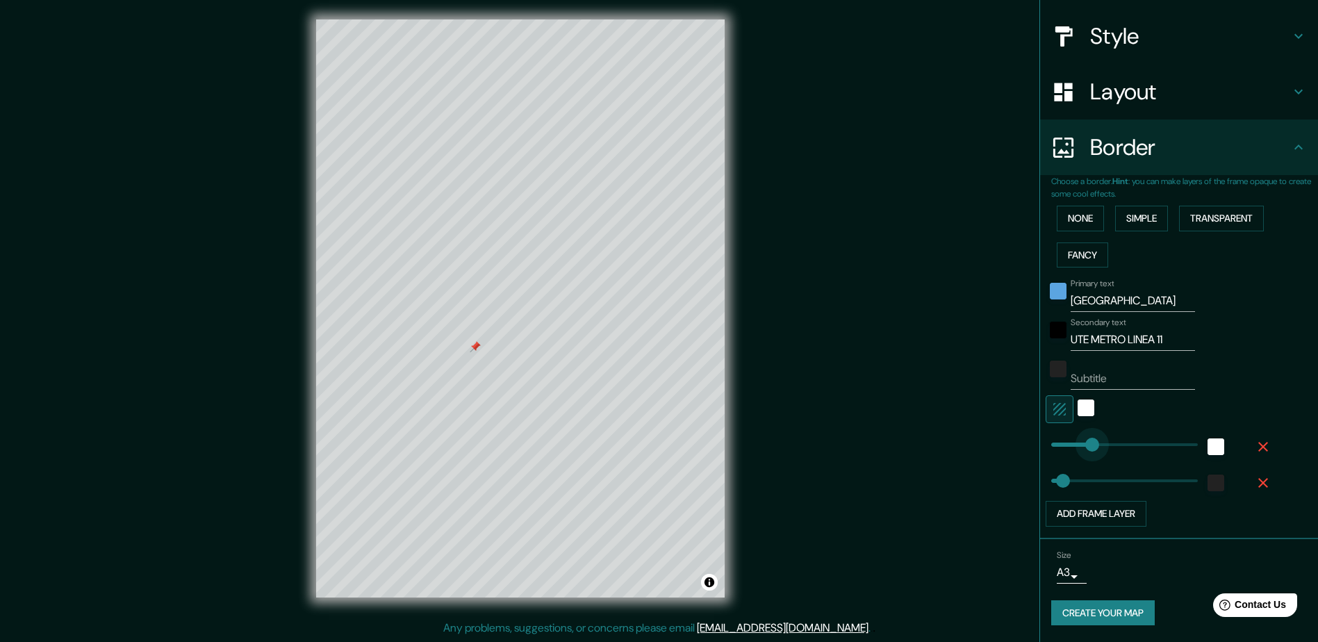
drag, startPoint x: 1099, startPoint y: 442, endPoint x: 1074, endPoint y: 443, distance: 25.0
click at [1078, 443] on span at bounding box center [1085, 445] width 14 height 14
click at [1079, 609] on button "Create your map" at bounding box center [1103, 613] width 104 height 26
click at [944, 491] on div "Mappin Location [GEOGRAPHIC_DATA], [GEOGRAPHIC_DATA], [GEOGRAPHIC_DATA] Pins St…" at bounding box center [659, 319] width 1318 height 645
click at [1249, 455] on button "button" at bounding box center [1263, 446] width 44 height 25
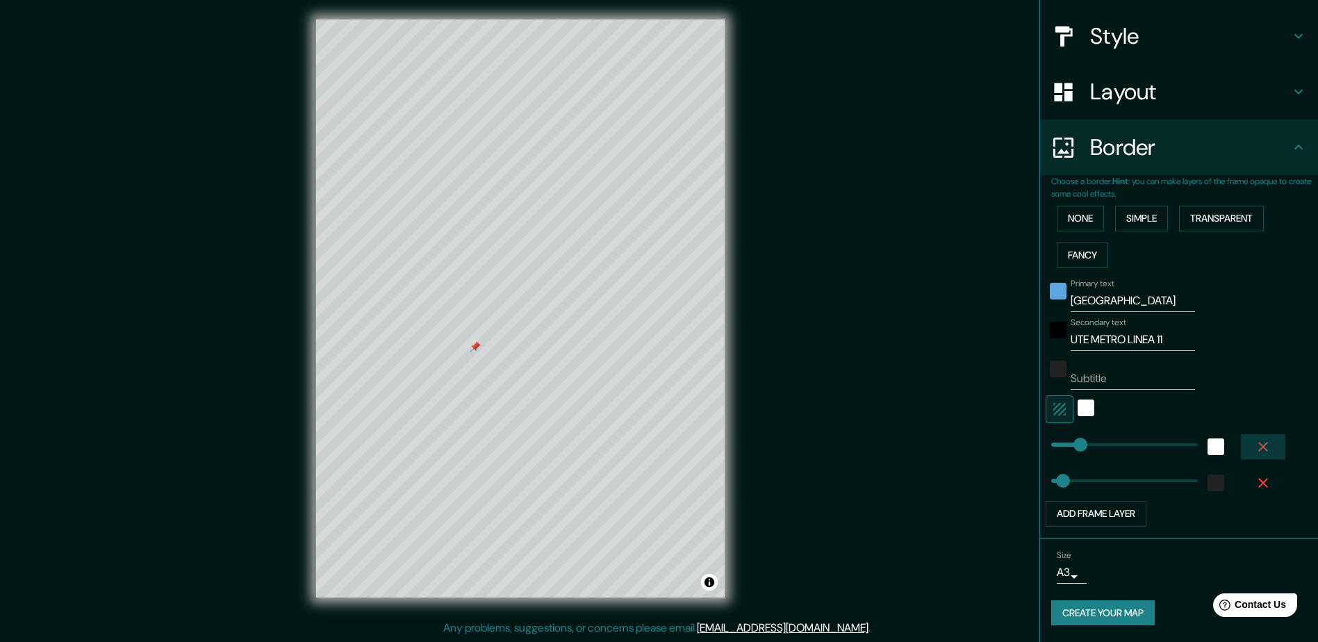
scroll to position [113, 0]
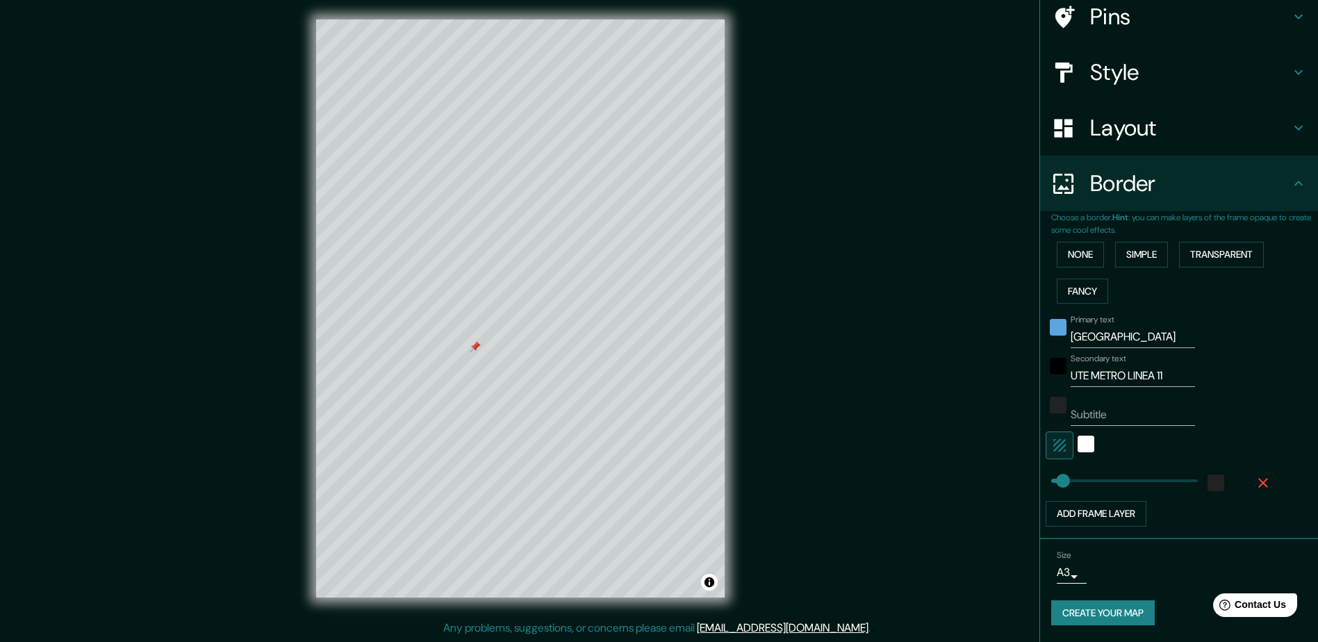
click at [1255, 477] on icon "button" at bounding box center [1263, 483] width 17 height 17
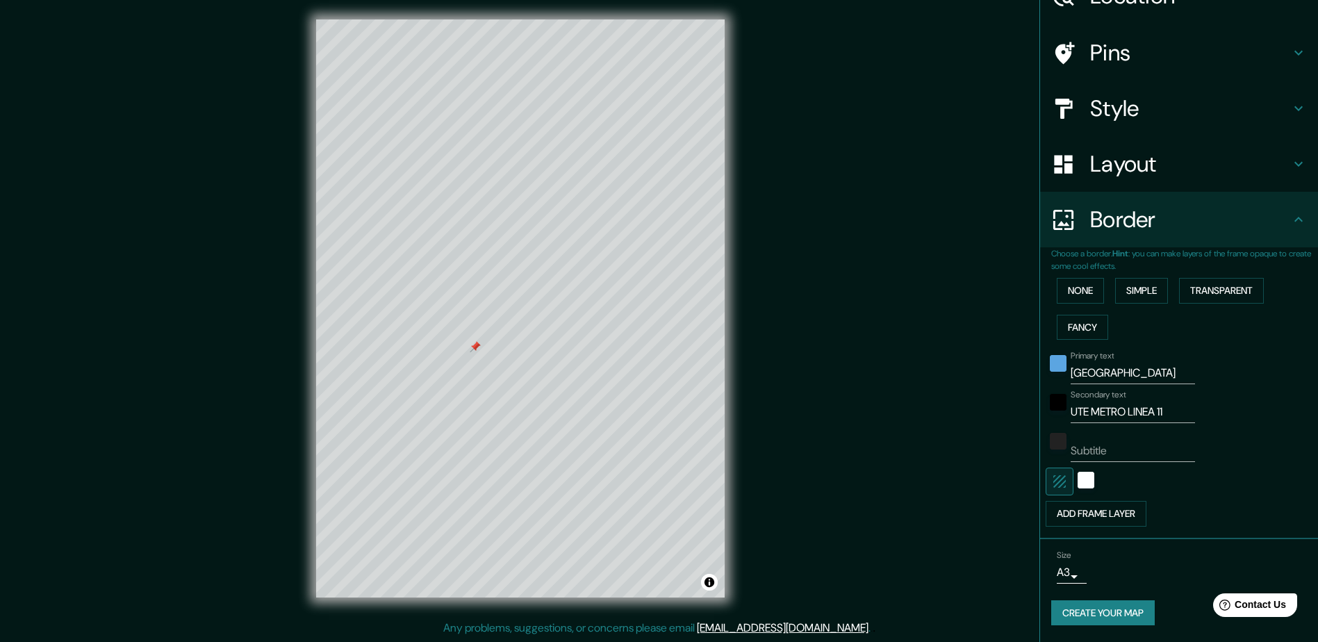
scroll to position [76, 0]
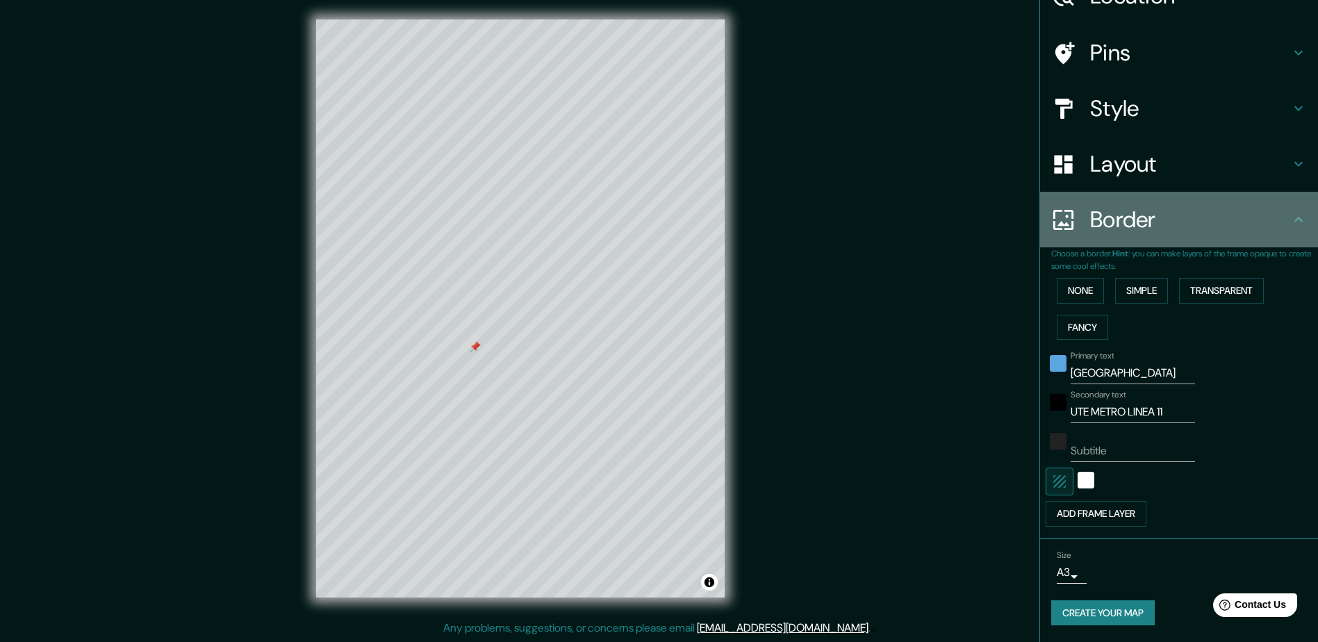
click at [1162, 221] on h4 "Border" at bounding box center [1190, 220] width 200 height 28
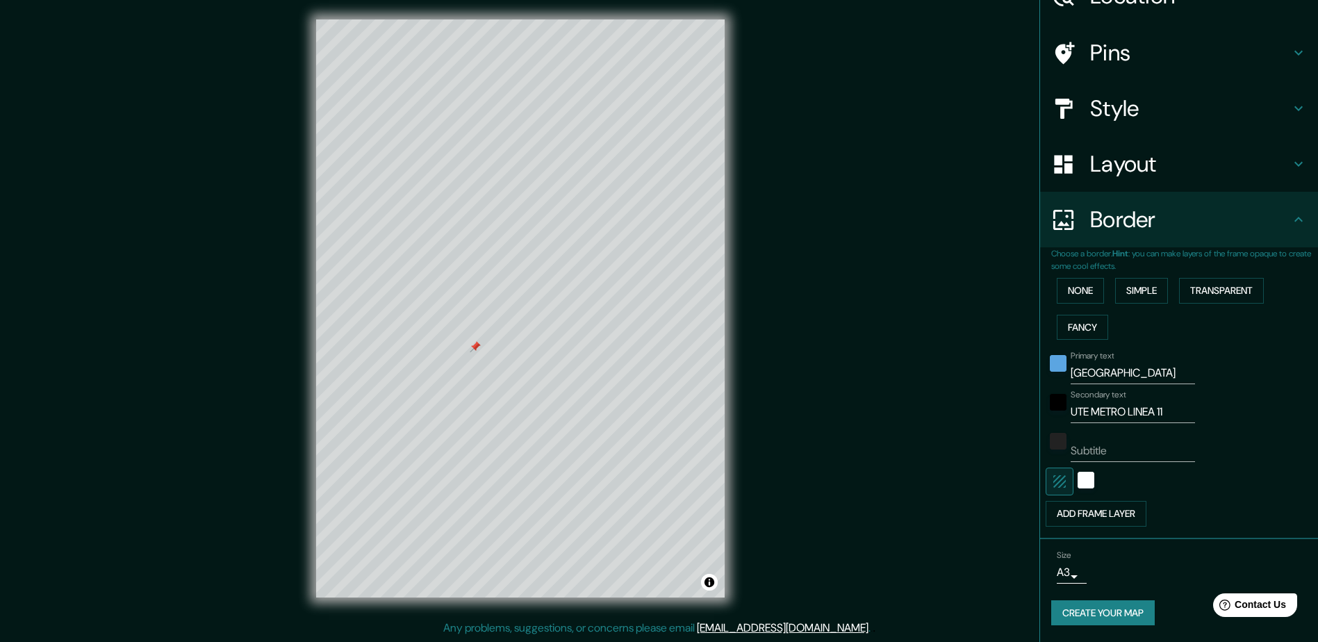
click at [1103, 327] on div "None Simple Transparent Fancy" at bounding box center [1184, 308] width 267 height 73
click at [1090, 329] on button "Fancy" at bounding box center [1082, 328] width 51 height 26
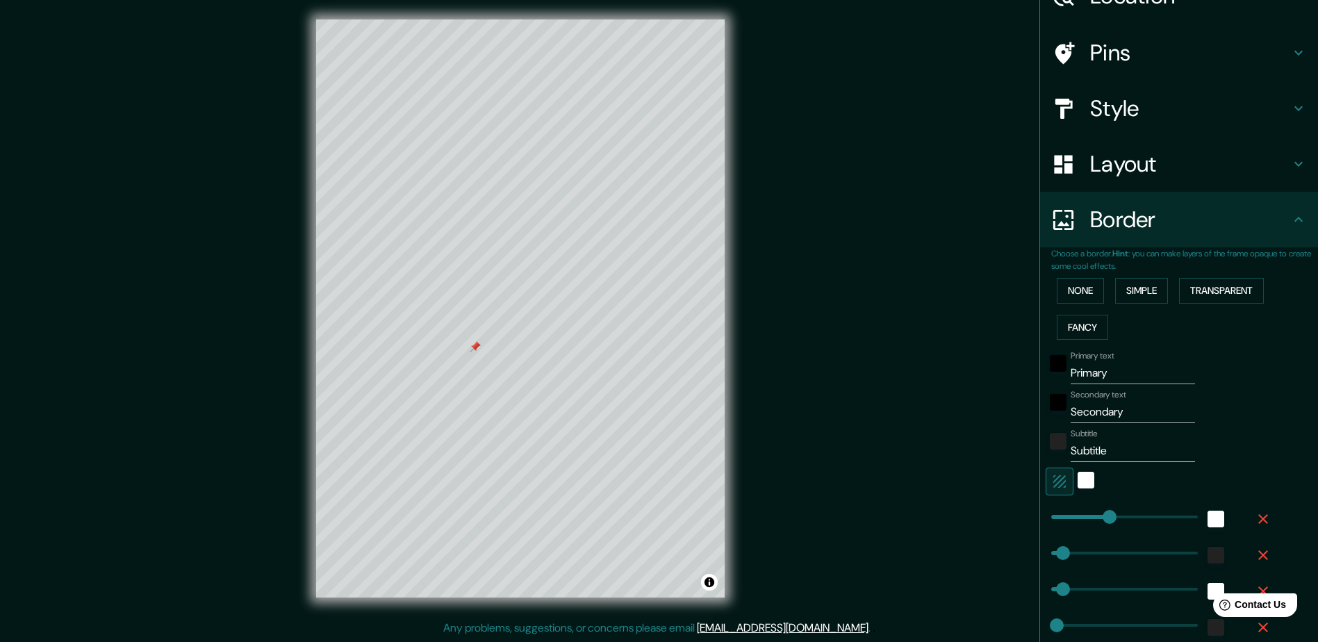
click at [1255, 518] on icon "button" at bounding box center [1263, 519] width 17 height 17
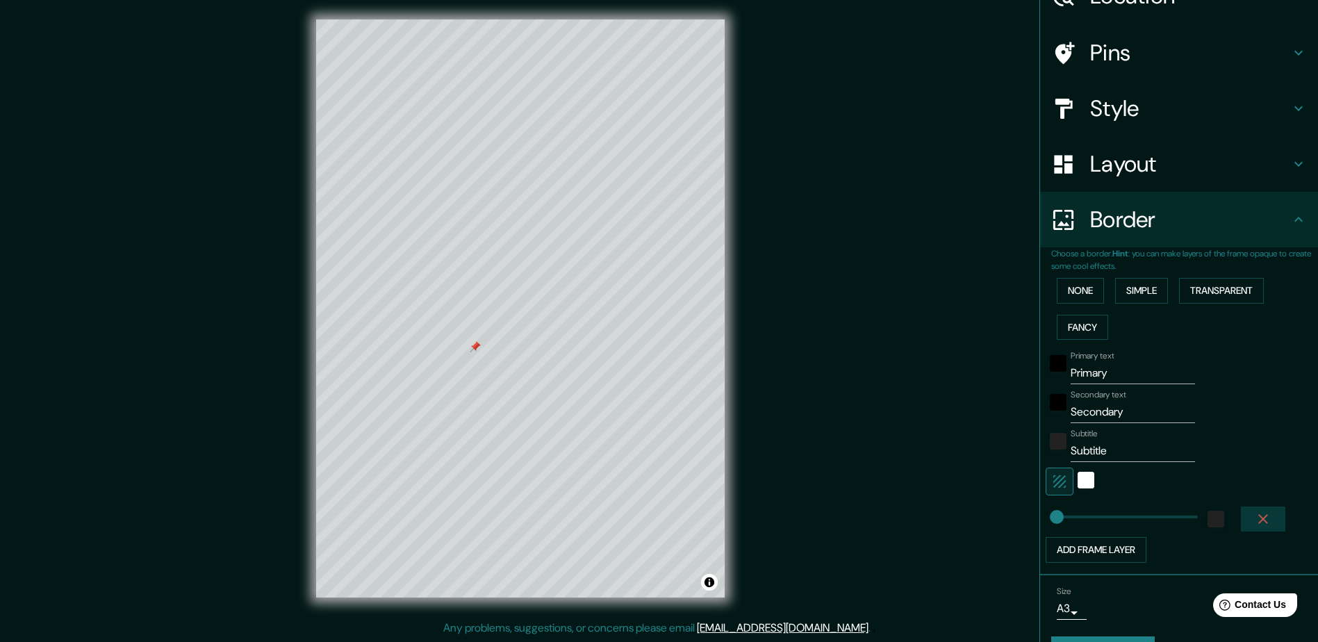
click at [1255, 518] on icon "button" at bounding box center [1263, 519] width 17 height 17
click at [1105, 602] on button "Create your map" at bounding box center [1103, 613] width 104 height 26
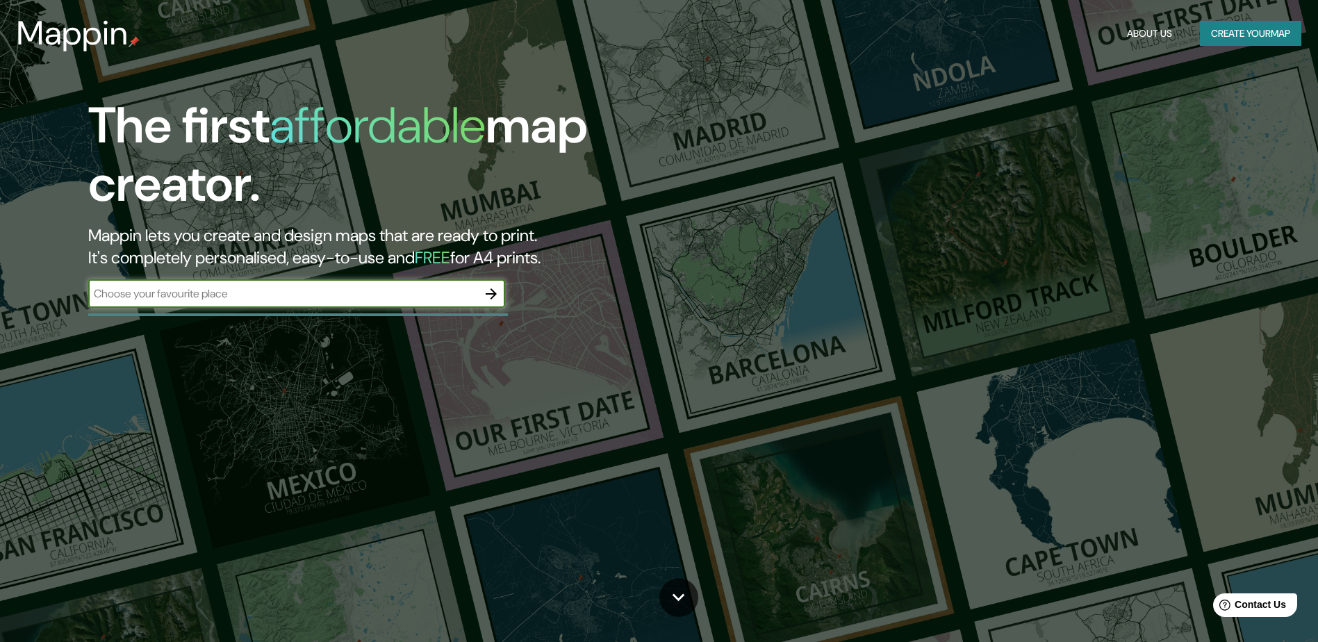
click at [299, 294] on input "text" at bounding box center [282, 294] width 389 height 16
type input "DW"
click at [495, 294] on icon "button" at bounding box center [491, 293] width 11 height 11
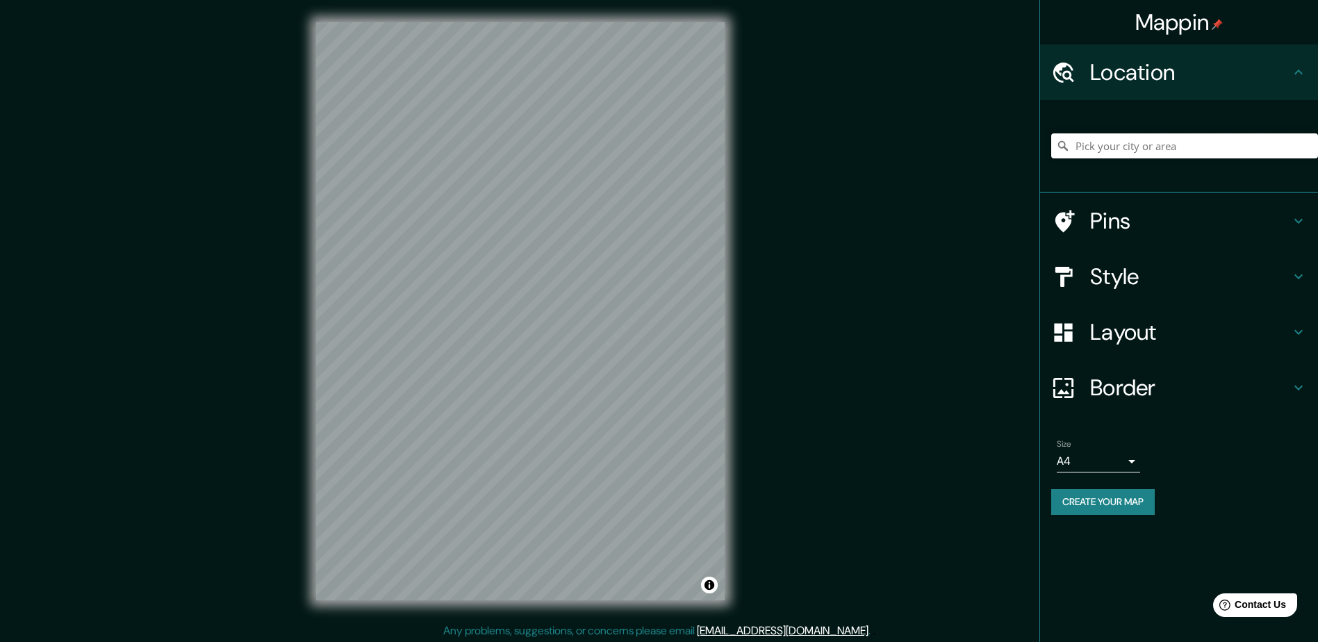
click at [1090, 151] on input "Pick your city or area" at bounding box center [1184, 145] width 267 height 25
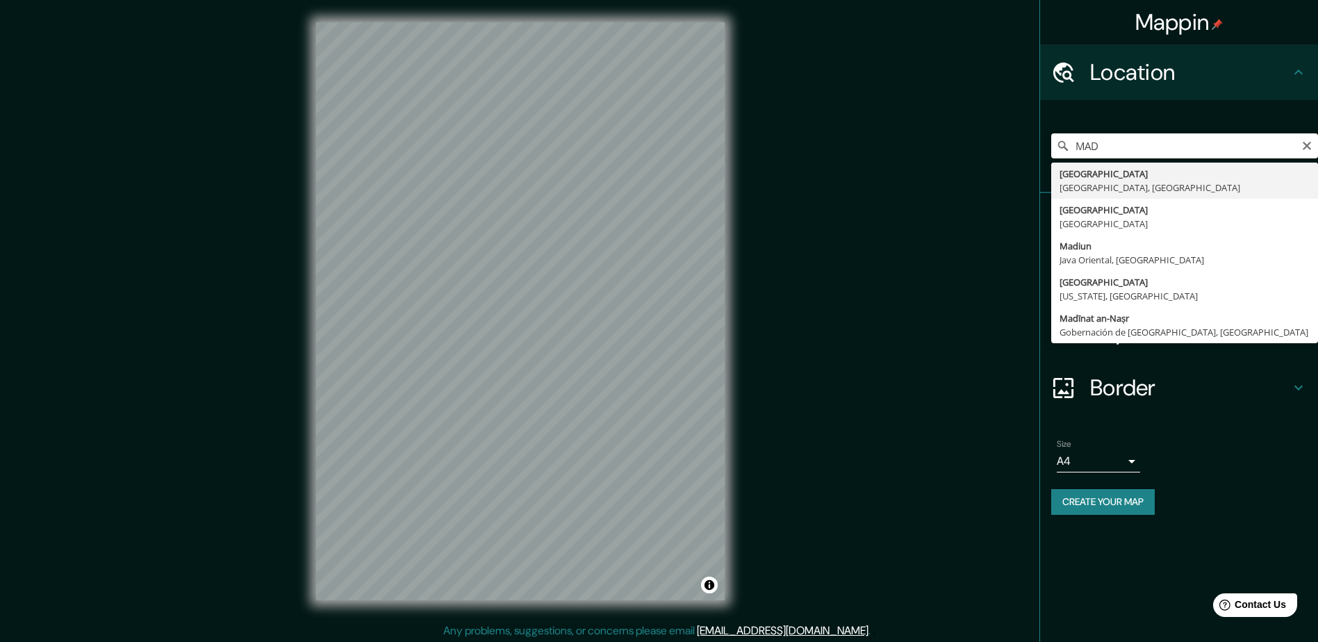
type input "[GEOGRAPHIC_DATA], [GEOGRAPHIC_DATA], [GEOGRAPHIC_DATA]"
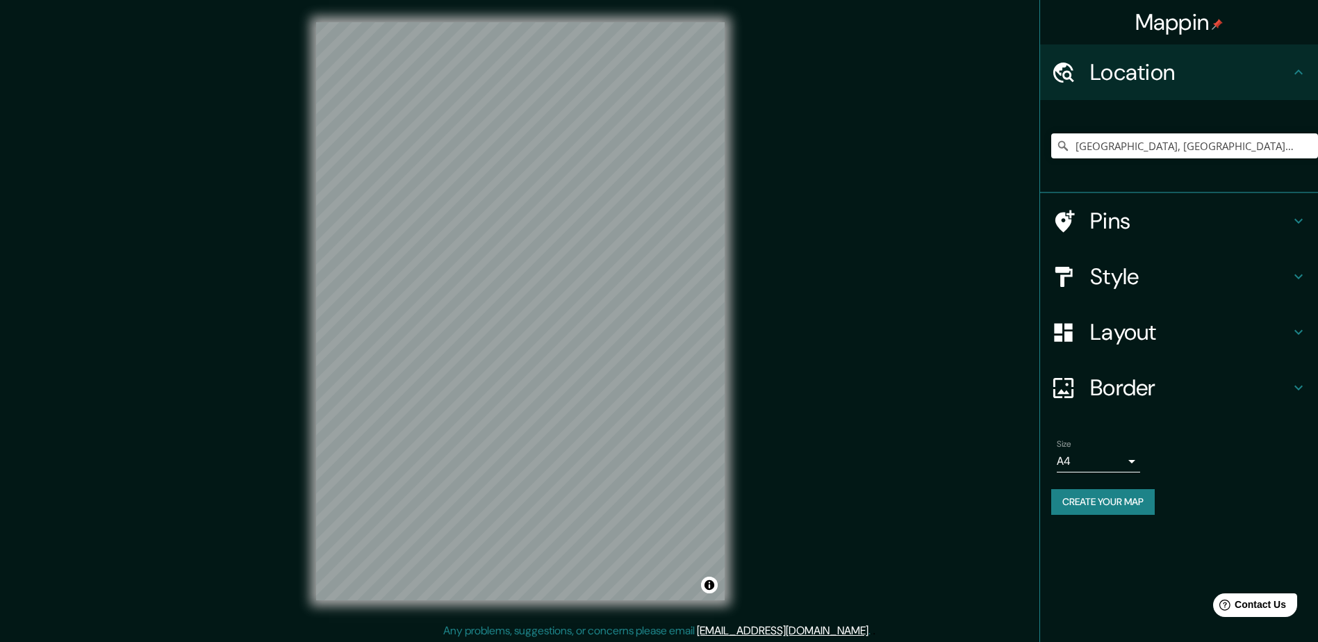
click at [1128, 343] on h4 "Layout" at bounding box center [1190, 332] width 200 height 28
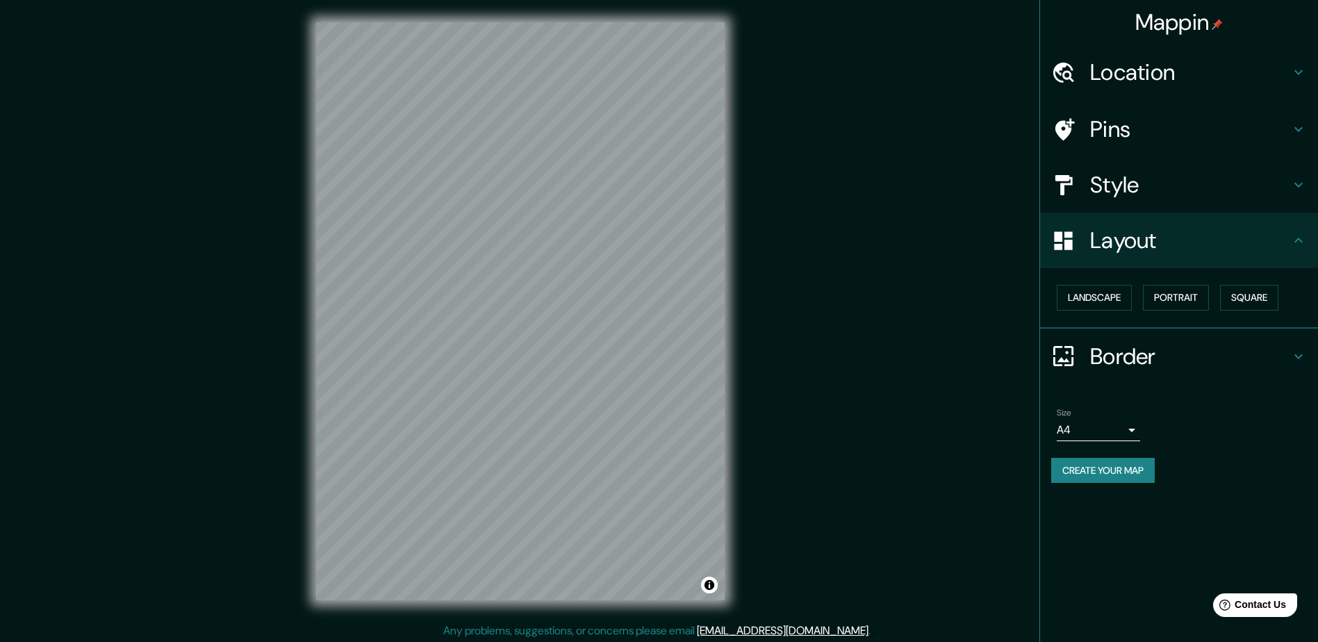
click at [1199, 176] on h4 "Style" at bounding box center [1190, 185] width 200 height 28
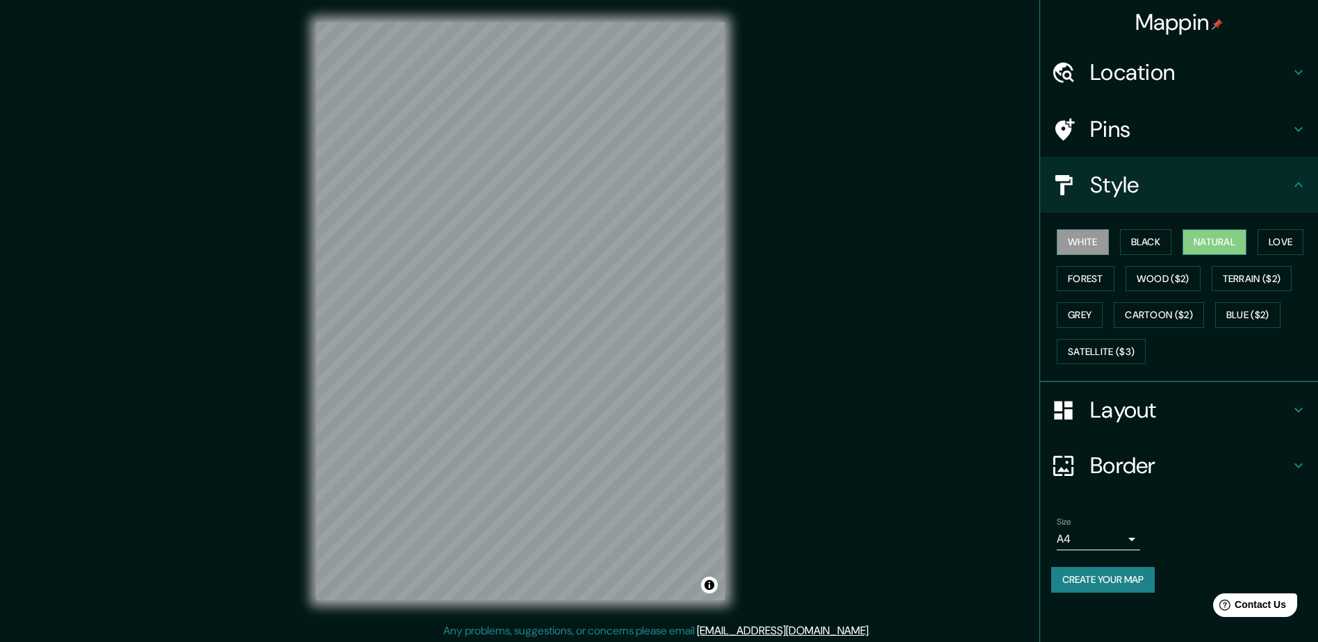
click at [1220, 238] on button "Natural" at bounding box center [1215, 242] width 64 height 26
click at [1182, 168] on div "Style" at bounding box center [1179, 185] width 278 height 56
click at [1146, 196] on h4 "Style" at bounding box center [1190, 185] width 200 height 28
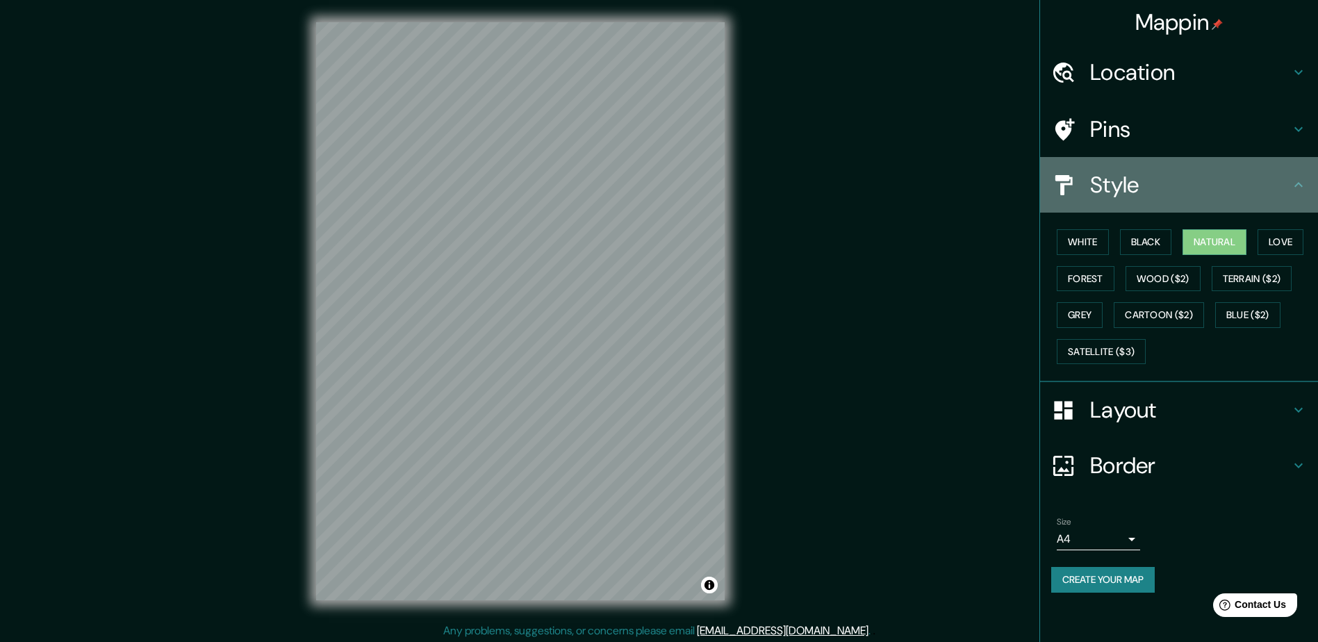
click at [1166, 180] on h4 "Style" at bounding box center [1190, 185] width 200 height 28
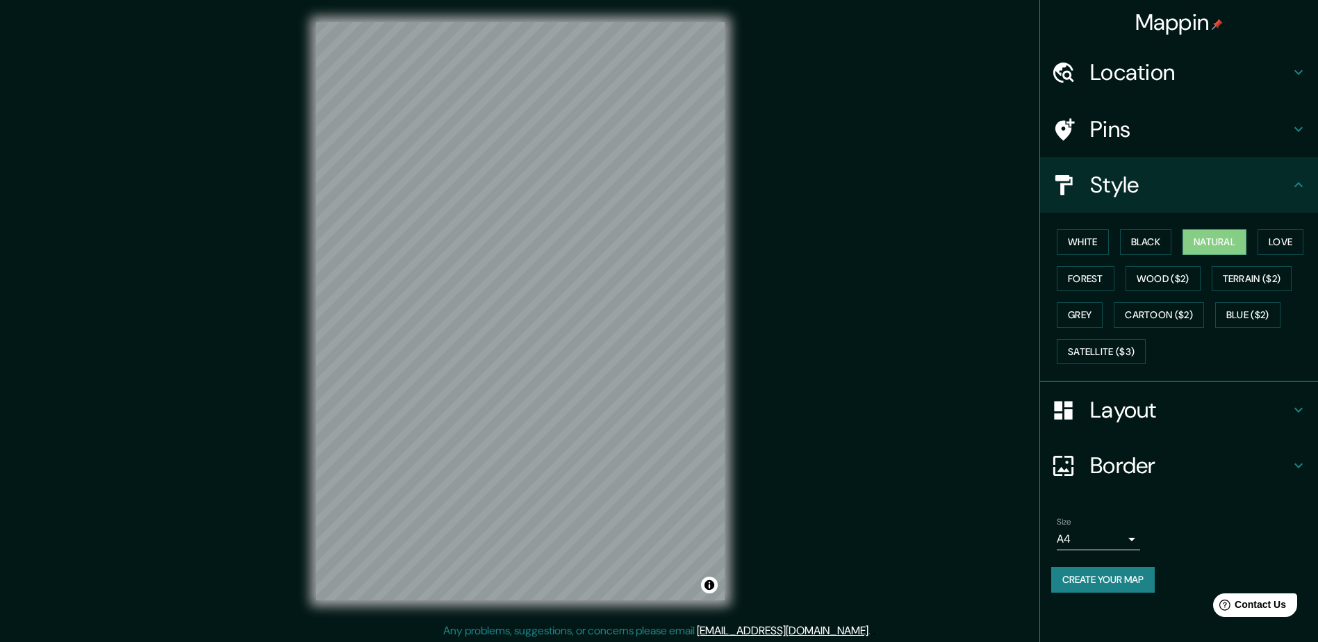
click at [1139, 175] on h4 "Style" at bounding box center [1190, 185] width 200 height 28
click at [1296, 187] on icon at bounding box center [1298, 184] width 17 height 17
click at [1151, 422] on h4 "Layout" at bounding box center [1190, 410] width 200 height 28
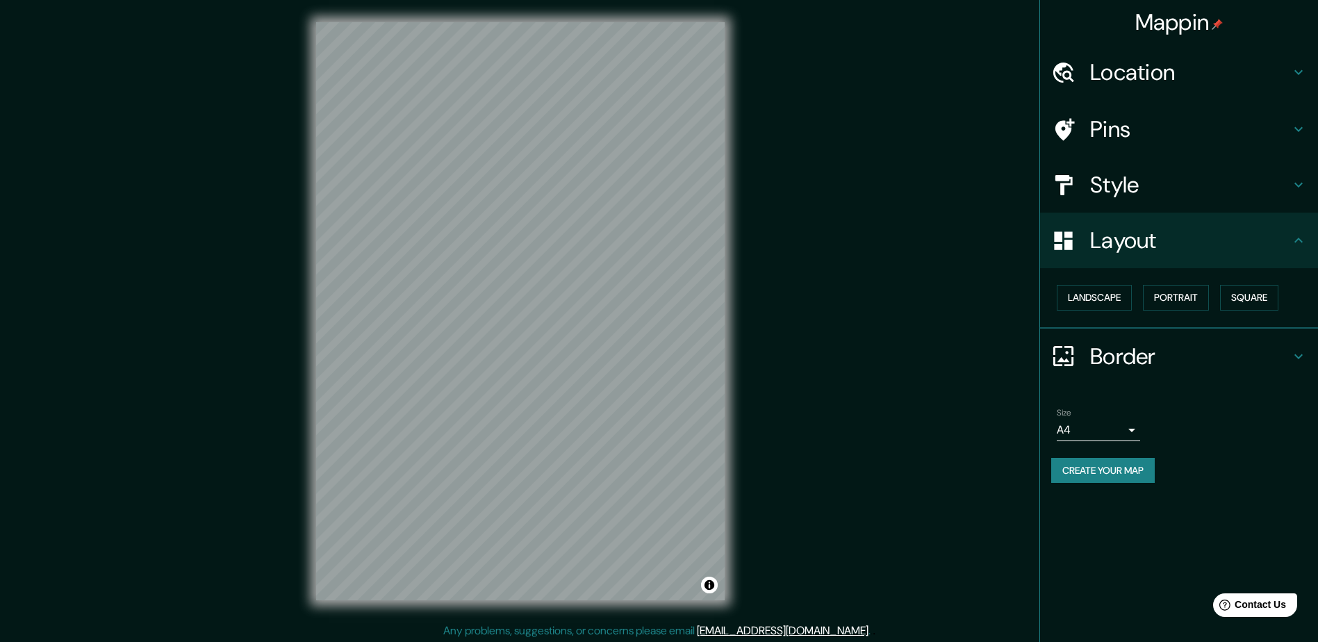
click at [1119, 278] on div "Landscape [GEOGRAPHIC_DATA]" at bounding box center [1179, 298] width 278 height 60
click at [1117, 292] on button "Landscape" at bounding box center [1094, 298] width 75 height 26
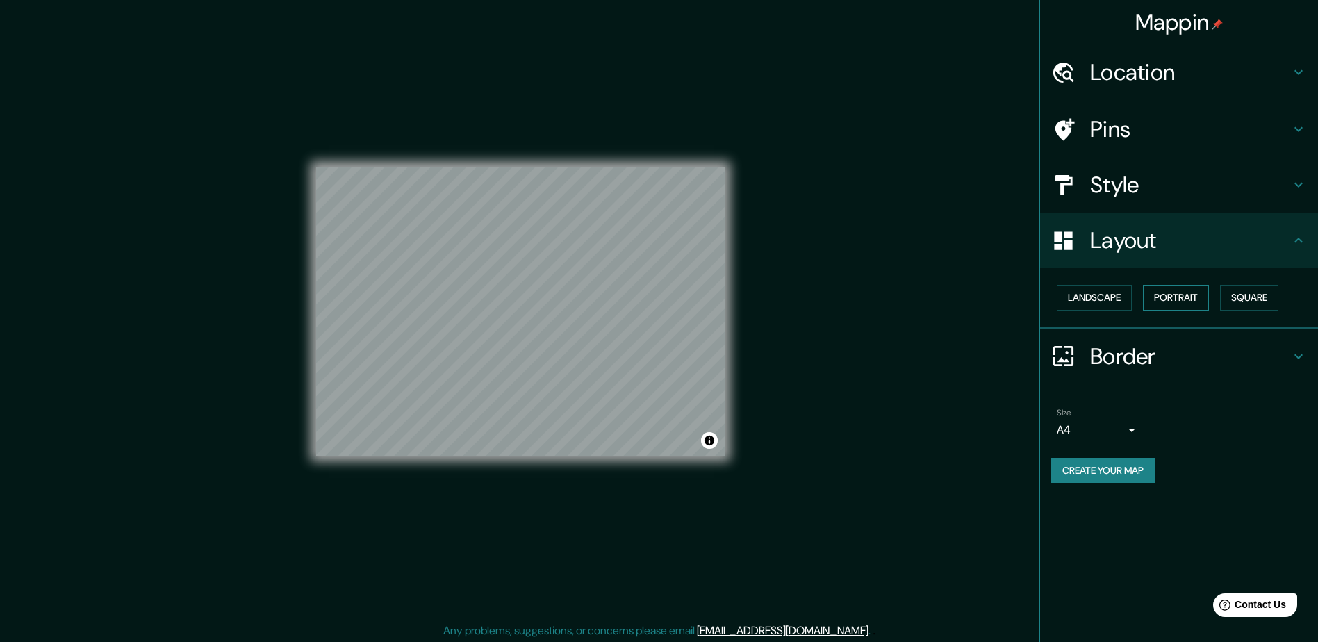
click at [1187, 299] on button "Portrait" at bounding box center [1176, 298] width 66 height 26
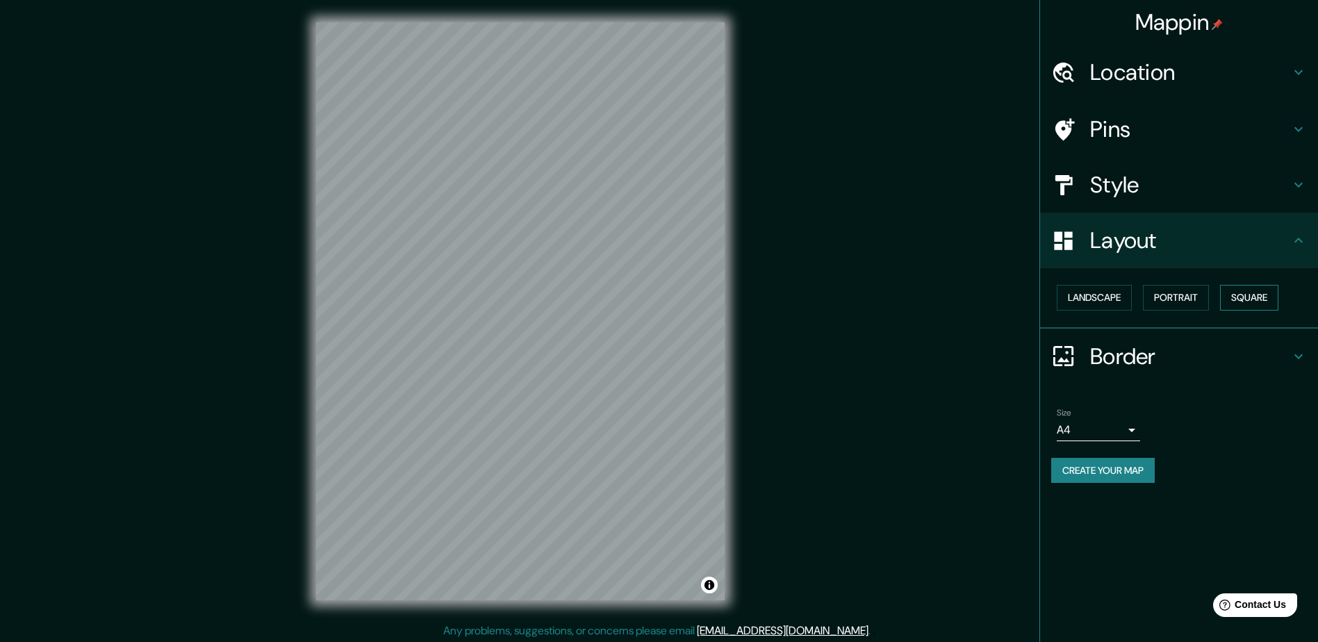
click at [1248, 295] on button "Square" at bounding box center [1249, 298] width 58 height 26
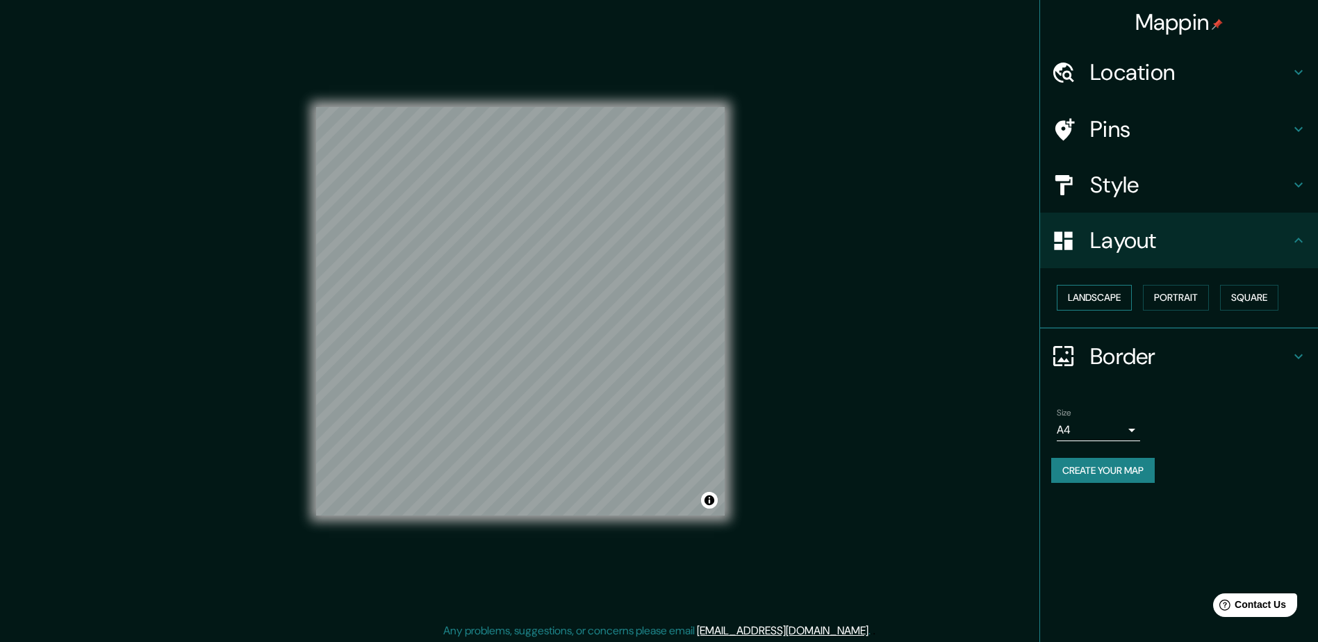
click at [1097, 299] on button "Landscape" at bounding box center [1094, 298] width 75 height 26
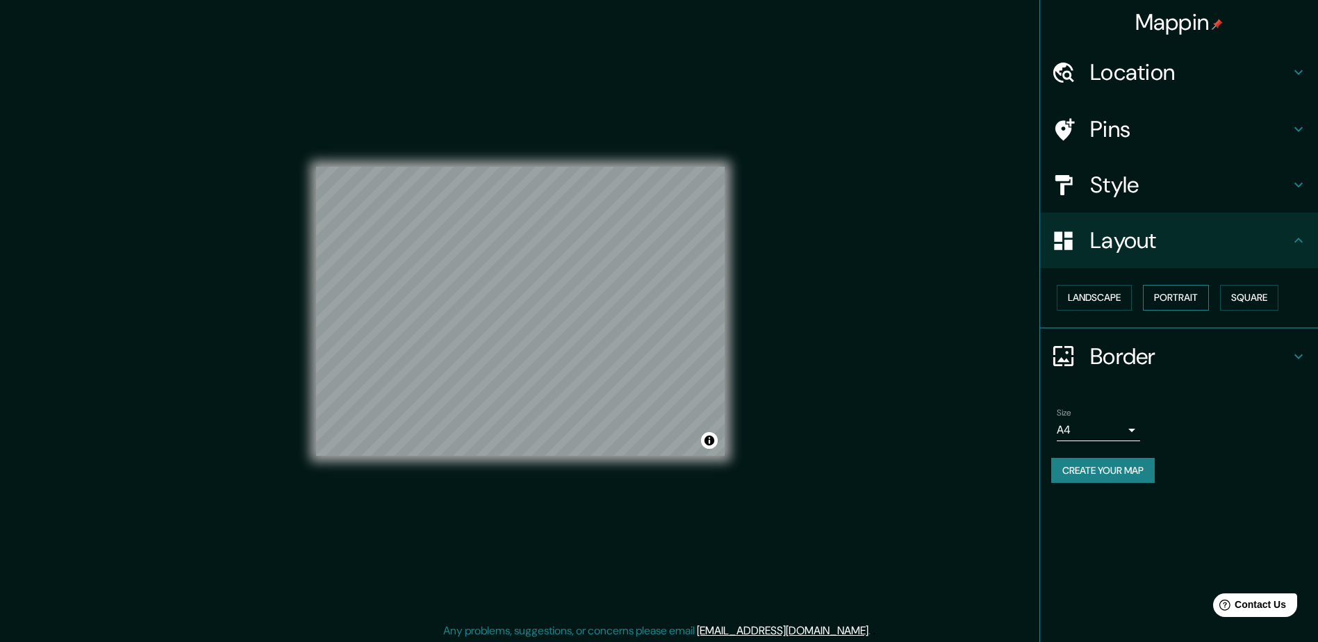
click at [1170, 297] on button "Portrait" at bounding box center [1176, 298] width 66 height 26
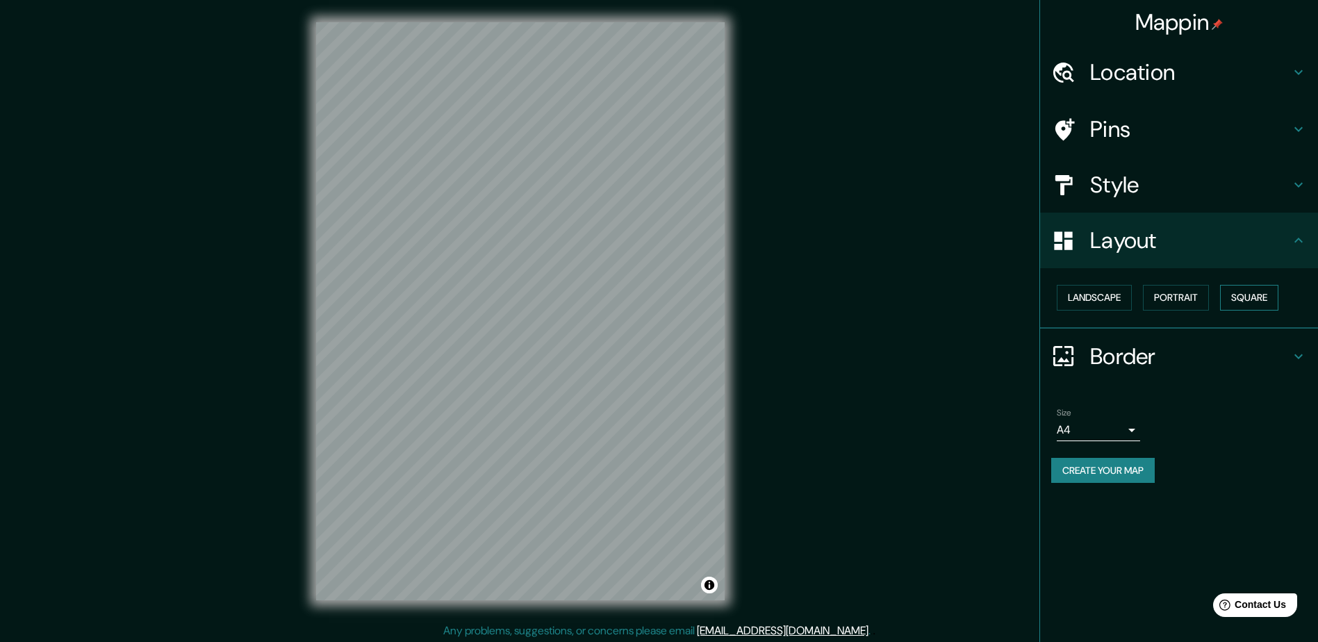
click at [1266, 295] on button "Square" at bounding box center [1249, 298] width 58 height 26
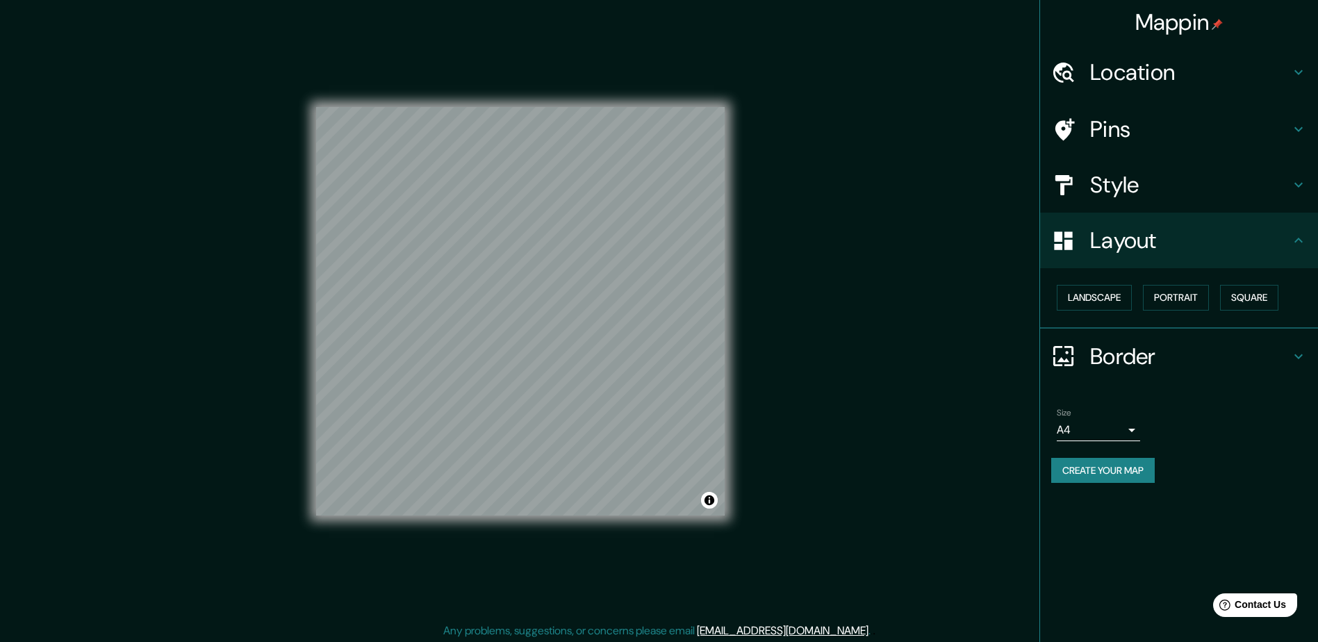
click at [1215, 297] on div "Landscape [GEOGRAPHIC_DATA]" at bounding box center [1184, 297] width 267 height 37
click at [1183, 302] on button "Portrait" at bounding box center [1176, 298] width 66 height 26
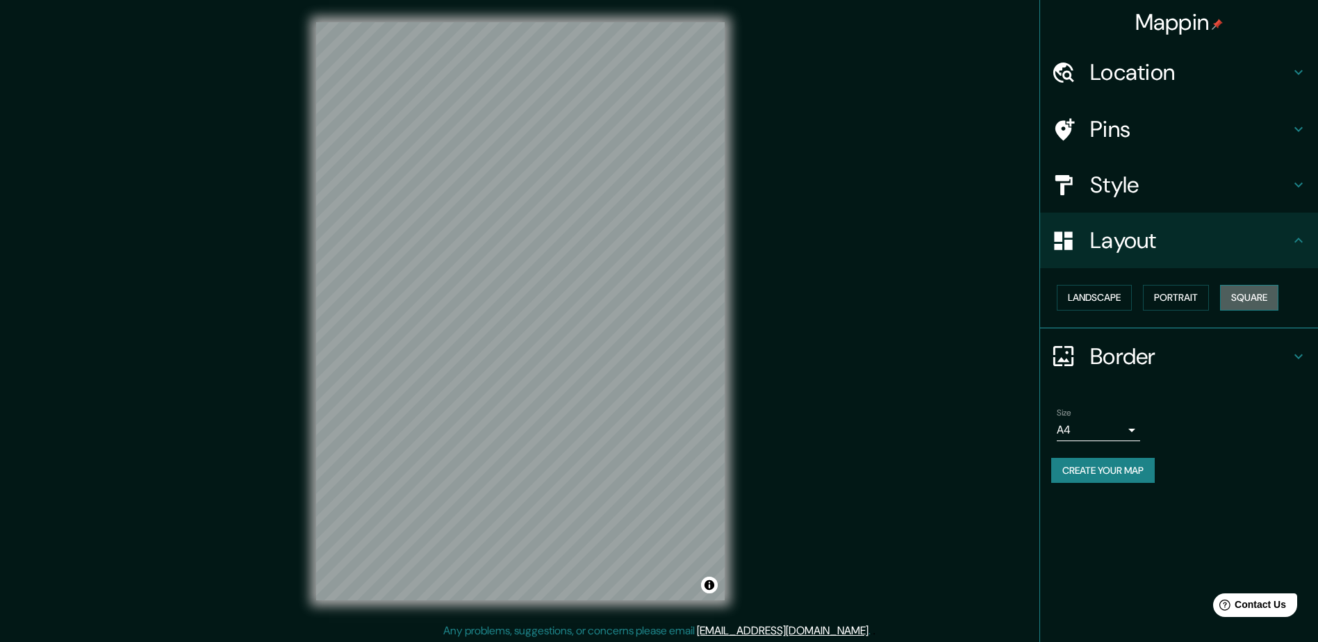
click at [1248, 298] on button "Square" at bounding box center [1249, 298] width 58 height 26
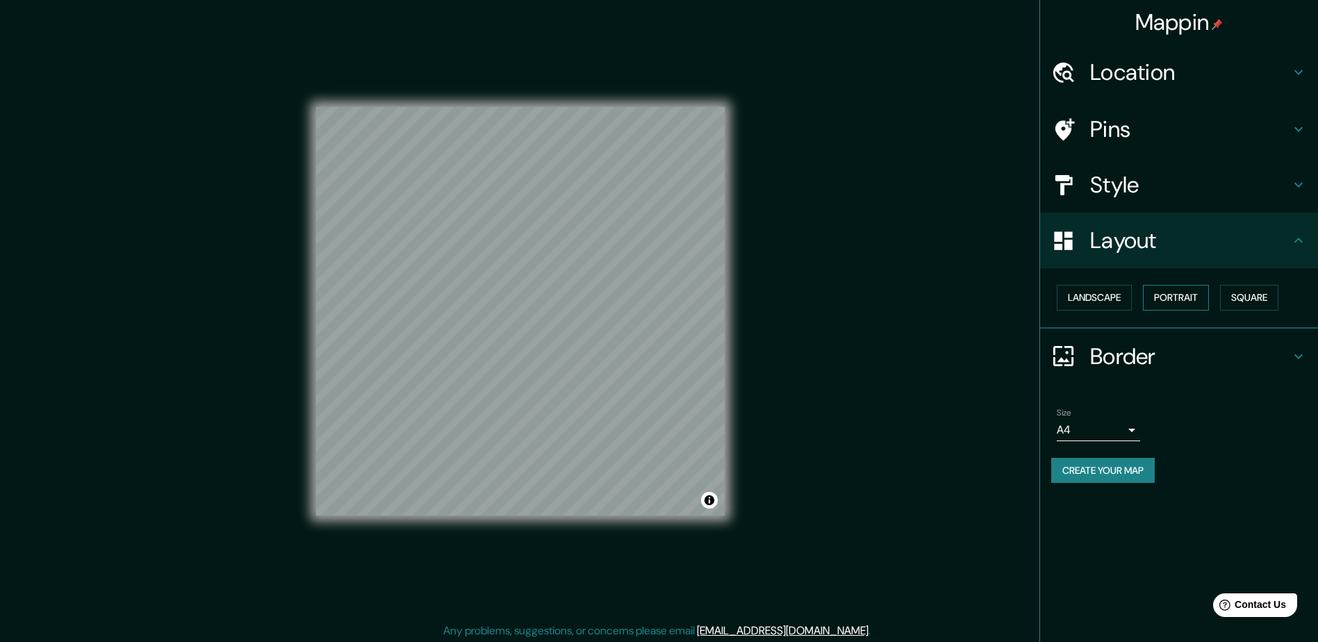
click at [1171, 301] on button "Portrait" at bounding box center [1176, 298] width 66 height 26
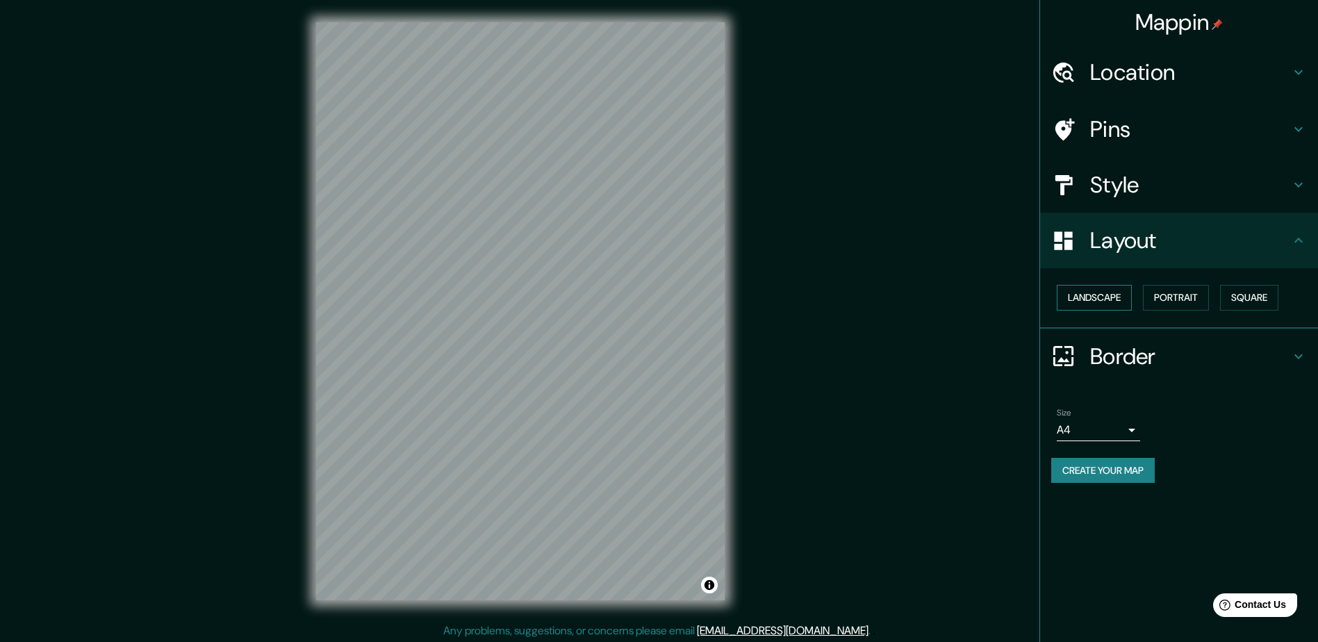
click at [1096, 298] on button "Landscape" at bounding box center [1094, 298] width 75 height 26
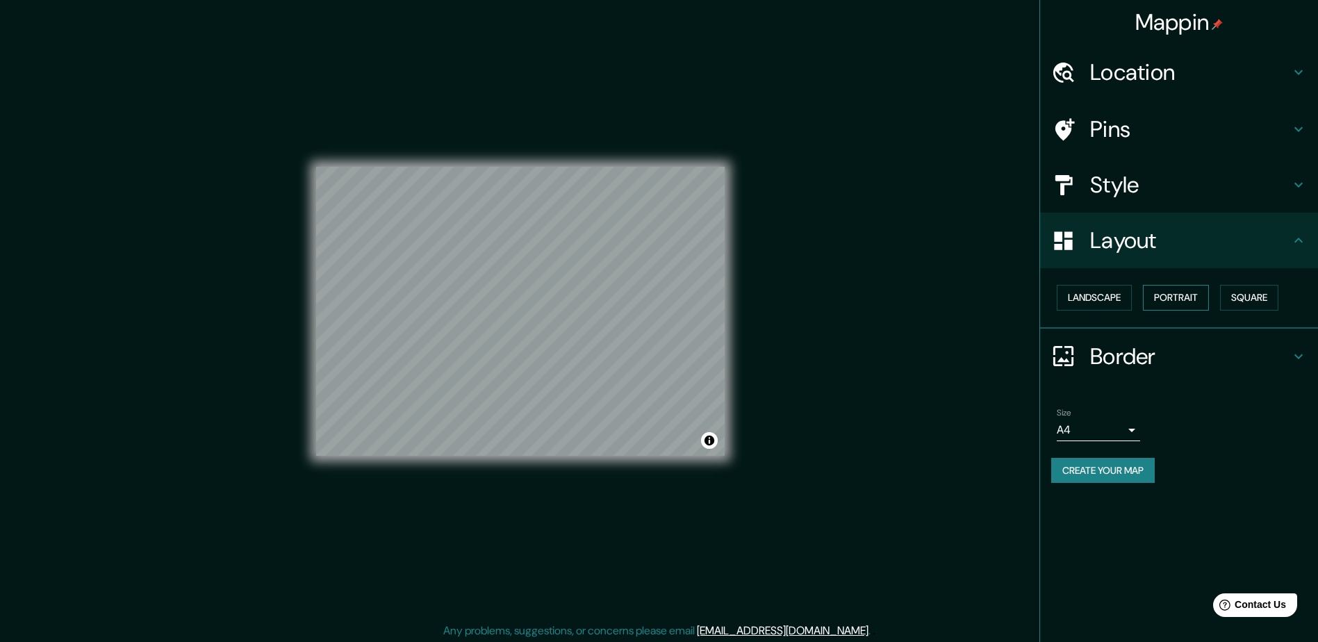
click at [1184, 297] on button "Portrait" at bounding box center [1176, 298] width 66 height 26
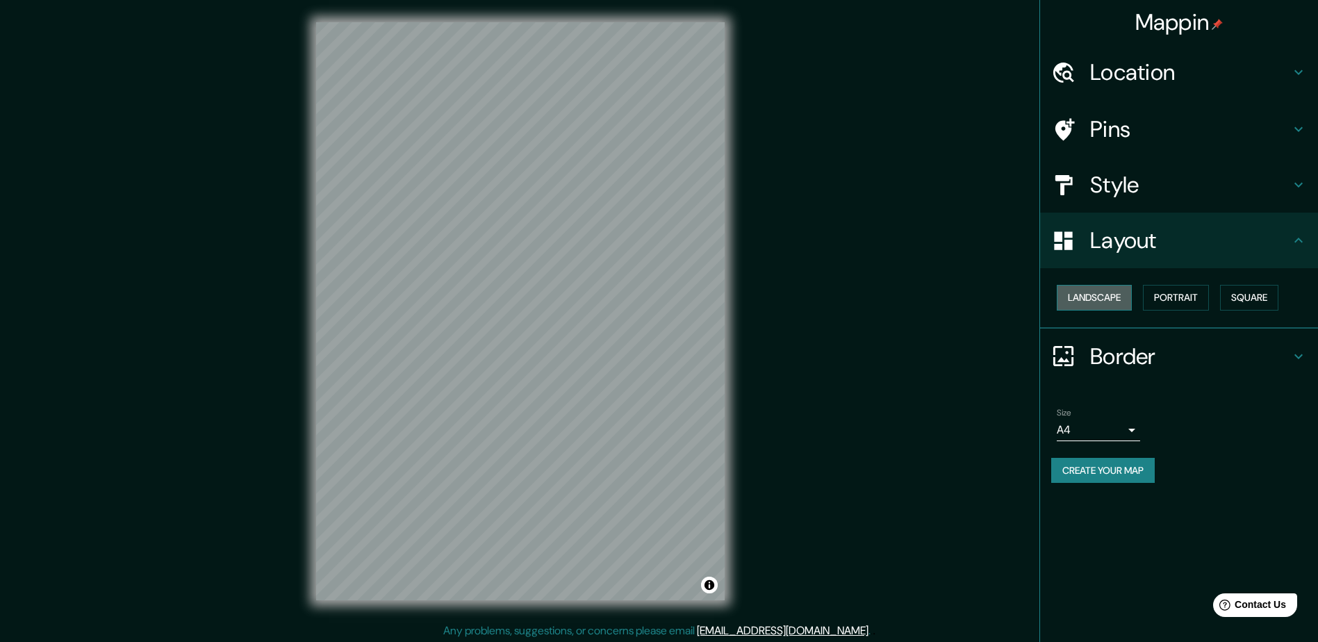
click at [1104, 292] on button "Landscape" at bounding box center [1094, 298] width 75 height 26
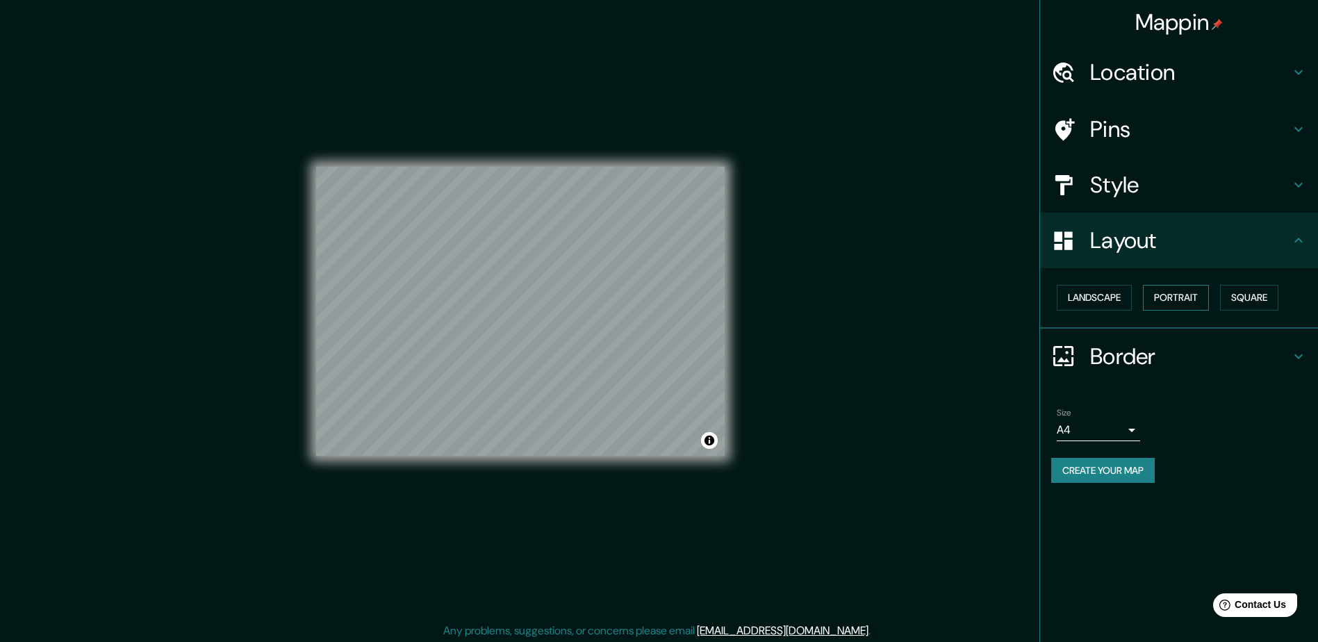
click at [1162, 297] on button "Portrait" at bounding box center [1176, 298] width 66 height 26
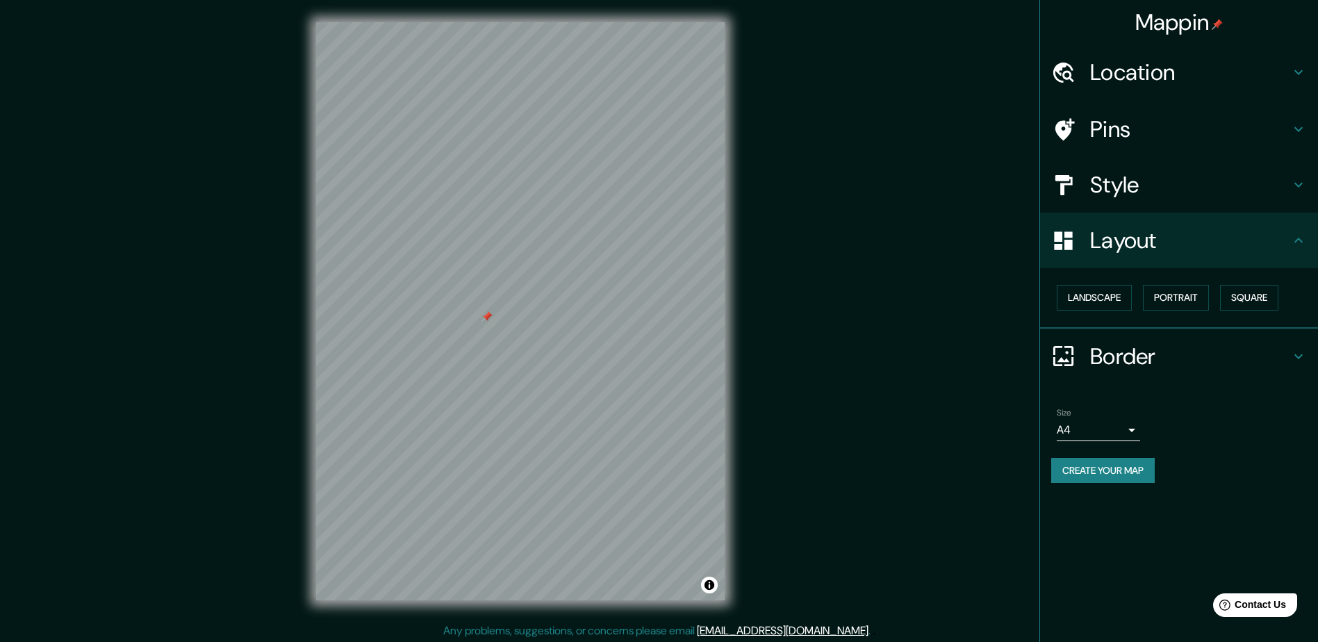
click at [1140, 121] on h4 "Pins" at bounding box center [1190, 129] width 200 height 28
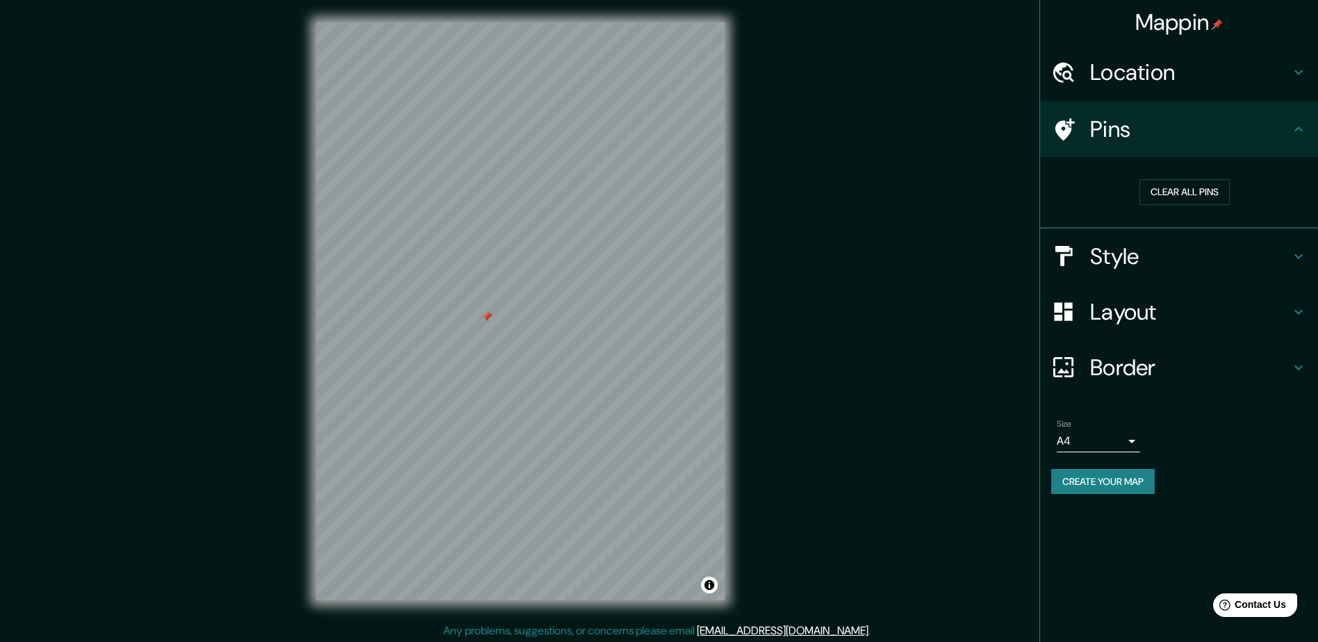
click at [1139, 131] on h4 "Pins" at bounding box center [1190, 129] width 200 height 28
click at [1142, 229] on div "Style" at bounding box center [1179, 257] width 278 height 56
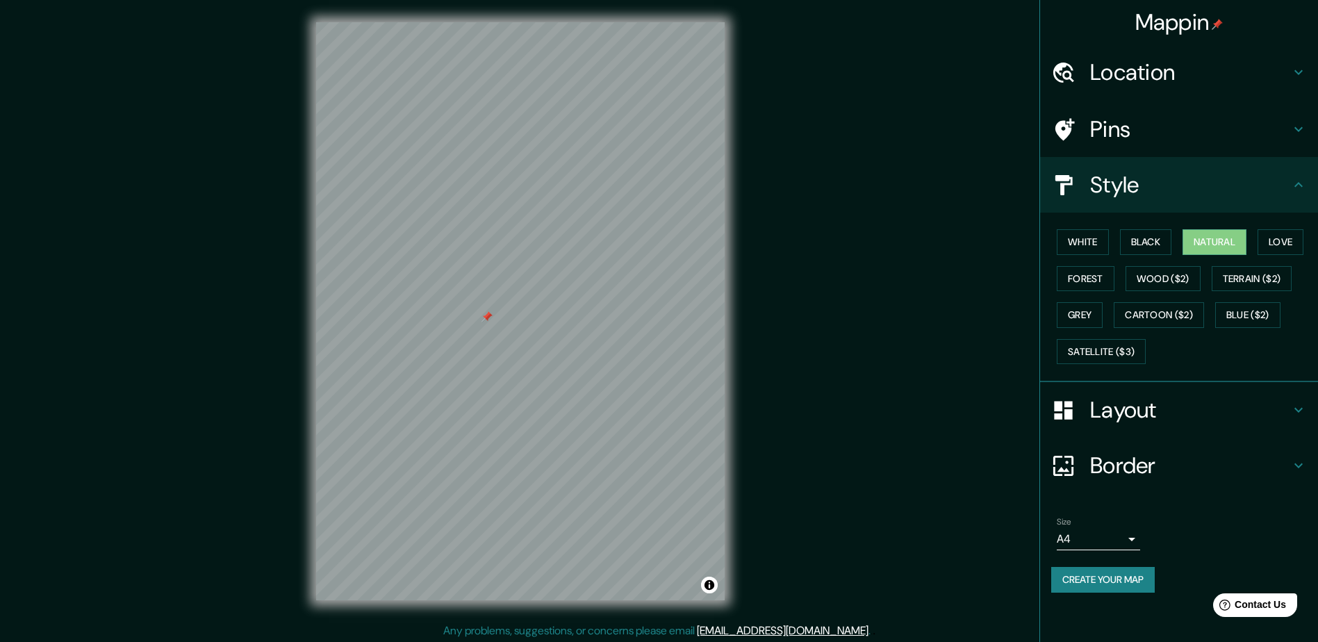
click at [1130, 410] on h4 "Layout" at bounding box center [1190, 410] width 200 height 28
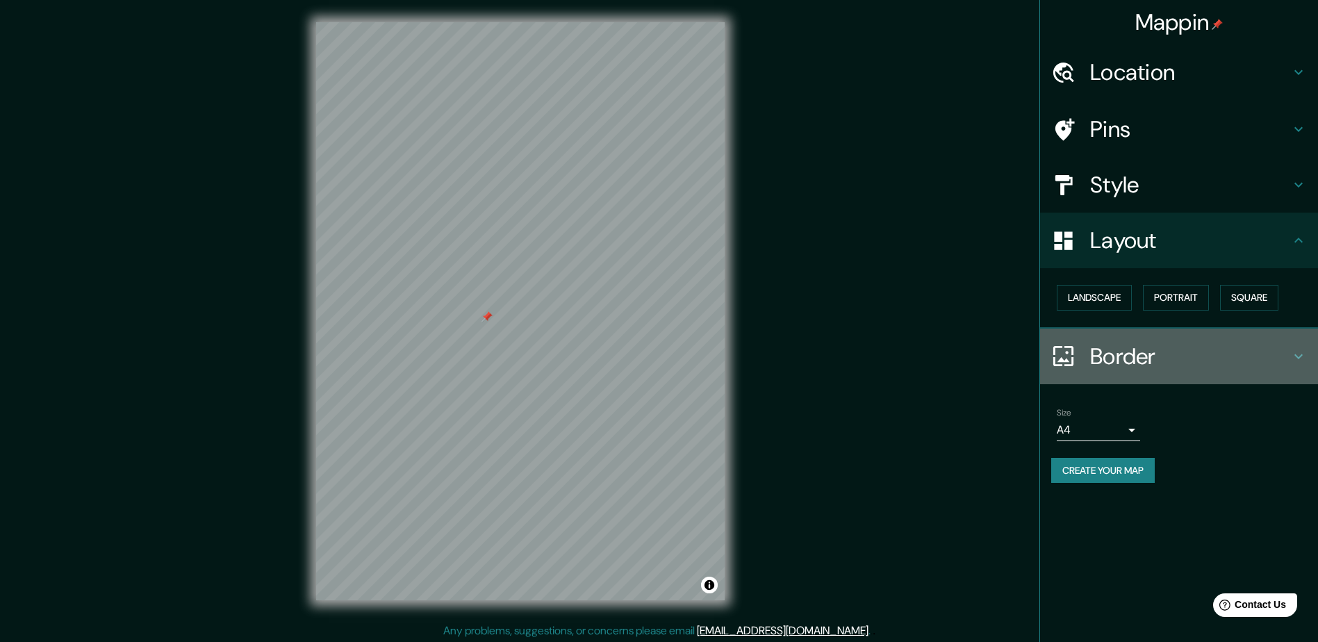
click at [1117, 348] on h4 "Border" at bounding box center [1190, 357] width 200 height 28
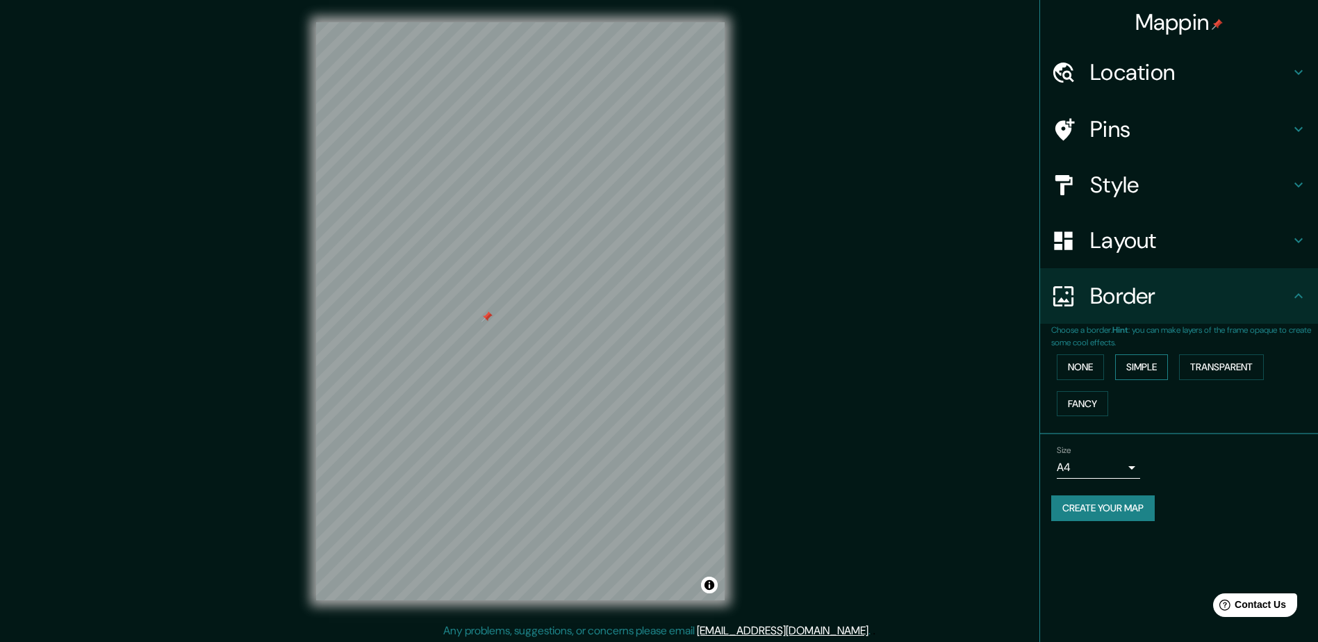
click at [1137, 365] on button "Simple" at bounding box center [1141, 367] width 53 height 26
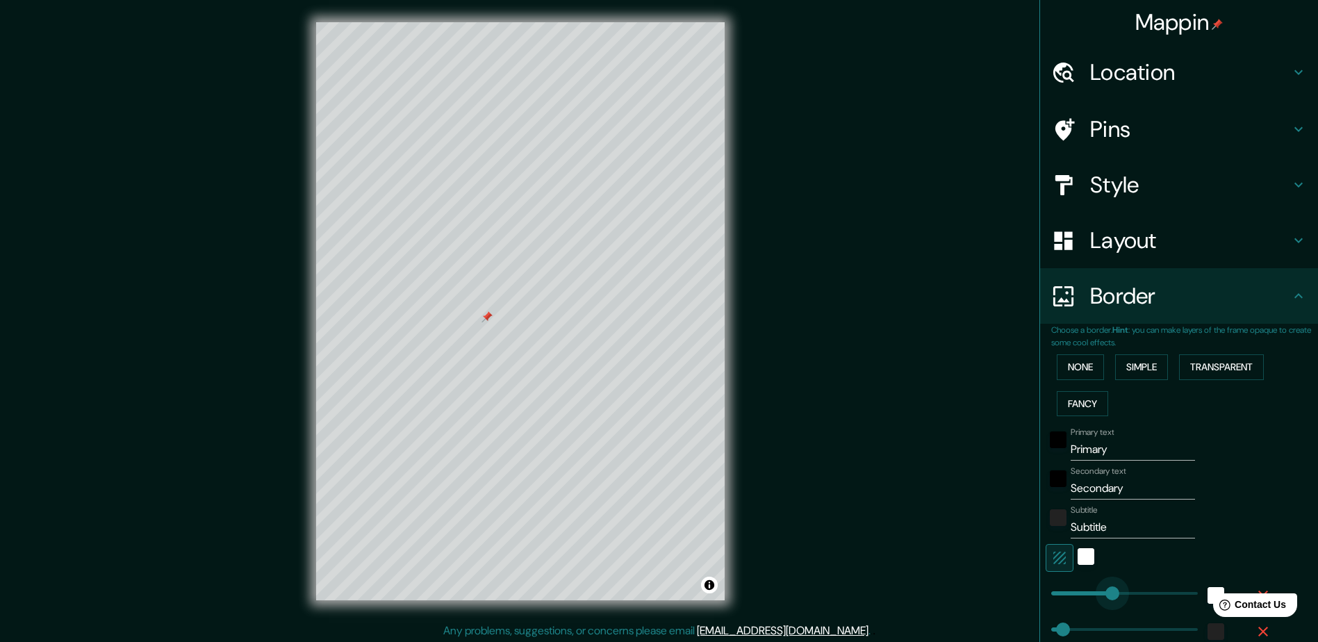
type input "156"
drag, startPoint x: 1103, startPoint y: 588, endPoint x: 1080, endPoint y: 588, distance: 22.9
type input "47"
type input "109"
drag, startPoint x: 1081, startPoint y: 591, endPoint x: 1066, endPoint y: 591, distance: 15.3
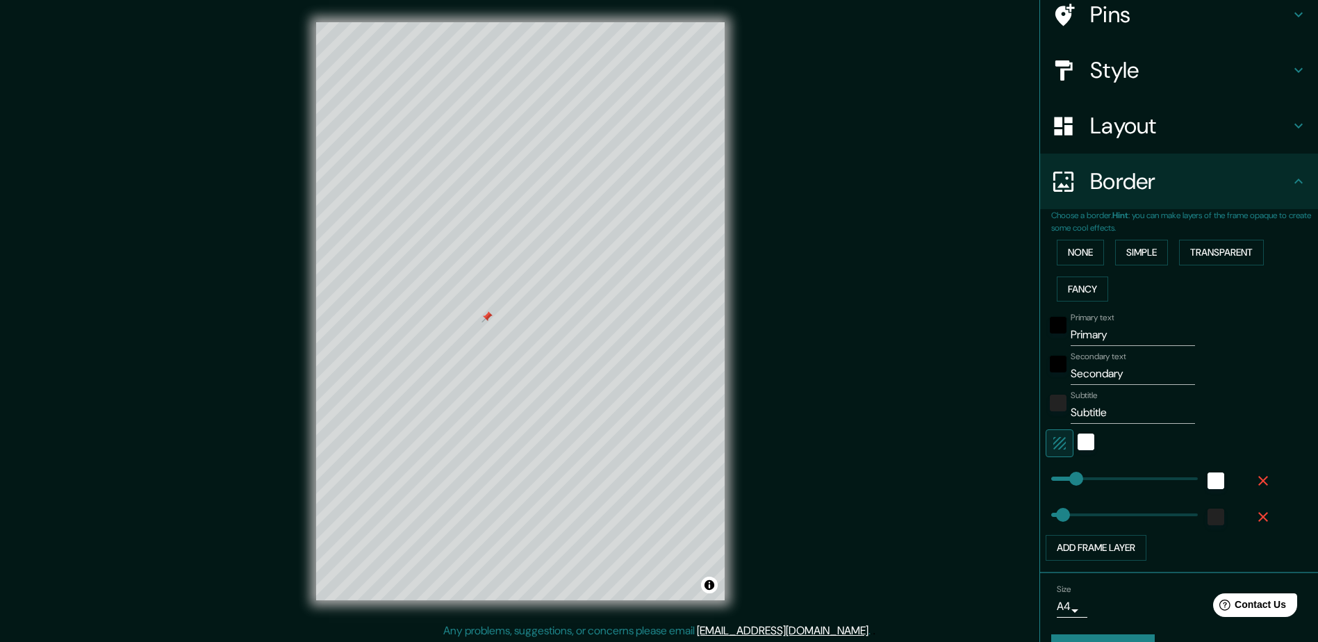
scroll to position [139, 0]
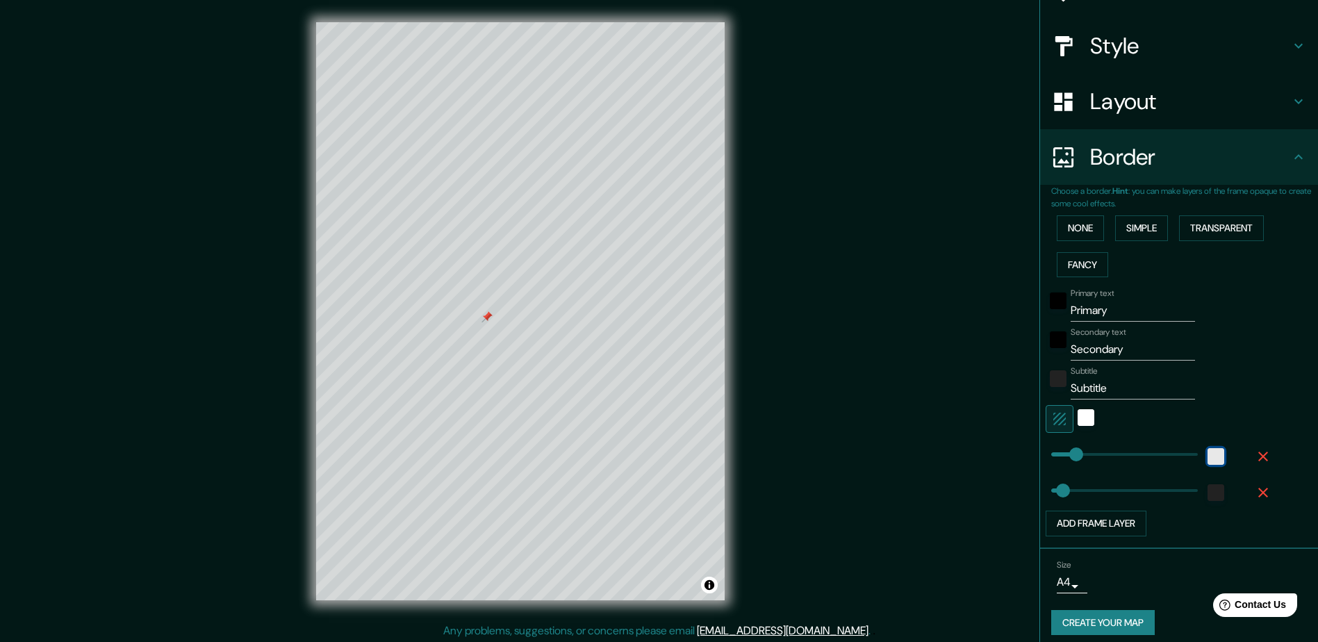
click at [1208, 451] on div "white" at bounding box center [1216, 456] width 17 height 17
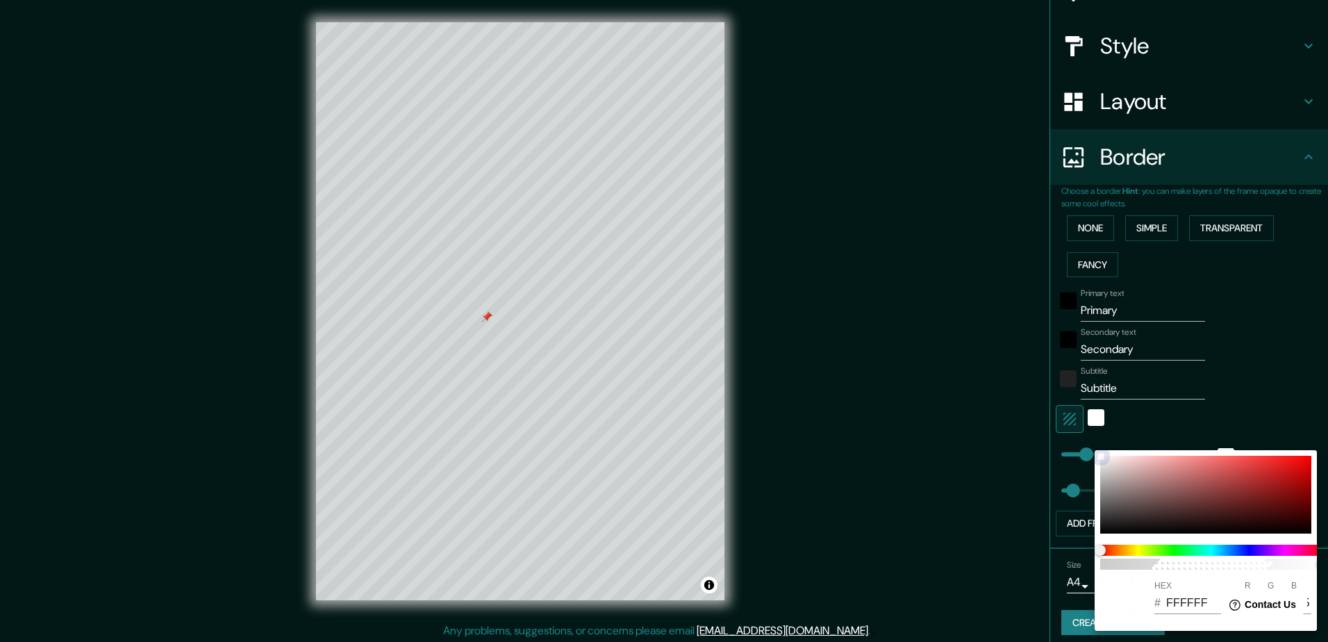
click at [1141, 489] on div at bounding box center [1206, 495] width 211 height 78
type input "47"
type input "917575"
type input "145"
type input "117"
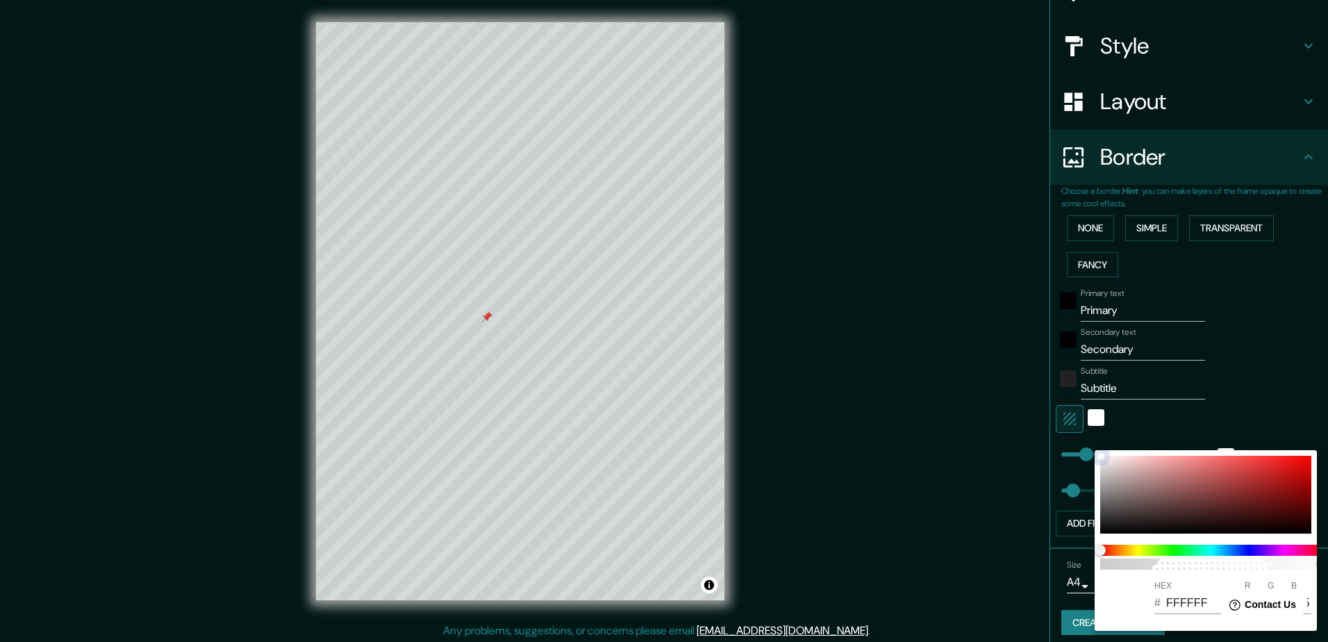
type input "117"
type input "47"
type input "EAD2D2"
type input "234"
type input "210"
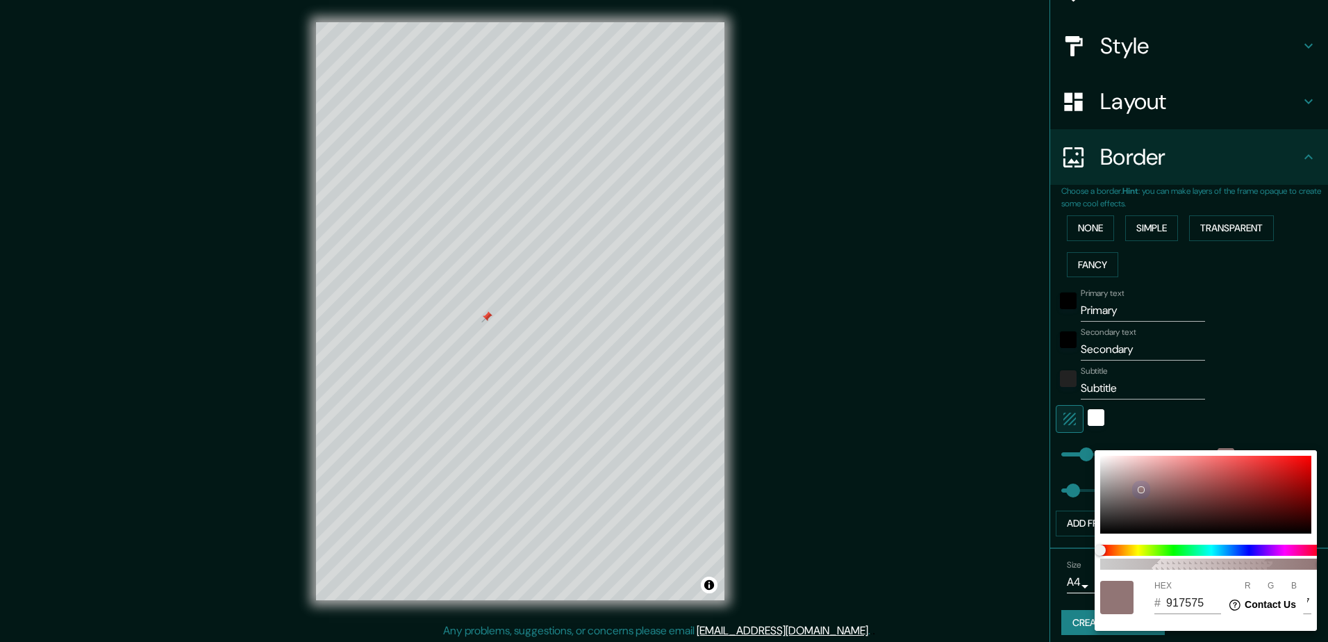
type input "210"
drag, startPoint x: 1130, startPoint y: 467, endPoint x: 1087, endPoint y: 452, distance: 46.1
click at [1087, 452] on div "100 HEX # EAD2D2 R 234 G 210 B 210" at bounding box center [664, 321] width 1328 height 642
click at [1201, 390] on div at bounding box center [664, 321] width 1328 height 642
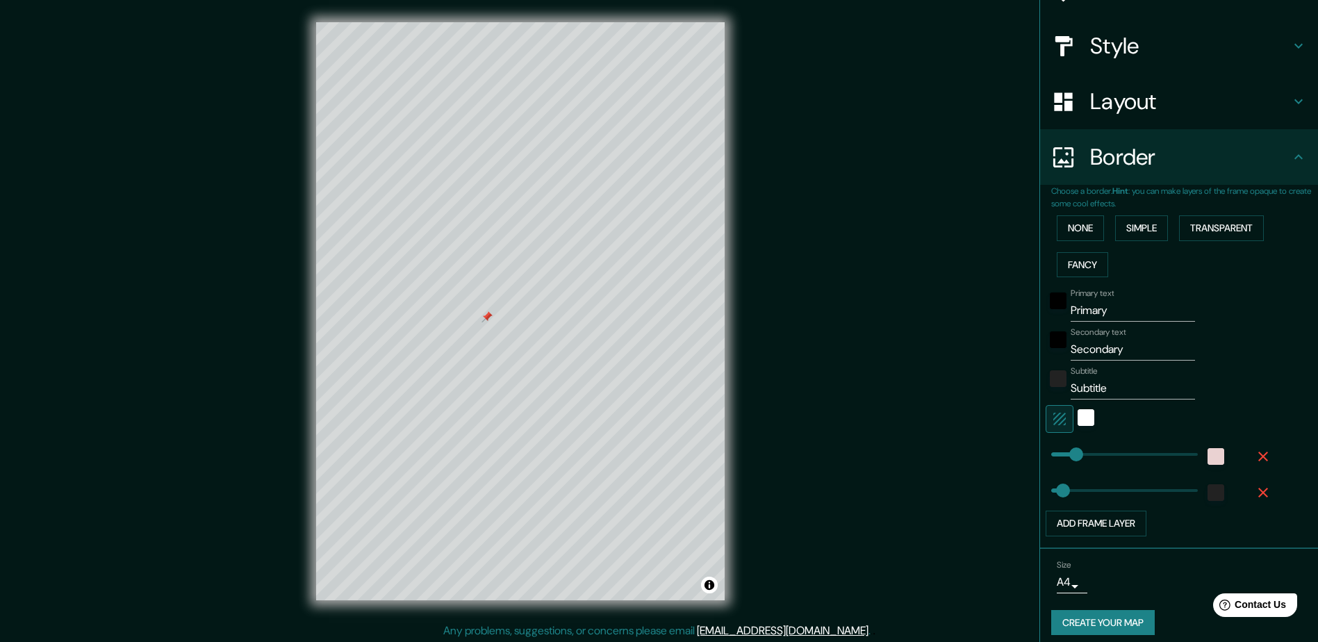
click at [1255, 452] on icon "button" at bounding box center [1263, 456] width 17 height 17
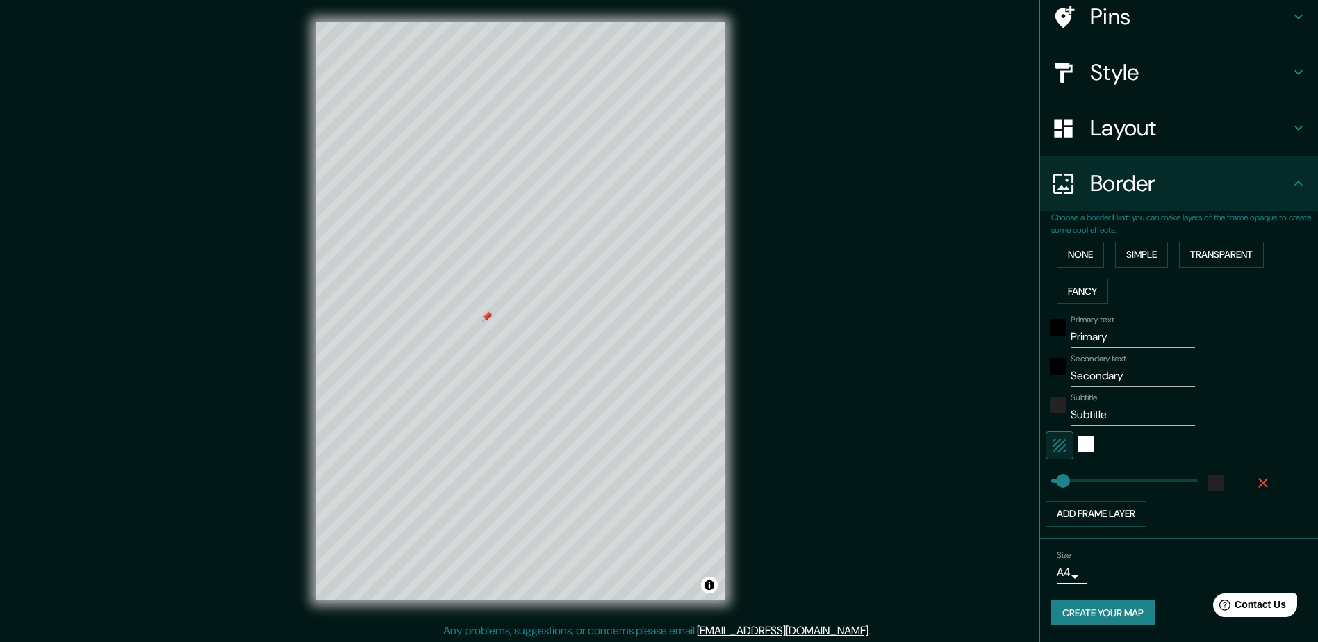
click at [1258, 486] on icon "button" at bounding box center [1263, 483] width 17 height 17
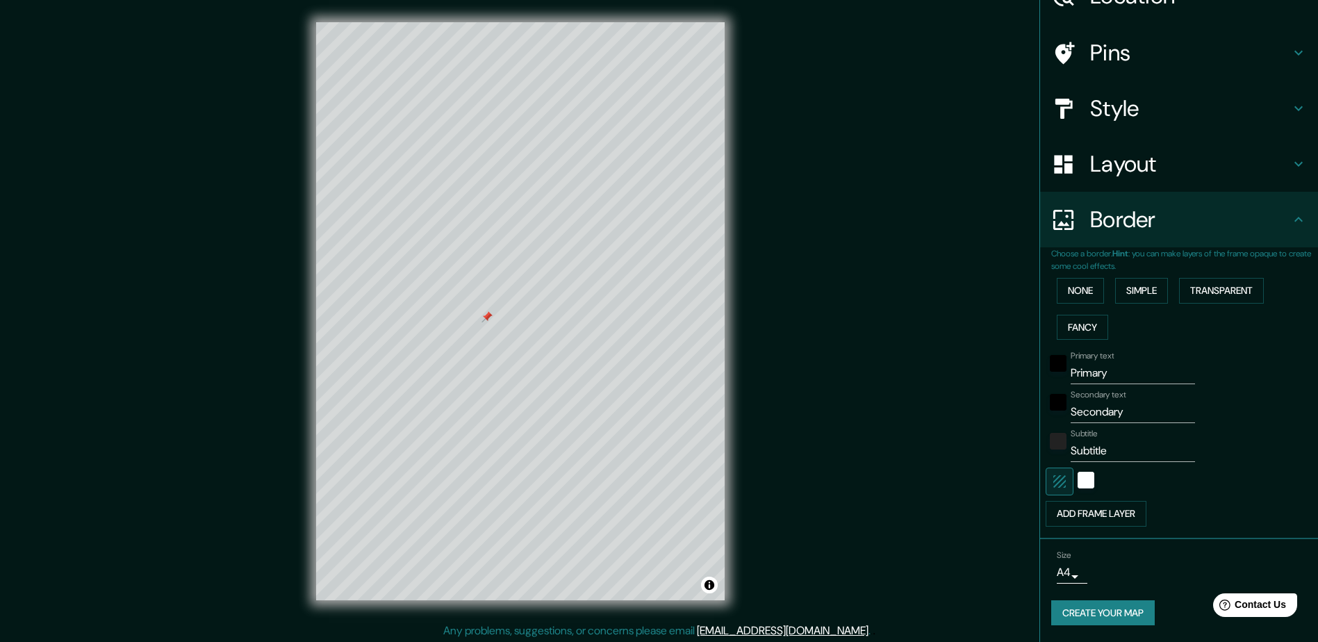
scroll to position [76, 0]
click at [1131, 282] on button "Simple" at bounding box center [1141, 291] width 53 height 26
click at [1071, 293] on button "None" at bounding box center [1080, 291] width 47 height 26
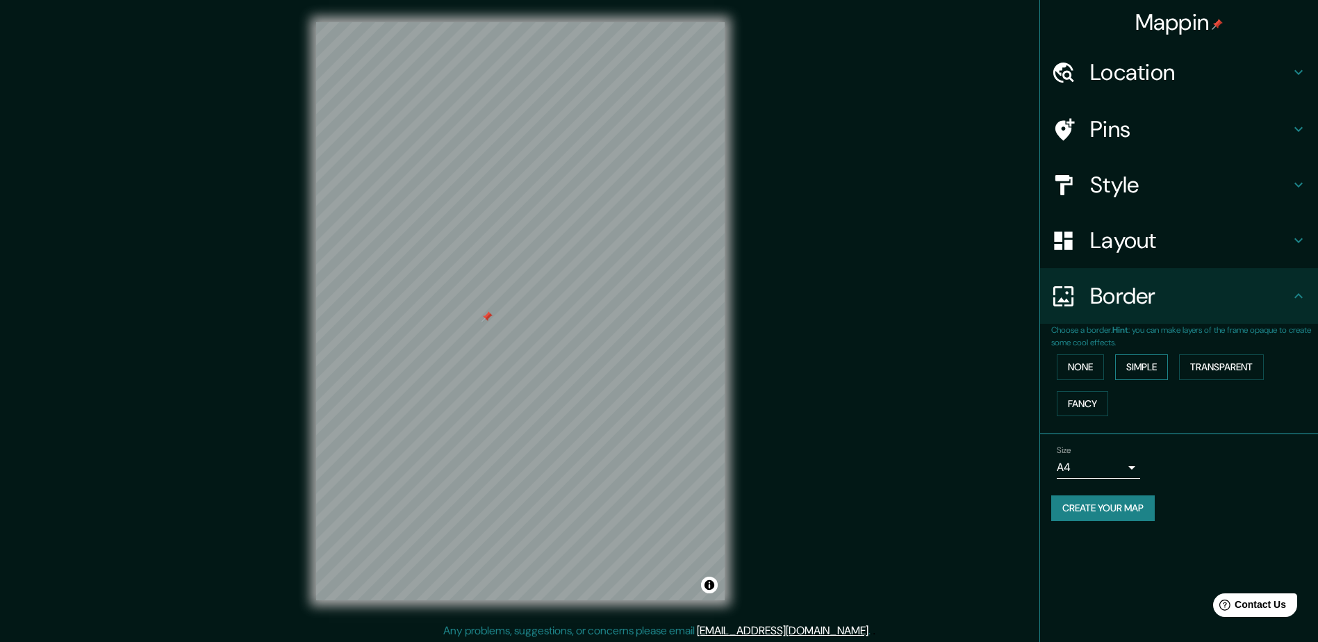
click at [1162, 361] on button "Simple" at bounding box center [1141, 367] width 53 height 26
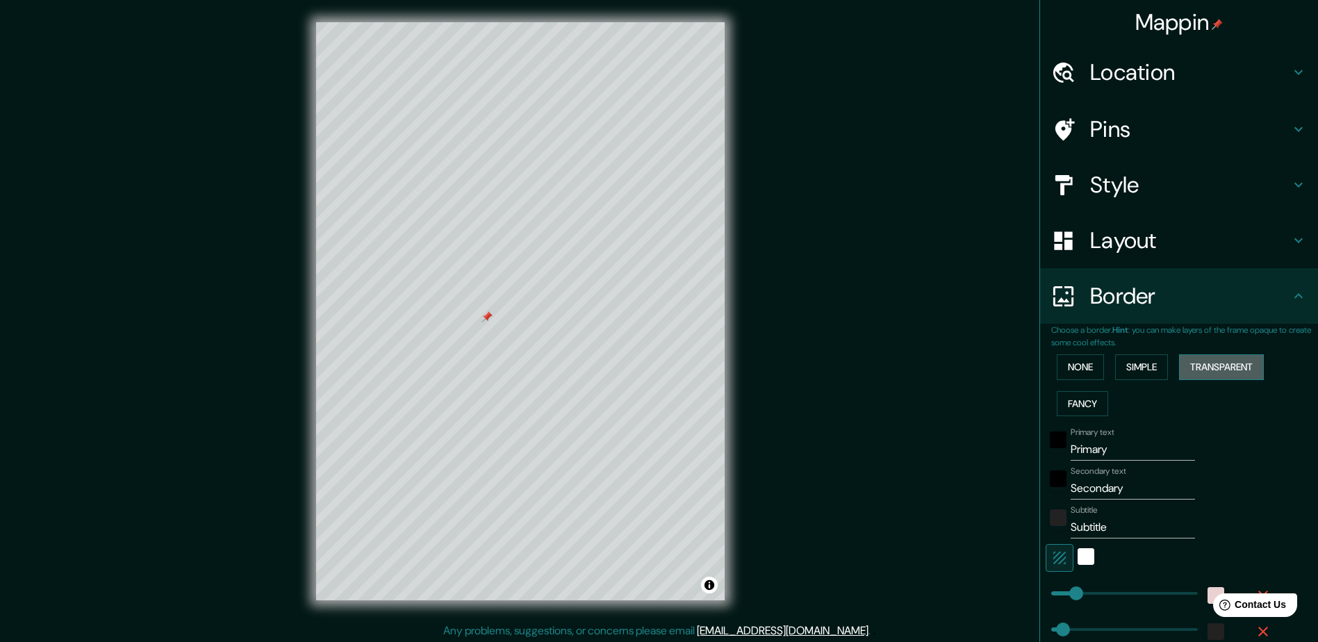
click at [1199, 366] on button "Transparent" at bounding box center [1221, 367] width 85 height 26
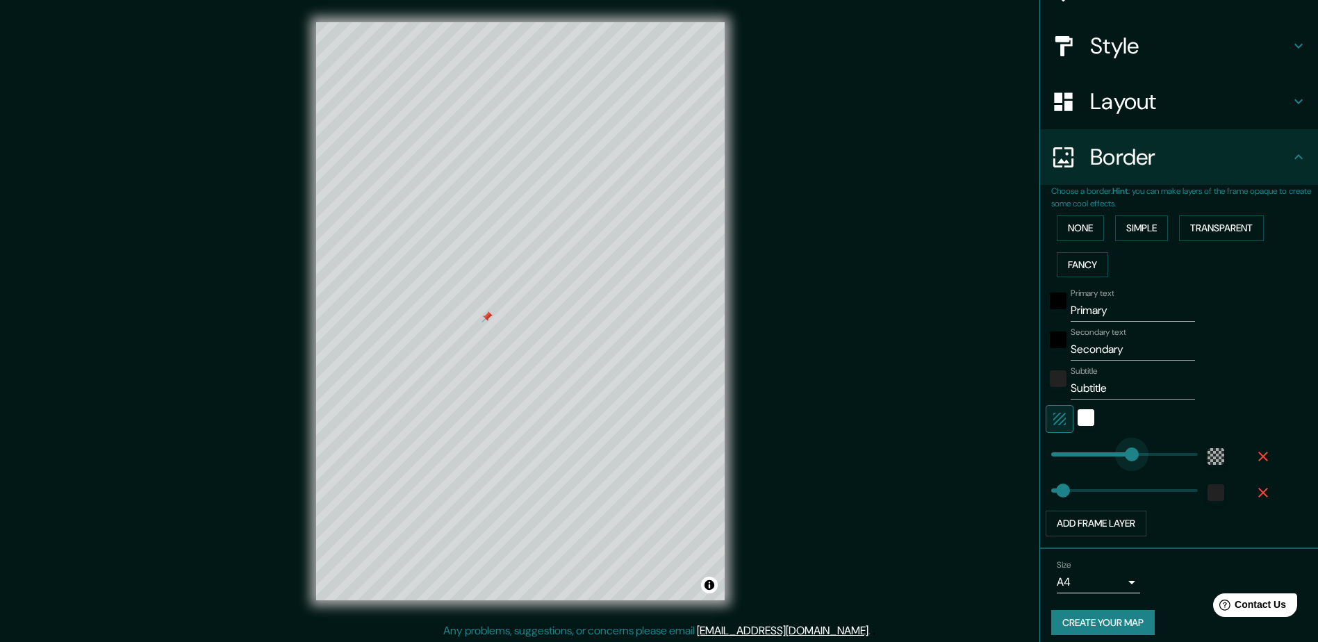
type input "329"
type input "47"
type input "251"
drag, startPoint x: 1123, startPoint y: 456, endPoint x: 1103, endPoint y: 456, distance: 20.2
type input "47"
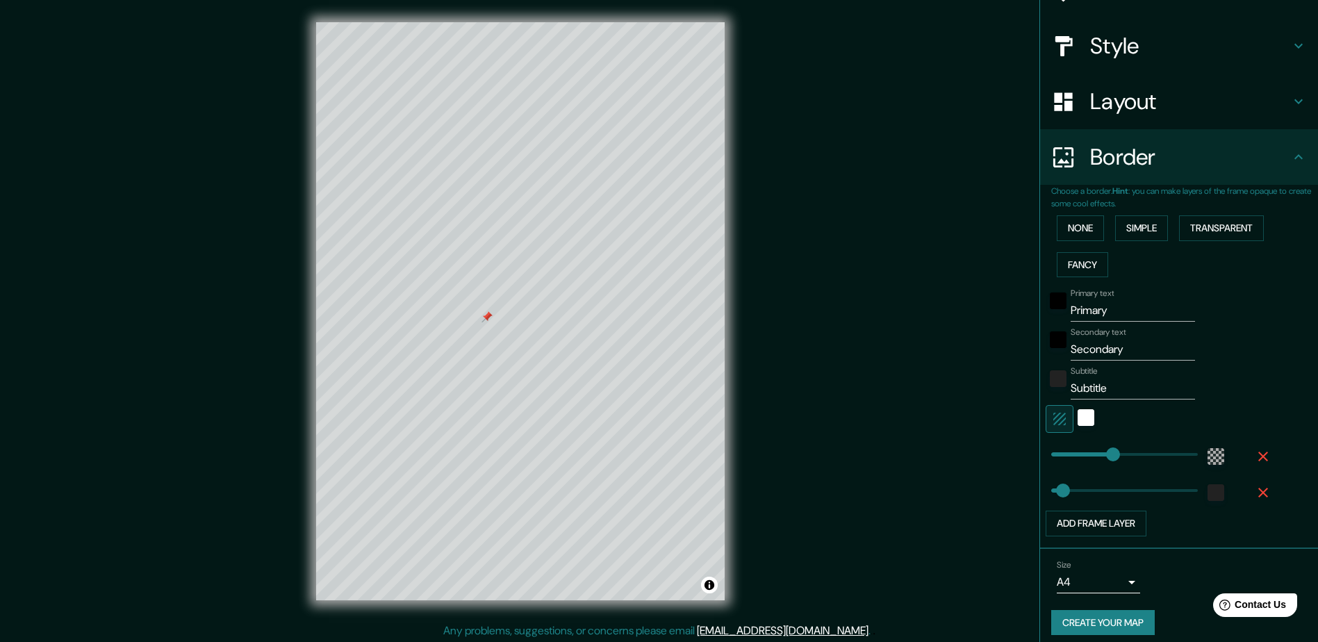
click at [1148, 215] on div "None Simple Transparent Fancy" at bounding box center [1184, 246] width 267 height 73
click at [1094, 231] on button "None" at bounding box center [1080, 228] width 47 height 26
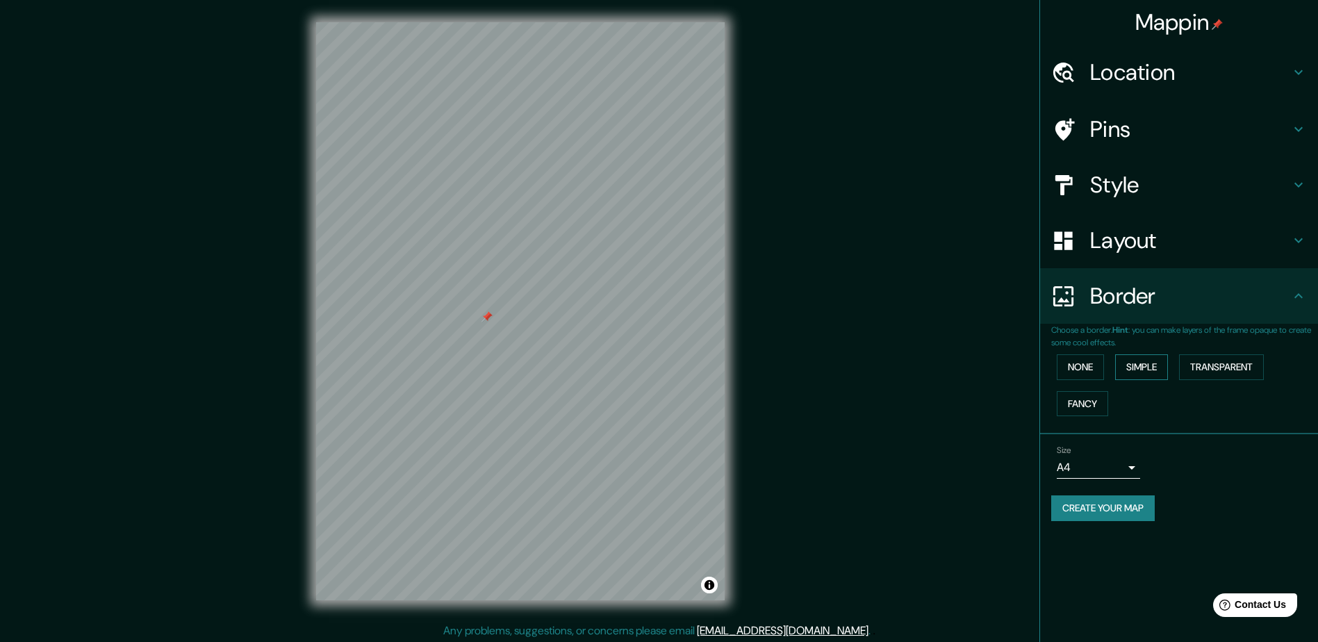
click at [1144, 358] on button "Simple" at bounding box center [1141, 367] width 53 height 26
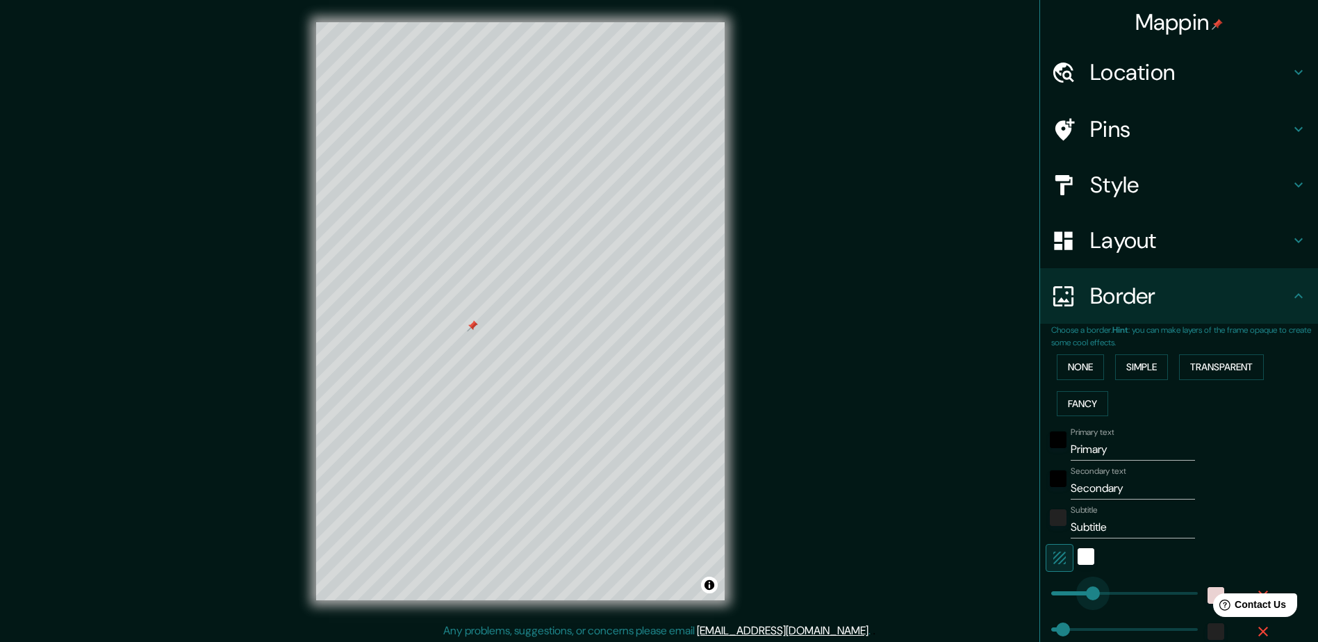
type input "170"
drag, startPoint x: 1072, startPoint y: 590, endPoint x: 1085, endPoint y: 593, distance: 13.0
type input "47"
type input "165"
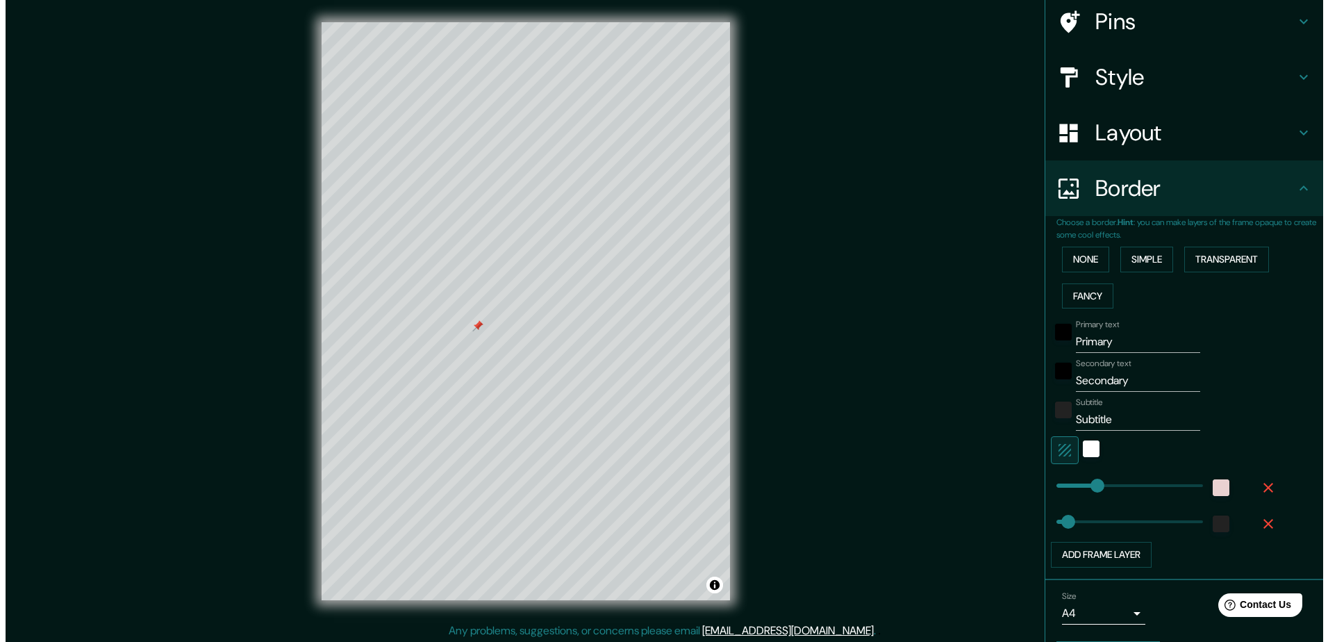
scroll to position [139, 0]
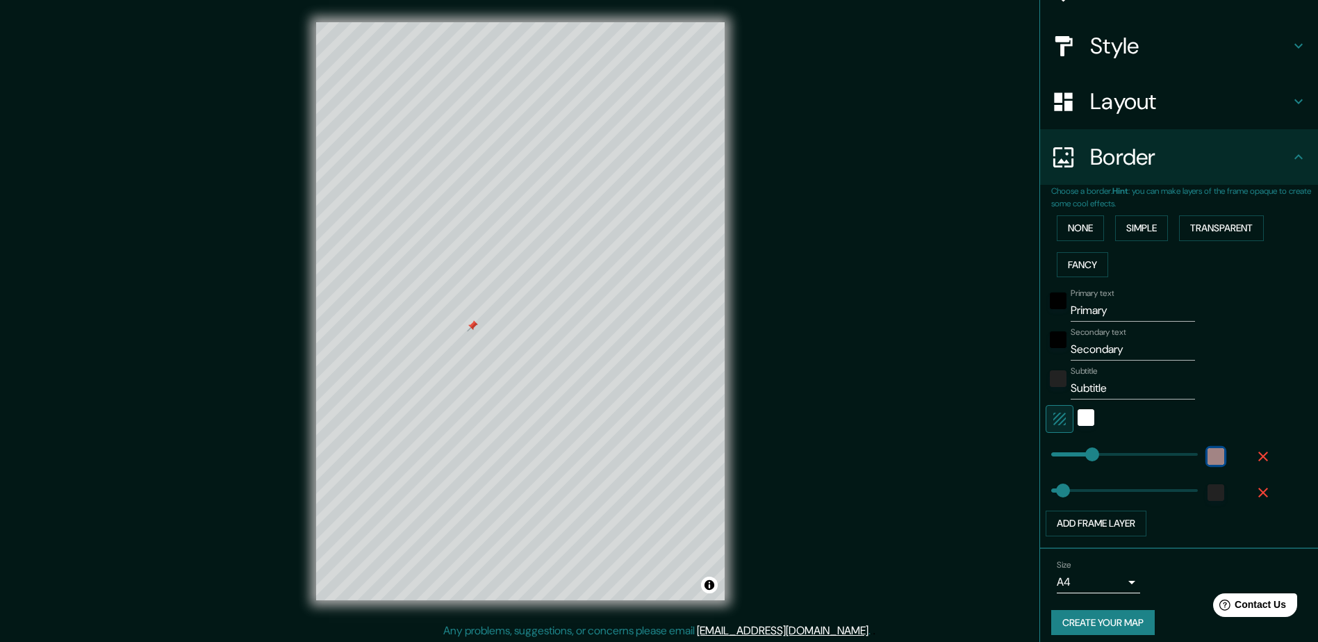
click at [1208, 459] on div "color-EAD2D2" at bounding box center [1216, 456] width 17 height 17
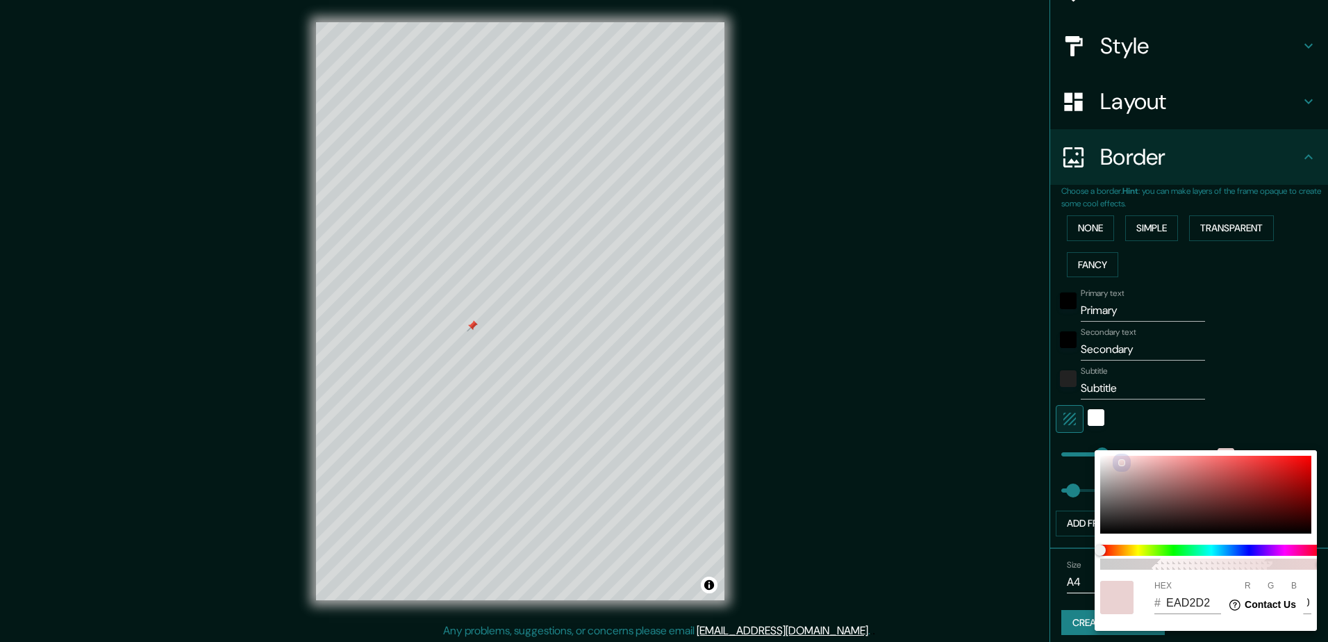
type input "47"
type input "F6EFEF"
type input "246"
type input "239"
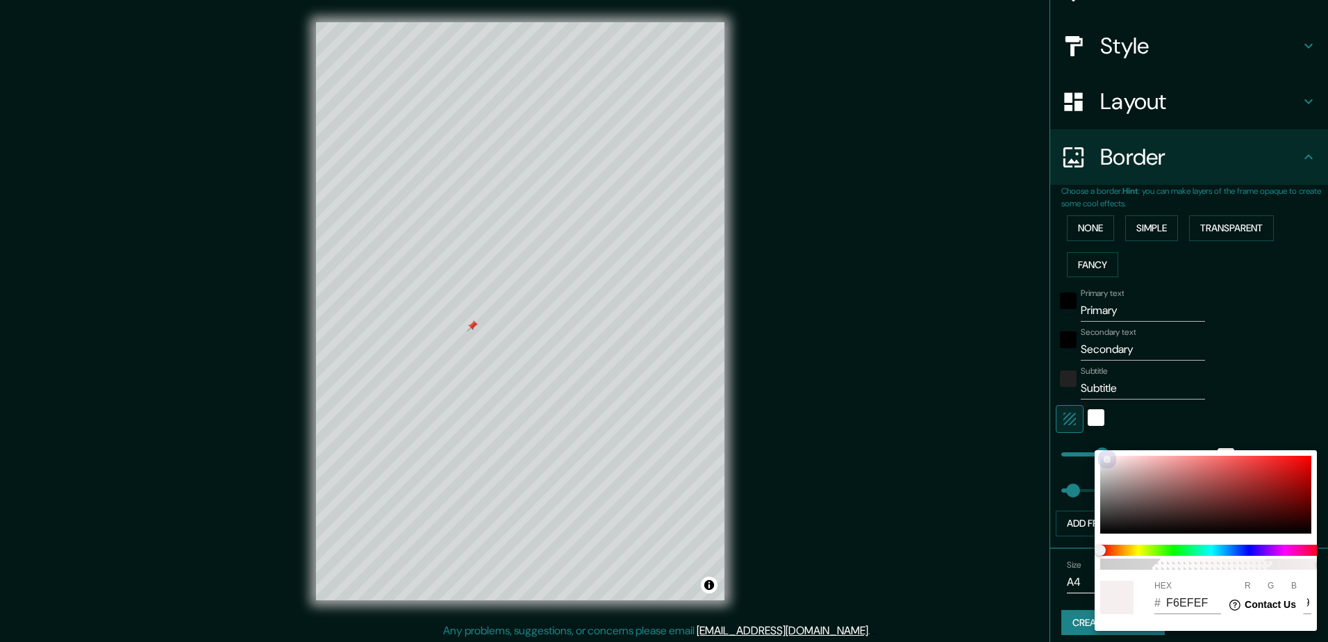
drag, startPoint x: 1080, startPoint y: 441, endPoint x: 1067, endPoint y: 432, distance: 16.0
click at [1067, 432] on div "100 HEX # F6EFEF R 246 G 239 B 239" at bounding box center [664, 321] width 1328 height 642
type input "47"
type input "F1ECEC"
type input "241"
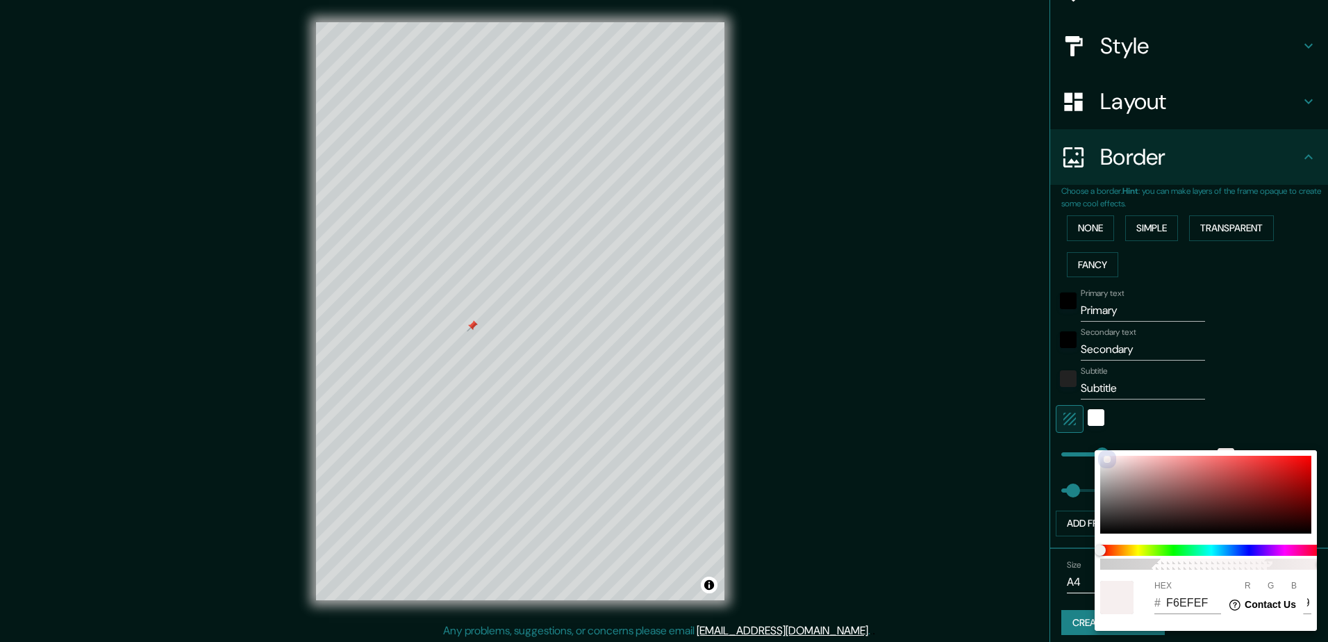
type input "236"
type input "47"
type input "F4EFEF"
type input "244"
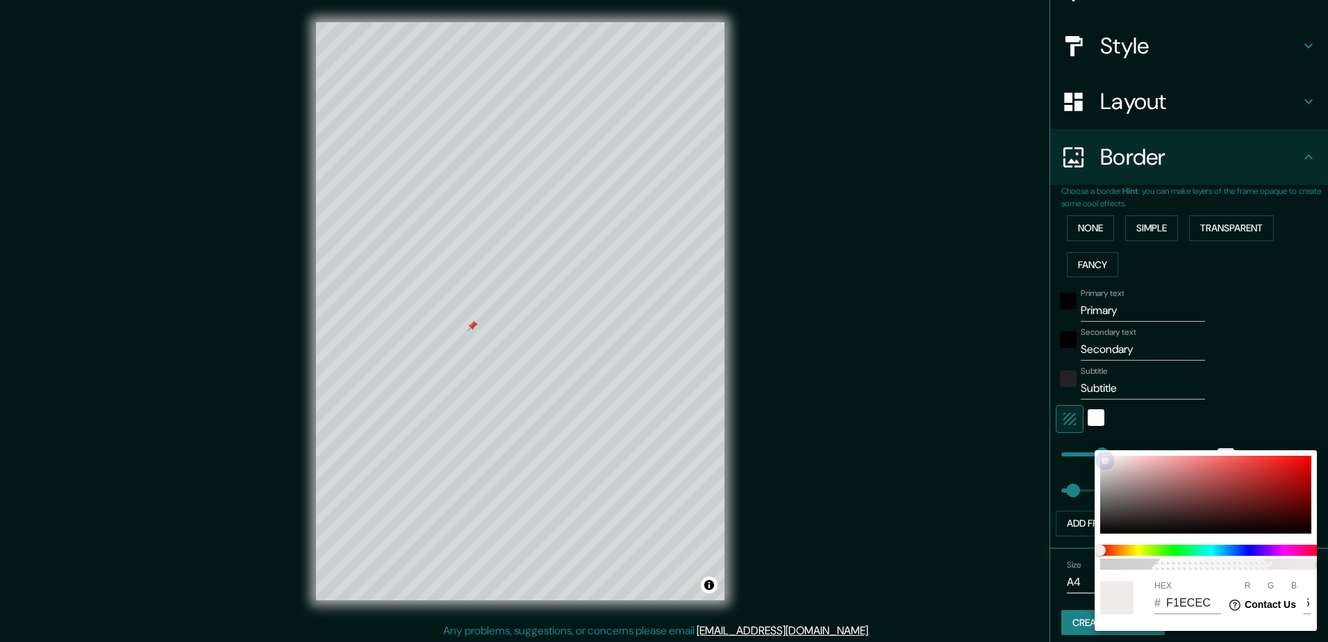
type input "239"
drag, startPoint x: 1106, startPoint y: 460, endPoint x: 1094, endPoint y: 448, distance: 17.2
click at [1094, 448] on div "100 HEX # F4EFEF R 244 G 239 B 239" at bounding box center [664, 321] width 1328 height 642
type input "47"
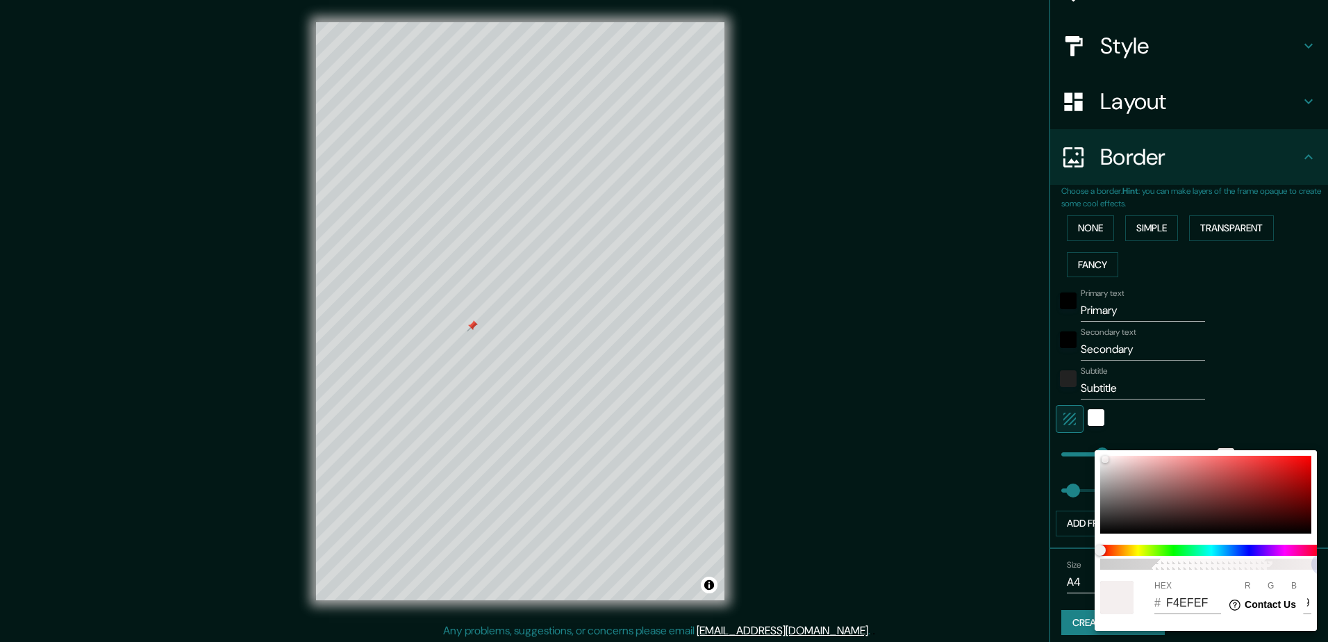
type input "F4EFEF14"
type input "47"
type input "F4EFEF00"
drag, startPoint x: 1118, startPoint y: 561, endPoint x: 1076, endPoint y: 559, distance: 41.8
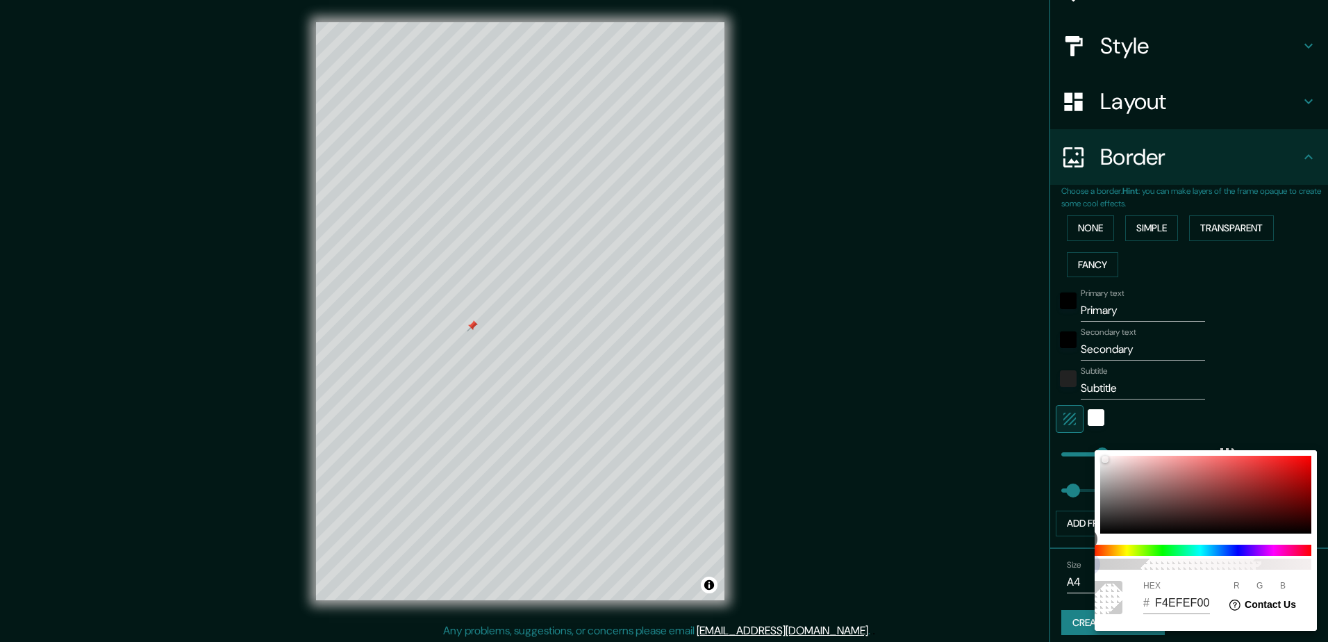
click at [1076, 559] on div "0 HEX # F4EFEF00 R 244 G 239 B 239" at bounding box center [664, 321] width 1328 height 642
type input "47"
type input "F4EFEF2E"
type input "47"
type input "F4EFEFB8"
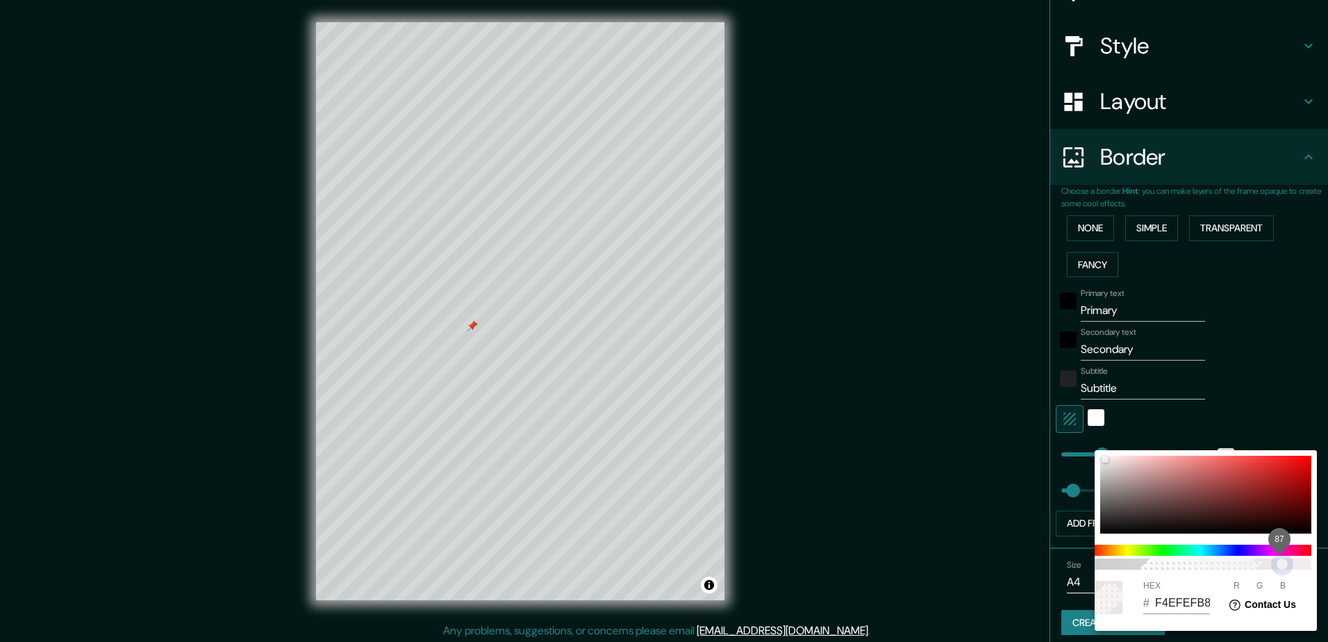
type input "47"
type input "F4EFEFE0"
type input "47"
type input "F4EFEFE8"
type input "47"
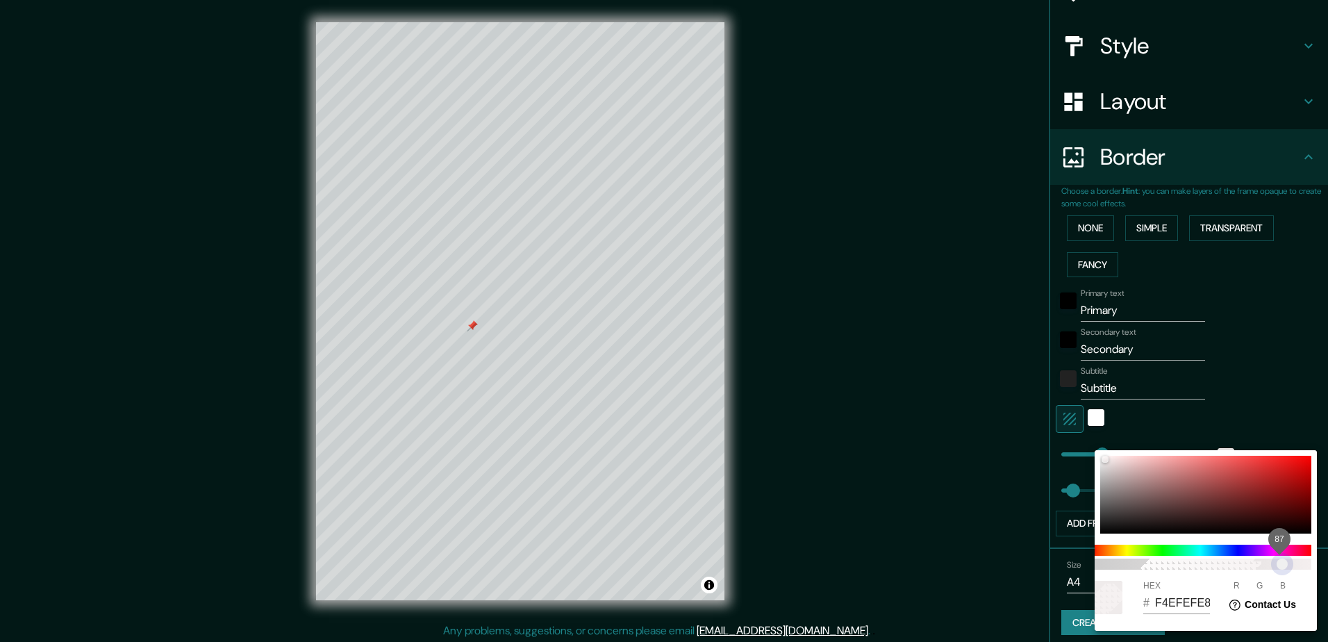
type input "F4EFEFEB"
type input "47"
type input "F4EFEFED"
type input "47"
type input "F4EFEFF0"
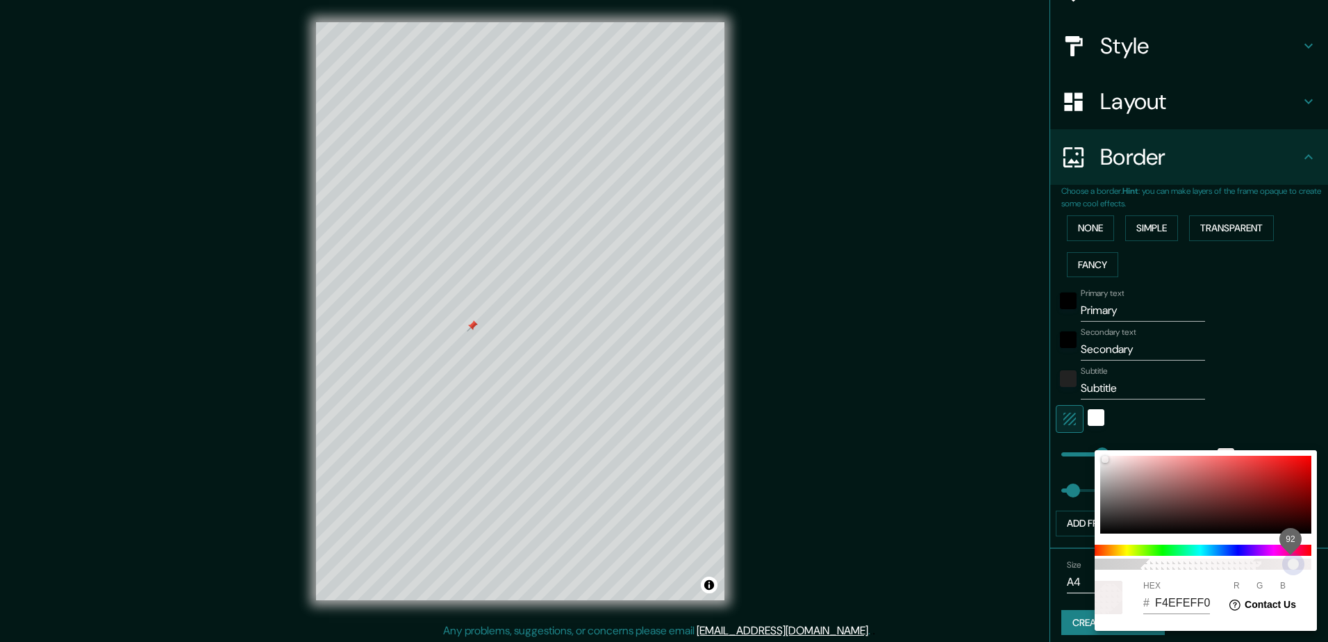
type input "47"
type input "F4EFEFF2"
type input "47"
type input "F4EFEFF5"
type input "47"
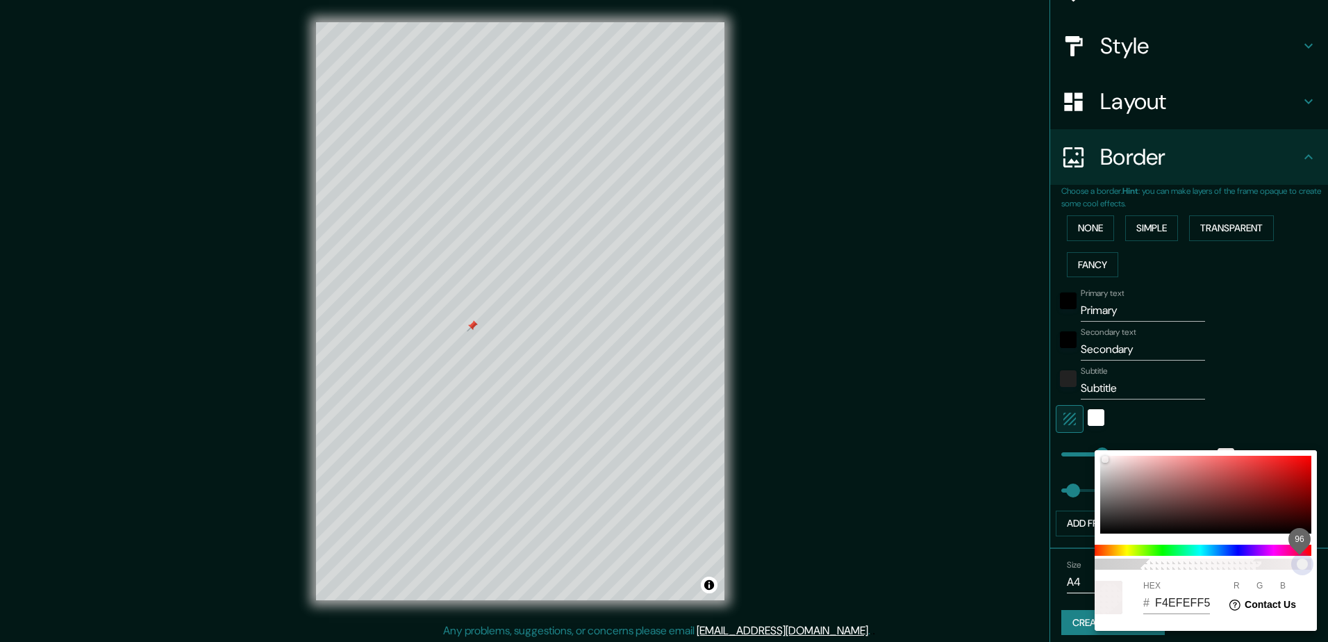
type input "F4EFEFF7"
type input "47"
type input "F4EFEFFA"
type input "47"
type input "F4EFEFFC"
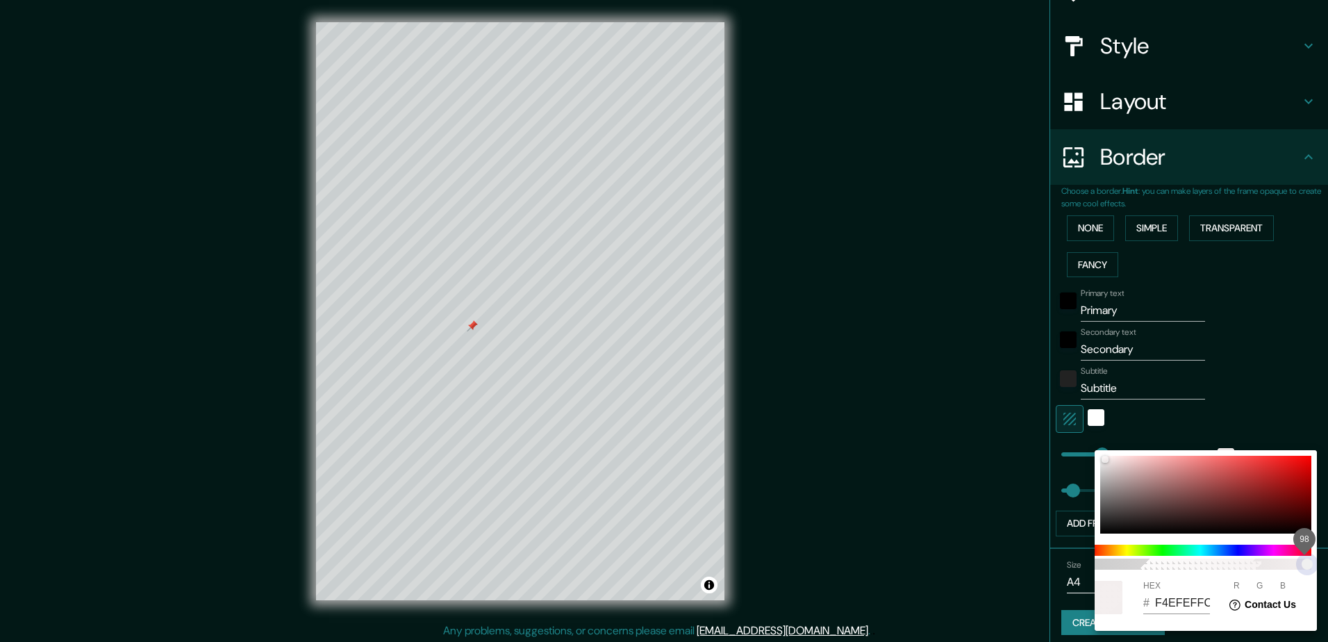
type input "47"
type input "F4EFEF"
drag, startPoint x: 1128, startPoint y: 566, endPoint x: 1310, endPoint y: 558, distance: 181.5
click at [1312, 566] on span "98" at bounding box center [1200, 564] width 222 height 11
click at [1238, 404] on div at bounding box center [664, 321] width 1328 height 642
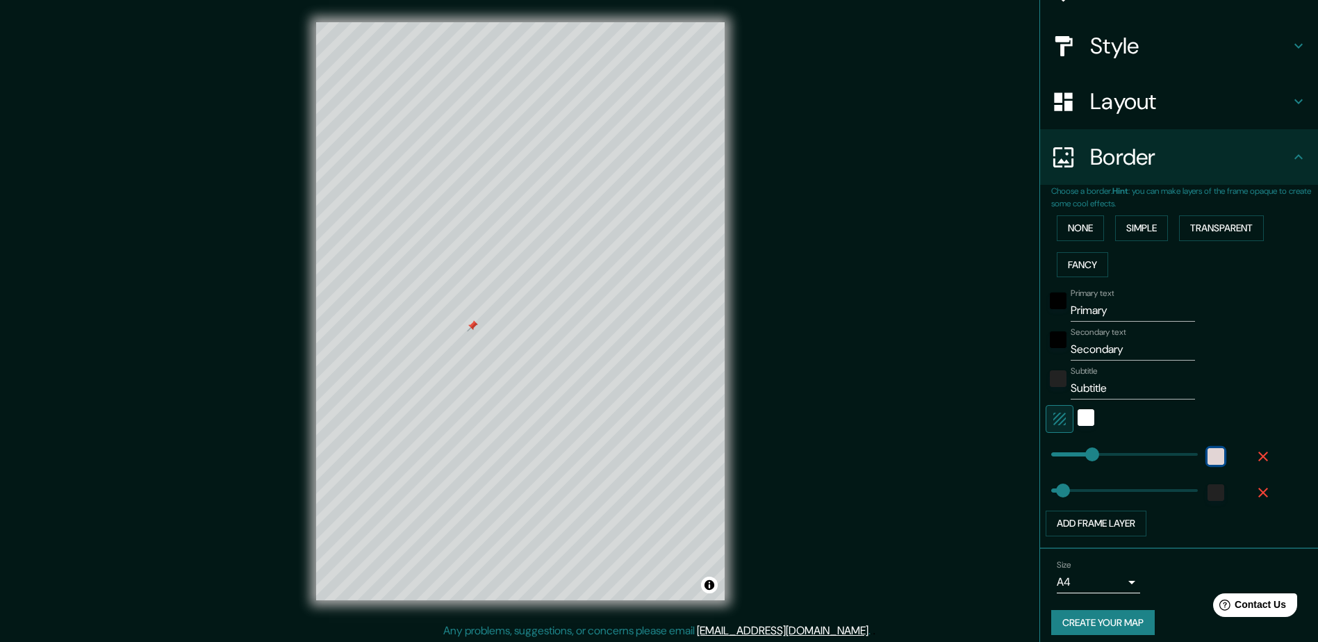
click at [1208, 455] on div "color-F4EFEF" at bounding box center [1216, 456] width 17 height 17
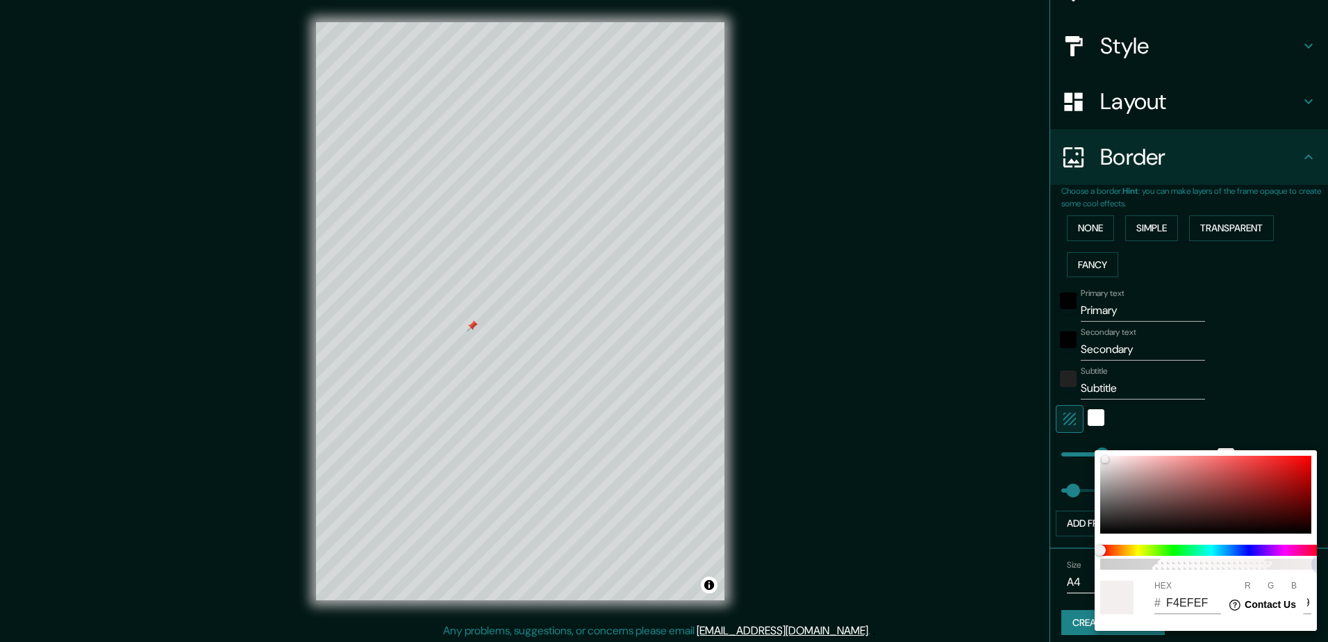
type input "47"
type input "F4EFEF9E"
type input "47"
type input "F4EFEF96"
type input "47"
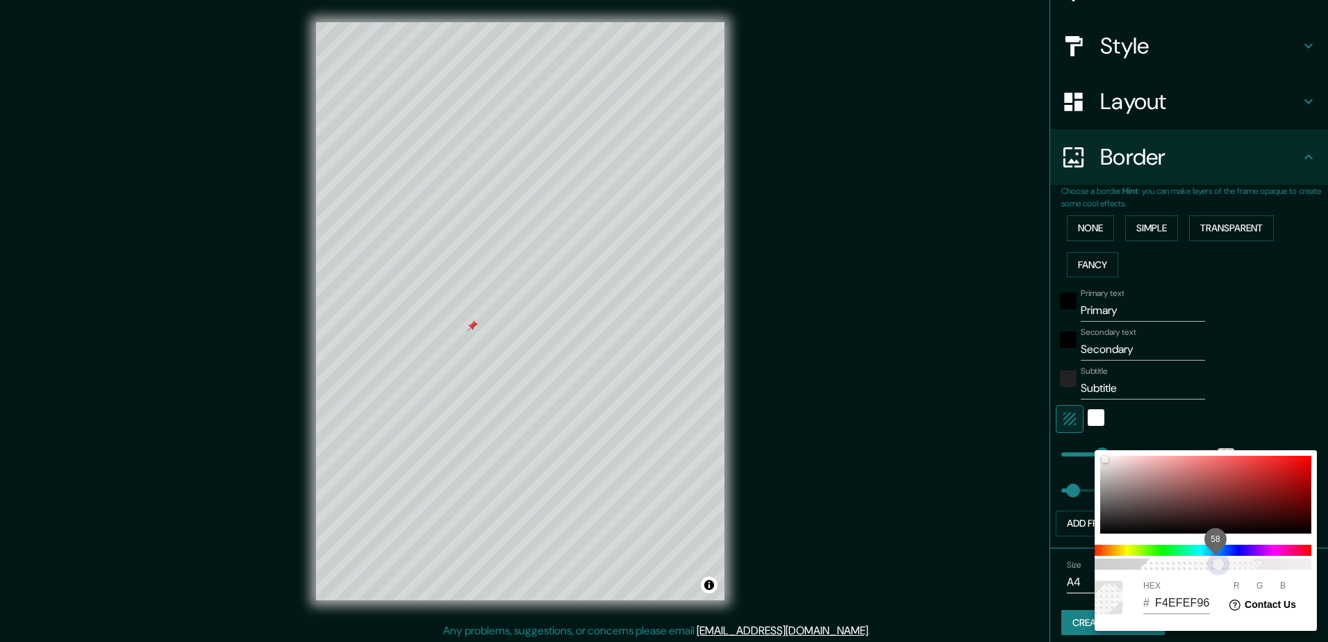
type input "F4EFEF87"
type input "47"
type input "F4EFEFAB"
type input "47"
type input "F4EFEFBA"
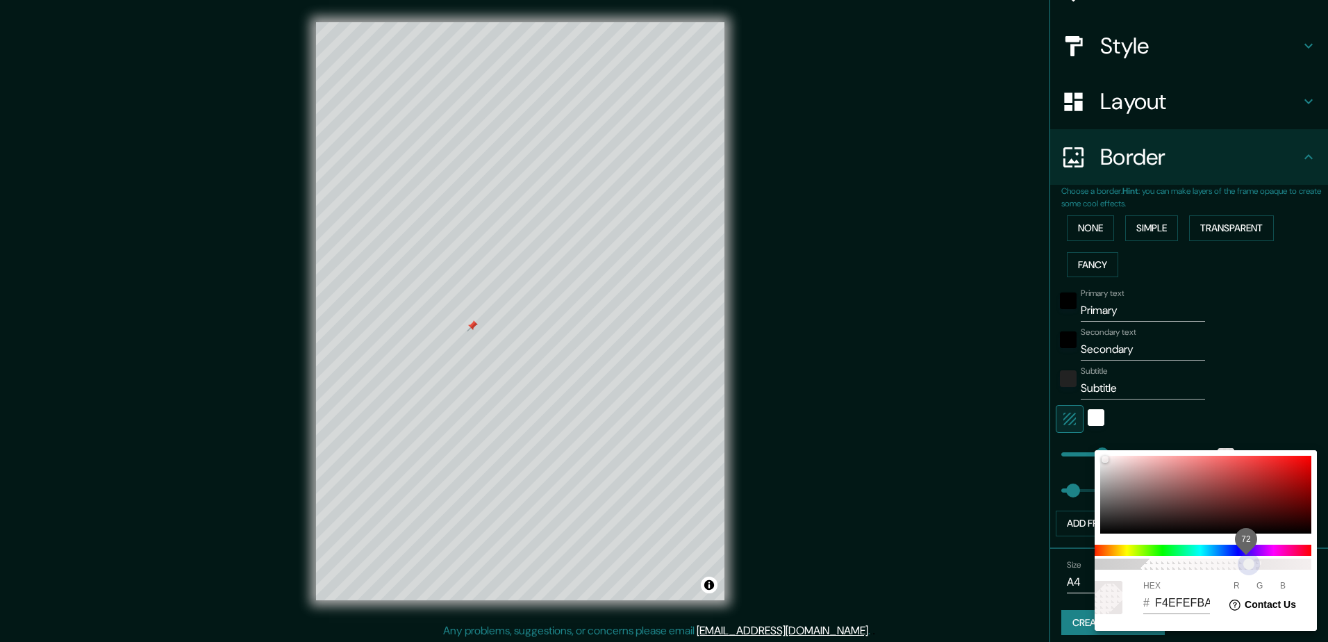
type input "47"
type input "F4EFEFBD"
type input "47"
type input "F4EFEFC2"
type input "47"
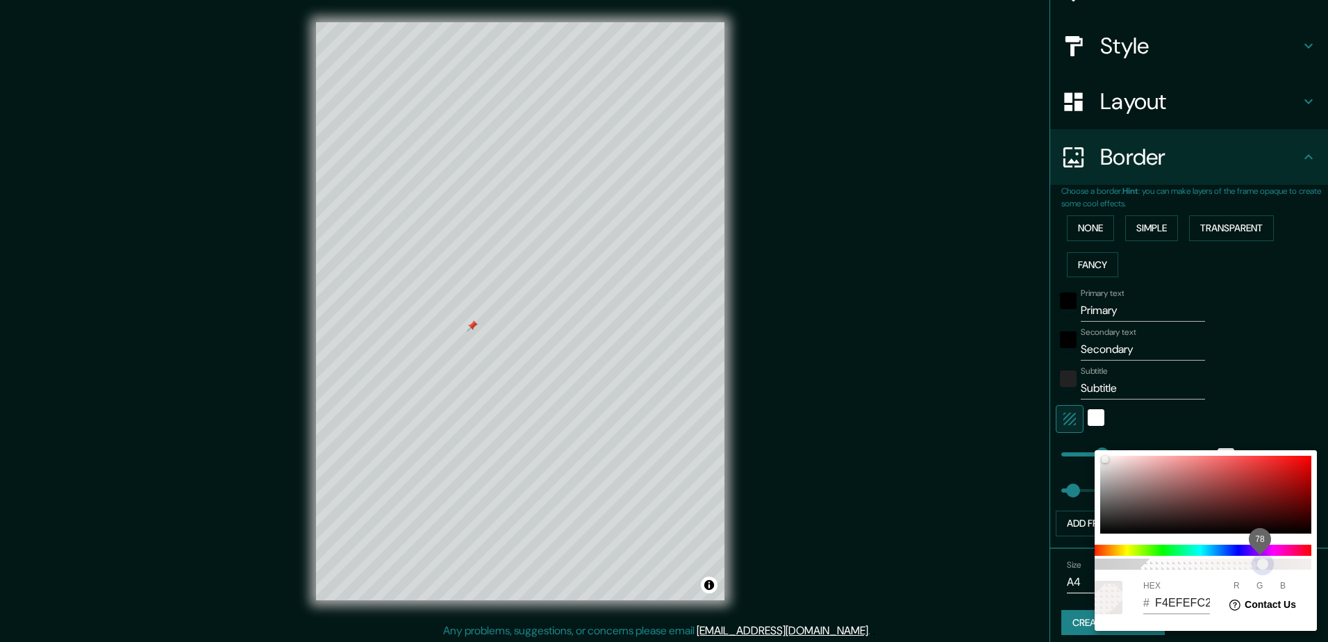
type input "F4EFEFC9"
type input "47"
type input "F4EFEFCC"
type input "47"
type input "F4EFEFD1"
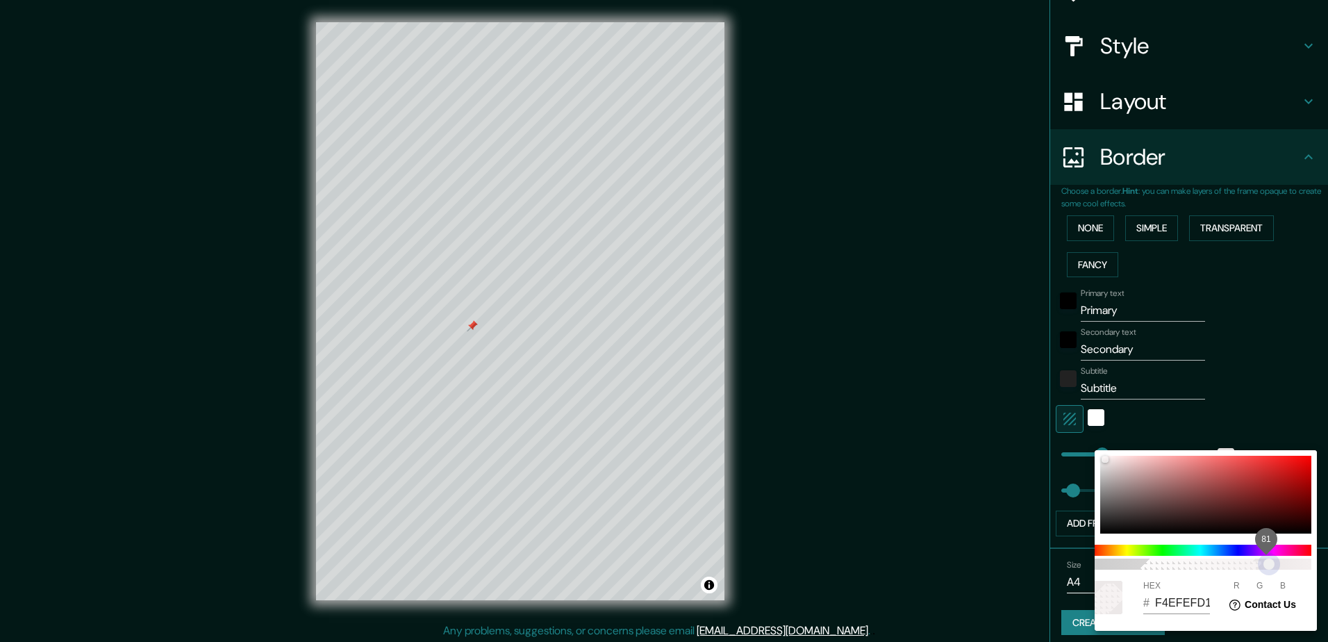
type input "47"
type input "F4EFEFD6"
type input "47"
type input "F4EFEFD9"
type input "47"
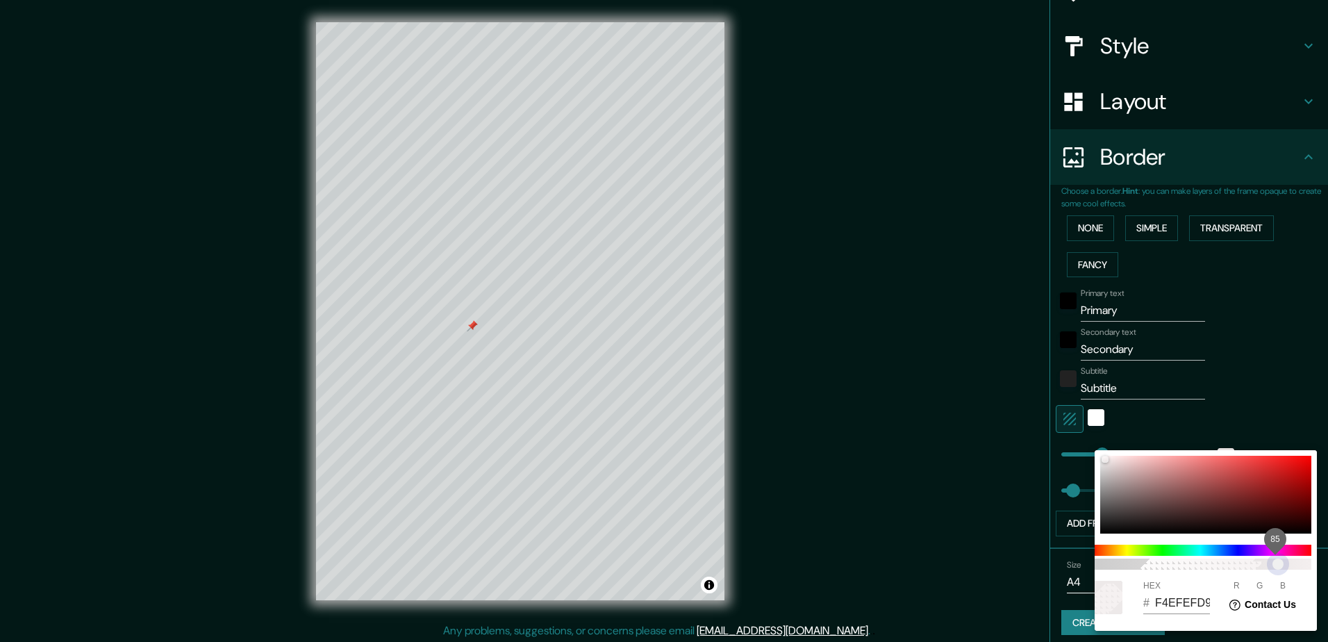
type input "F4EFEFE0"
type input "47"
type input "F4EFEFE3"
type input "47"
type input "F4EFEFE6"
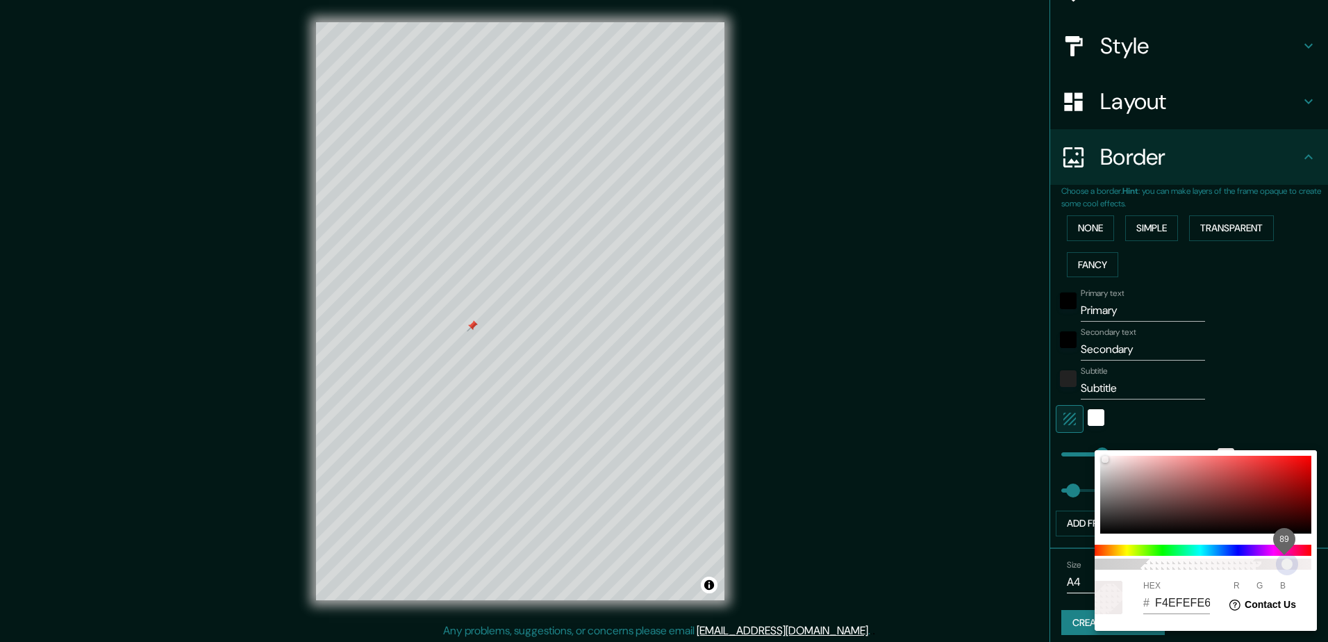
type input "47"
type input "F4EFEFE8"
type input "47"
type input "F4EFEFED"
type input "47"
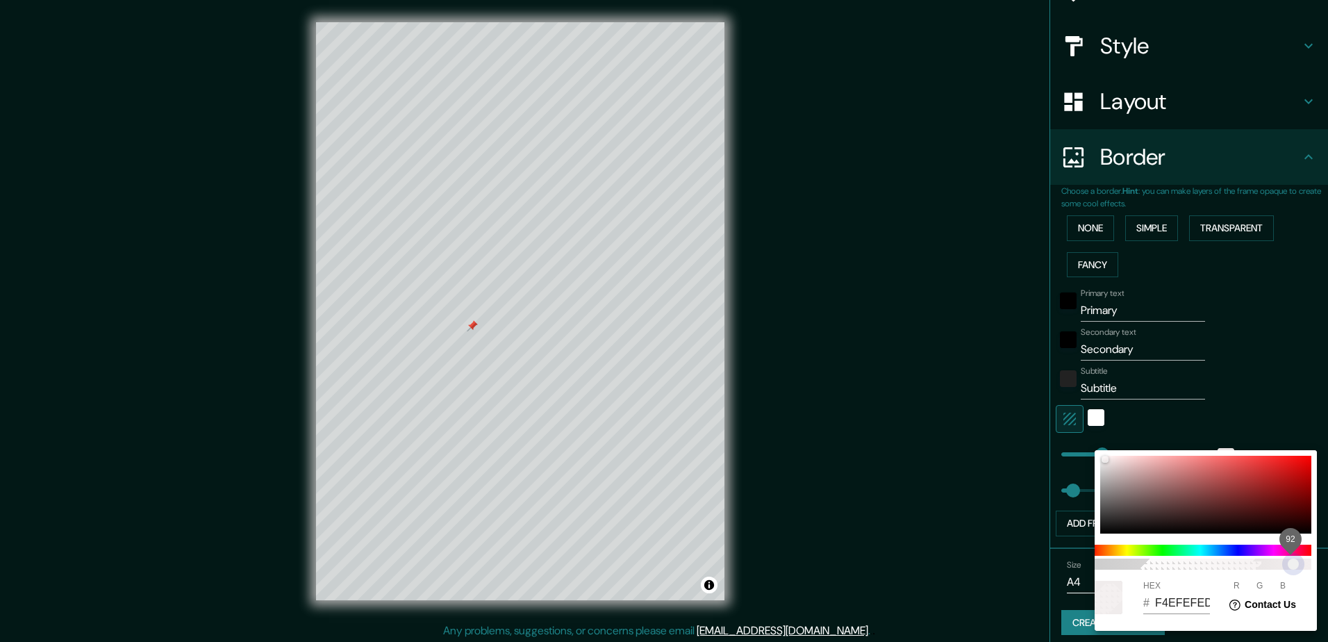
type input "F4EFEFF0"
type input "47"
type input "F4EFEF"
drag, startPoint x: 1237, startPoint y: 568, endPoint x: 1328, endPoint y: 559, distance: 90.7
click at [1317, 559] on html "Mappin Location [GEOGRAPHIC_DATA], [GEOGRAPHIC_DATA], [GEOGRAPHIC_DATA] Pins St…" at bounding box center [664, 321] width 1328 height 642
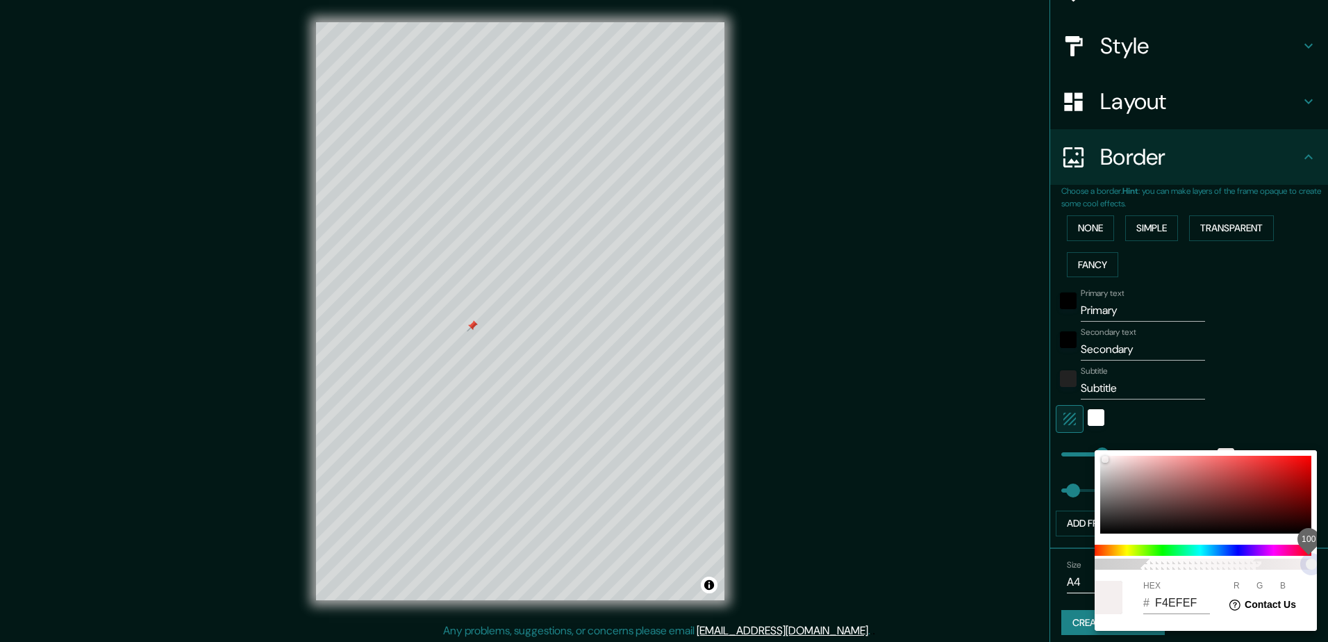
type input "47"
click at [1279, 417] on div at bounding box center [664, 321] width 1328 height 642
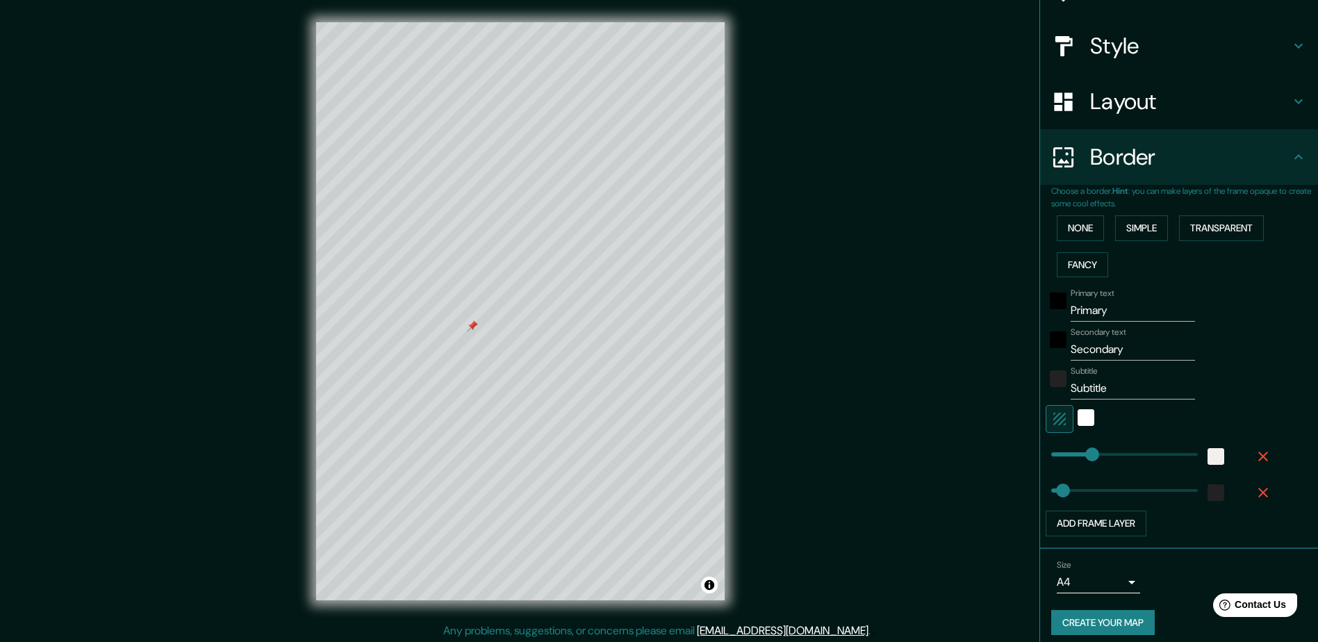
click at [1084, 308] on input "Primary" at bounding box center [1133, 310] width 124 height 22
type input "M"
type input "47"
type input "MA"
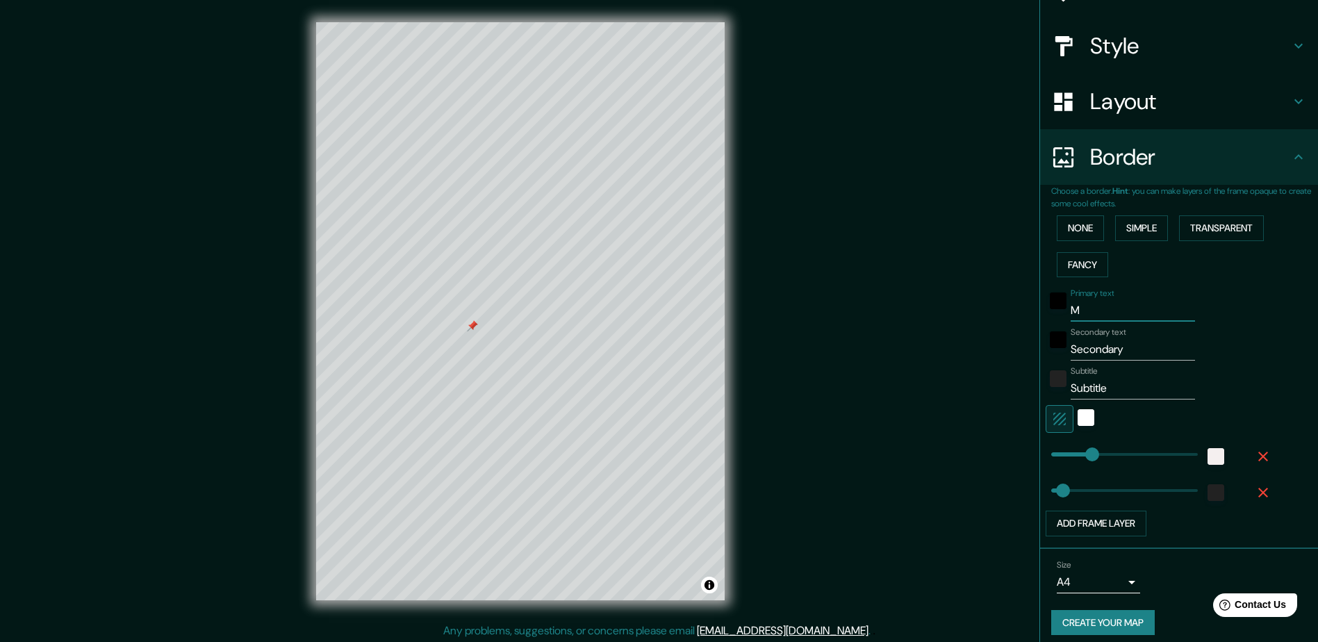
type input "47"
type input "MAD"
type input "47"
type input "MADR"
type input "47"
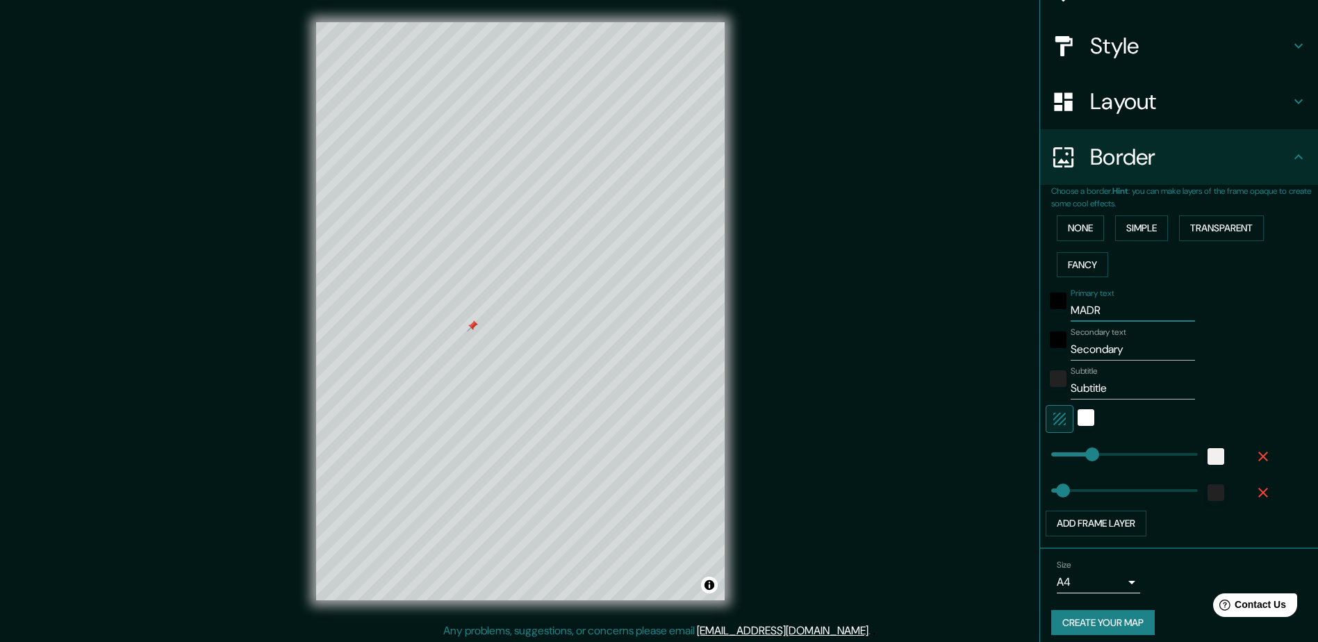
type input "MADRI"
type input "47"
type input "[GEOGRAPHIC_DATA]"
type input "47"
type input "[GEOGRAPHIC_DATA]"
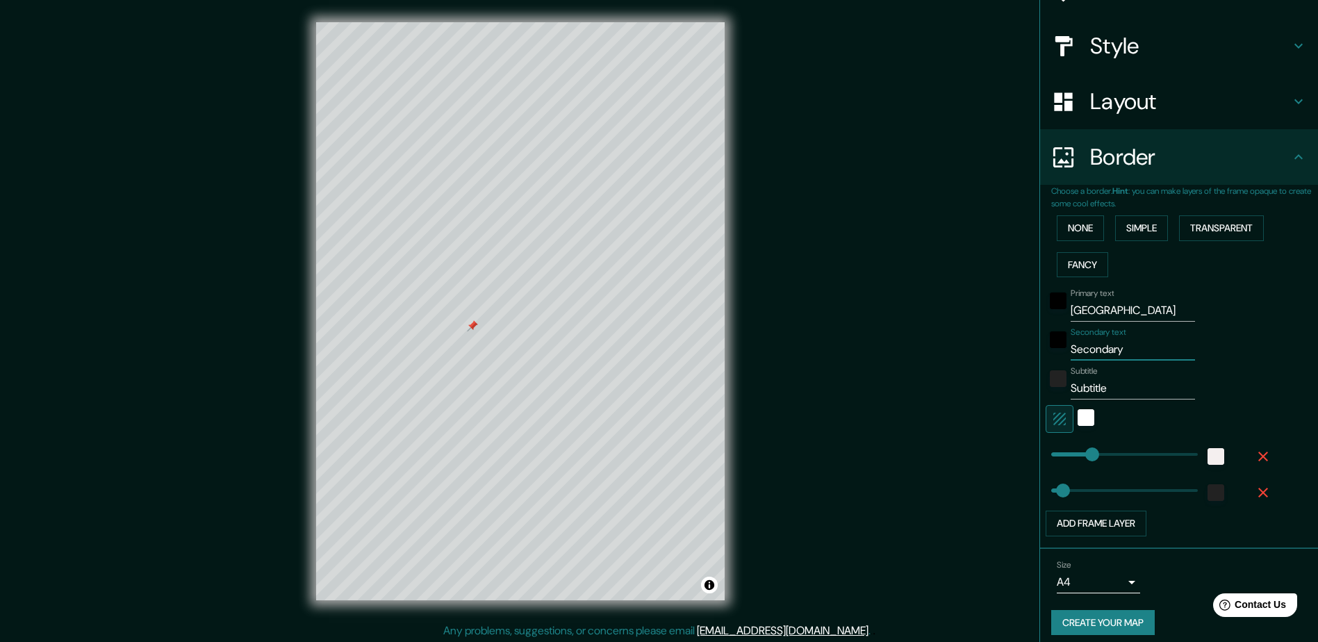
type input "U"
type input "47"
type input "UT"
type input "47"
type input "UTE"
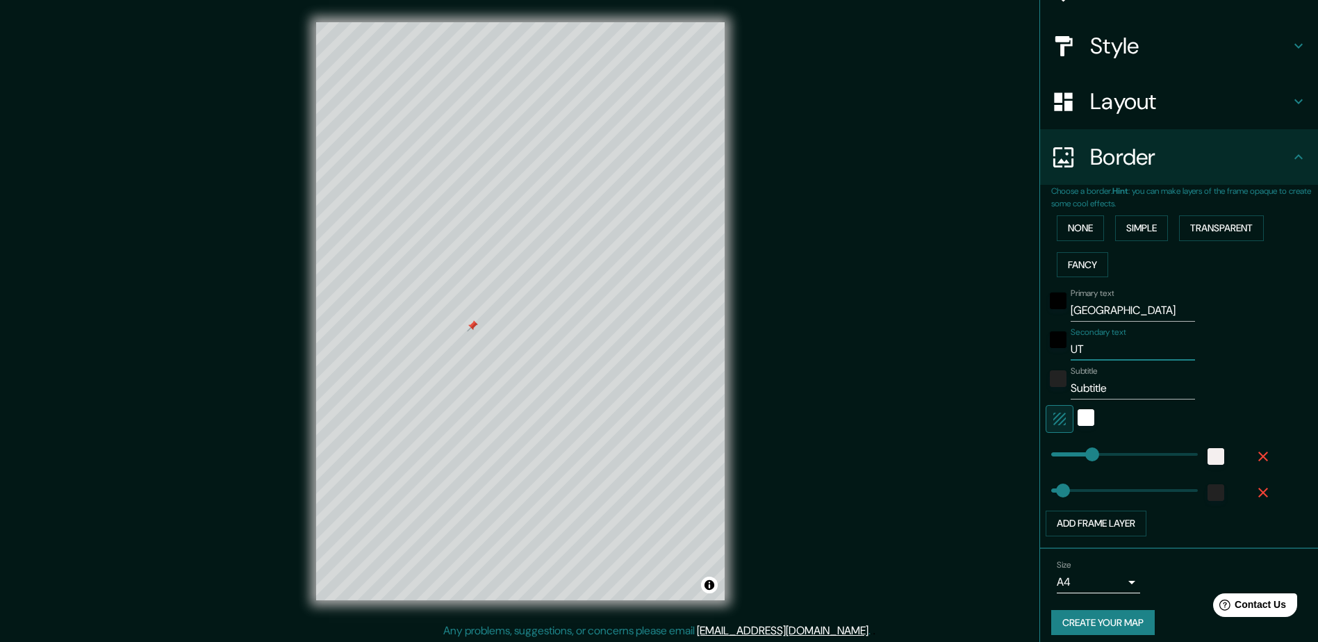
type input "47"
type input "UTE"
type input "47"
type input "[PERSON_NAME]"
type input "47"
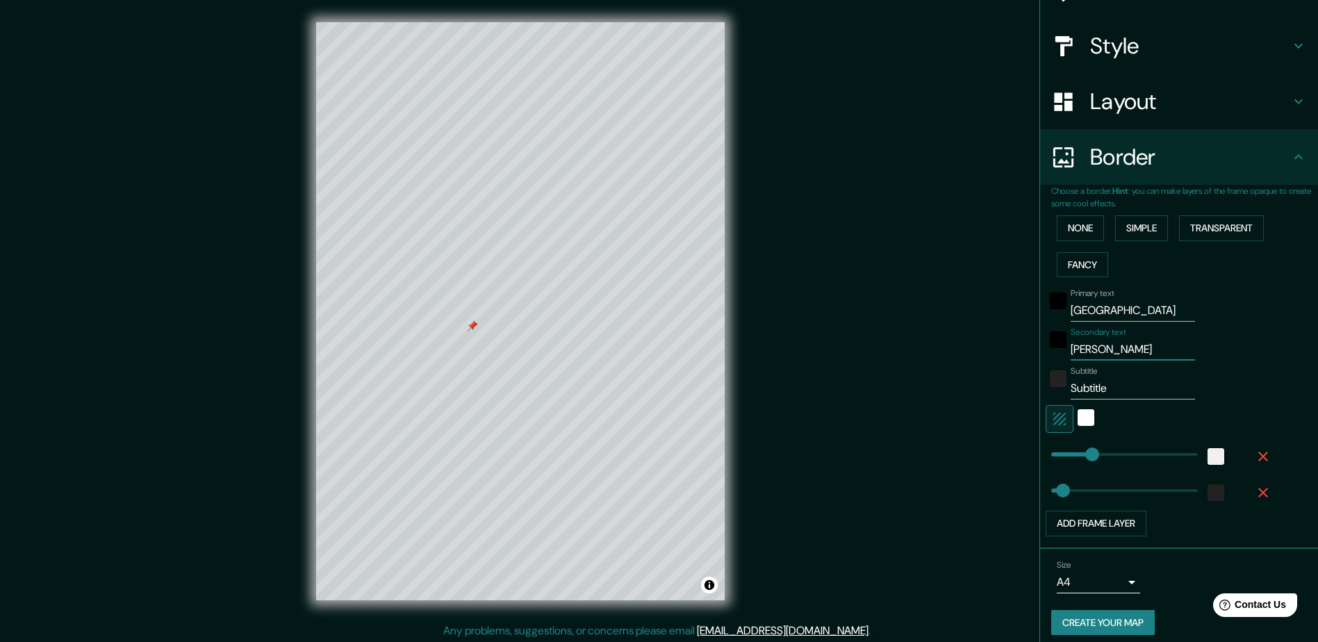
type input "UTE ME"
type input "47"
type input "UTE MET"
type input "47"
type input "UTE METR"
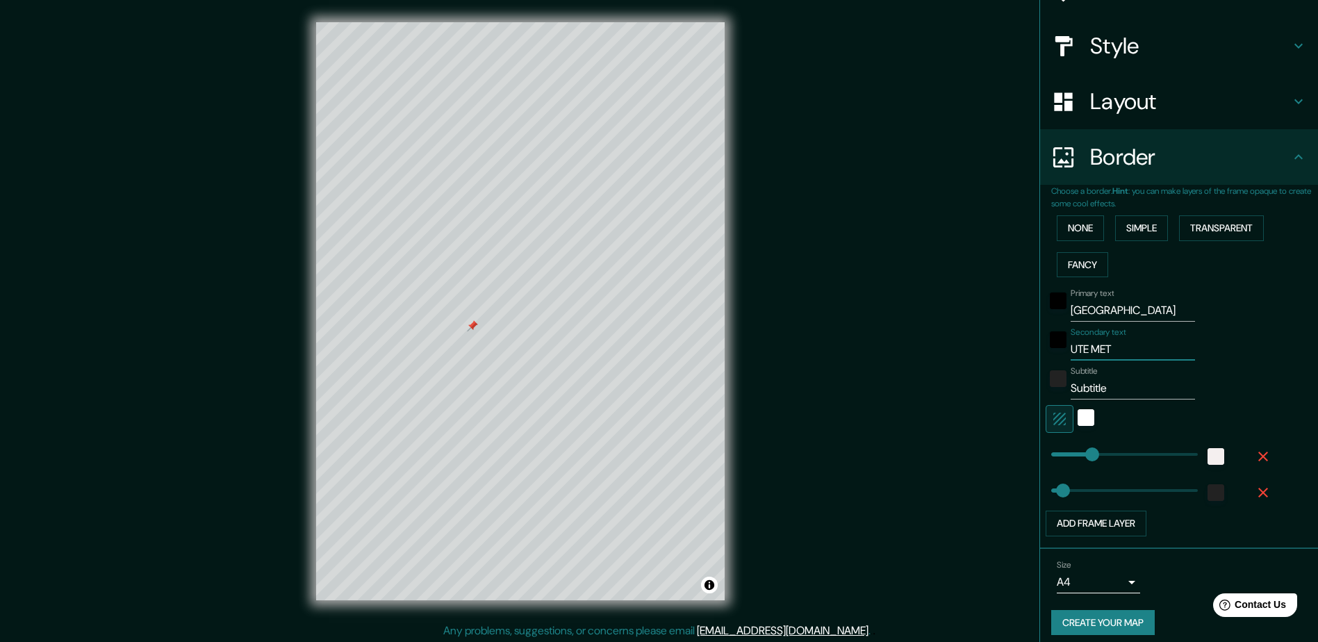
type input "47"
type input "UTE METRO"
type input "47"
type input "UTE METRO"
type input "47"
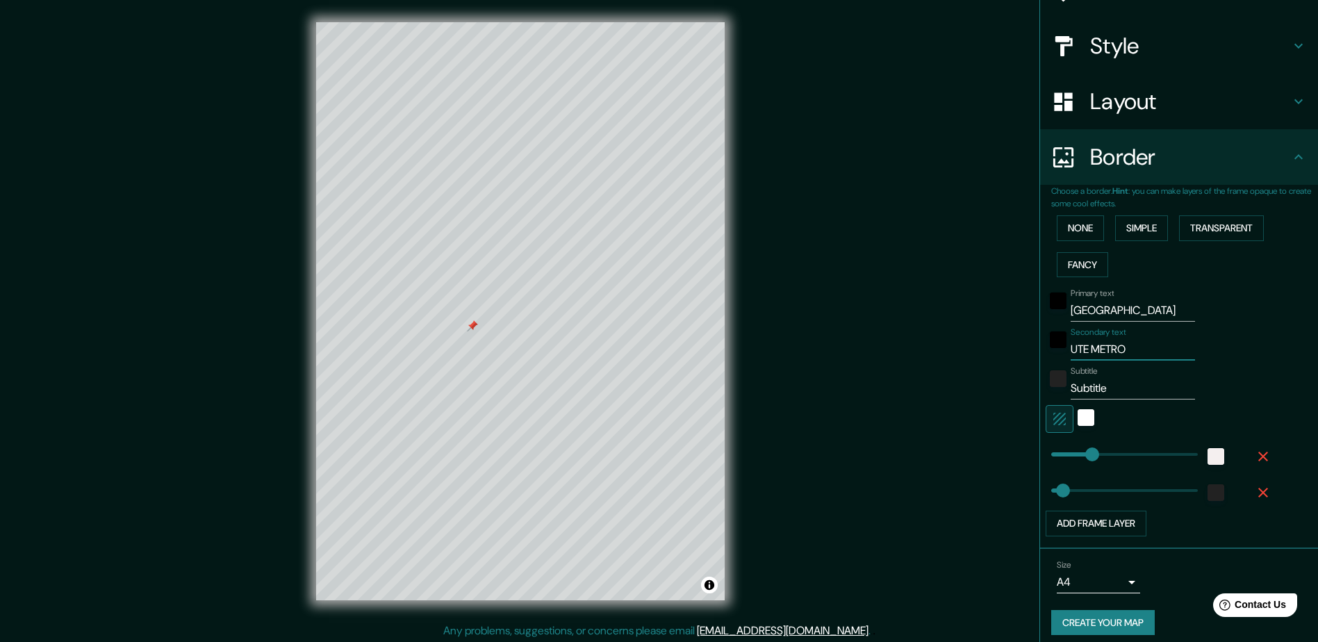
type input "UTE METRO L"
type input "47"
type input "UTE METRO LI"
type input "47"
type input "UTE METRO LIN"
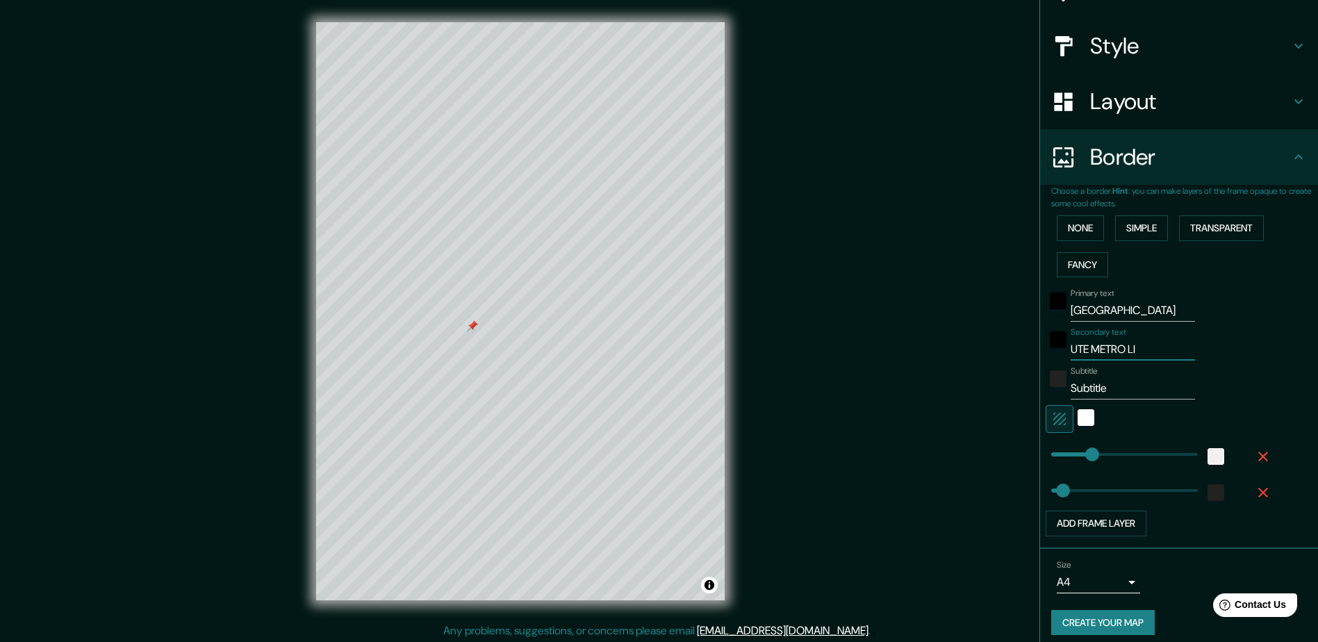
type input "47"
type input "UTE METRO LINE"
type input "47"
type input "UTE METRO LINEA"
type input "47"
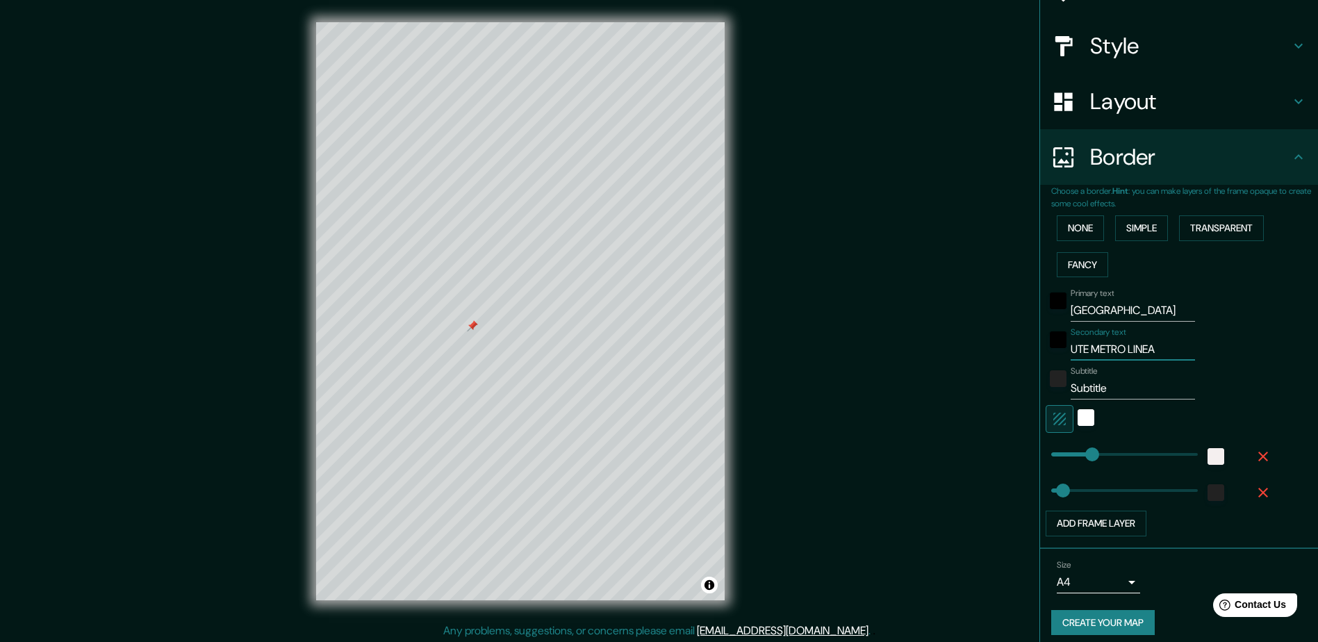
type input "UTE METRO LINEA"
type input "47"
type input "UTE METRO LINEA 1"
type input "47"
type input "UTE METRO LINEA 11"
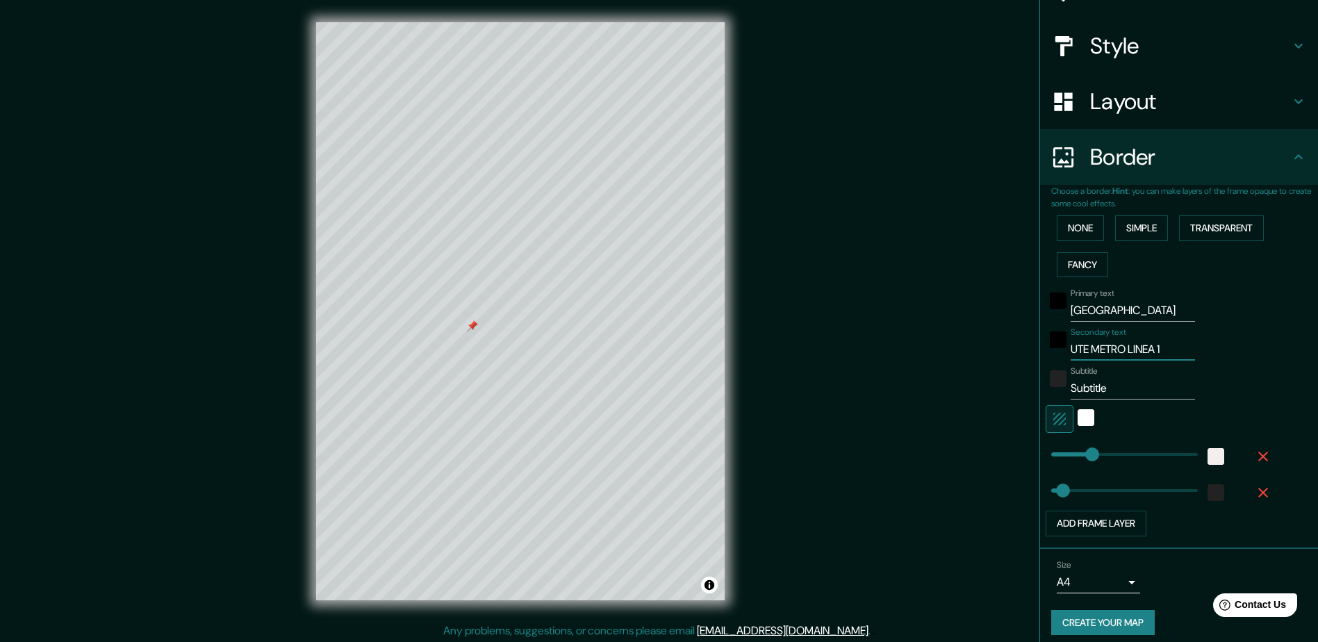
type input "47"
type input "UTE METRO LINEA 11"
type input "47"
click at [1078, 582] on body "Mappin Location [GEOGRAPHIC_DATA], [GEOGRAPHIC_DATA], [GEOGRAPHIC_DATA] Pins St…" at bounding box center [659, 321] width 1318 height 642
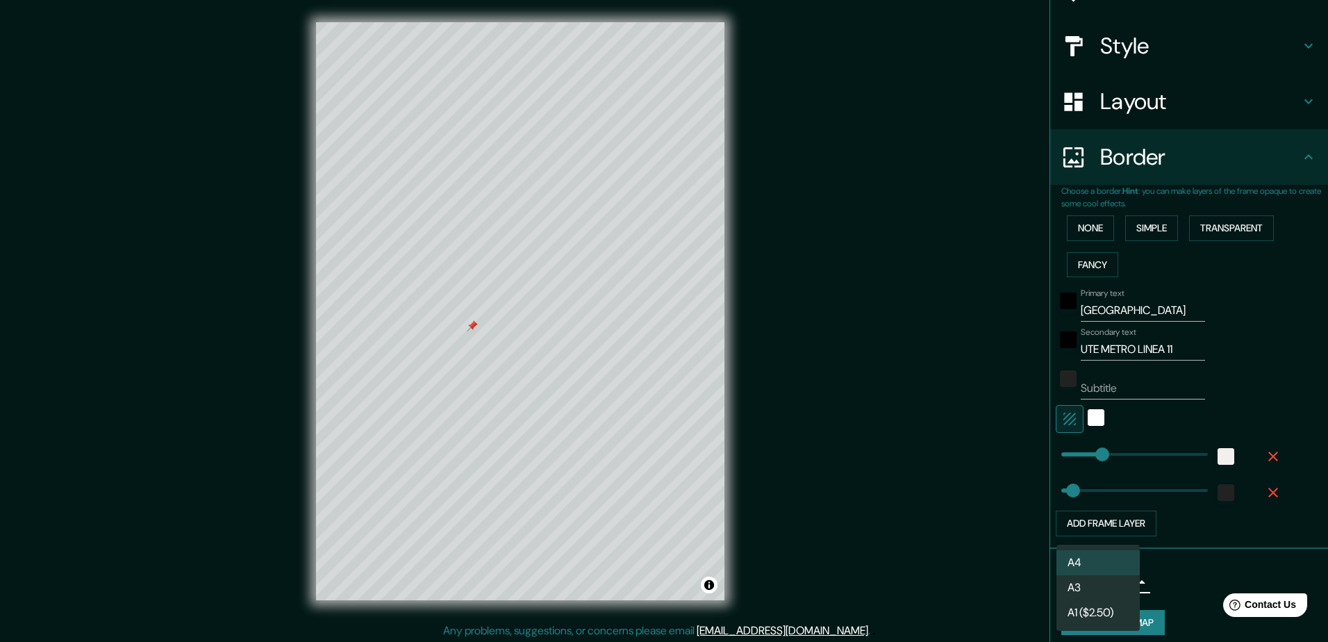
click at [1083, 589] on li "A3" at bounding box center [1098, 587] width 83 height 25
type input "a4"
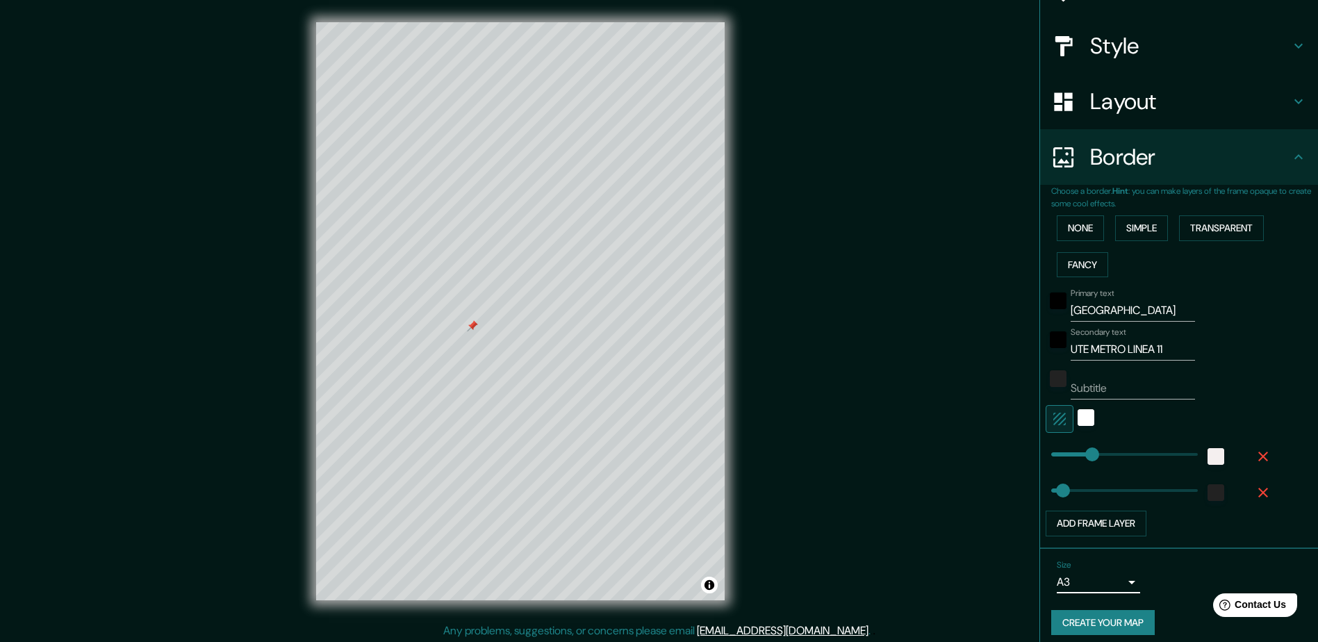
click at [1095, 613] on button "Create your map" at bounding box center [1103, 623] width 104 height 26
click at [1258, 456] on icon "button" at bounding box center [1263, 457] width 10 height 10
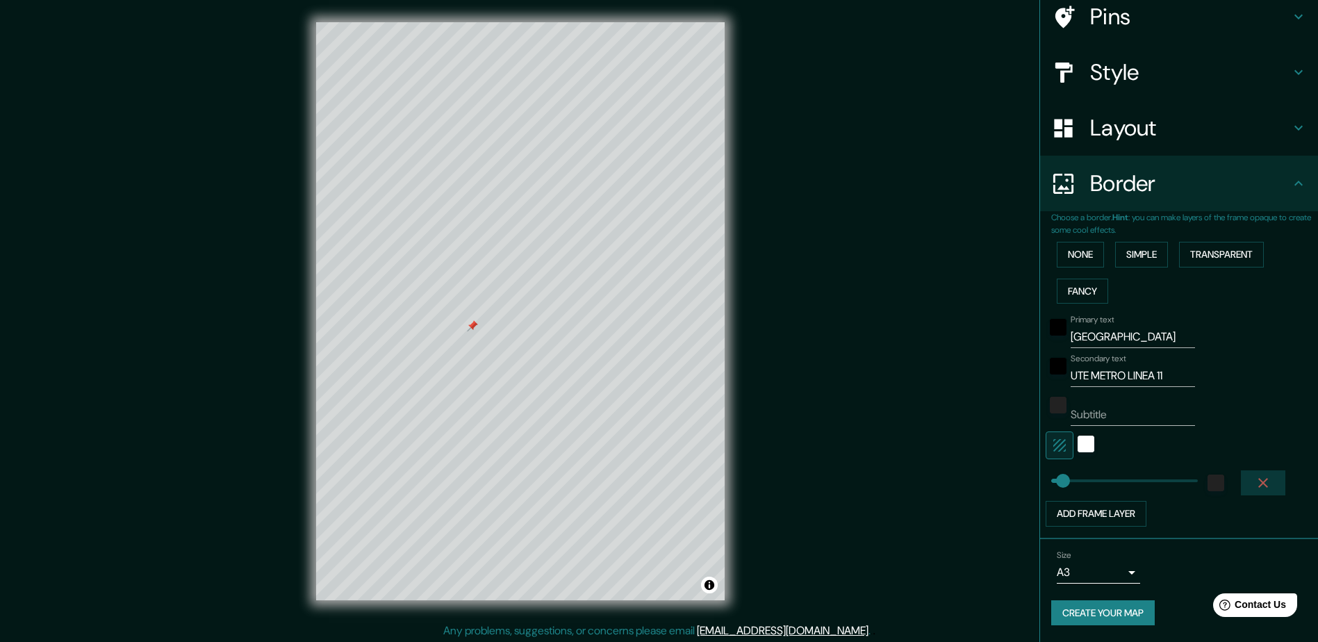
click at [1256, 481] on icon "button" at bounding box center [1263, 483] width 17 height 17
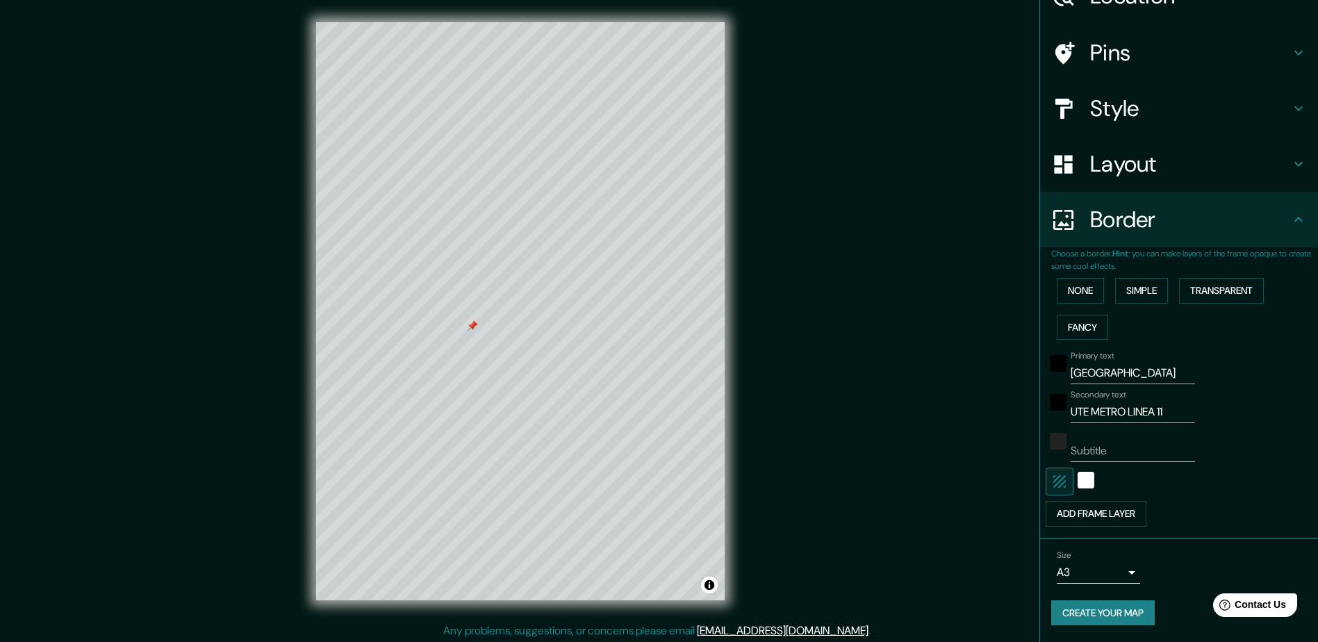
click at [1051, 479] on icon "button" at bounding box center [1059, 481] width 17 height 17
click at [1059, 479] on button "button" at bounding box center [1060, 482] width 28 height 28
click at [1092, 511] on button "Add frame layer" at bounding box center [1096, 514] width 101 height 26
type input "235"
click at [1258, 518] on icon "button" at bounding box center [1263, 519] width 17 height 17
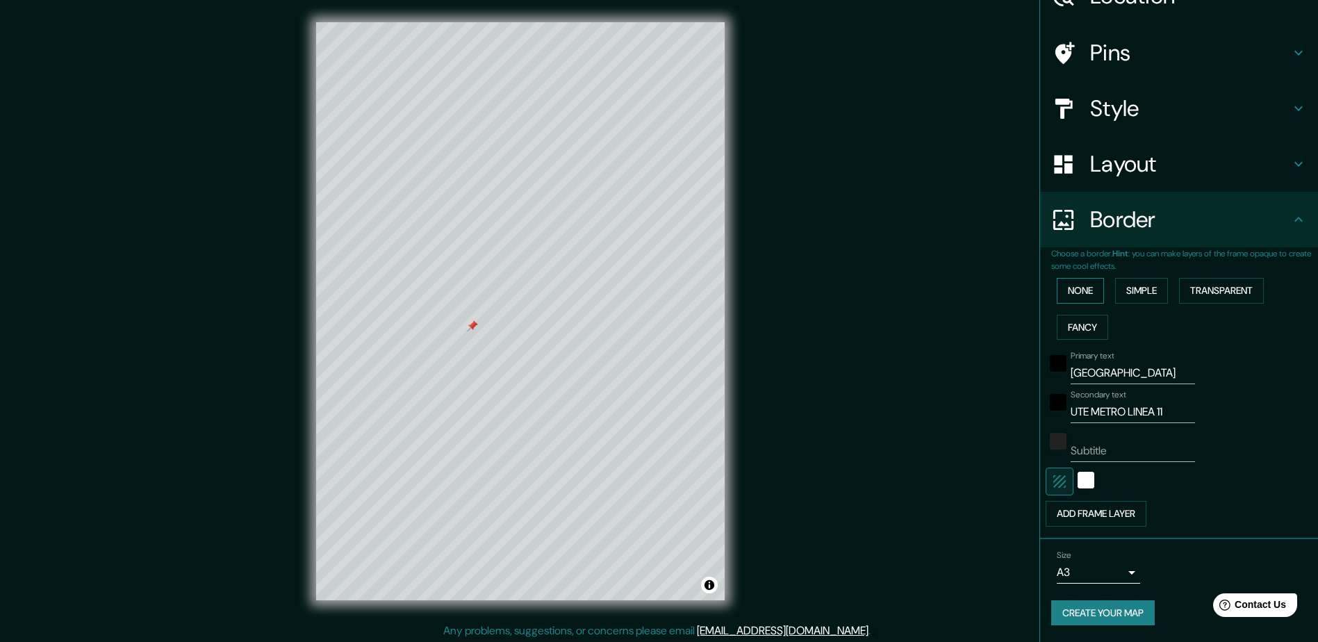
click at [1087, 290] on button "None" at bounding box center [1080, 291] width 47 height 26
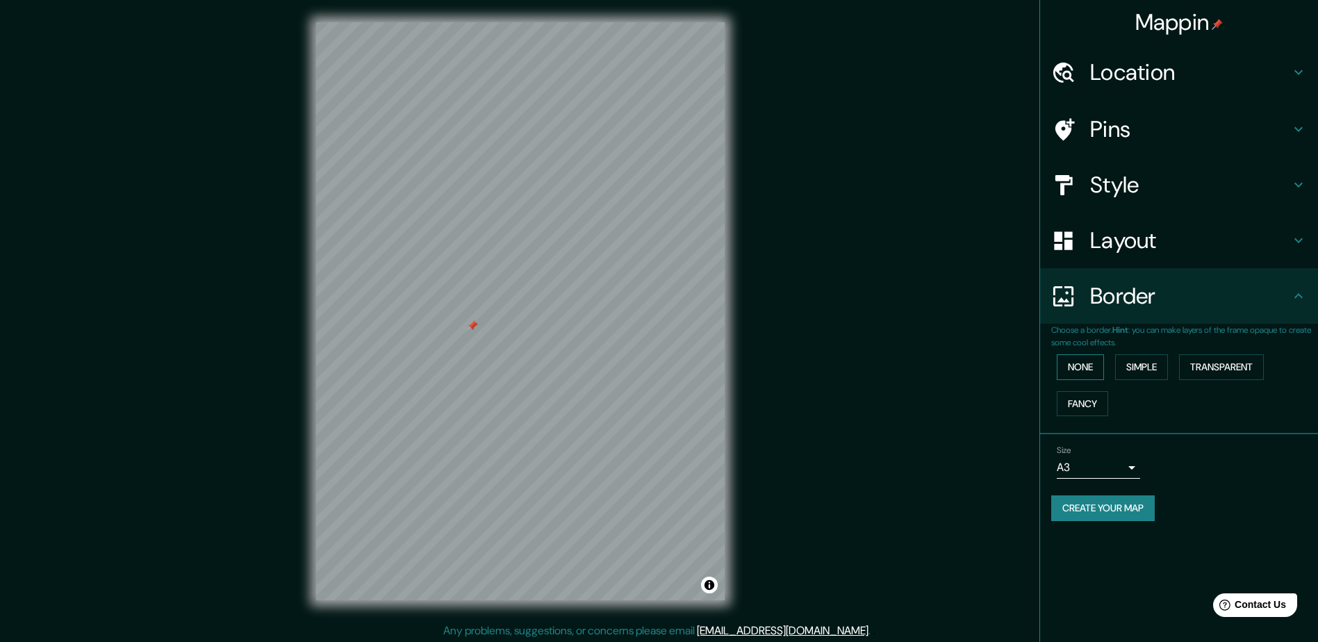
scroll to position [0, 0]
click at [1098, 406] on button "Fancy" at bounding box center [1082, 404] width 51 height 26
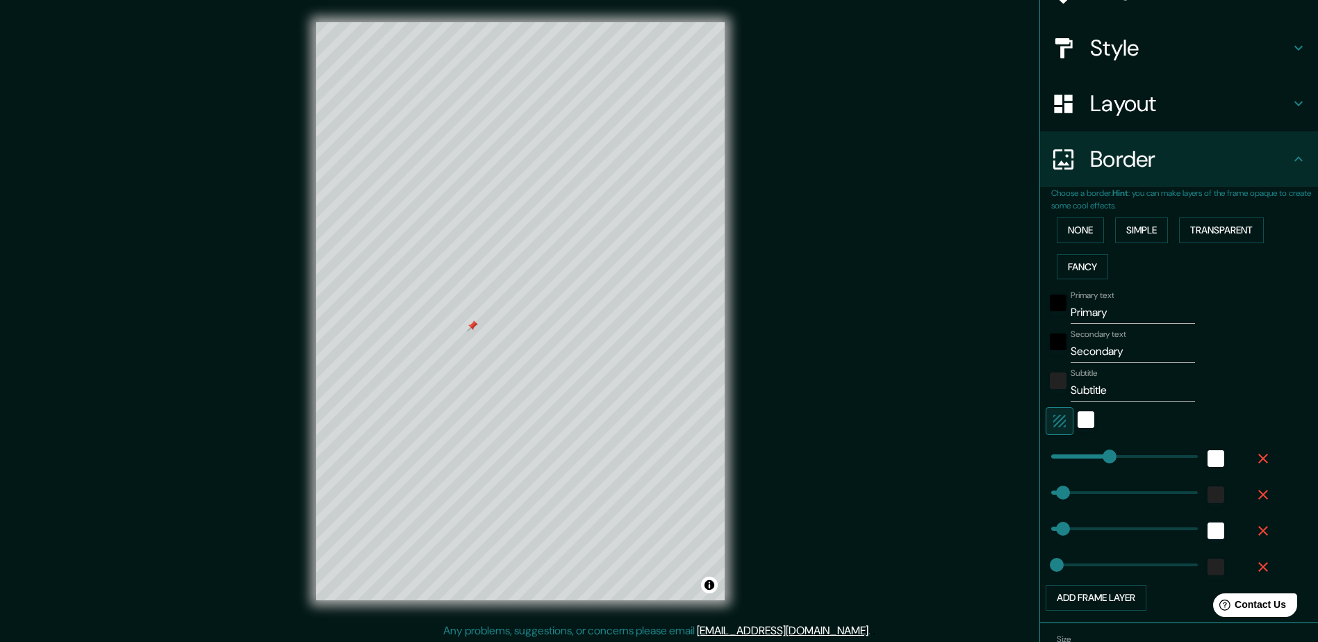
scroll to position [139, 0]
click at [1146, 227] on button "Simple" at bounding box center [1141, 228] width 53 height 26
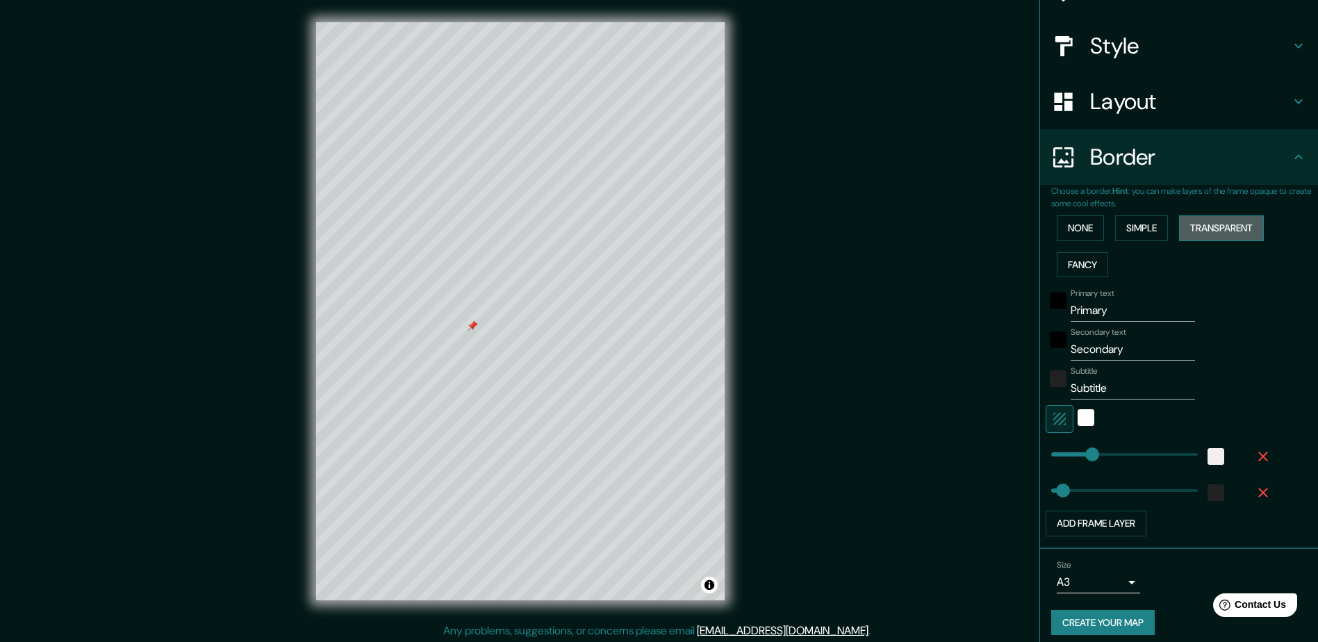
click at [1194, 231] on button "Transparent" at bounding box center [1221, 228] width 85 height 26
click at [1253, 469] on div "Primary text Primary Secondary text Secondary Subtitle Subtitle Add frame layer" at bounding box center [1162, 410] width 222 height 254
click at [1255, 463] on icon "button" at bounding box center [1263, 456] width 17 height 17
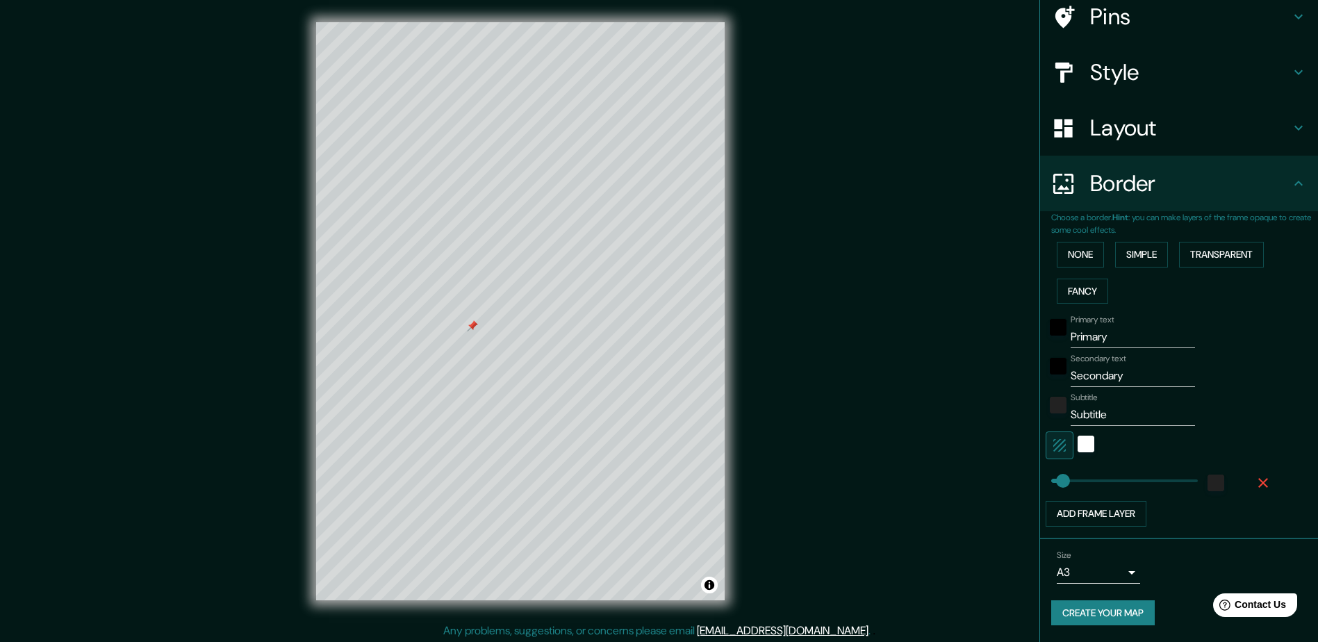
click at [1252, 459] on div at bounding box center [1160, 445] width 228 height 28
click at [1258, 480] on icon "button" at bounding box center [1263, 483] width 17 height 17
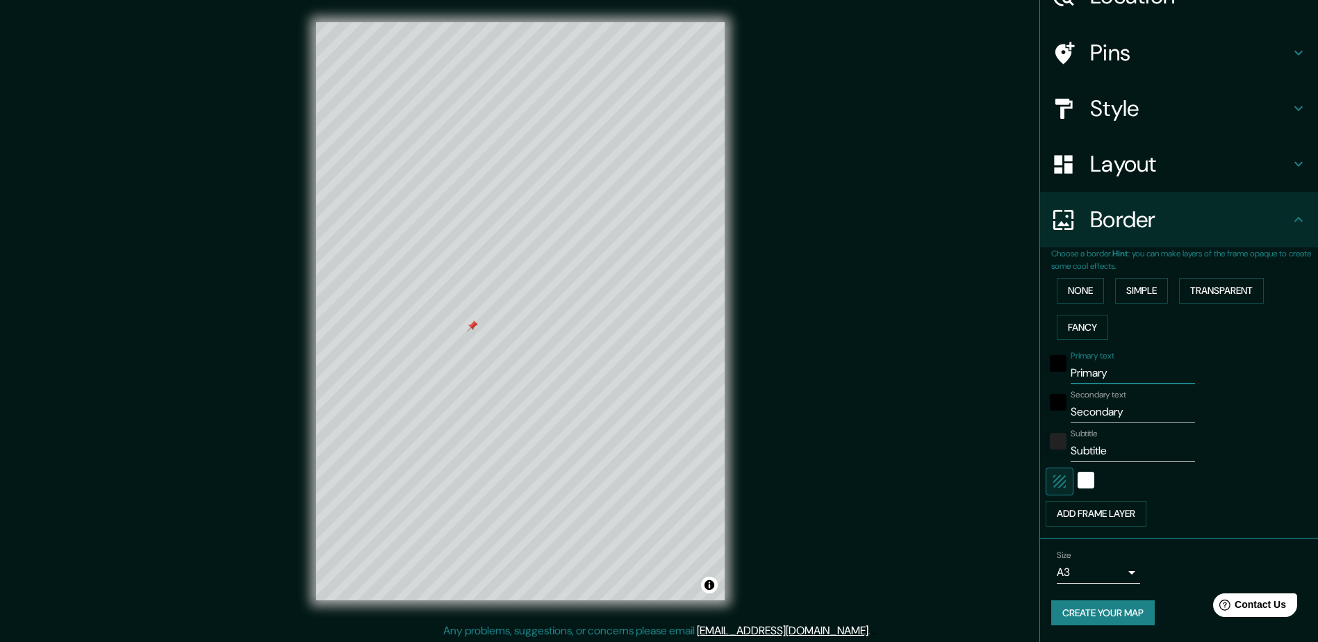
click at [1100, 382] on input "Primary" at bounding box center [1133, 373] width 124 height 22
type input "U"
type input "[GEOGRAPHIC_DATA]"
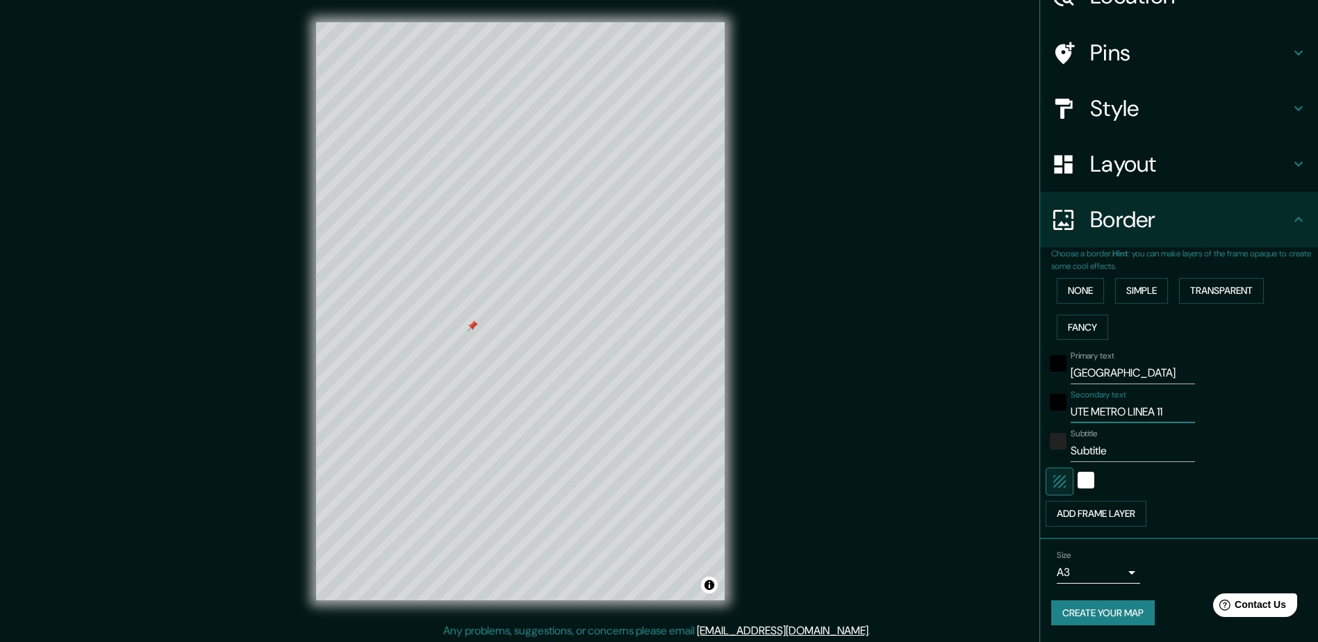
type input "UTE METRO LINEA 11"
click at [1089, 609] on button "Create your map" at bounding box center [1103, 613] width 104 height 26
click at [888, 365] on div "Mappin Location [GEOGRAPHIC_DATA], [GEOGRAPHIC_DATA], [GEOGRAPHIC_DATA] Pins St…" at bounding box center [659, 322] width 1318 height 645
click at [949, 471] on div "Mappin Location [GEOGRAPHIC_DATA], [GEOGRAPHIC_DATA], [GEOGRAPHIC_DATA] Pins St…" at bounding box center [659, 322] width 1318 height 645
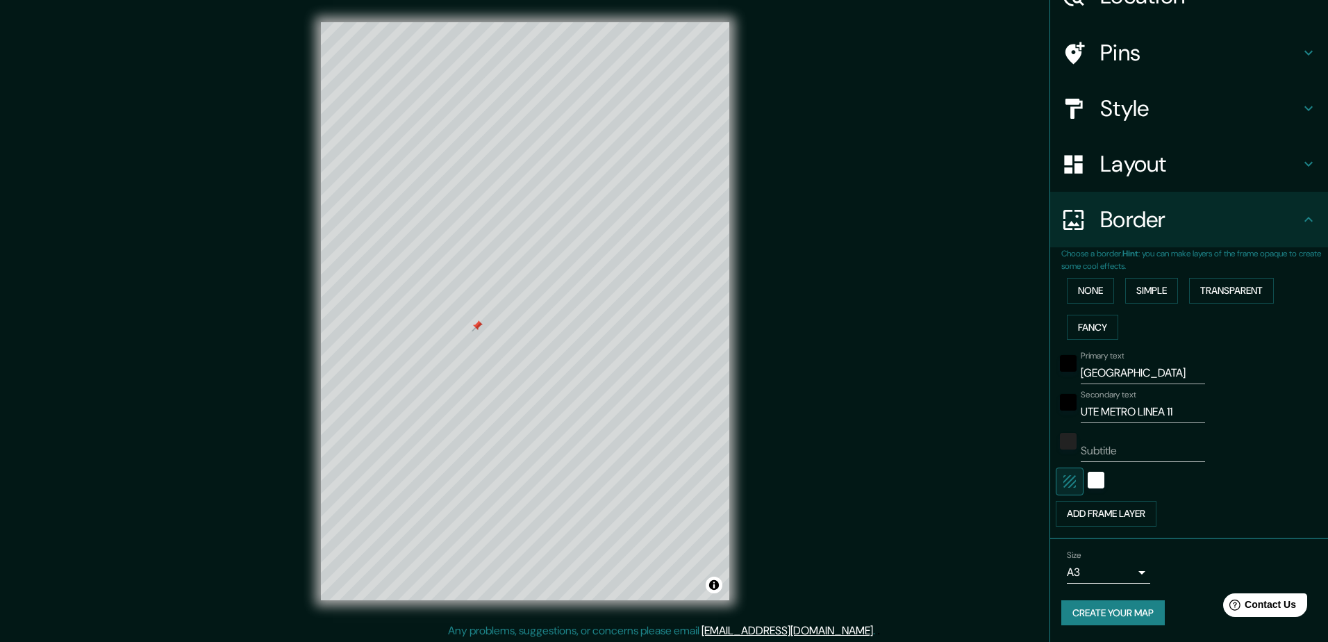
click at [1092, 574] on body "Mappin Location [GEOGRAPHIC_DATA], [GEOGRAPHIC_DATA], [GEOGRAPHIC_DATA] Pins St…" at bounding box center [664, 321] width 1328 height 642
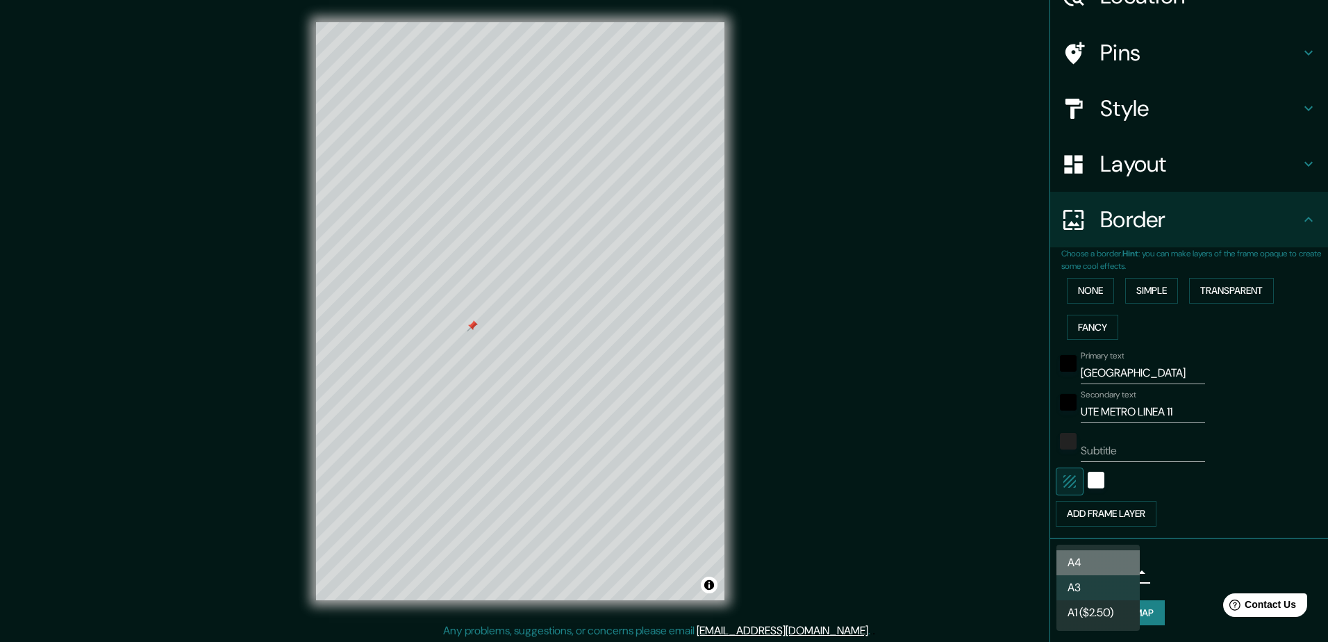
click at [1100, 562] on li "A4" at bounding box center [1098, 562] width 83 height 25
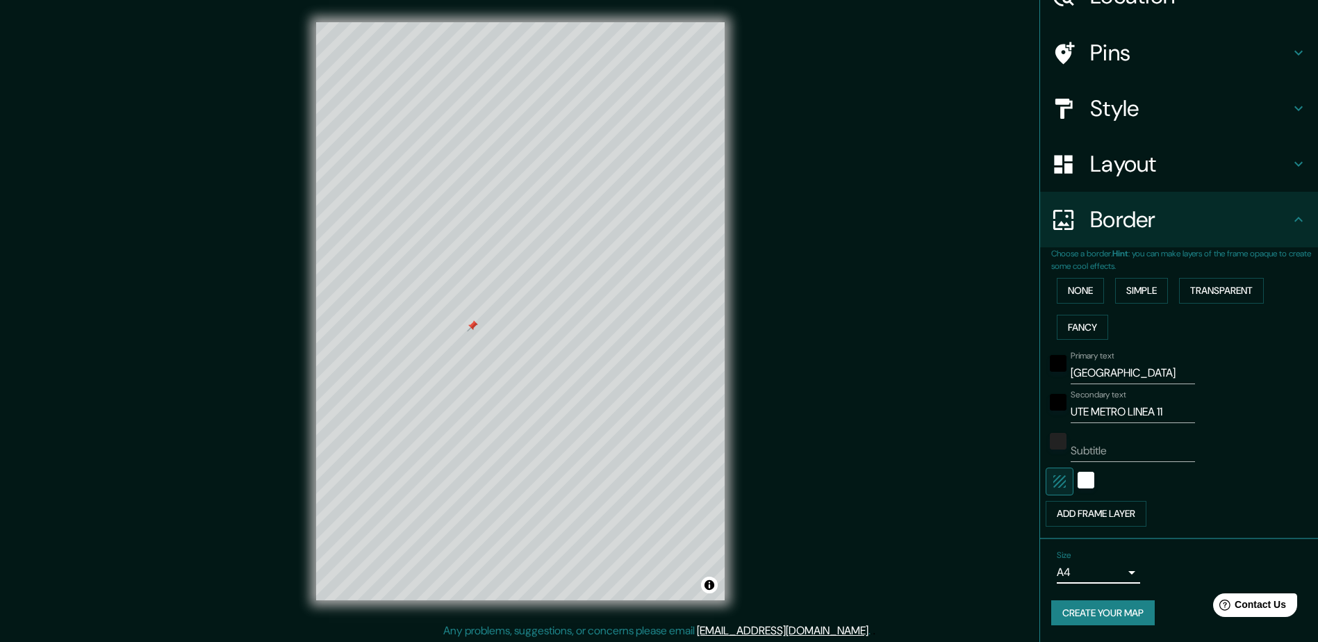
click at [1097, 609] on button "Create your map" at bounding box center [1103, 613] width 104 height 26
click at [878, 287] on div "Mappin Location [GEOGRAPHIC_DATA], [GEOGRAPHIC_DATA], [GEOGRAPHIC_DATA] Pins St…" at bounding box center [659, 322] width 1318 height 645
click at [818, 115] on div "Mappin Location [GEOGRAPHIC_DATA], [GEOGRAPHIC_DATA], [GEOGRAPHIC_DATA] Pins St…" at bounding box center [659, 322] width 1318 height 645
click at [829, 154] on div "Mappin Location [GEOGRAPHIC_DATA], [GEOGRAPHIC_DATA], [GEOGRAPHIC_DATA] Pins St…" at bounding box center [659, 322] width 1318 height 645
click at [1185, 154] on h4 "Layout" at bounding box center [1190, 164] width 200 height 28
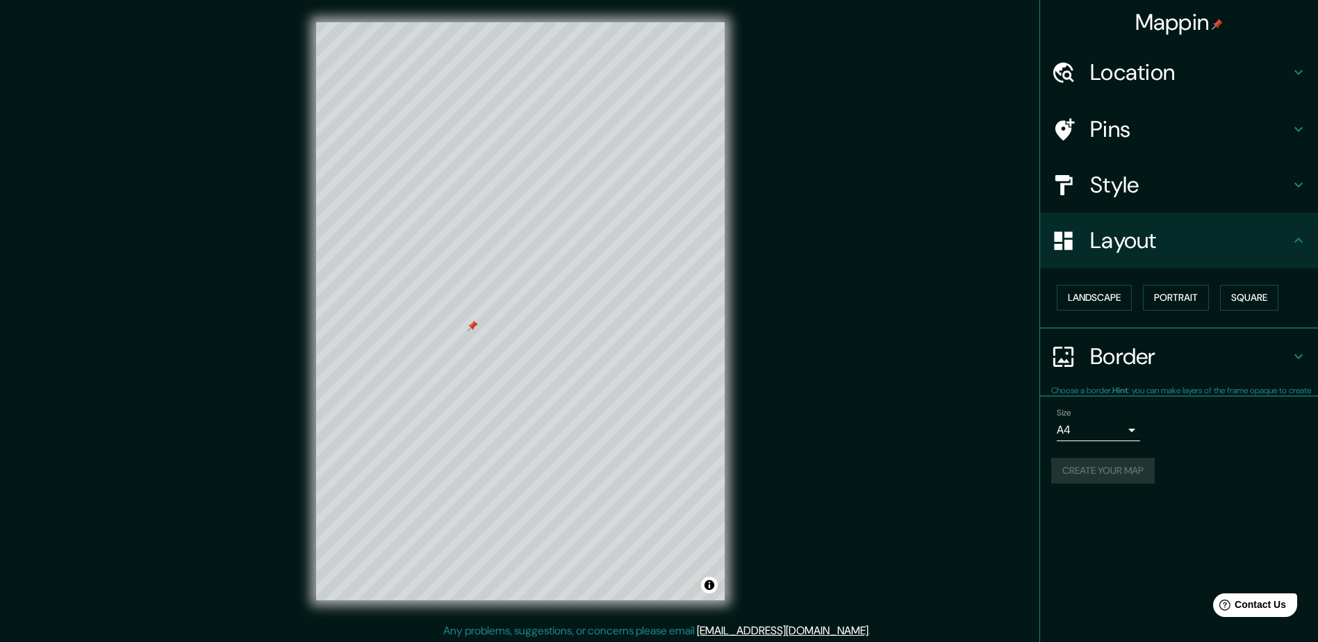
scroll to position [0, 0]
click at [1170, 167] on div "Style" at bounding box center [1179, 185] width 278 height 56
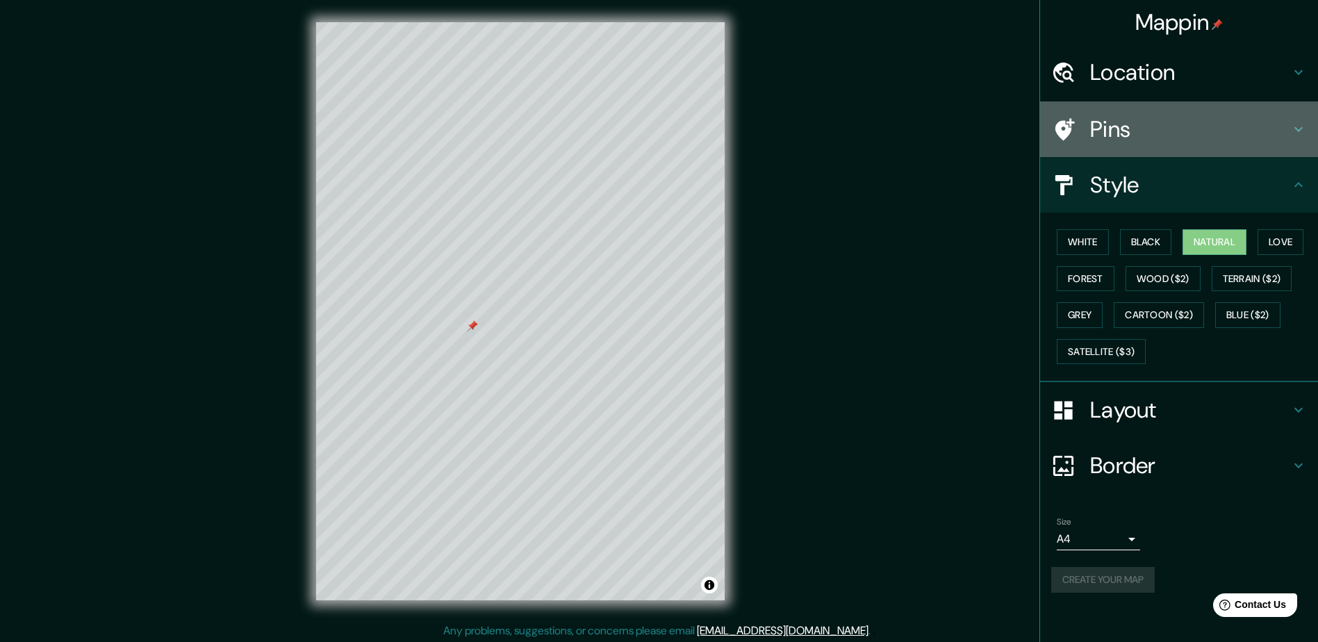
click at [1171, 130] on h4 "Pins" at bounding box center [1190, 129] width 200 height 28
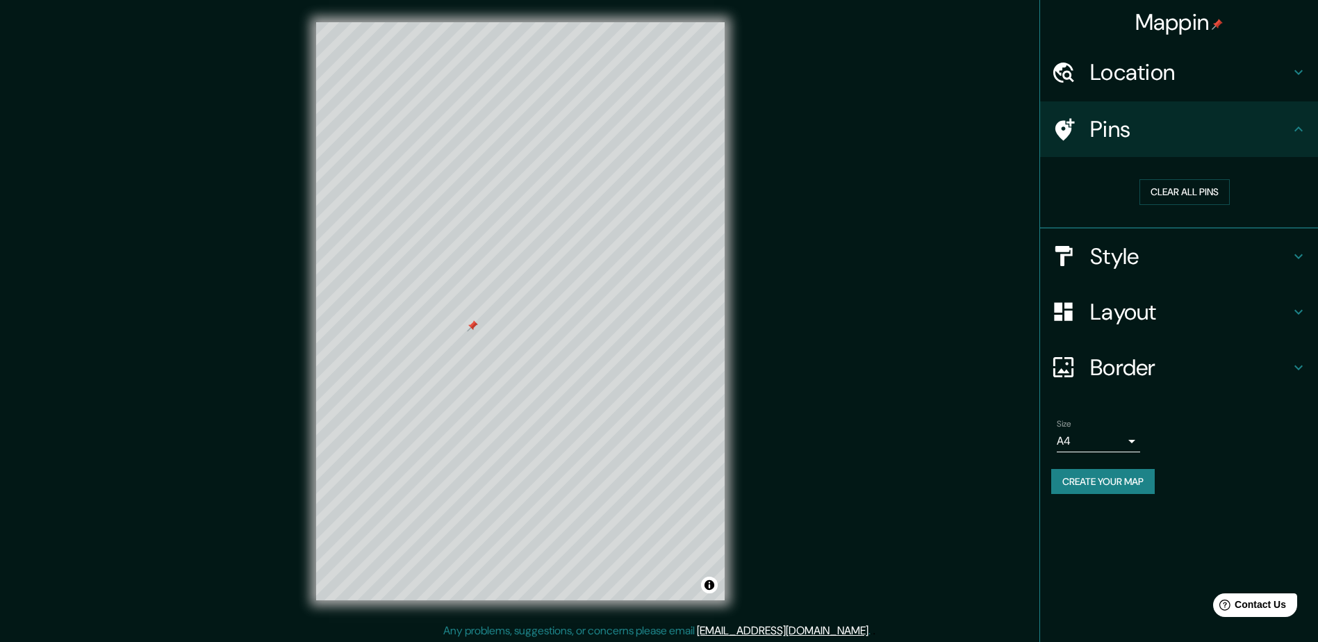
click at [1148, 129] on h4 "Pins" at bounding box center [1190, 129] width 200 height 28
click at [1112, 437] on body "Mappin Location [GEOGRAPHIC_DATA], [GEOGRAPHIC_DATA], [GEOGRAPHIC_DATA] Pins Cl…" at bounding box center [659, 321] width 1318 height 642
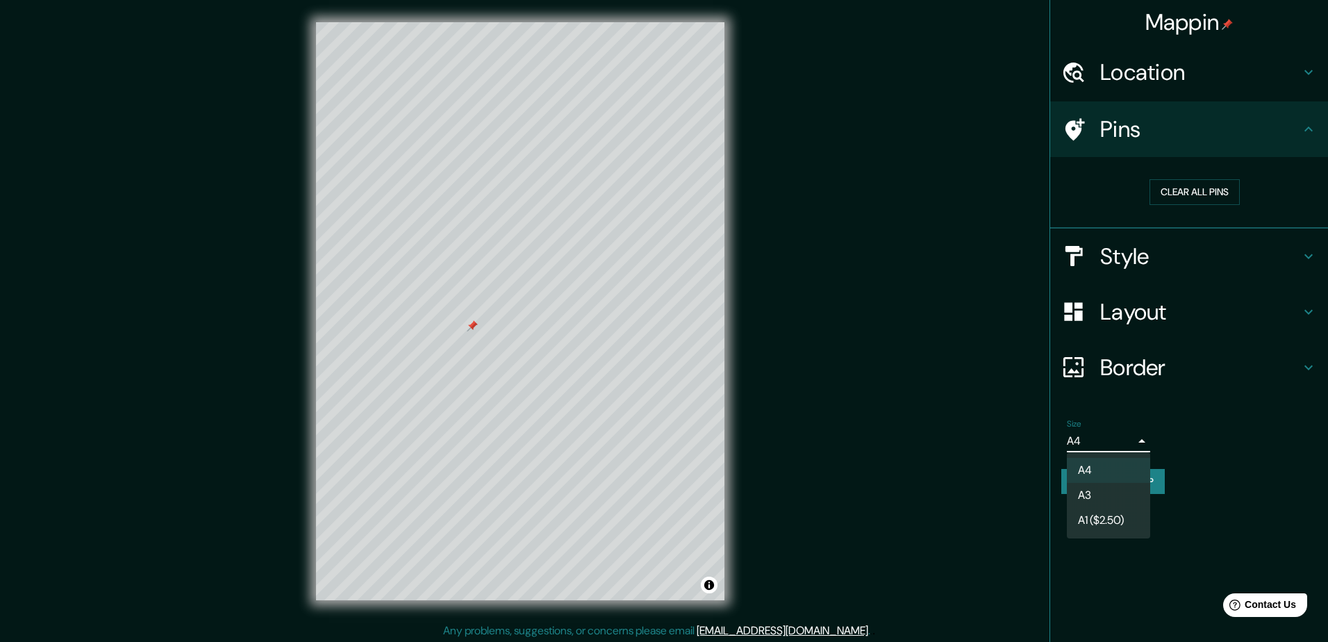
click at [1105, 508] on li "A1 ($2.50)" at bounding box center [1108, 520] width 83 height 25
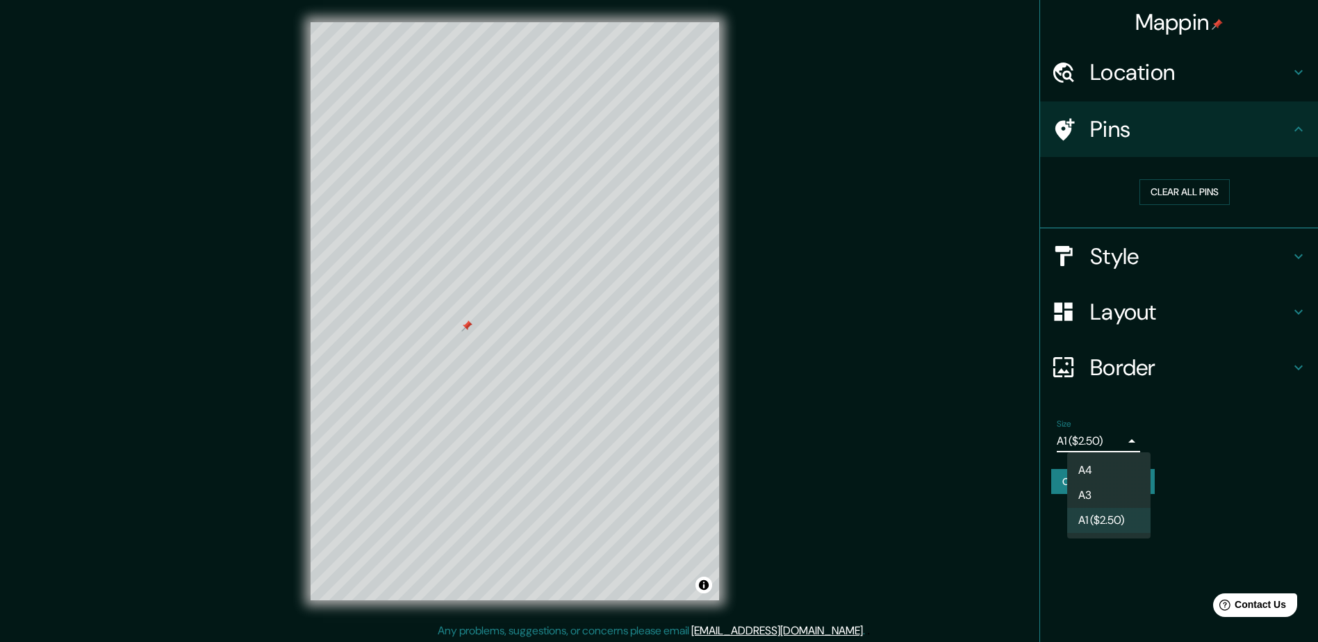
click at [1111, 443] on body "Mappin Location [GEOGRAPHIC_DATA], [GEOGRAPHIC_DATA], [GEOGRAPHIC_DATA] Pins Cl…" at bounding box center [659, 321] width 1318 height 642
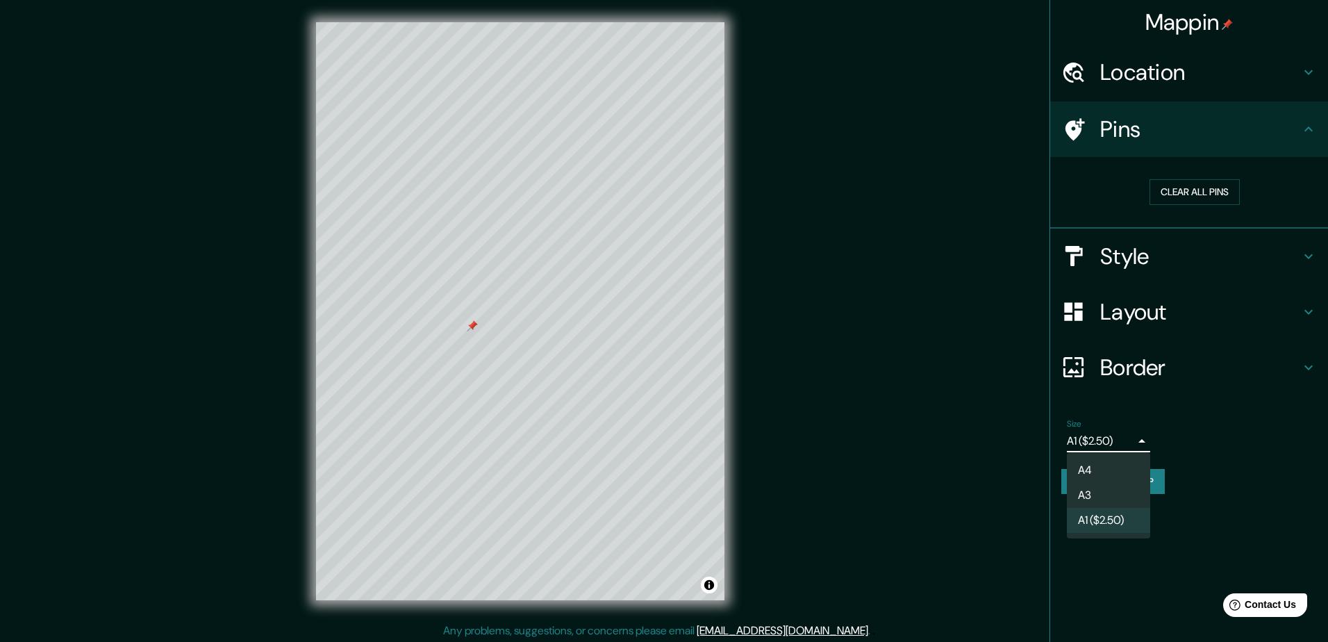
click at [1094, 459] on li "A4" at bounding box center [1108, 470] width 83 height 25
type input "single"
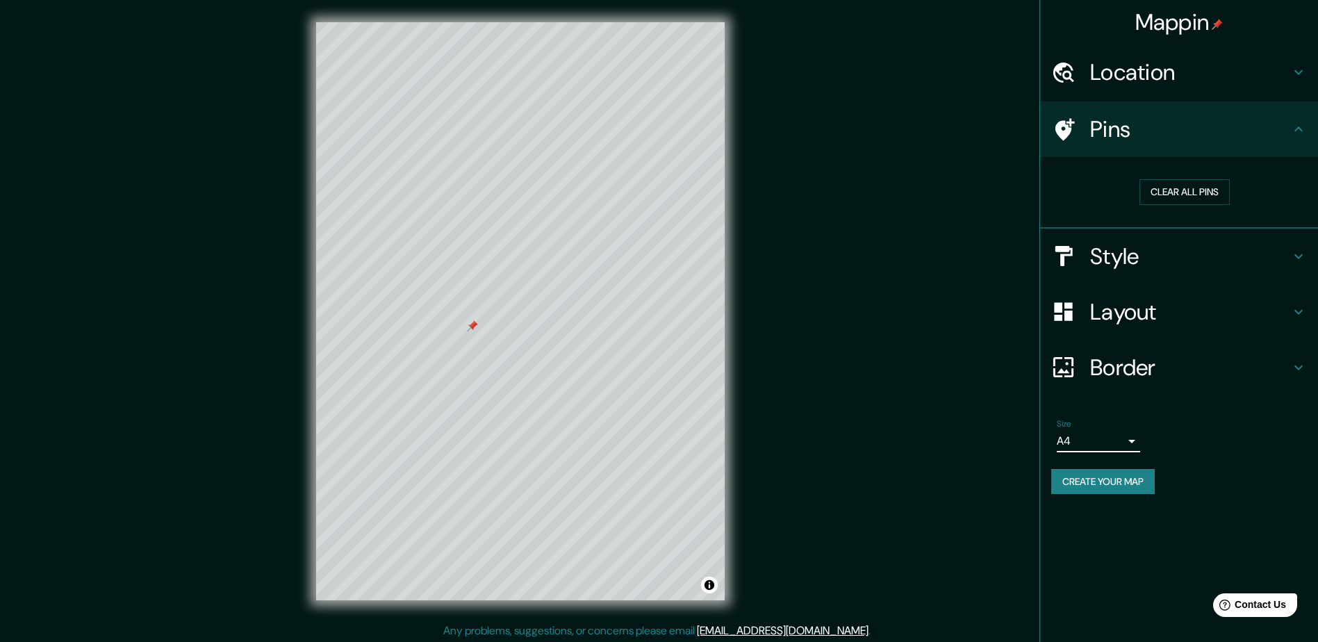
click at [1131, 481] on button "Create your map" at bounding box center [1103, 482] width 104 height 26
